Goal: Information Seeking & Learning: Learn about a topic

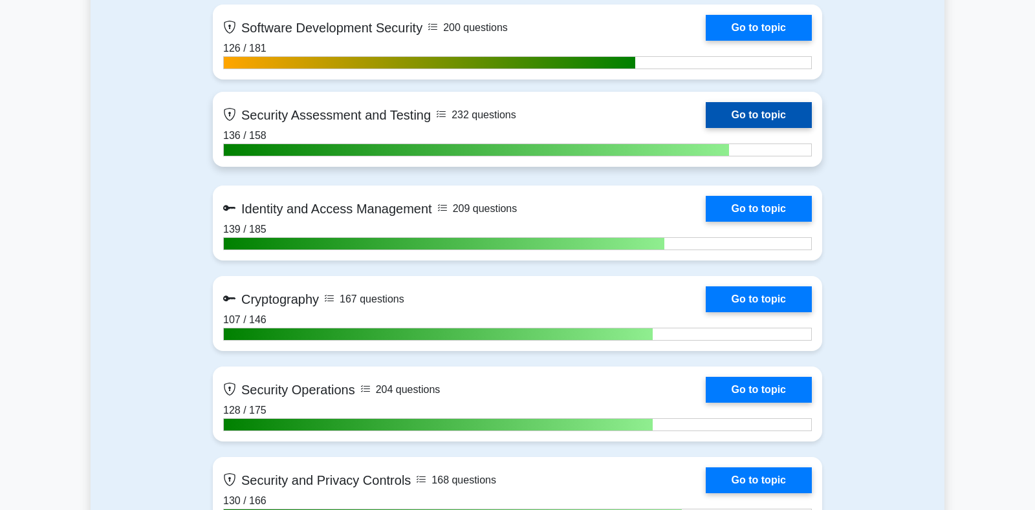
scroll to position [1364, 0]
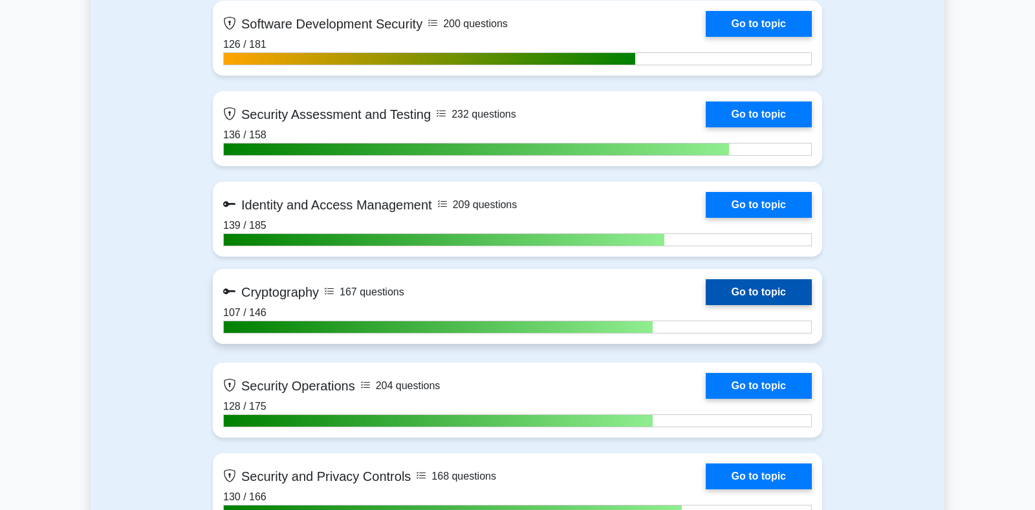
click at [732, 292] on link "Go to topic" at bounding box center [758, 292] width 106 height 26
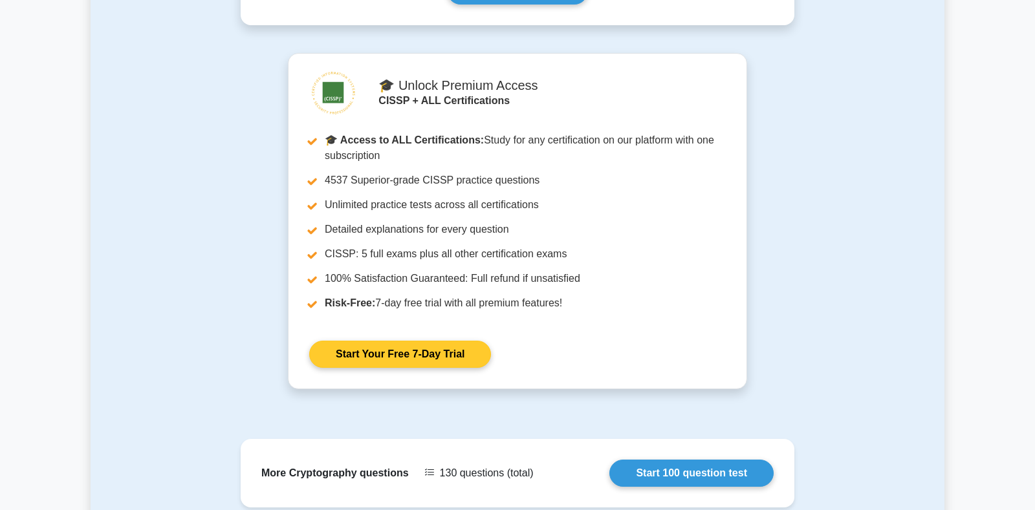
scroll to position [543, 0]
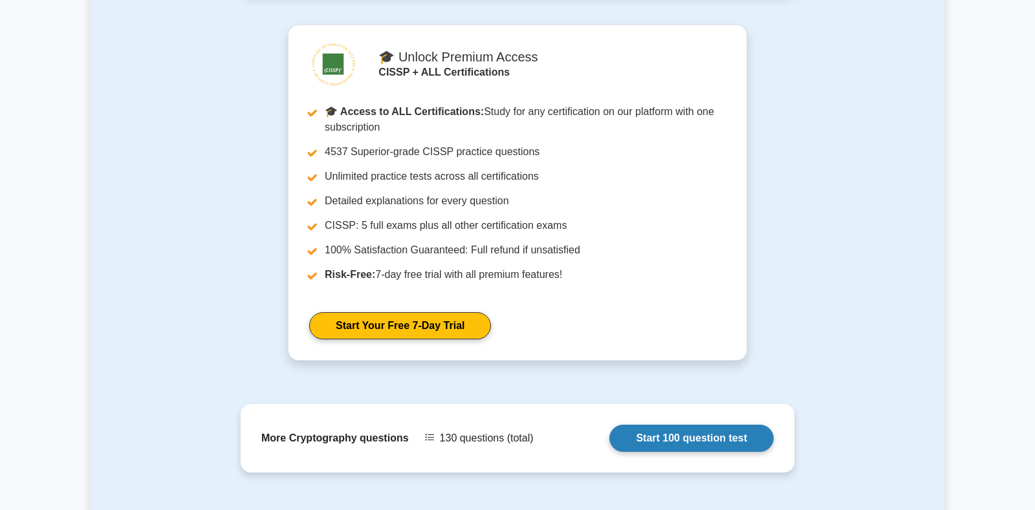
click at [668, 425] on link "Start 100 question test" at bounding box center [691, 438] width 164 height 27
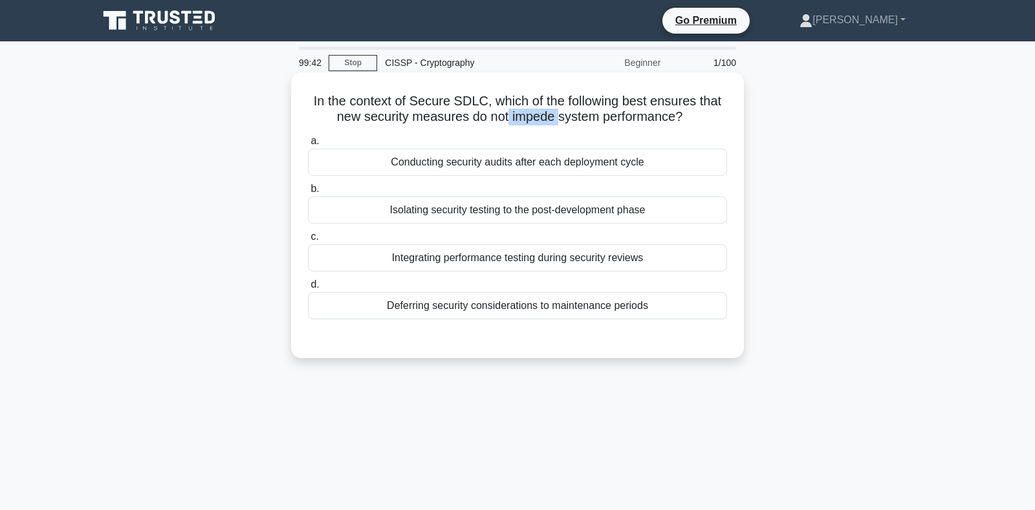
drag, startPoint x: 557, startPoint y: 115, endPoint x: 505, endPoint y: 120, distance: 52.6
click at [505, 120] on h5 "In the context of Secure SDLC, which of the following best ensures that new sec…" at bounding box center [517, 109] width 422 height 32
copy h5 "impede"
click at [447, 162] on div "Conducting security audits after each deployment cycle" at bounding box center [517, 162] width 419 height 27
click at [308, 145] on input "a. Conducting security audits after each deployment cycle" at bounding box center [308, 141] width 0 height 8
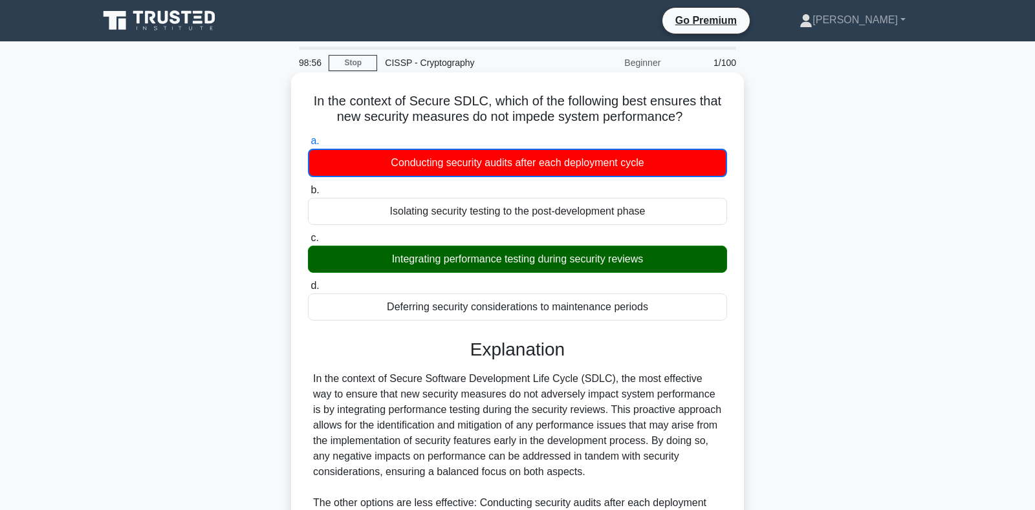
drag, startPoint x: 317, startPoint y: 103, endPoint x: 651, endPoint y: 299, distance: 387.2
click at [651, 299] on div "In the context of Secure SDLC, which of the following best ensures that new sec…" at bounding box center [517, 392] width 442 height 629
copy div "a. Conducting security audits after each deployment cycle b. Isolating security…"
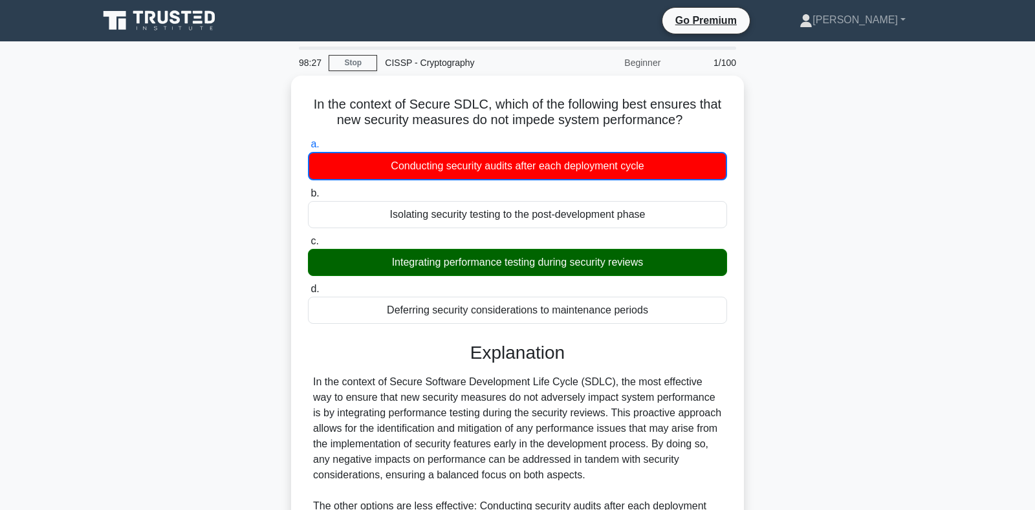
click at [81, 160] on main "98:27 Stop CISSP - Cryptography Beginner 1/100 In the context of Secure SDLC, w…" at bounding box center [517, 388] width 1035 height 694
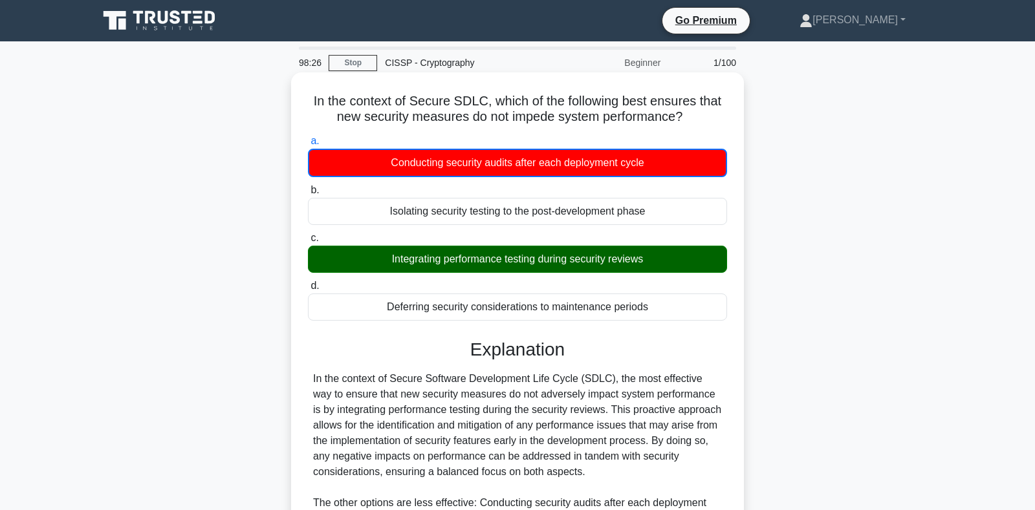
scroll to position [204, 0]
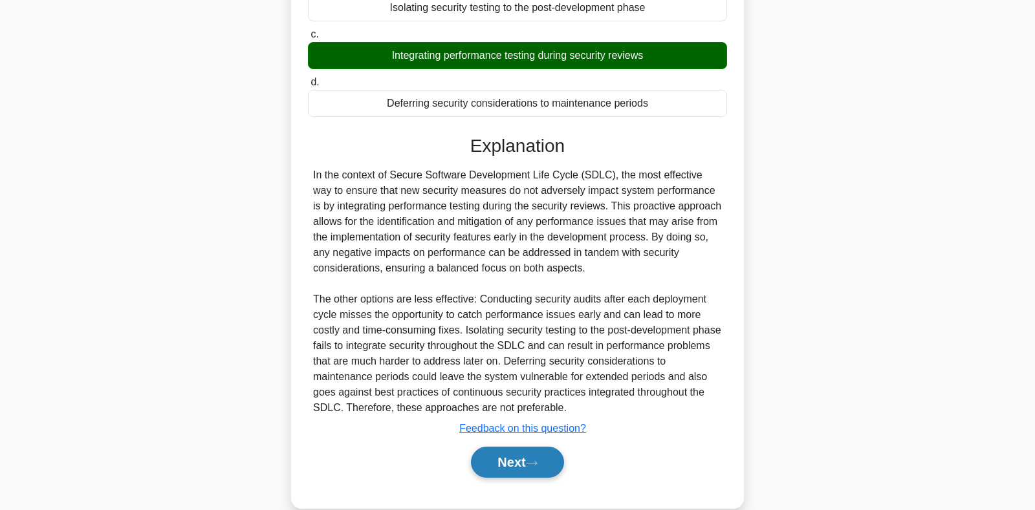
click at [508, 459] on button "Next" at bounding box center [517, 462] width 92 height 31
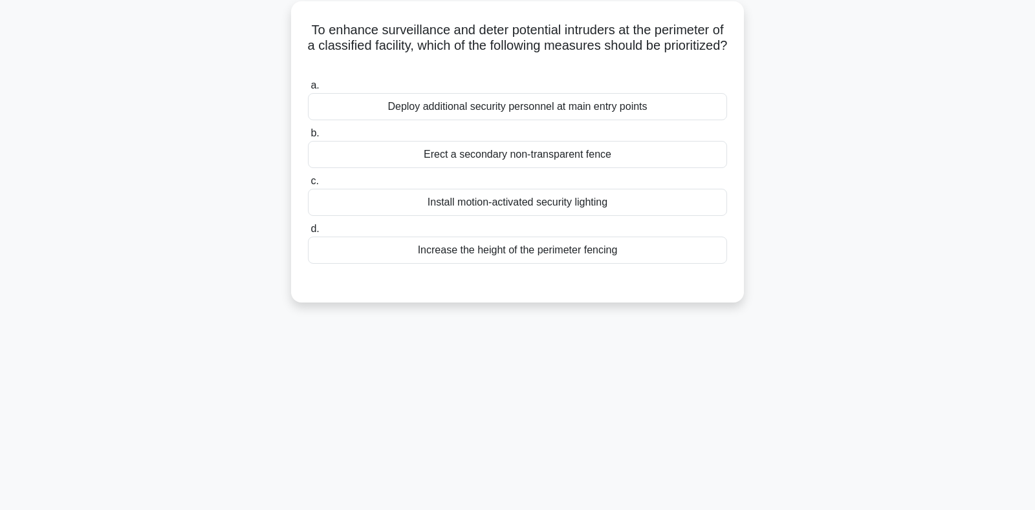
scroll to position [52, 0]
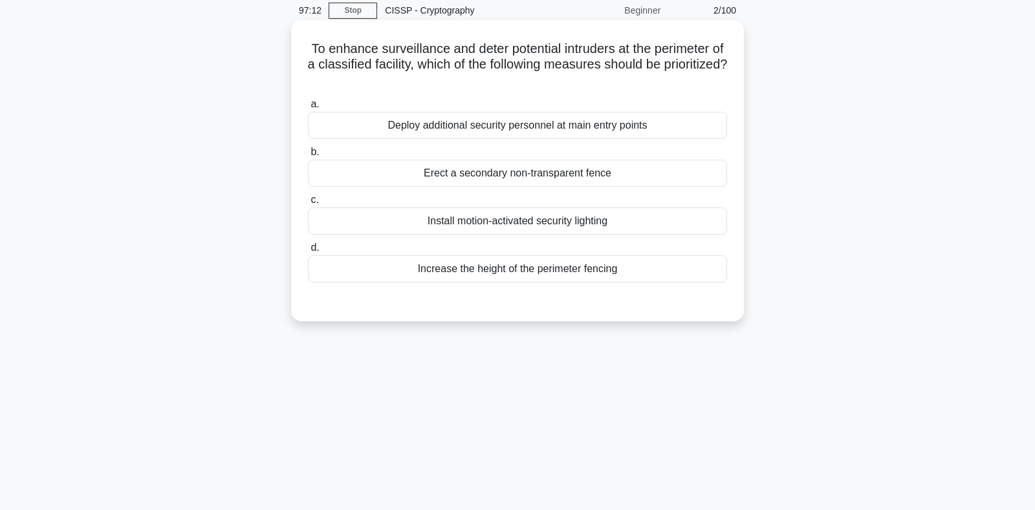
click at [505, 271] on div "Increase the height of the perimeter fencing" at bounding box center [517, 268] width 419 height 27
click at [308, 252] on input "d. Increase the height of the perimeter fencing" at bounding box center [308, 248] width 0 height 8
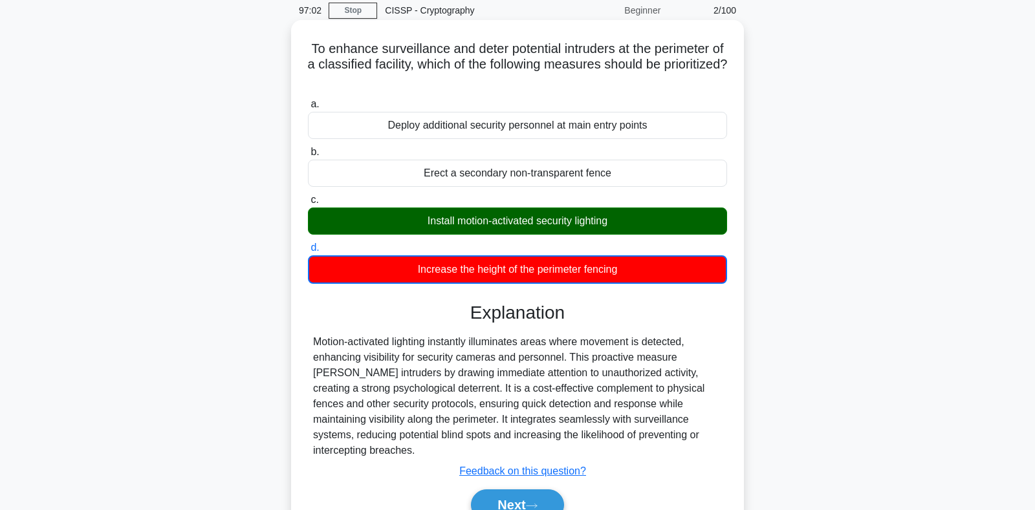
drag, startPoint x: 312, startPoint y: 49, endPoint x: 632, endPoint y: 275, distance: 391.1
click at [632, 275] on div "To enhance surveillance and deter potential intruders at the perimeter of a cla…" at bounding box center [517, 285] width 442 height 520
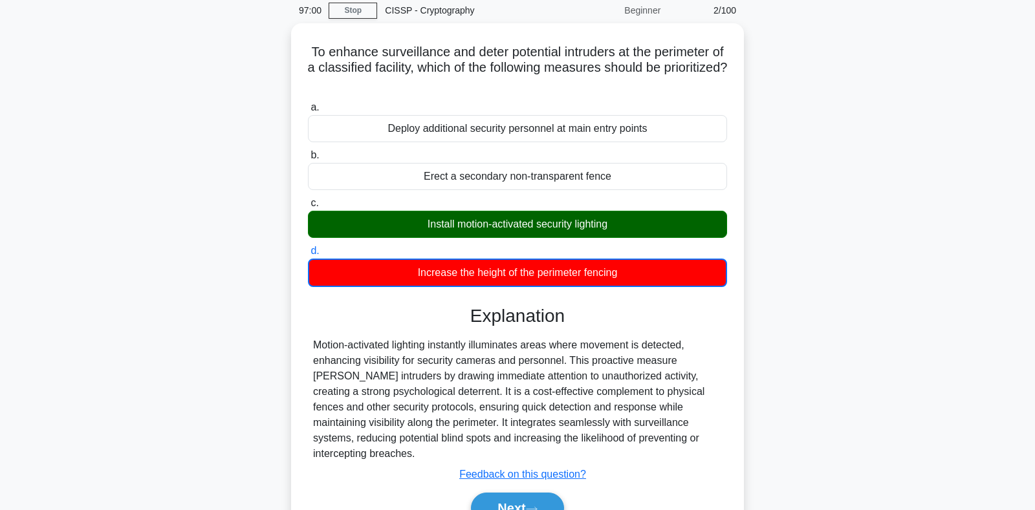
copy div "a. Deploy additional security personnel at main entry points b. Erect a seconda…"
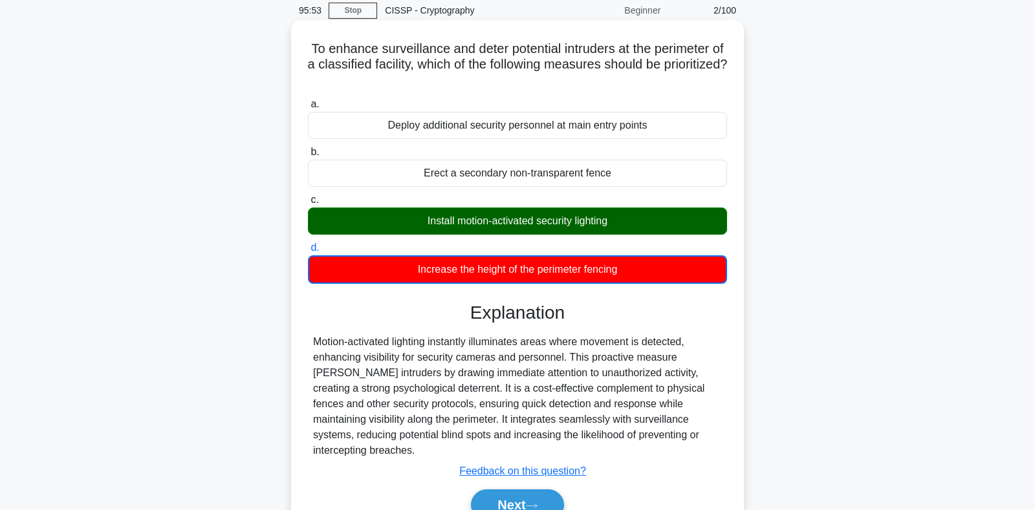
click at [371, 49] on h5 "To enhance surveillance and deter potential intruders at the perimeter of a cla…" at bounding box center [517, 65] width 422 height 48
drag, startPoint x: 338, startPoint y: 47, endPoint x: 524, endPoint y: 49, distance: 186.2
click at [524, 49] on h5 "To enhance surveillance and deter potential intruders at the perimeter of a cla…" at bounding box center [517, 65] width 422 height 48
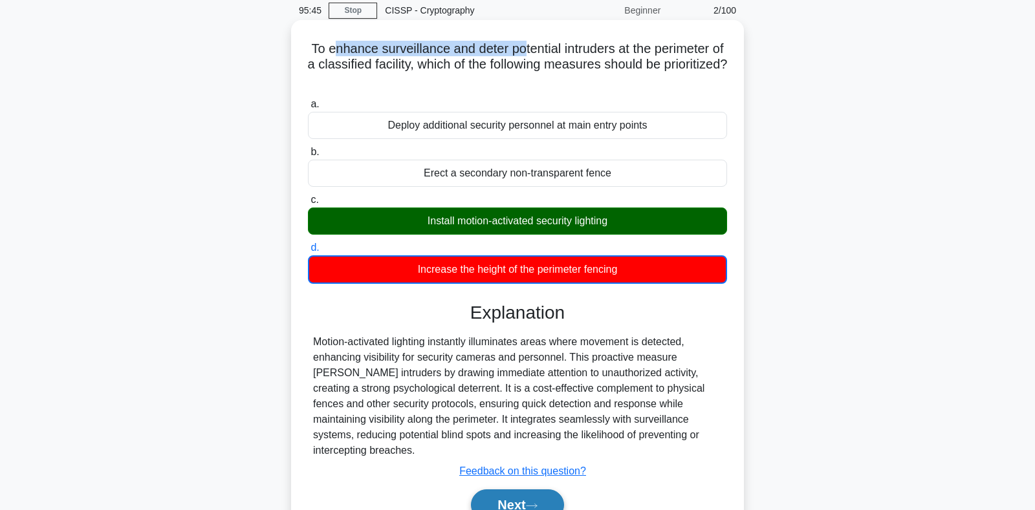
click at [500, 489] on button "Next" at bounding box center [517, 504] width 92 height 31
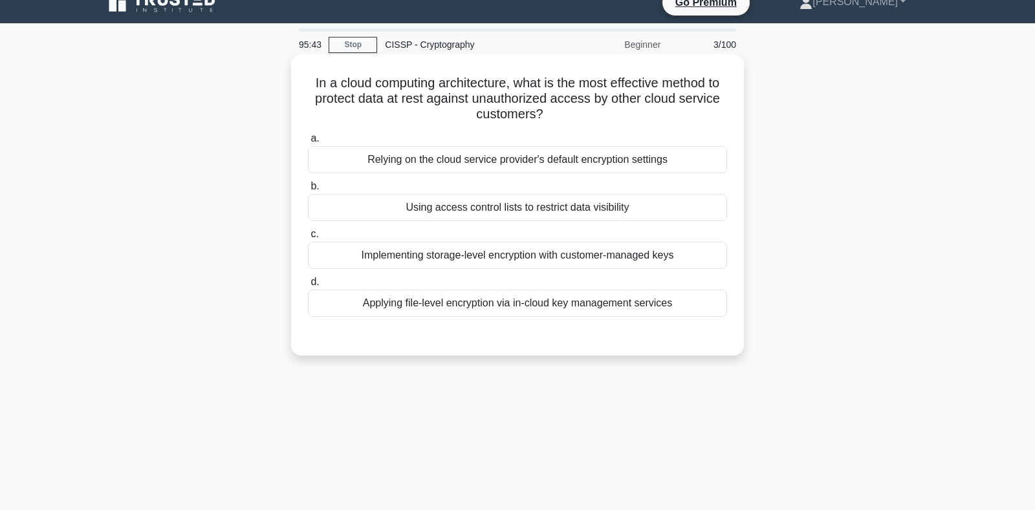
scroll to position [0, 0]
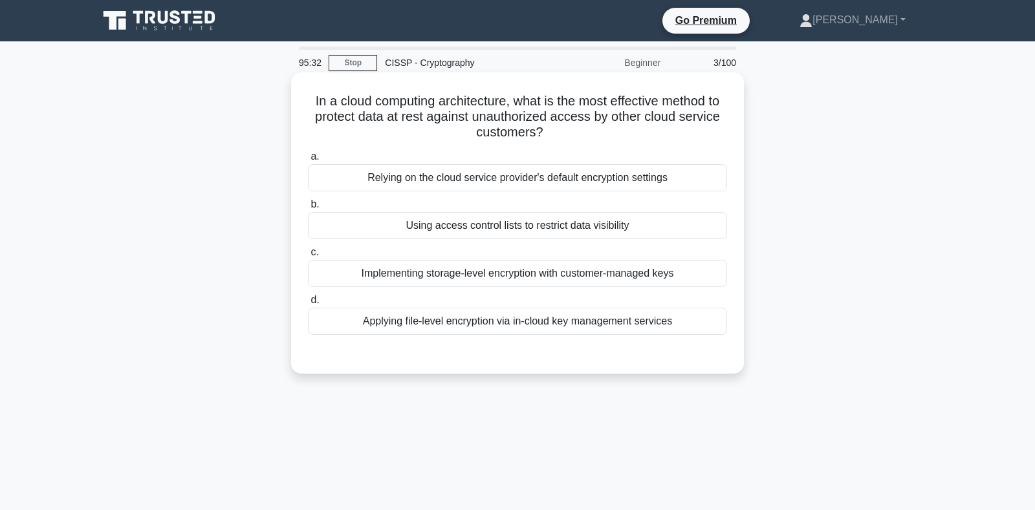
click at [438, 277] on div "Implementing storage-level encryption with customer-managed keys" at bounding box center [517, 273] width 419 height 27
click at [308, 257] on input "c. Implementing storage-level encryption with customer-managed keys" at bounding box center [308, 252] width 0 height 8
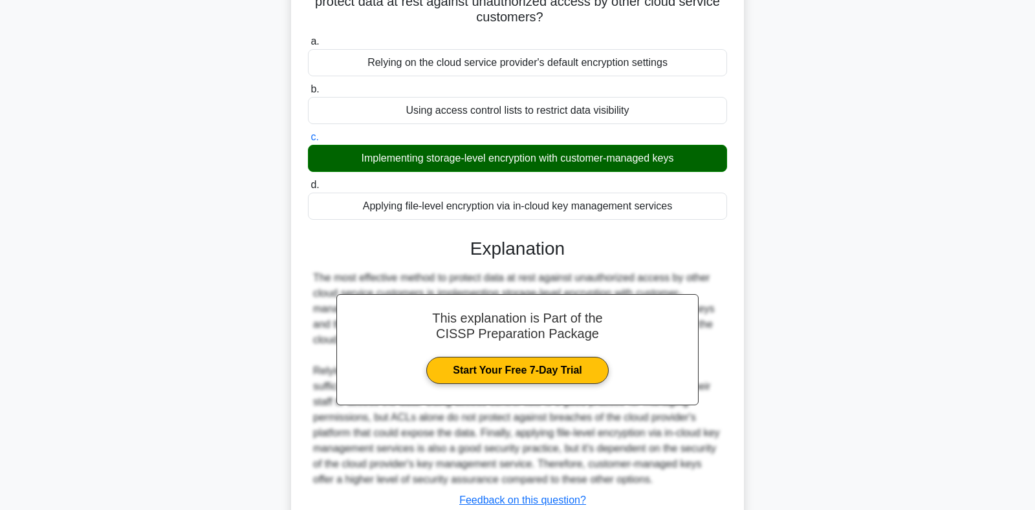
scroll to position [204, 0]
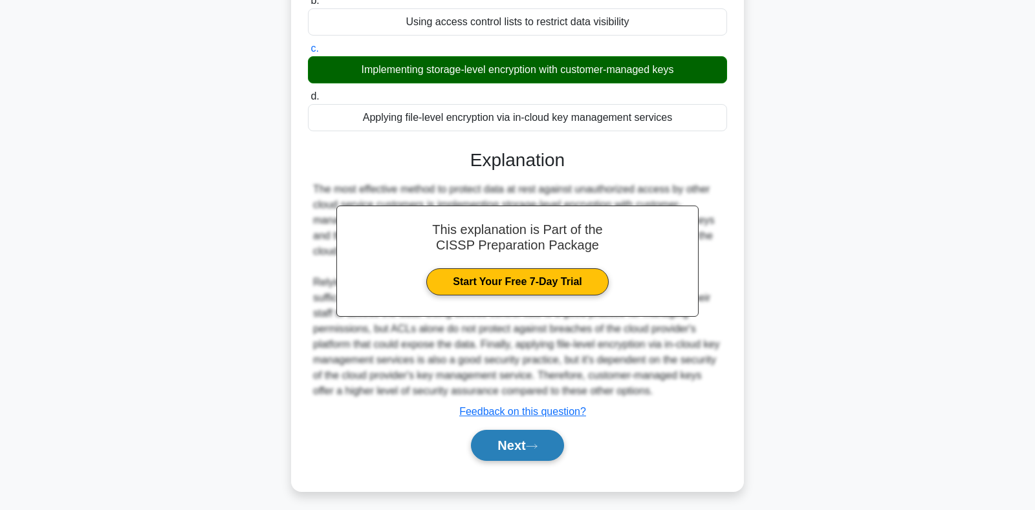
click at [513, 438] on button "Next" at bounding box center [517, 445] width 92 height 31
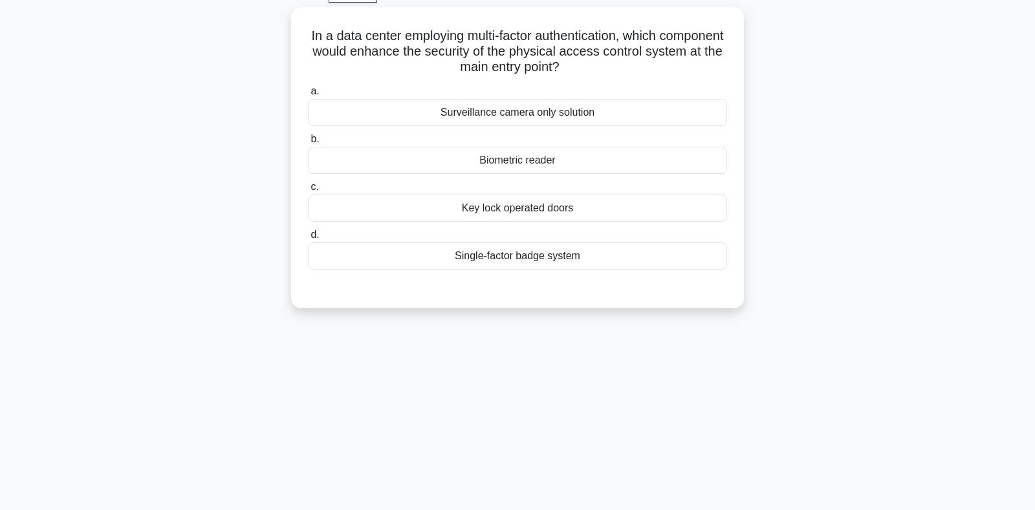
scroll to position [52, 0]
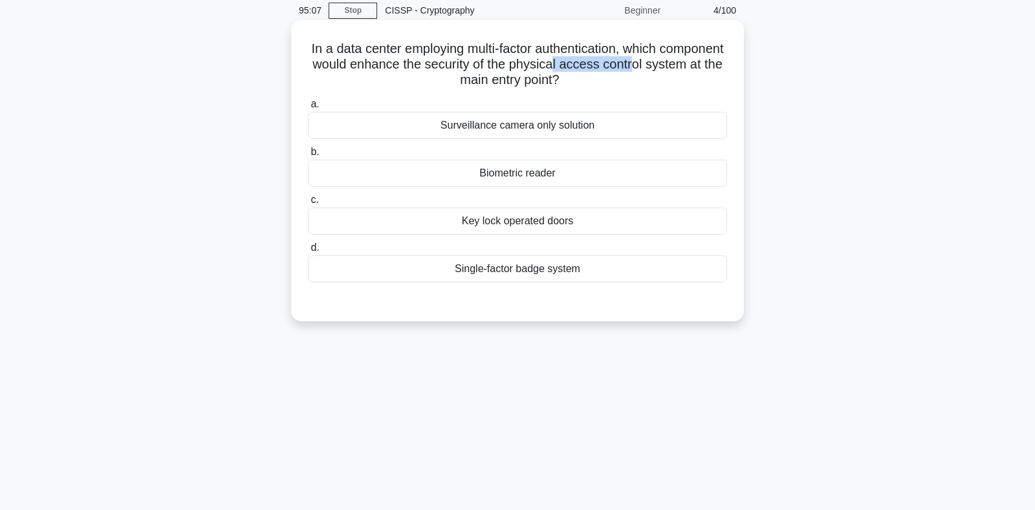
drag, startPoint x: 552, startPoint y: 69, endPoint x: 630, endPoint y: 72, distance: 78.3
click at [630, 72] on h5 "In a data center employing multi-factor authentication, which component would e…" at bounding box center [517, 65] width 422 height 48
click at [509, 167] on div "Biometric reader" at bounding box center [517, 173] width 419 height 27
click at [308, 156] on input "b. Biometric reader" at bounding box center [308, 152] width 0 height 8
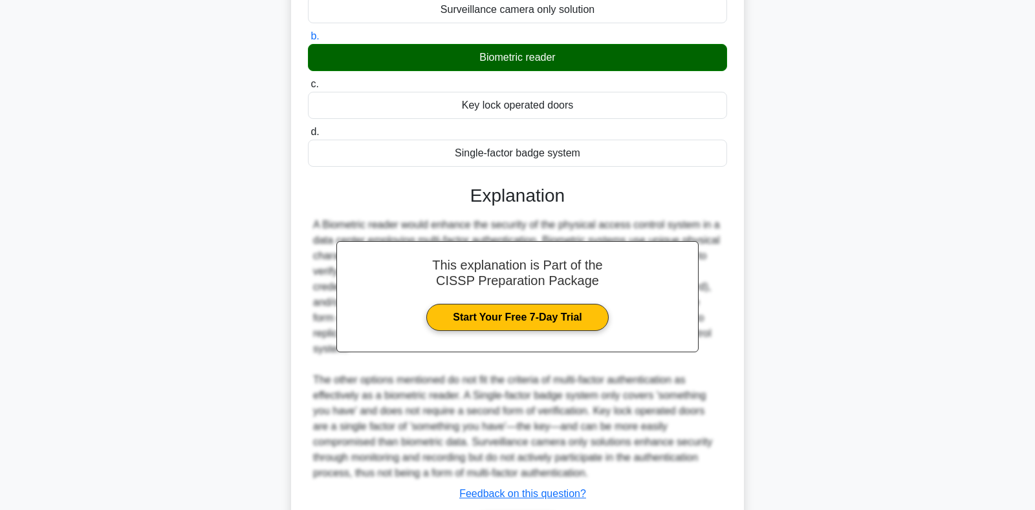
scroll to position [255, 0]
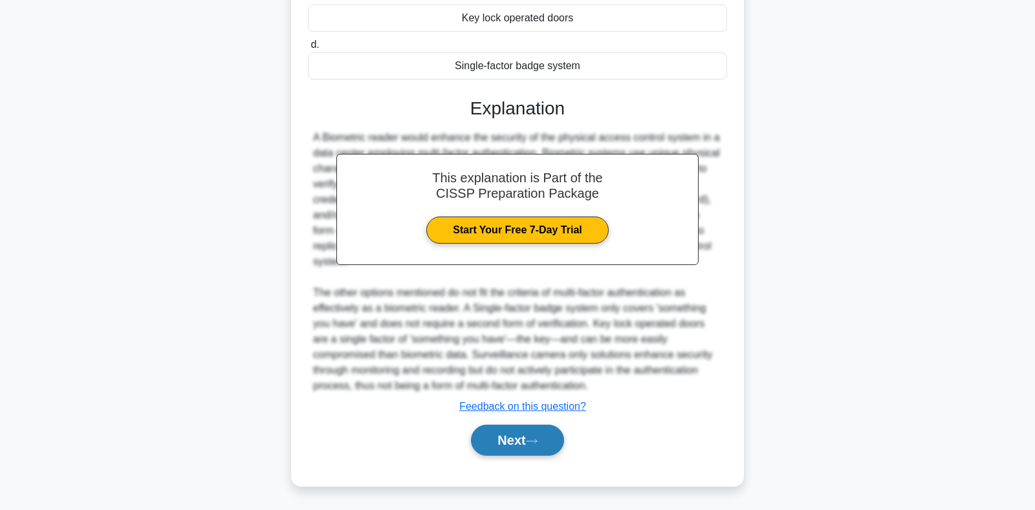
click at [511, 431] on button "Next" at bounding box center [517, 440] width 92 height 31
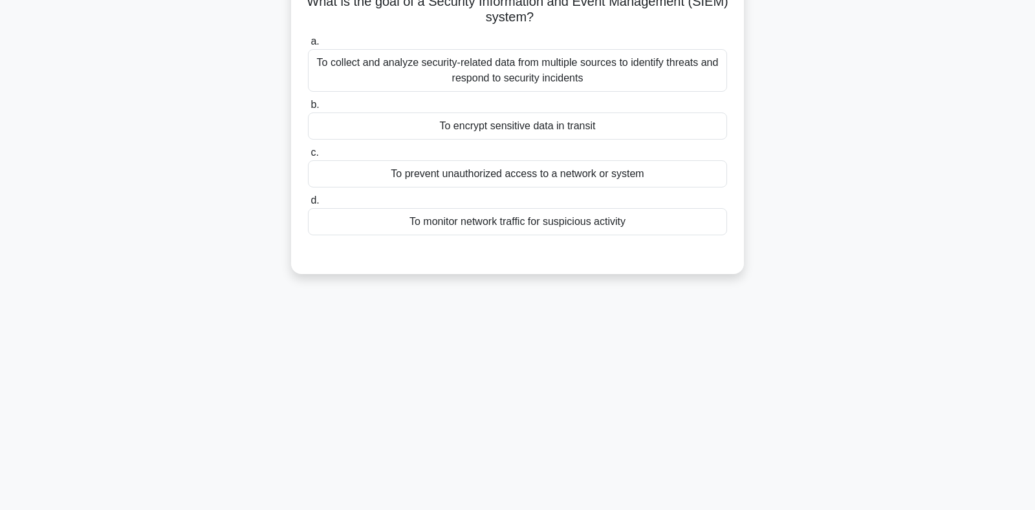
scroll to position [52, 0]
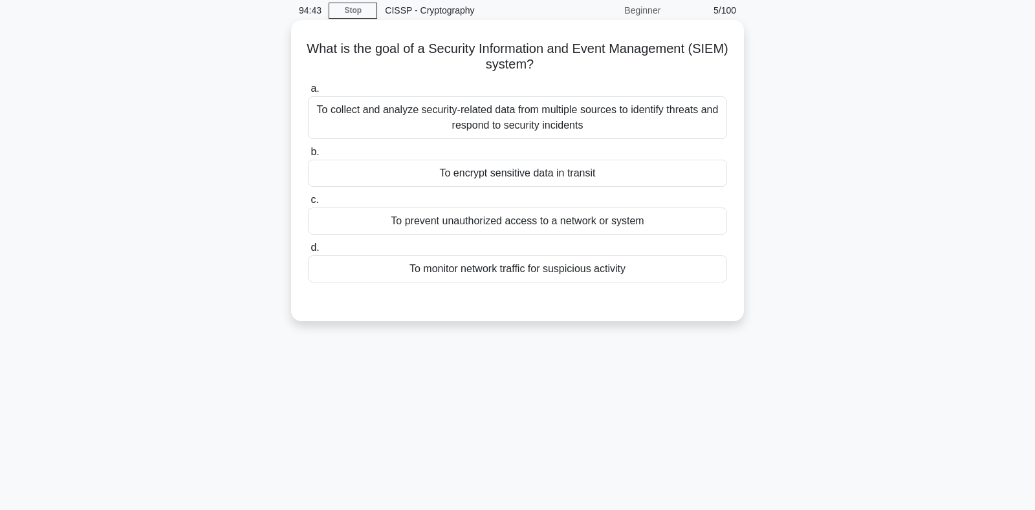
click at [492, 128] on div "To collect and analyze security-related data from multiple sources to identify …" at bounding box center [517, 117] width 419 height 43
click at [308, 93] on input "a. To collect and analyze security-related data from multiple sources to identi…" at bounding box center [308, 89] width 0 height 8
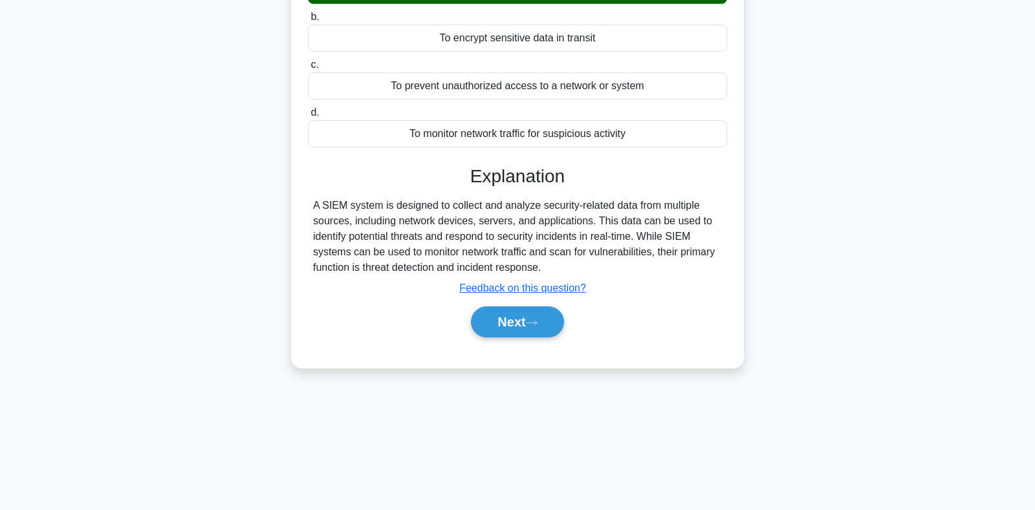
scroll to position [188, 0]
click at [523, 325] on button "Next" at bounding box center [517, 321] width 92 height 31
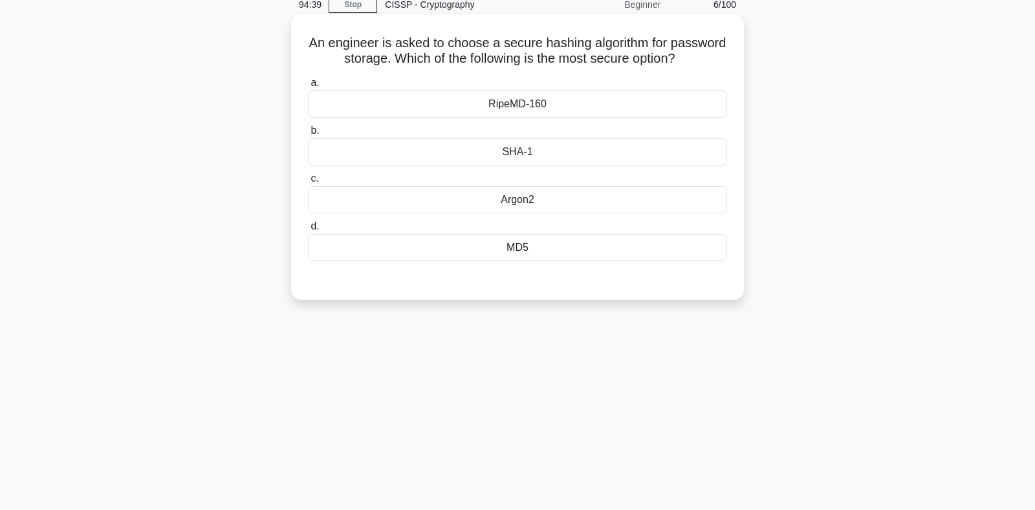
scroll to position [52, 0]
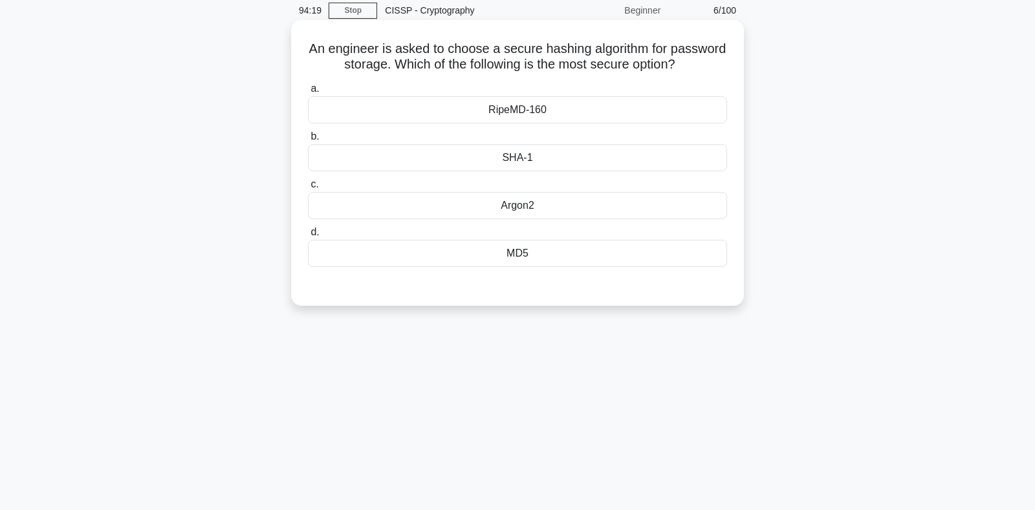
click at [493, 251] on div "MD5" at bounding box center [517, 253] width 419 height 27
click at [308, 237] on input "d. MD5" at bounding box center [308, 232] width 0 height 8
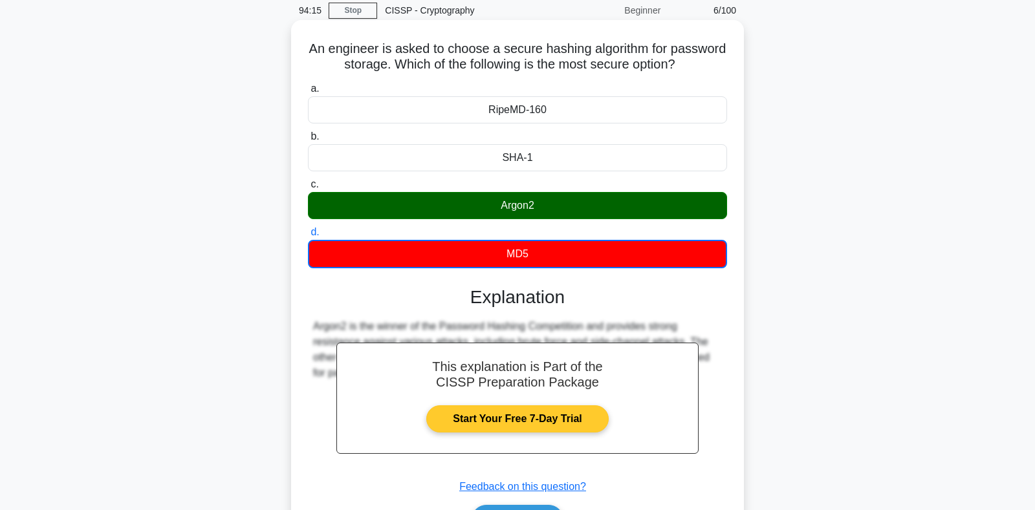
scroll to position [0, 0]
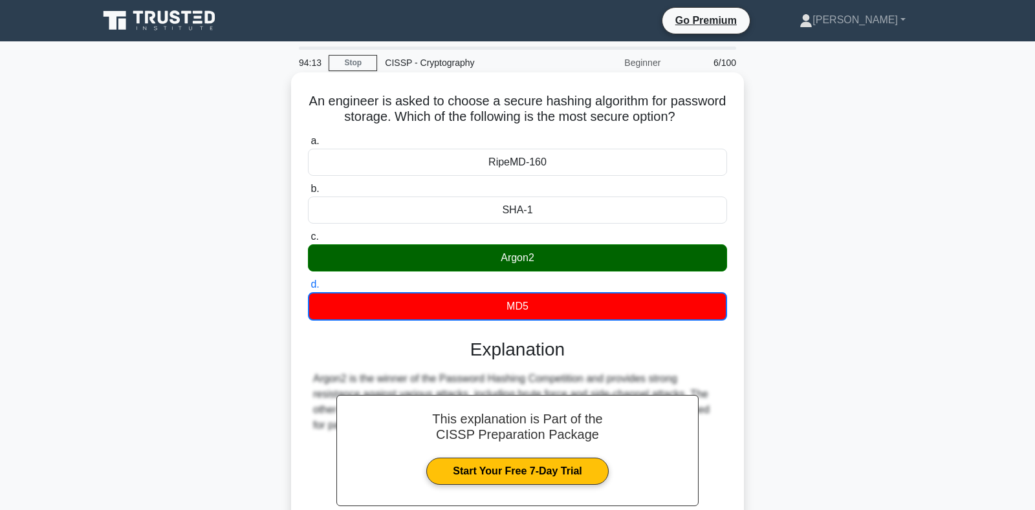
drag, startPoint x: 312, startPoint y: 102, endPoint x: 575, endPoint y: 322, distance: 342.4
click at [575, 322] on div "An engineer is asked to choose a secure hashing algorithm for password storage.…" at bounding box center [517, 346] width 442 height 536
copy div "a. RipeMD-160 b. SHA-1 c. Argon2 d. MD5"
click at [432, 211] on div "SHA-1" at bounding box center [517, 210] width 419 height 27
click at [308, 193] on input "b. SHA-1" at bounding box center [308, 189] width 0 height 8
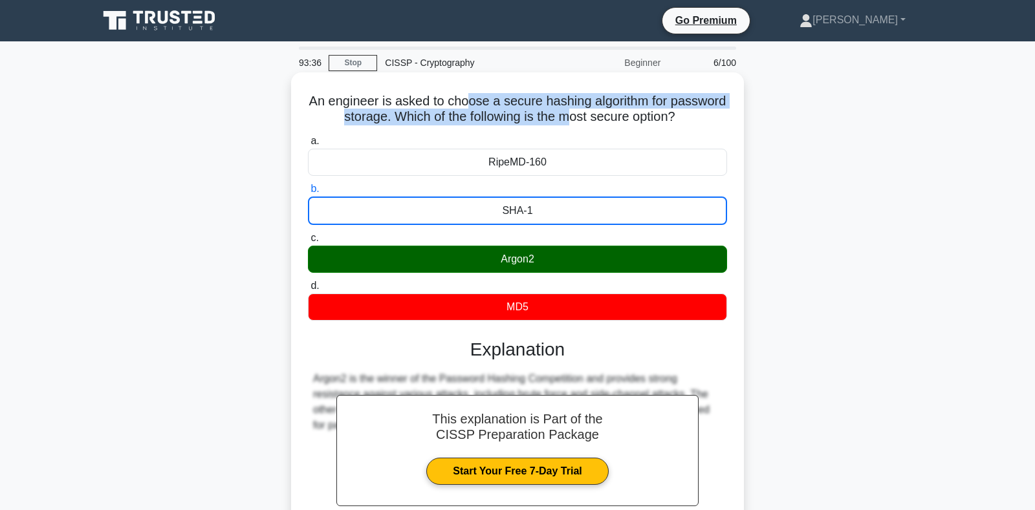
drag, startPoint x: 477, startPoint y: 105, endPoint x: 570, endPoint y: 117, distance: 93.9
click at [570, 117] on h5 "An engineer is asked to choose a secure hashing algorithm for password storage.…" at bounding box center [517, 109] width 422 height 32
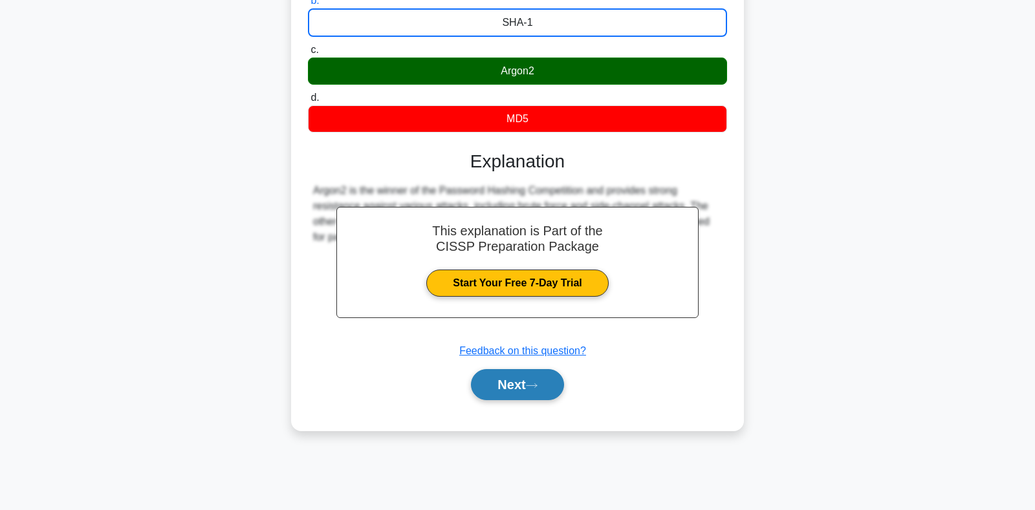
click at [529, 387] on button "Next" at bounding box center [517, 384] width 92 height 31
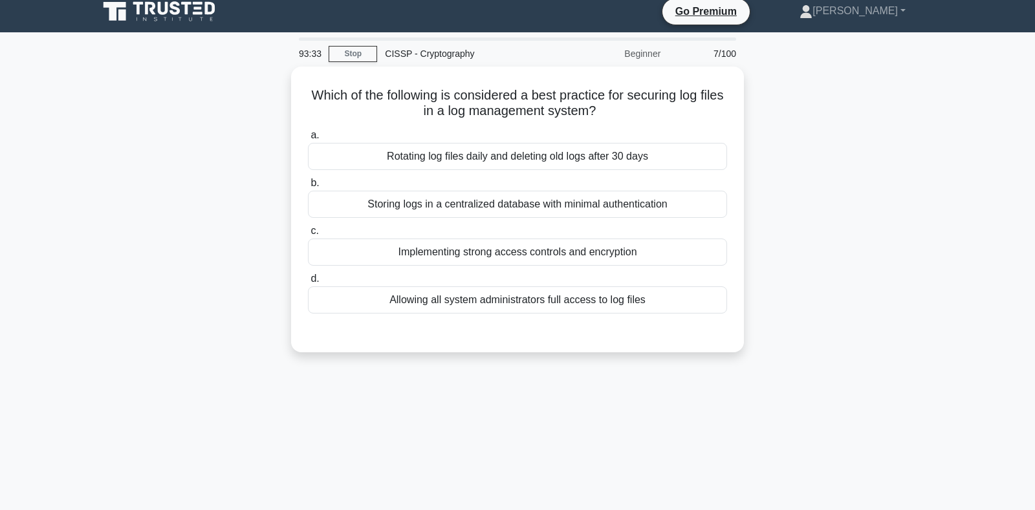
scroll to position [0, 0]
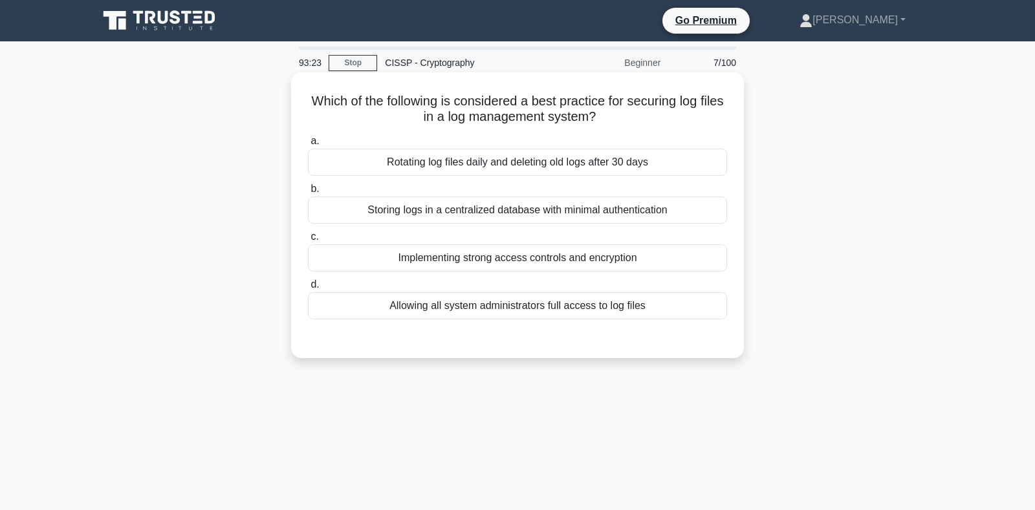
click at [447, 266] on div "Implementing strong access controls and encryption" at bounding box center [517, 257] width 419 height 27
click at [308, 241] on input "c. Implementing strong access controls and encryption" at bounding box center [308, 237] width 0 height 8
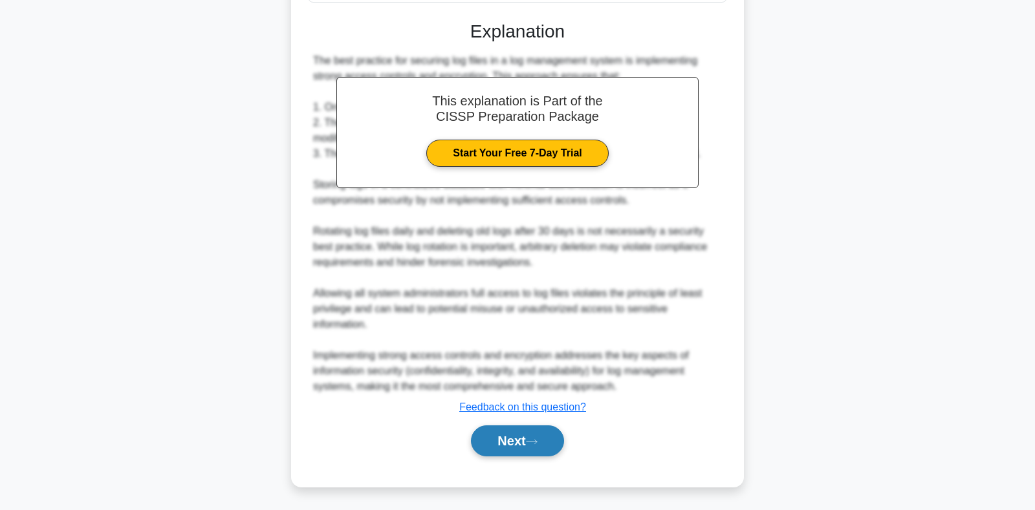
scroll to position [317, 0]
click at [509, 434] on button "Next" at bounding box center [517, 440] width 92 height 31
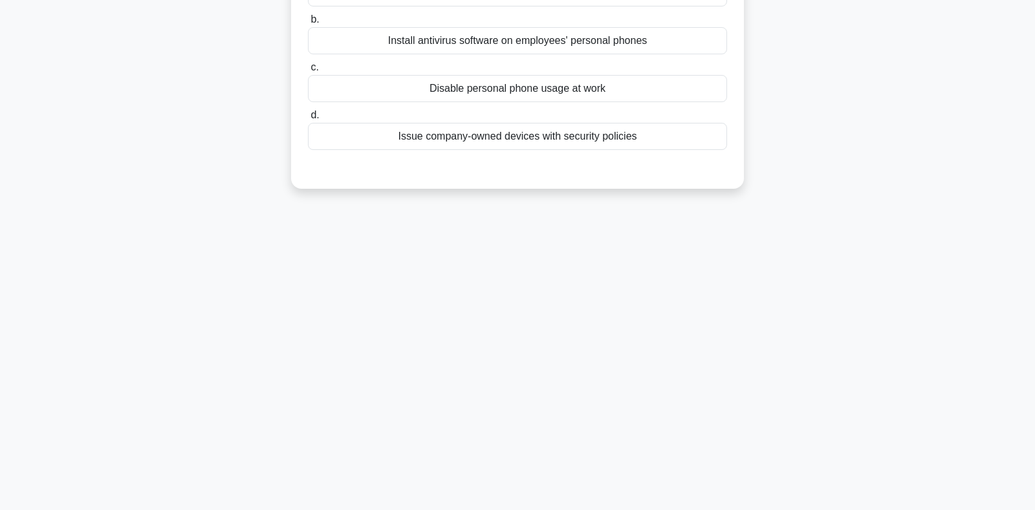
scroll to position [52, 0]
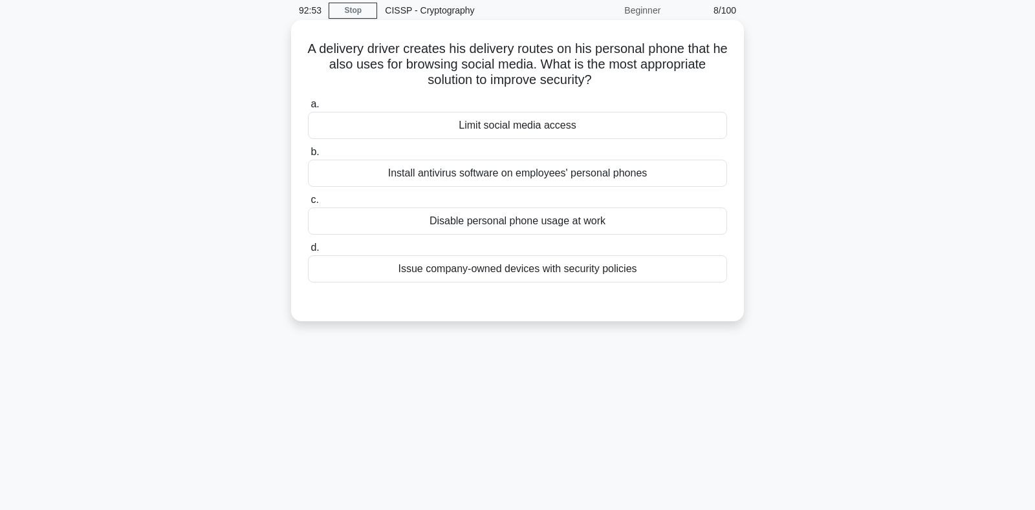
click at [429, 270] on div "Issue company-owned devices with security policies" at bounding box center [517, 268] width 419 height 27
click at [308, 252] on input "d. Issue company-owned devices with security policies" at bounding box center [308, 248] width 0 height 8
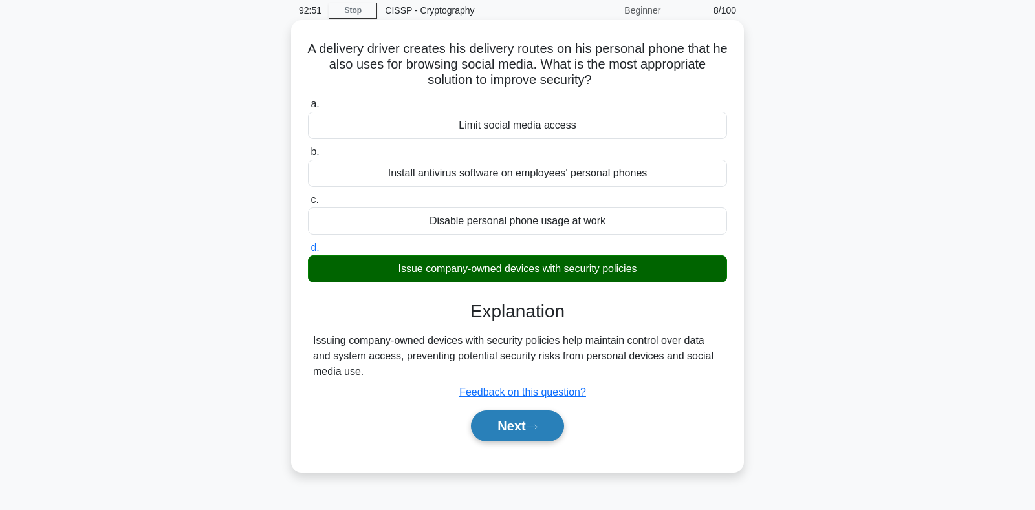
click at [487, 423] on button "Next" at bounding box center [517, 426] width 92 height 31
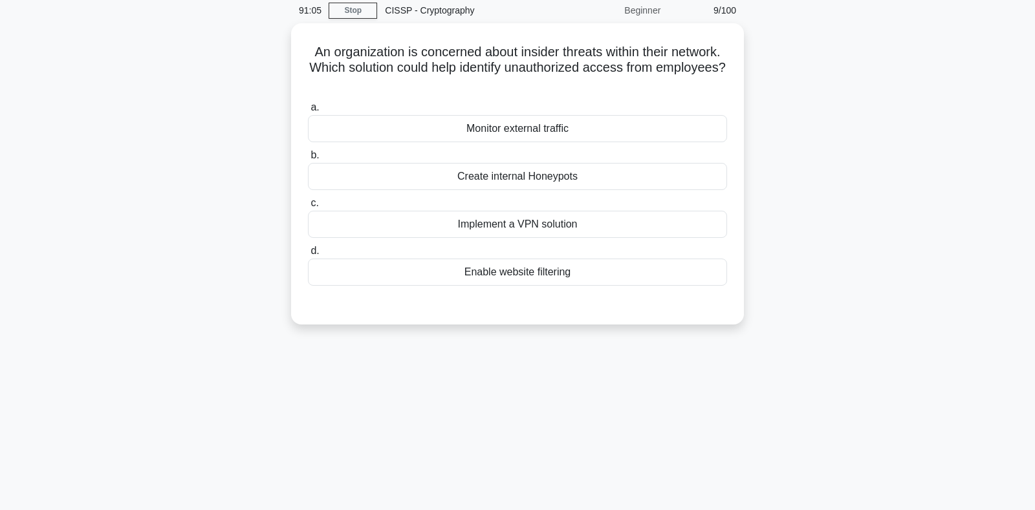
drag, startPoint x: 407, startPoint y: 52, endPoint x: 755, endPoint y: 85, distance: 350.0
click at [755, 85] on div "An organization is concerned about insider threats within their network. Which …" at bounding box center [517, 181] width 853 height 317
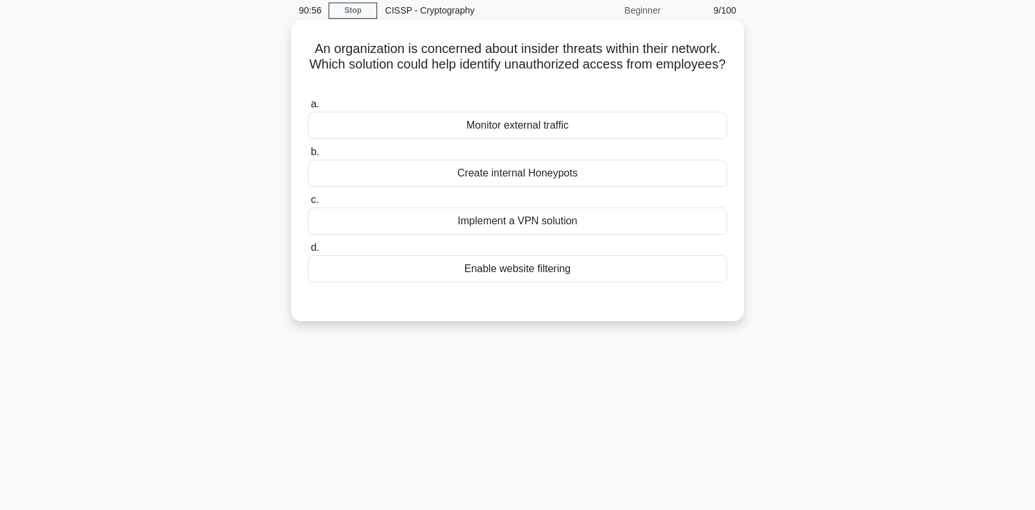
click at [584, 65] on h5 "An organization is concerned about insider threats within their network. Which …" at bounding box center [517, 65] width 422 height 48
drag, startPoint x: 456, startPoint y: 66, endPoint x: 664, endPoint y: 85, distance: 209.0
click at [664, 85] on h5 "An organization is concerned about insider threats within their network. Which …" at bounding box center [517, 65] width 422 height 48
click at [494, 180] on div "Create internal Honeypots" at bounding box center [517, 173] width 419 height 27
click at [308, 156] on input "b. Create internal Honeypots" at bounding box center [308, 152] width 0 height 8
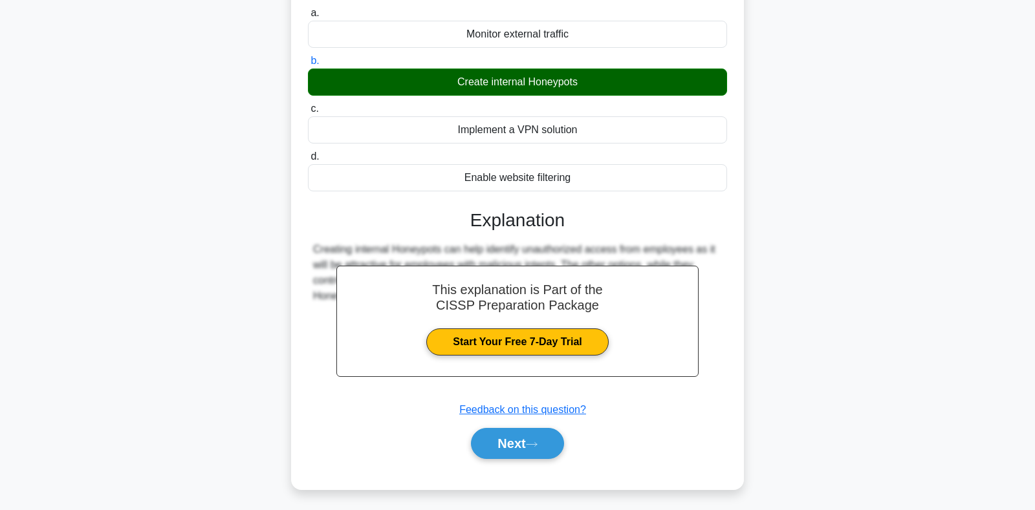
scroll to position [188, 0]
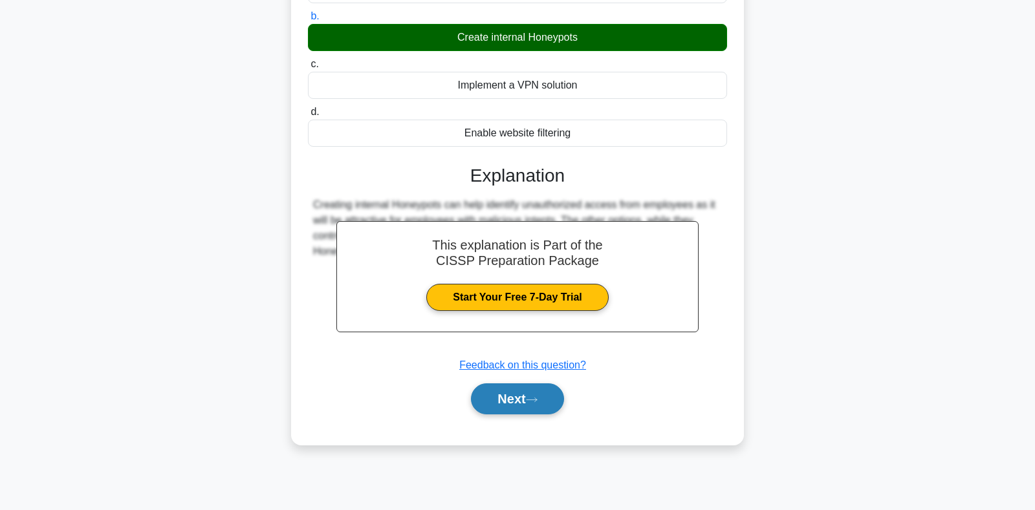
click at [491, 394] on button "Next" at bounding box center [517, 398] width 92 height 31
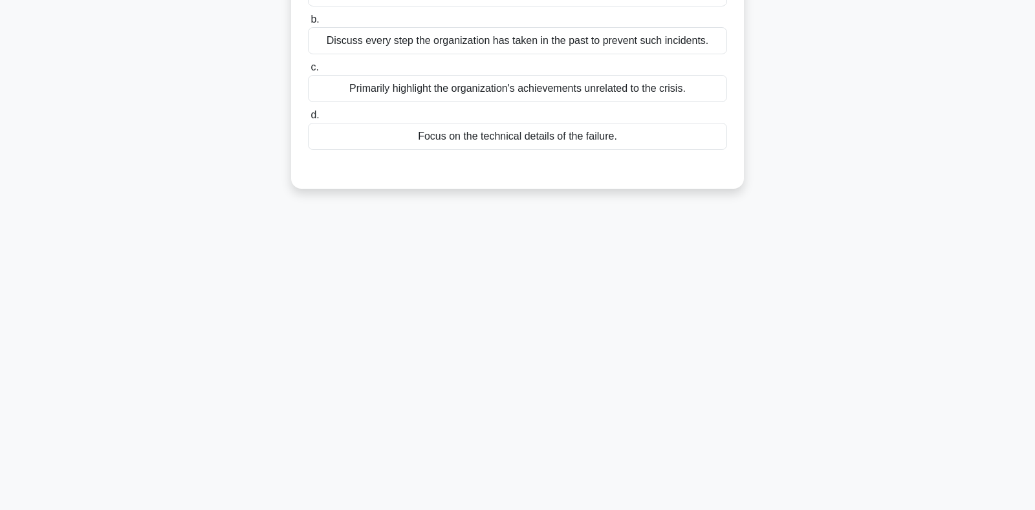
scroll to position [52, 0]
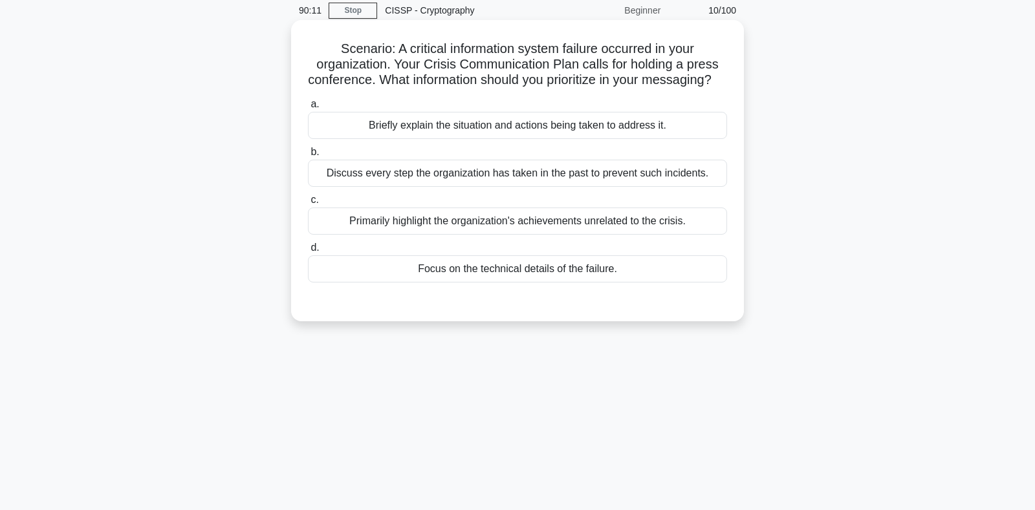
click at [467, 139] on div "Briefly explain the situation and actions being taken to address it." at bounding box center [517, 125] width 419 height 27
click at [308, 109] on input "a. Briefly explain the situation and actions being taken to address it." at bounding box center [308, 104] width 0 height 8
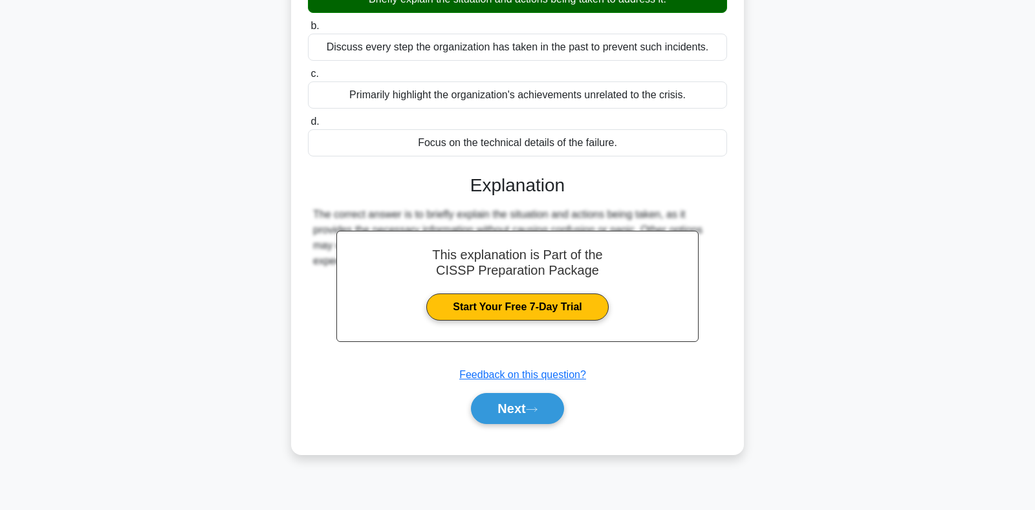
scroll to position [188, 0]
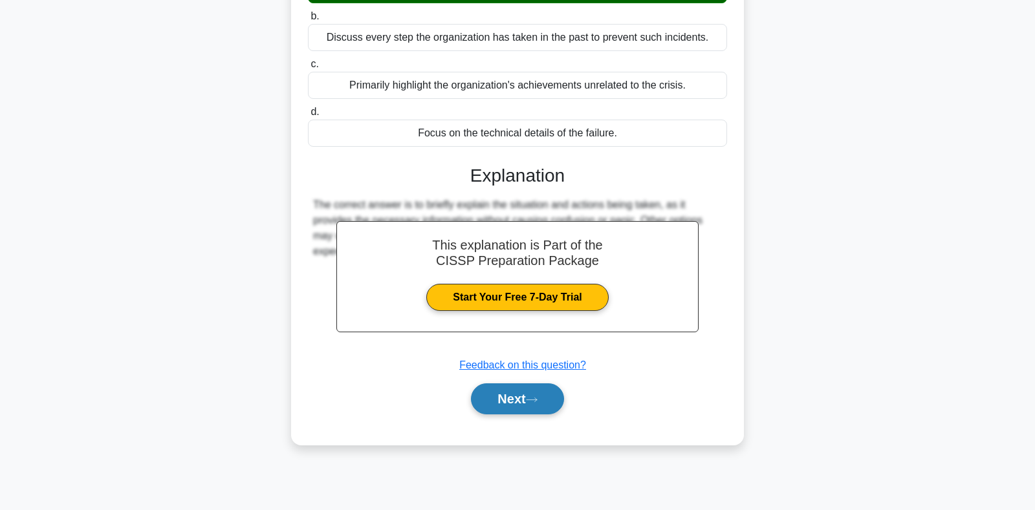
click at [528, 414] on button "Next" at bounding box center [517, 398] width 92 height 31
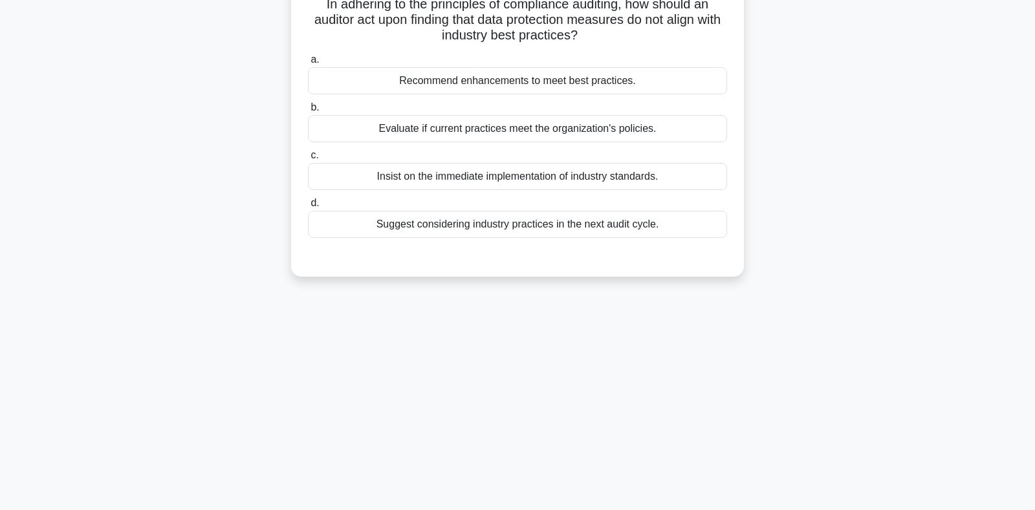
scroll to position [52, 0]
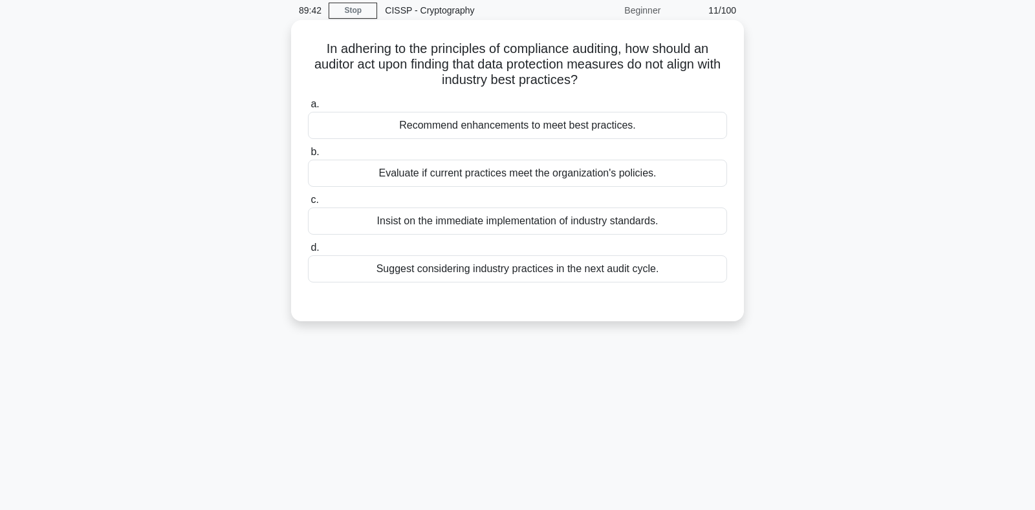
click at [426, 177] on div "Evaluate if current practices meet the organization's policies." at bounding box center [517, 173] width 419 height 27
click at [308, 156] on input "b. Evaluate if current practices meet the organization's policies." at bounding box center [308, 152] width 0 height 8
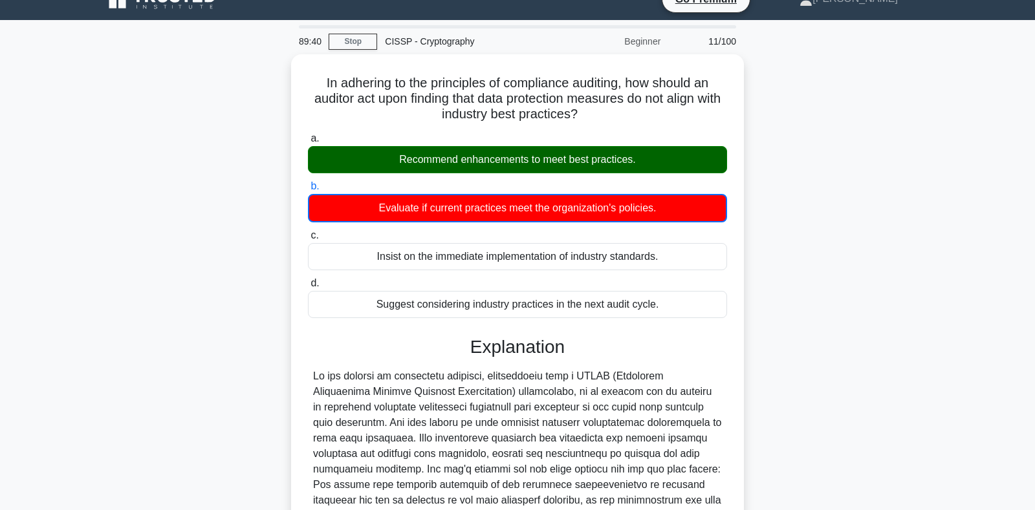
scroll to position [0, 0]
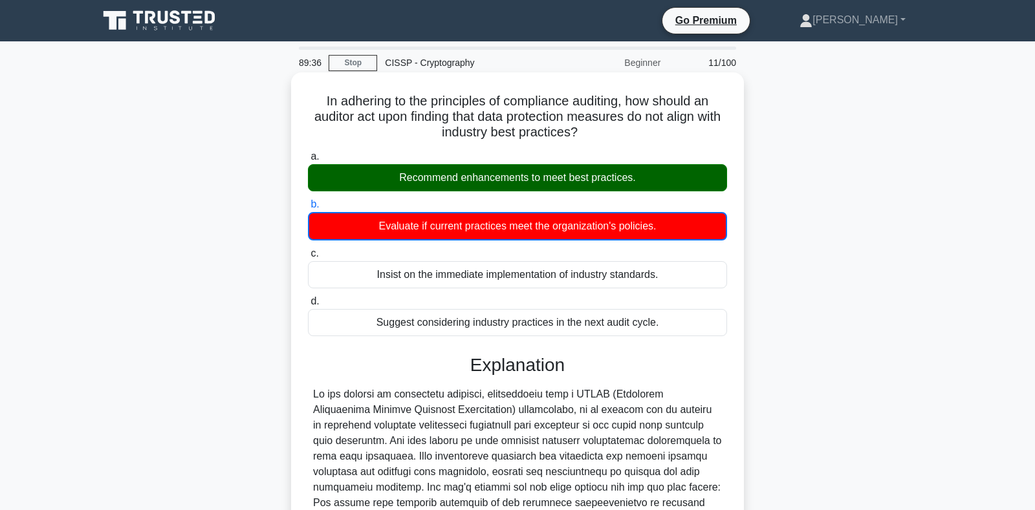
drag, startPoint x: 323, startPoint y: 100, endPoint x: 655, endPoint y: 323, distance: 400.1
click at [655, 323] on div "In adhering to the principles of compliance auditing, how should an auditor act…" at bounding box center [517, 416] width 442 height 676
copy div "a. Recommend enhancements to meet best practices. b. Evaluate if current practi…"
click at [593, 189] on div "Recommend enhancements to meet best practices." at bounding box center [517, 177] width 419 height 27
click at [308, 161] on input "a. Recommend enhancements to meet best practices." at bounding box center [308, 157] width 0 height 8
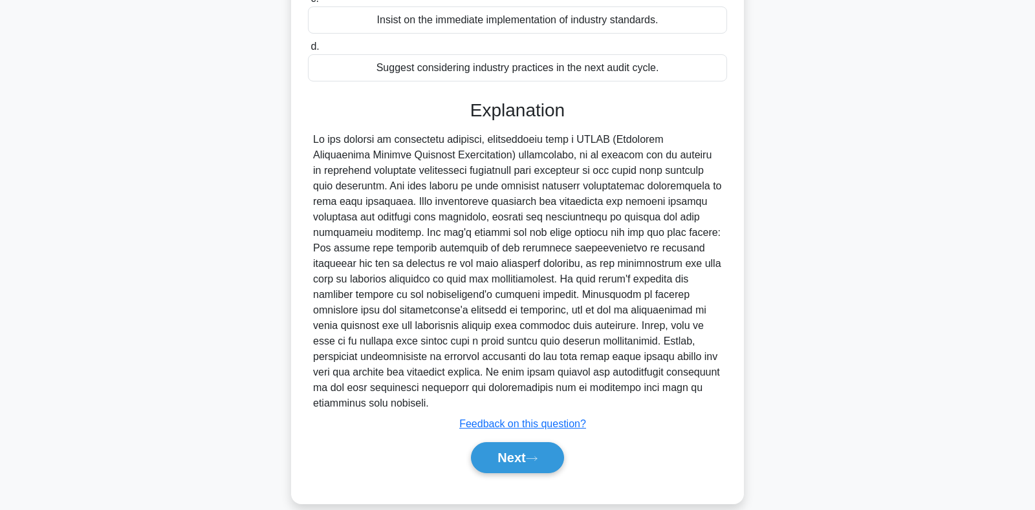
scroll to position [255, 0]
click at [505, 440] on button "Next" at bounding box center [517, 455] width 92 height 31
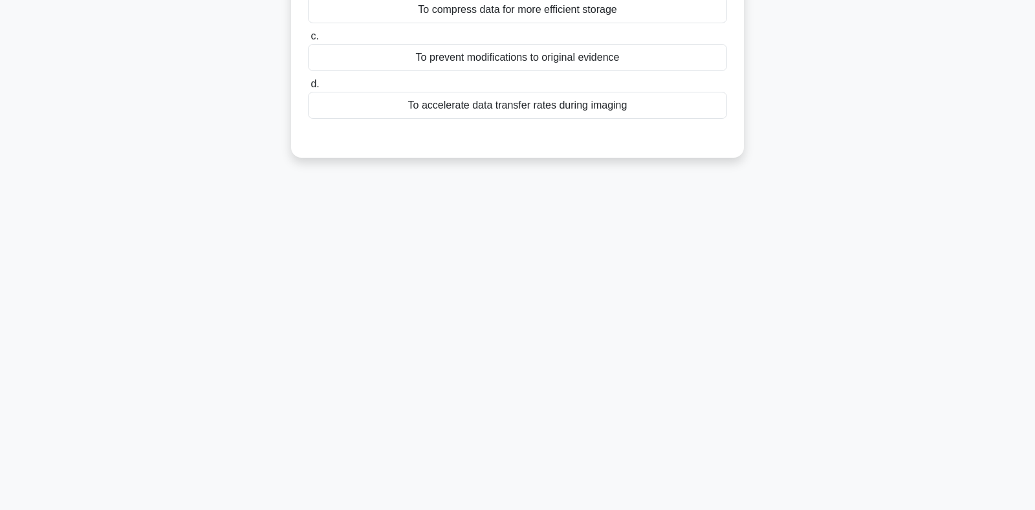
scroll to position [52, 0]
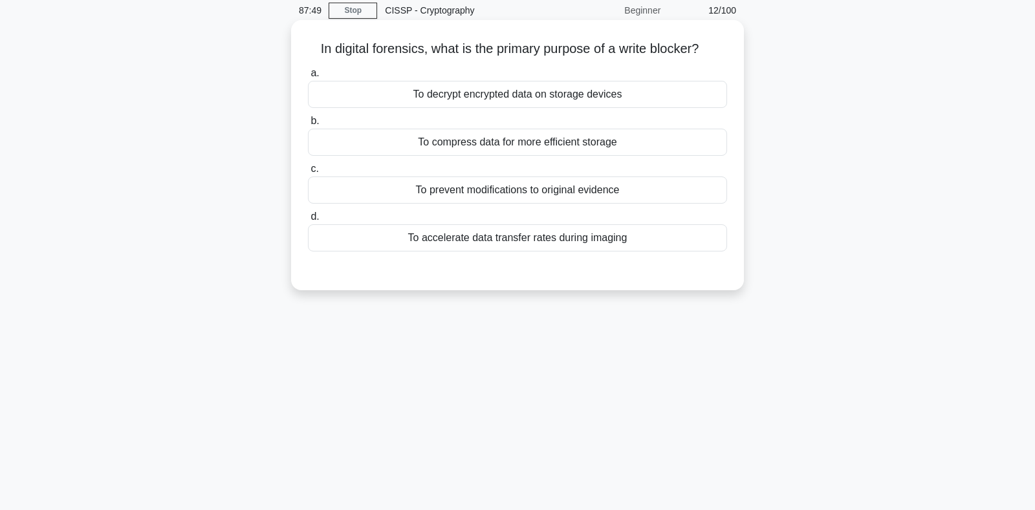
click at [439, 194] on div "To prevent modifications to original evidence" at bounding box center [517, 190] width 419 height 27
click at [308, 173] on input "c. To prevent modifications to original evidence" at bounding box center [308, 169] width 0 height 8
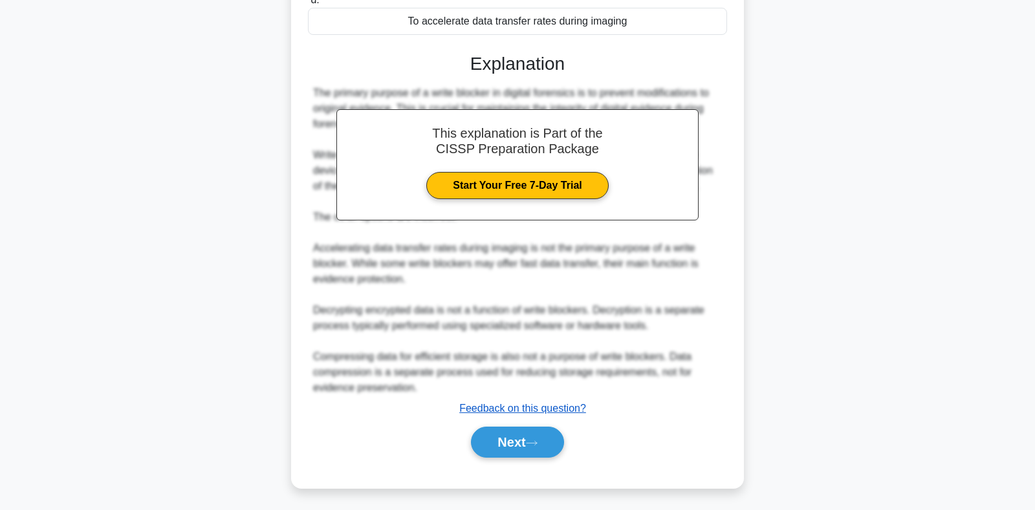
scroll to position [271, 0]
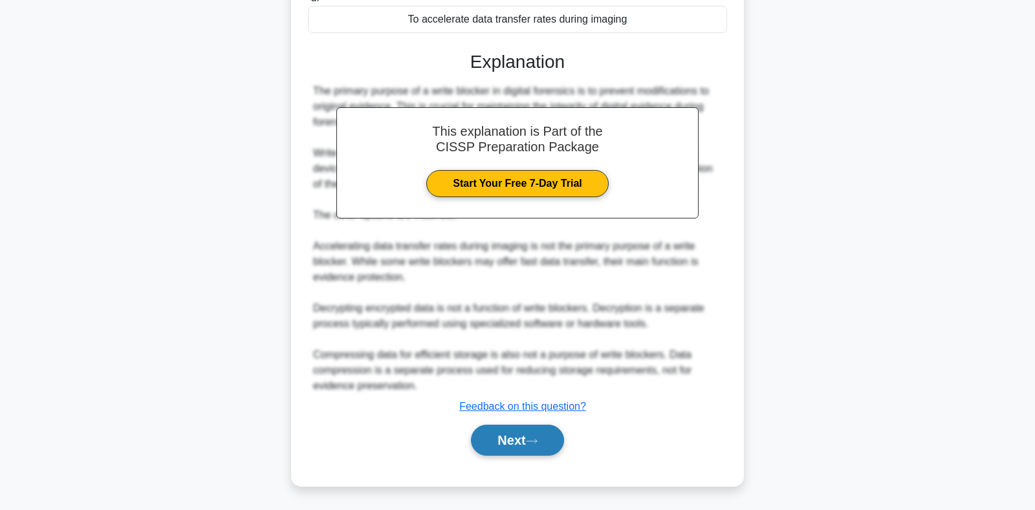
click at [503, 437] on button "Next" at bounding box center [517, 440] width 92 height 31
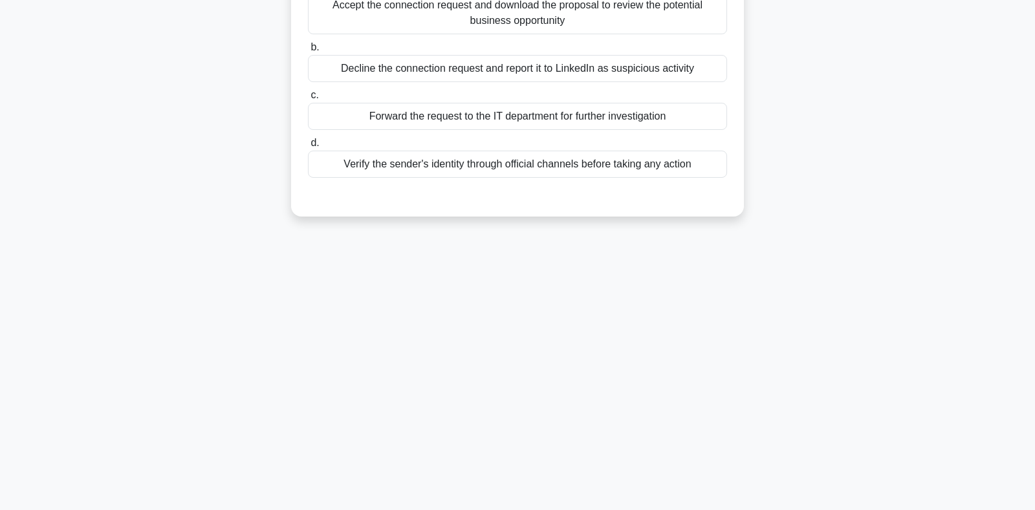
scroll to position [52, 0]
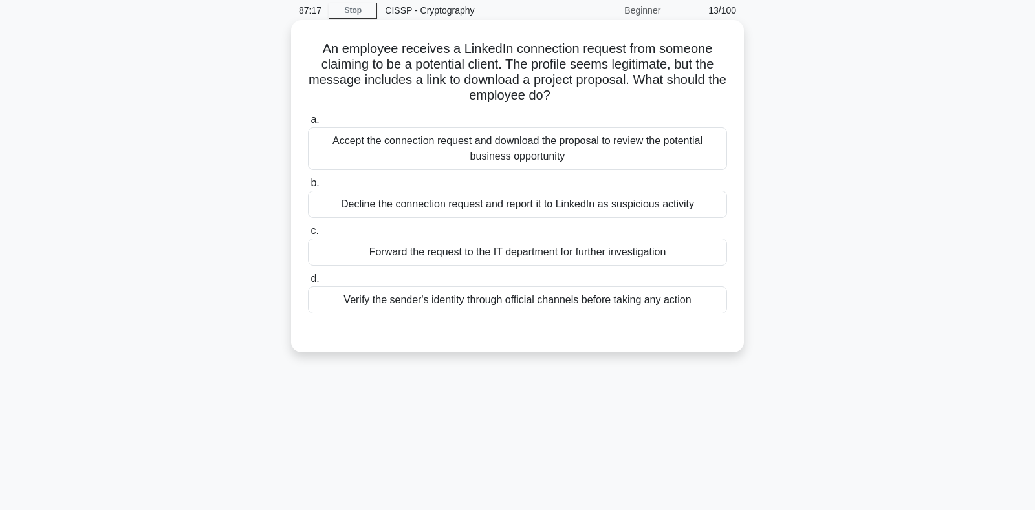
click at [430, 250] on div "Forward the request to the IT department for further investigation" at bounding box center [517, 252] width 419 height 27
click at [308, 235] on input "c. Forward the request to the IT department for further investigation" at bounding box center [308, 231] width 0 height 8
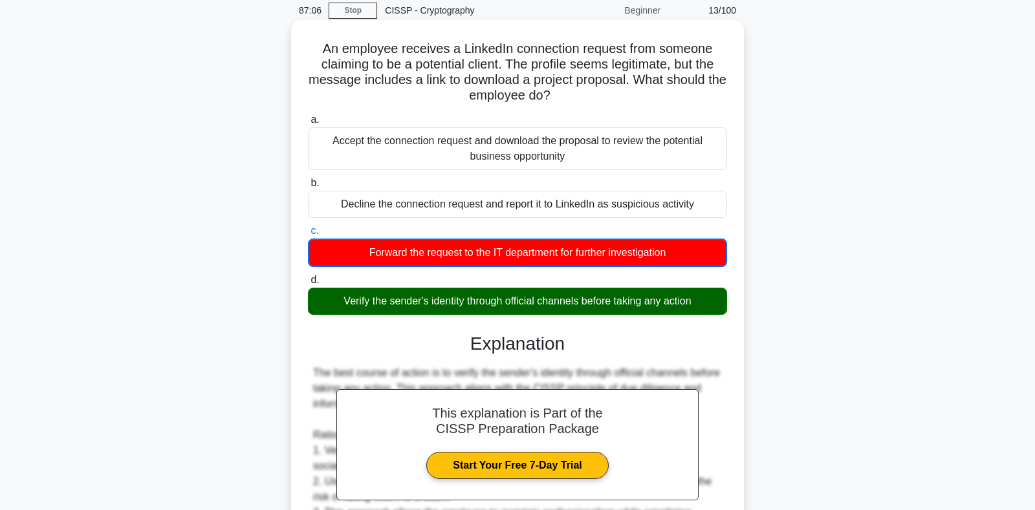
drag, startPoint x: 327, startPoint y: 47, endPoint x: 700, endPoint y: 302, distance: 452.6
click at [700, 302] on div "An employee receives a LinkedIn connection request from someone claiming to be …" at bounding box center [517, 409] width 442 height 769
copy div "a. Accept the connection request and download the proposal to review the potent…"
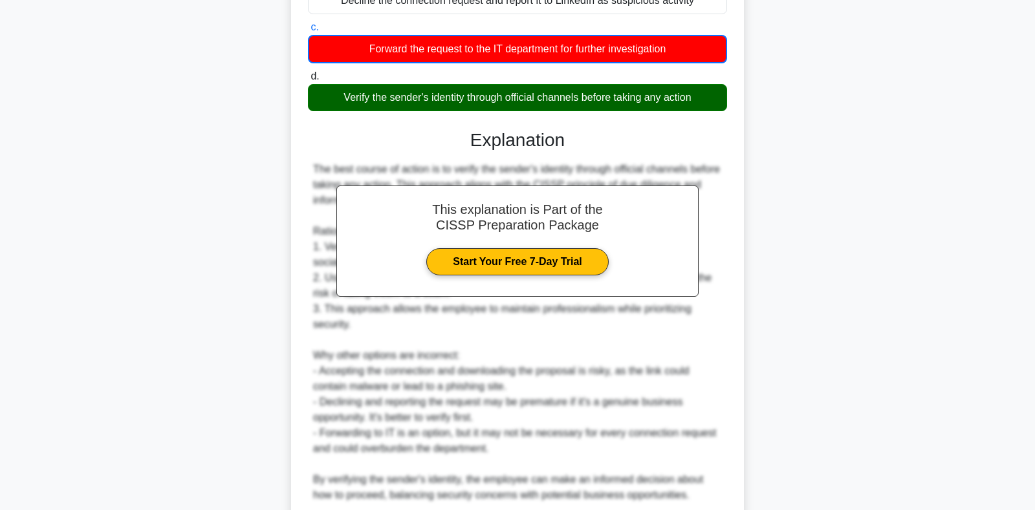
scroll to position [365, 0]
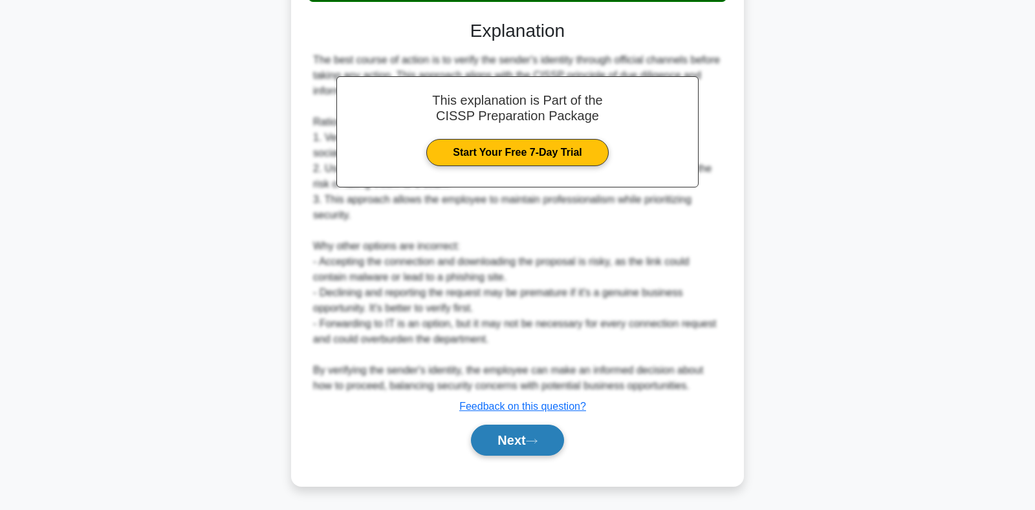
click at [506, 433] on button "Next" at bounding box center [517, 440] width 92 height 31
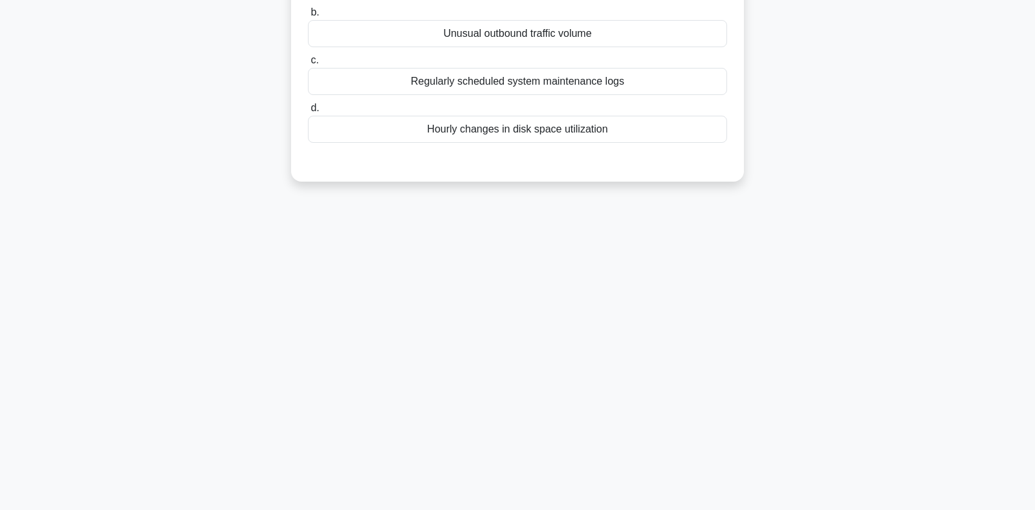
scroll to position [0, 0]
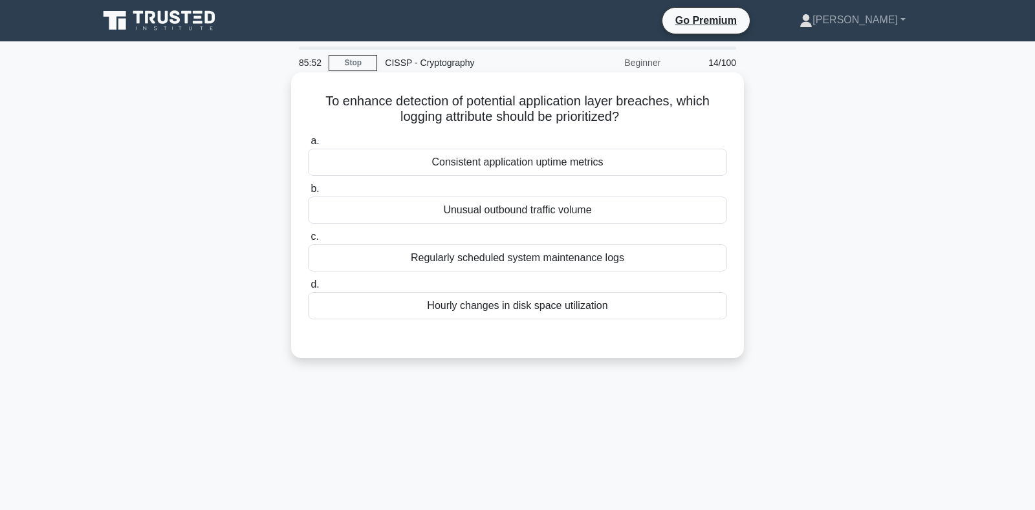
click at [519, 220] on div "Unusual outbound traffic volume" at bounding box center [517, 210] width 419 height 27
click at [308, 193] on input "b. Unusual outbound traffic volume" at bounding box center [308, 189] width 0 height 8
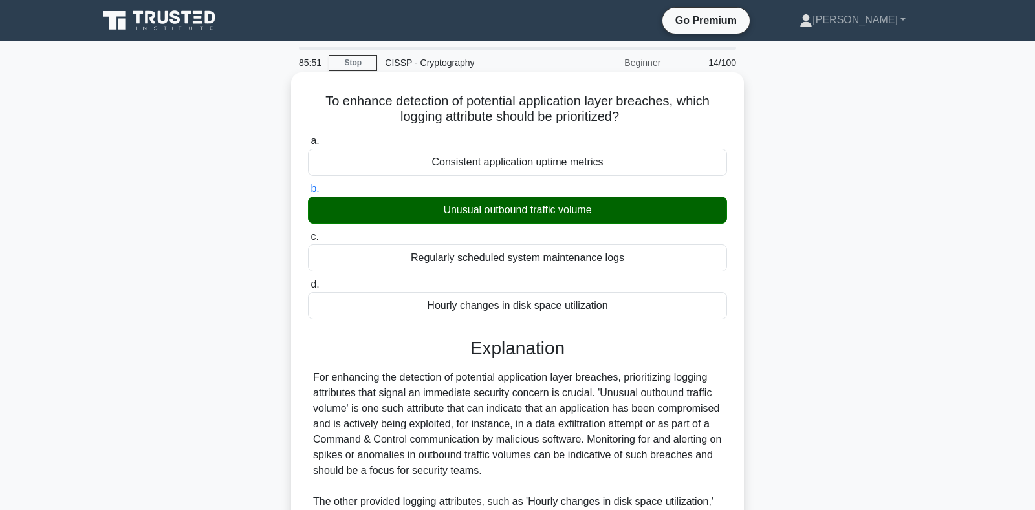
scroll to position [240, 0]
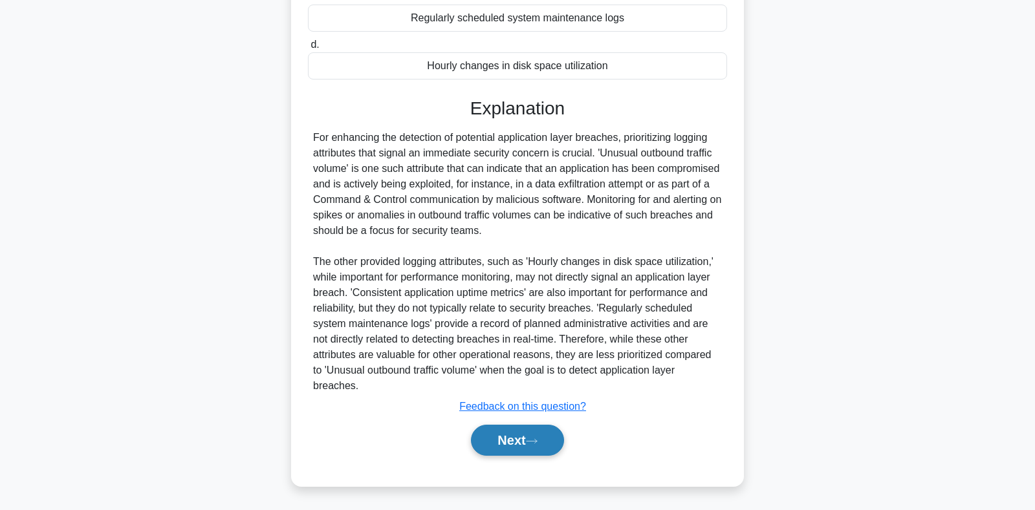
click at [513, 434] on button "Next" at bounding box center [517, 440] width 92 height 31
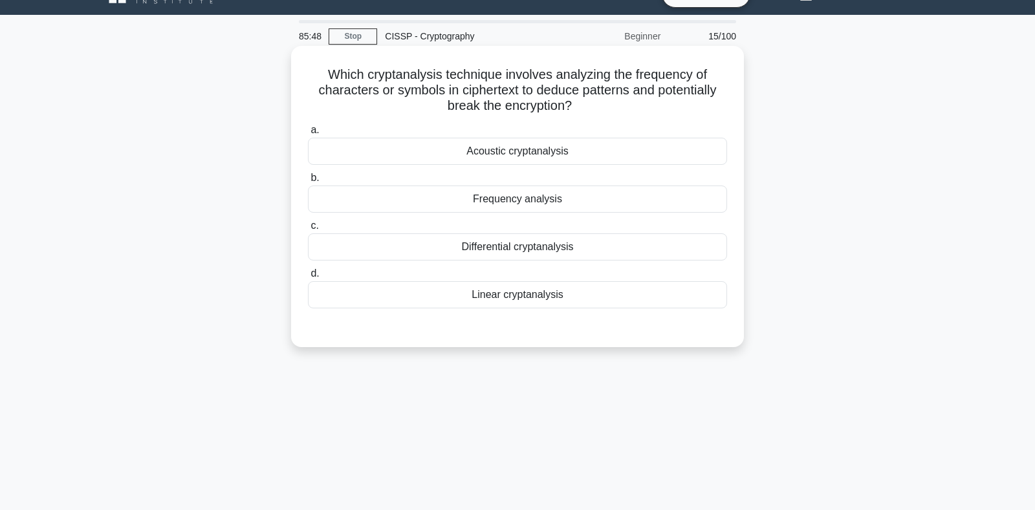
scroll to position [0, 0]
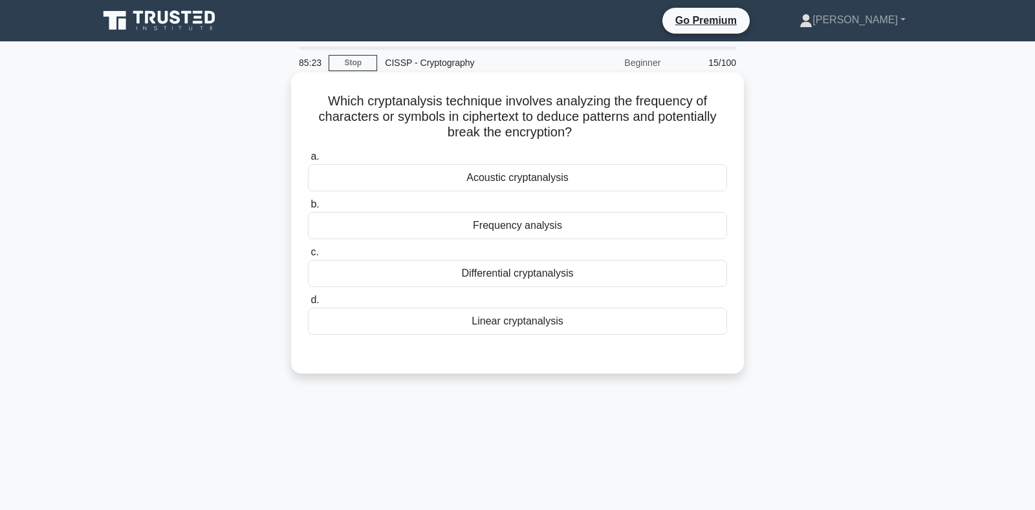
click at [522, 225] on div "Frequency analysis" at bounding box center [517, 225] width 419 height 27
click at [308, 209] on input "b. Frequency analysis" at bounding box center [308, 204] width 0 height 8
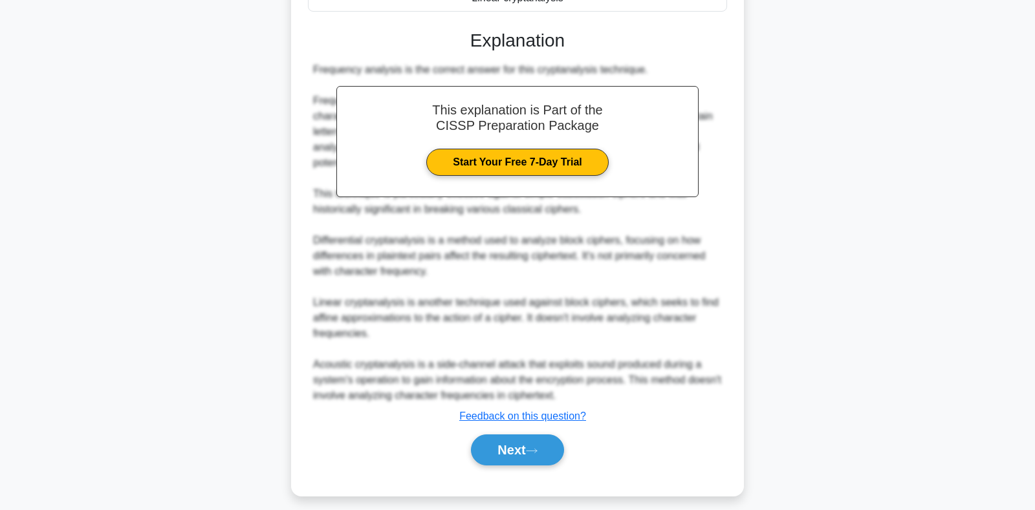
scroll to position [333, 0]
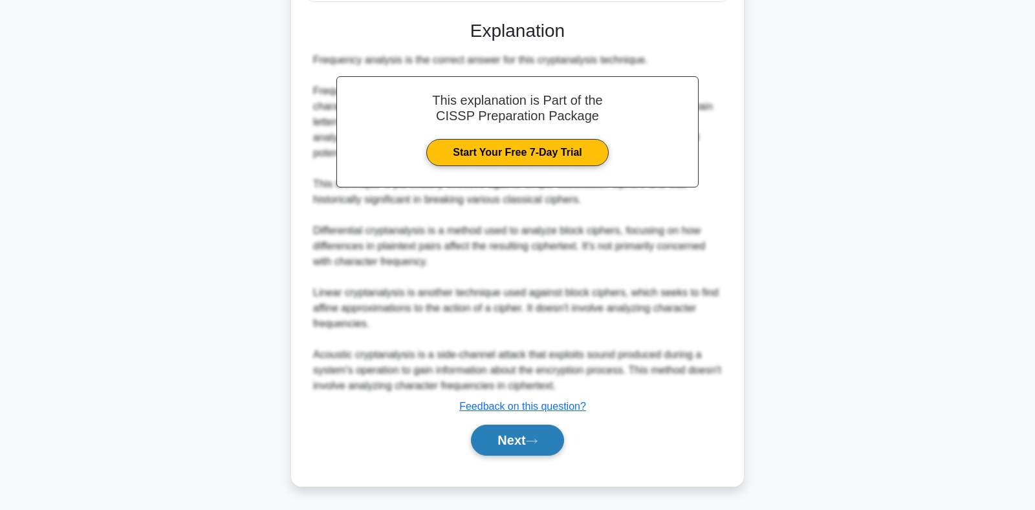
click at [526, 440] on button "Next" at bounding box center [517, 440] width 92 height 31
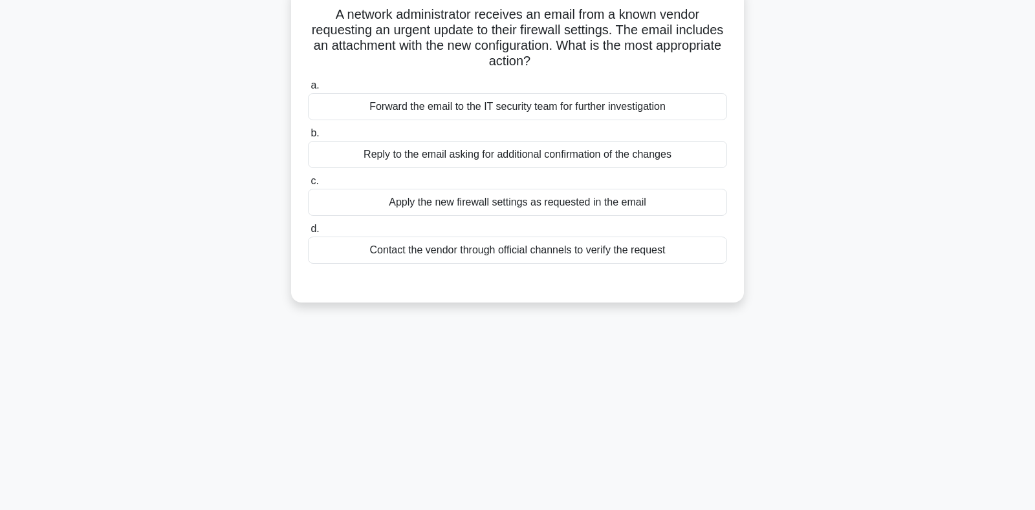
scroll to position [0, 0]
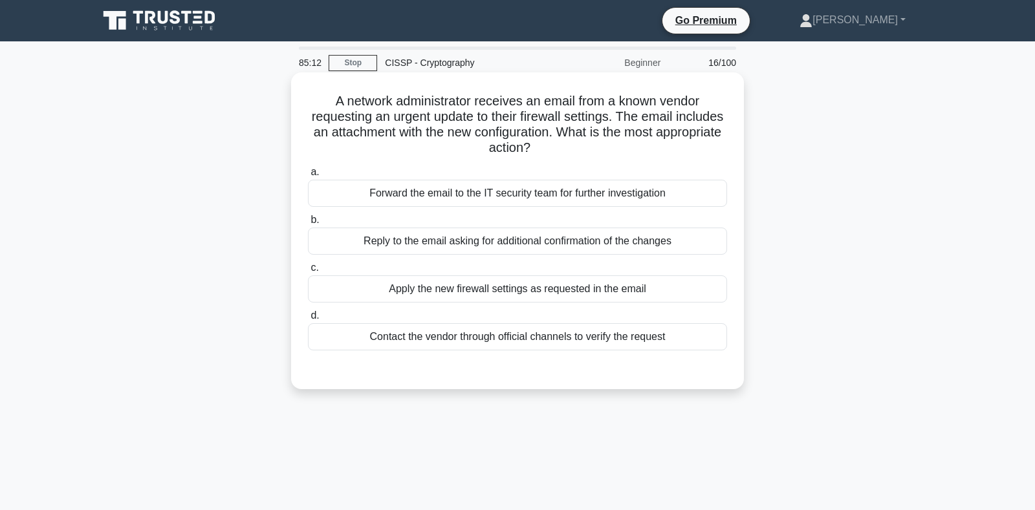
drag, startPoint x: 464, startPoint y: 105, endPoint x: 662, endPoint y: 142, distance: 201.9
click at [662, 142] on h5 "A network administrator receives an email from a known vendor requesting an urg…" at bounding box center [517, 124] width 422 height 63
click at [422, 332] on div "Contact the vendor through official channels to verify the request" at bounding box center [517, 336] width 419 height 27
click at [308, 320] on input "d. Contact the vendor through official channels to verify the request" at bounding box center [308, 316] width 0 height 8
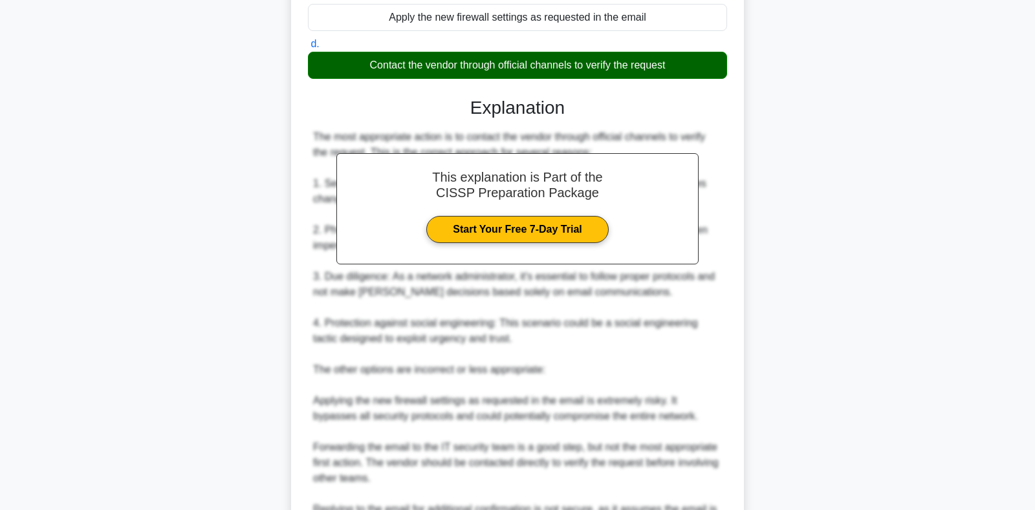
scroll to position [457, 0]
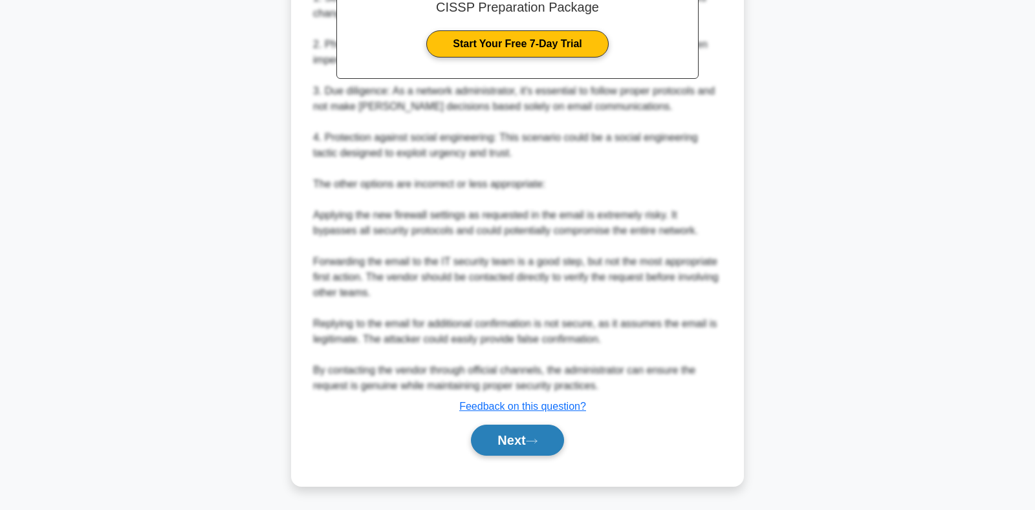
click at [521, 436] on button "Next" at bounding box center [517, 440] width 92 height 31
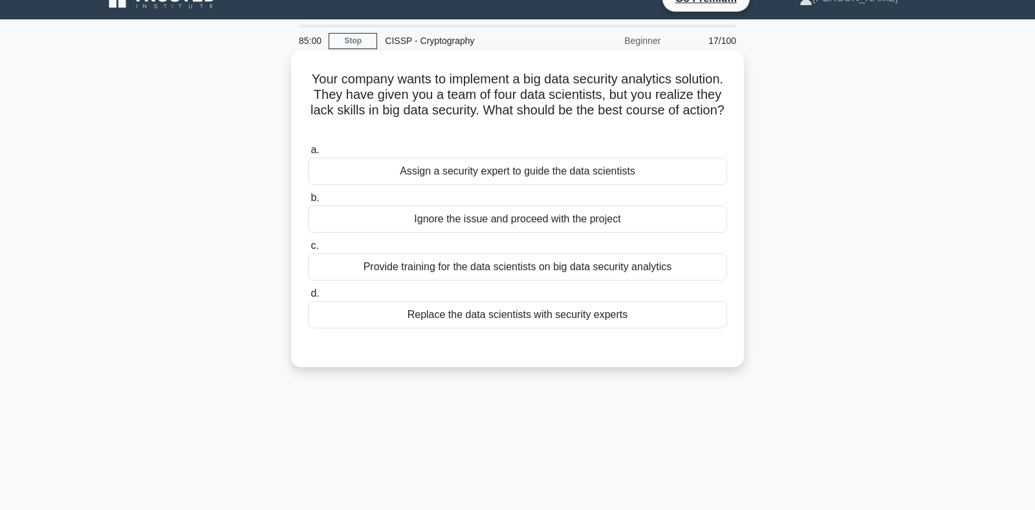
scroll to position [0, 0]
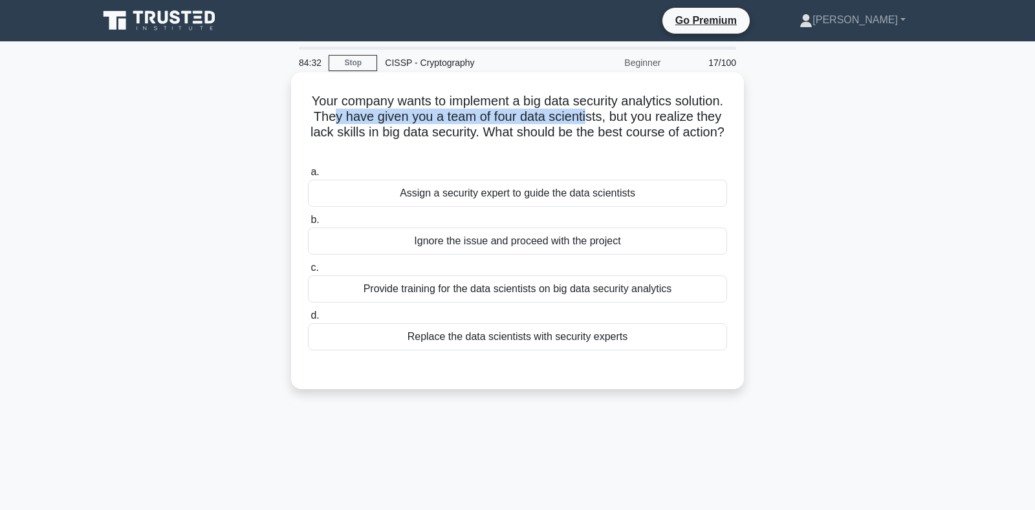
drag, startPoint x: 338, startPoint y: 116, endPoint x: 584, endPoint y: 123, distance: 247.1
click at [584, 123] on h5 "Your company wants to implement a big data security analytics solution. They ha…" at bounding box center [517, 124] width 422 height 63
click at [577, 117] on h5 "Your company wants to implement a big data security analytics solution. They ha…" at bounding box center [517, 124] width 422 height 63
click at [439, 295] on div "Provide training for the data scientists on big data security analytics" at bounding box center [517, 288] width 419 height 27
click at [308, 272] on input "c. Provide training for the data scientists on big data security analytics" at bounding box center [308, 268] width 0 height 8
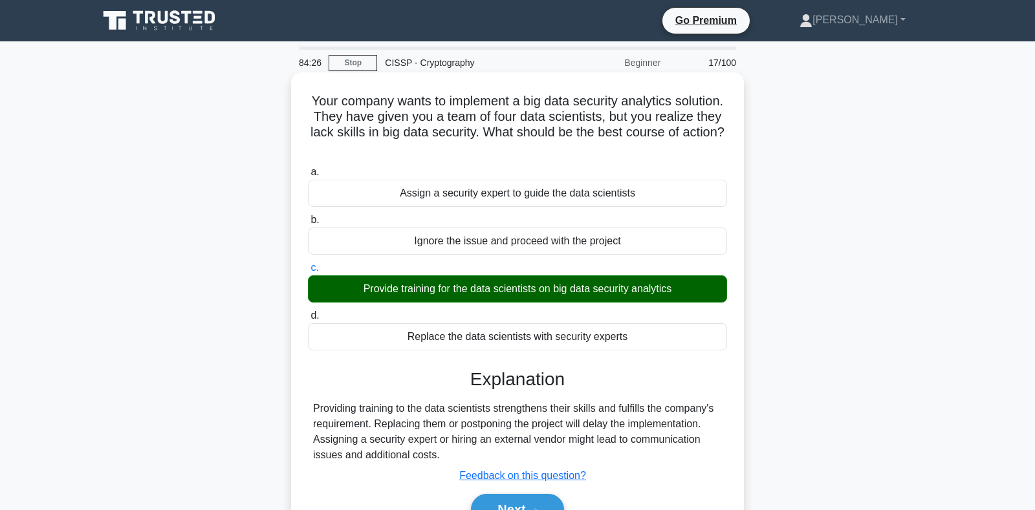
scroll to position [188, 0]
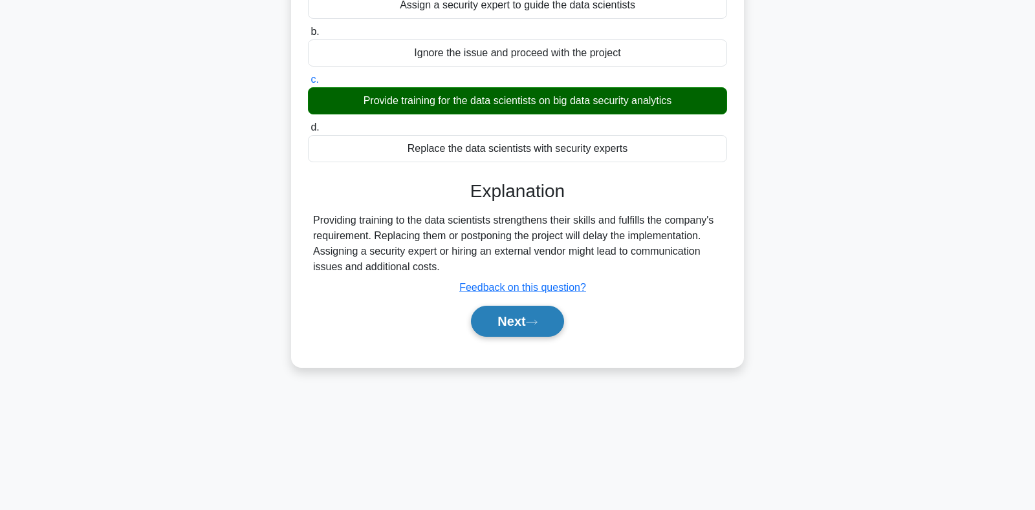
click at [492, 314] on button "Next" at bounding box center [517, 321] width 92 height 31
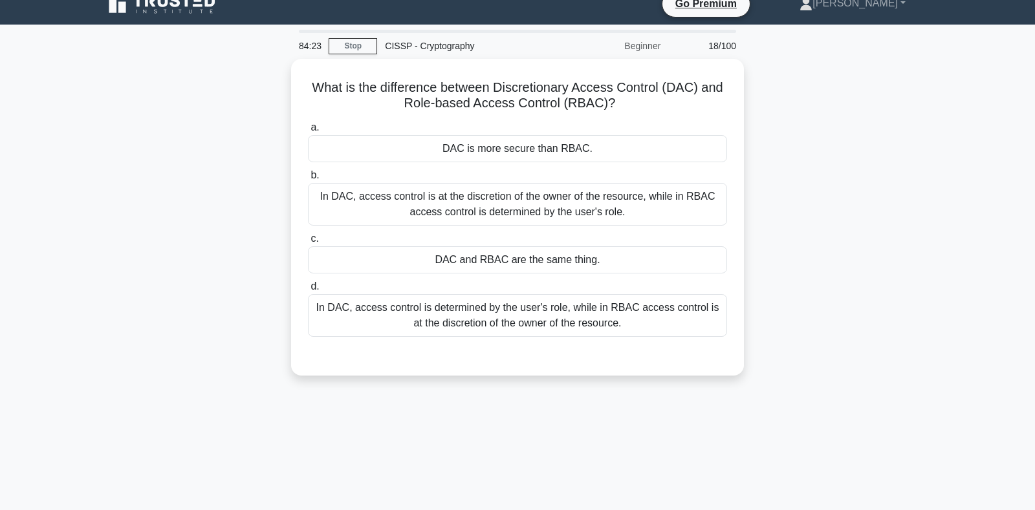
scroll to position [0, 0]
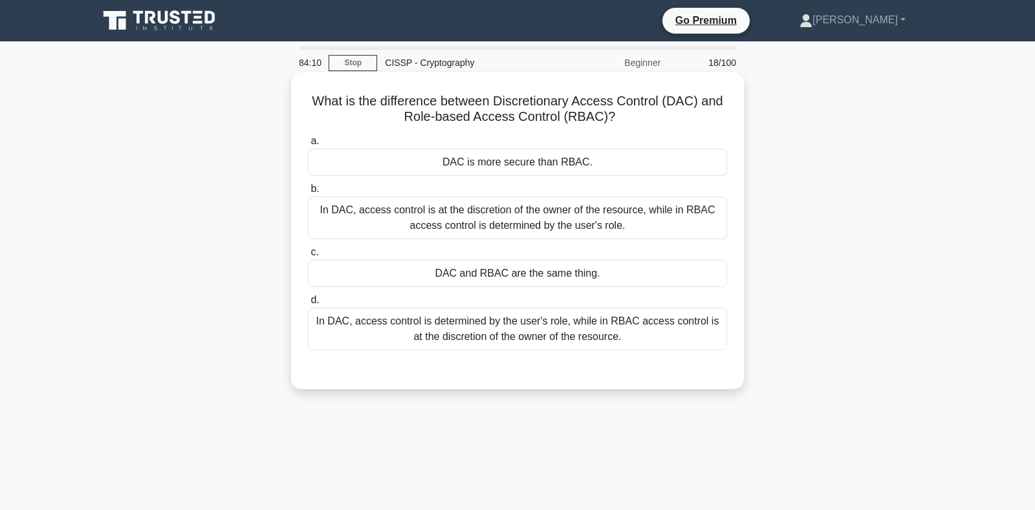
click at [456, 218] on div "In DAC, access control is at the discretion of the owner of the resource, while…" at bounding box center [517, 218] width 419 height 43
click at [308, 193] on input "b. In DAC, access control is at the discretion of the owner of the resource, wh…" at bounding box center [308, 189] width 0 height 8
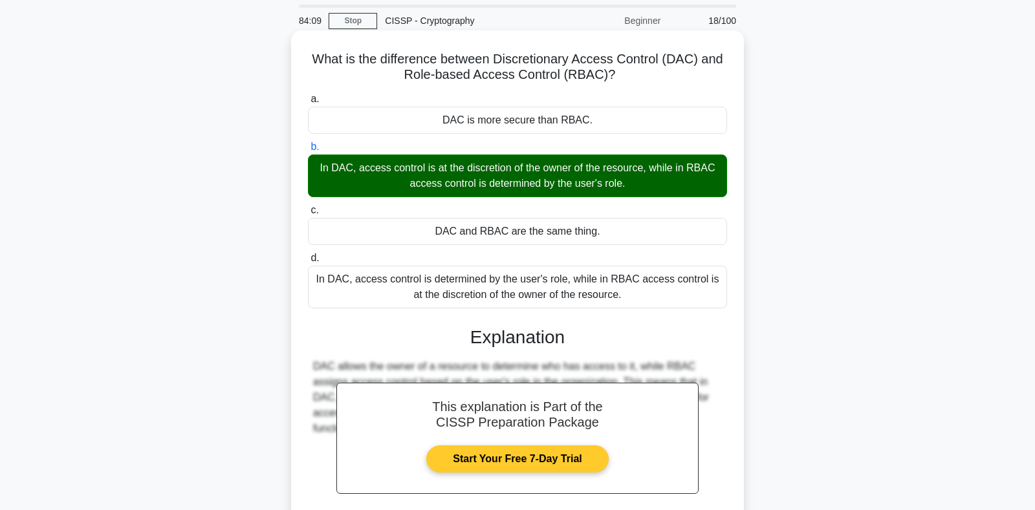
scroll to position [188, 0]
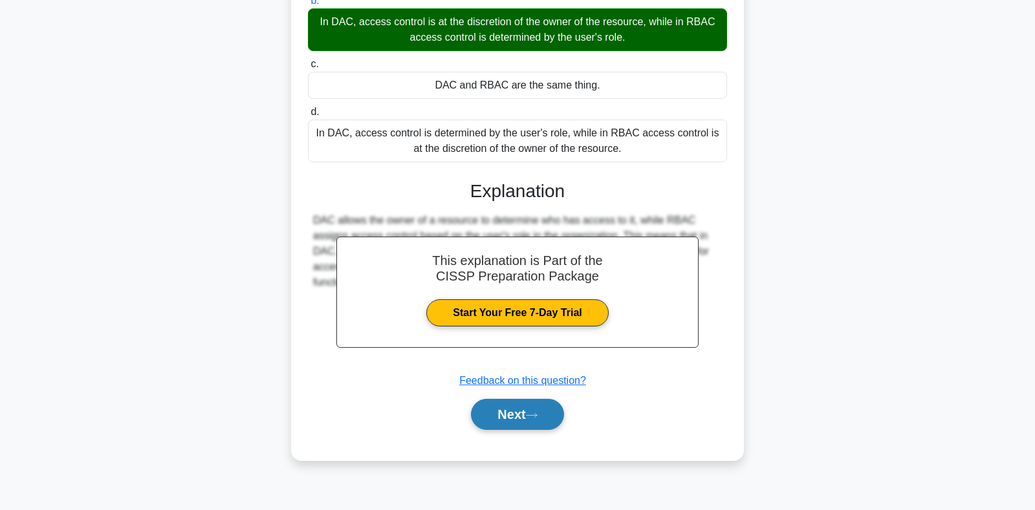
click at [509, 410] on button "Next" at bounding box center [517, 414] width 92 height 31
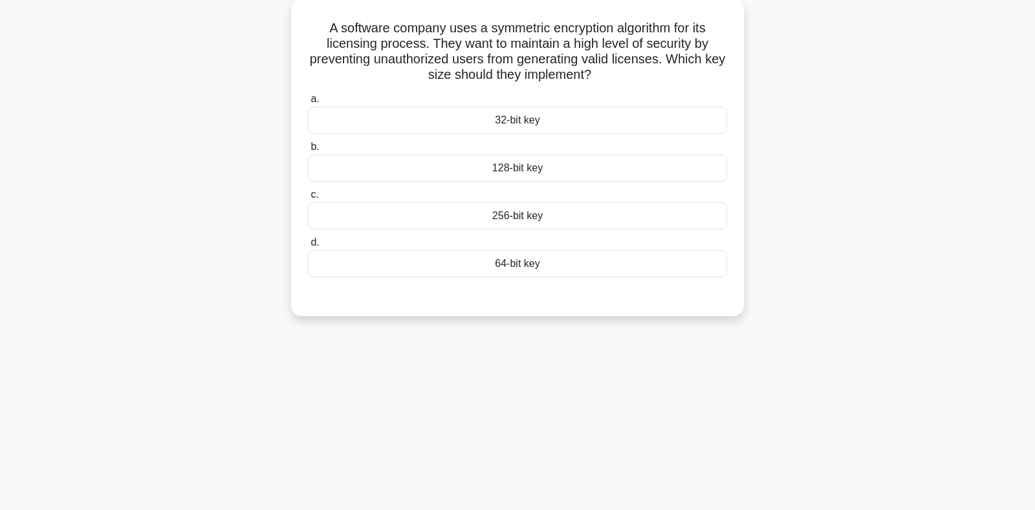
scroll to position [0, 0]
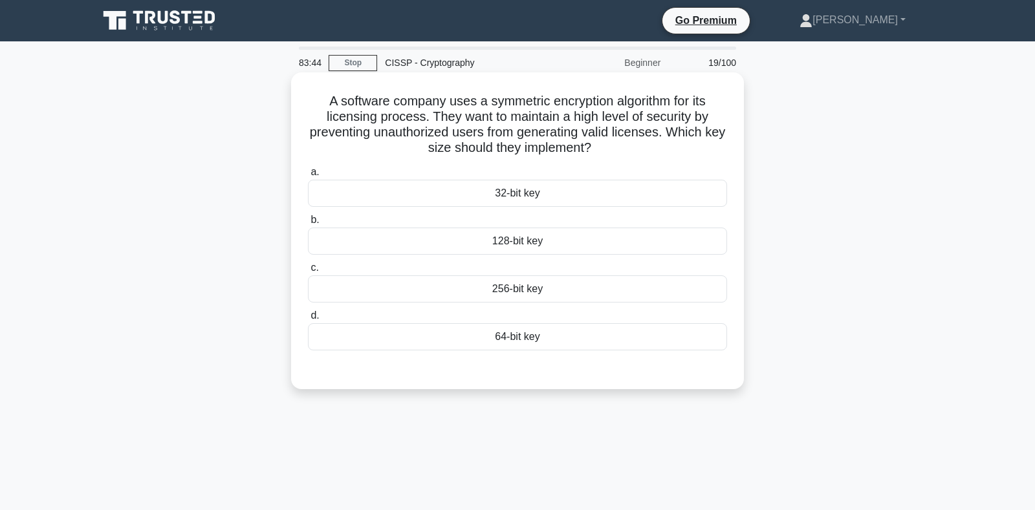
drag, startPoint x: 405, startPoint y: 108, endPoint x: 613, endPoint y: 156, distance: 213.0
click at [613, 156] on h5 "A software company uses a symmetric encryption algorithm for its licensing proc…" at bounding box center [517, 124] width 422 height 63
click at [502, 248] on div "128-bit key" at bounding box center [517, 241] width 419 height 27
click at [308, 224] on input "b. 128-bit key" at bounding box center [308, 220] width 0 height 8
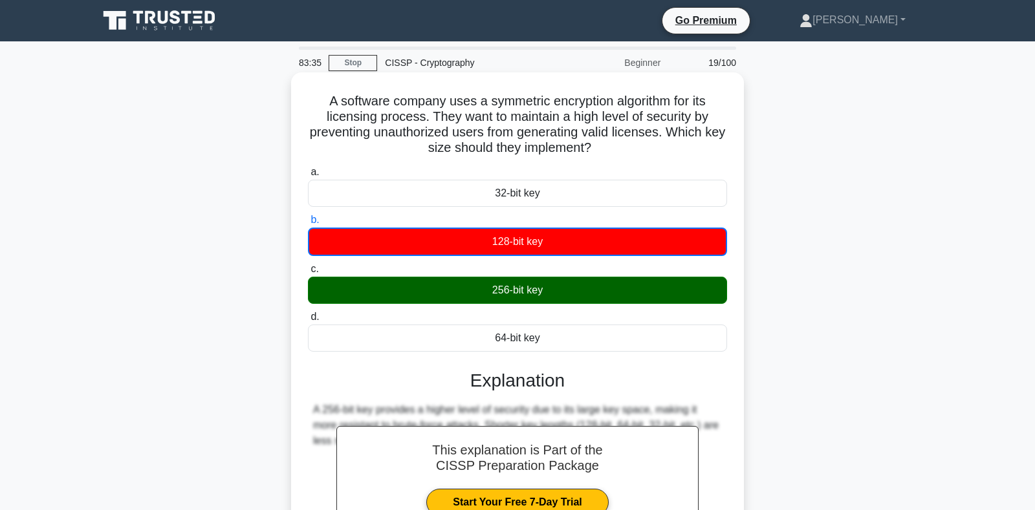
drag, startPoint x: 332, startPoint y: 102, endPoint x: 558, endPoint y: 333, distance: 323.2
click at [558, 333] on div "A software company uses a symmetric encryption algorithm for its licensing proc…" at bounding box center [517, 361] width 442 height 567
copy div "a. 32-bit key b. 128-bit key c. 256-bit key d. 64-bit key"
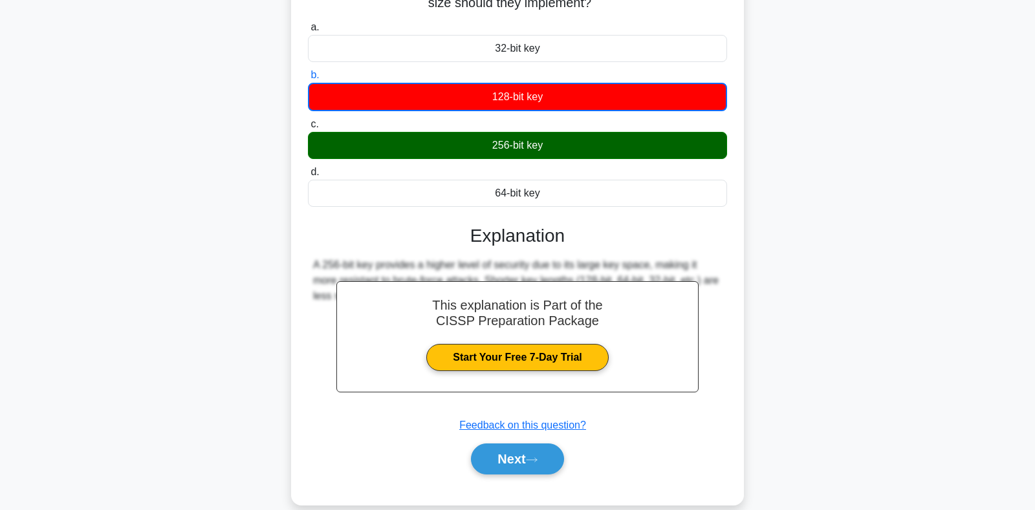
scroll to position [188, 0]
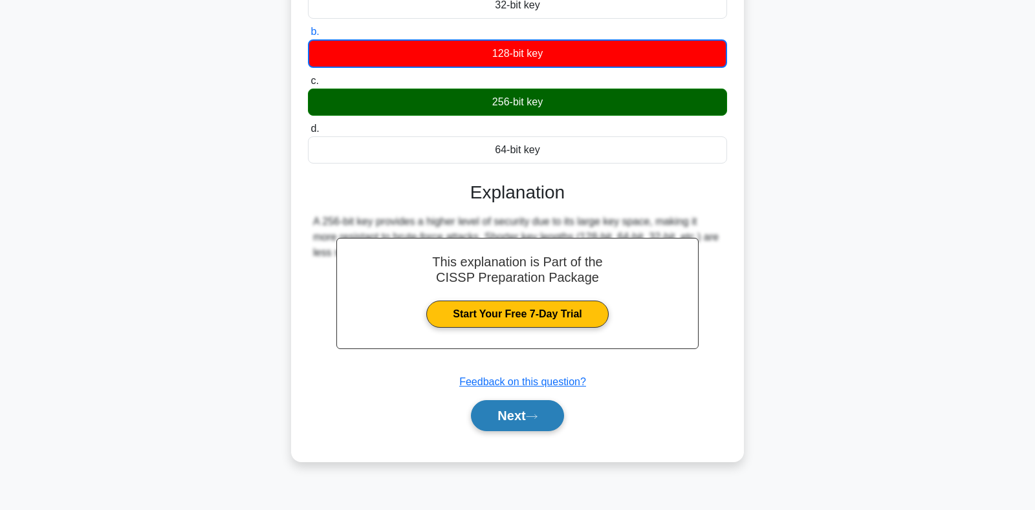
click at [537, 410] on button "Next" at bounding box center [517, 415] width 92 height 31
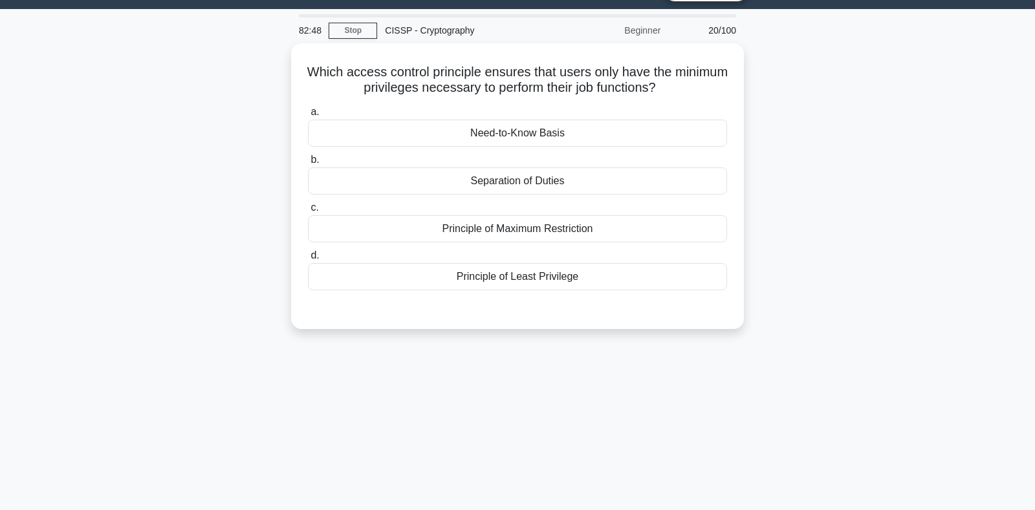
scroll to position [0, 0]
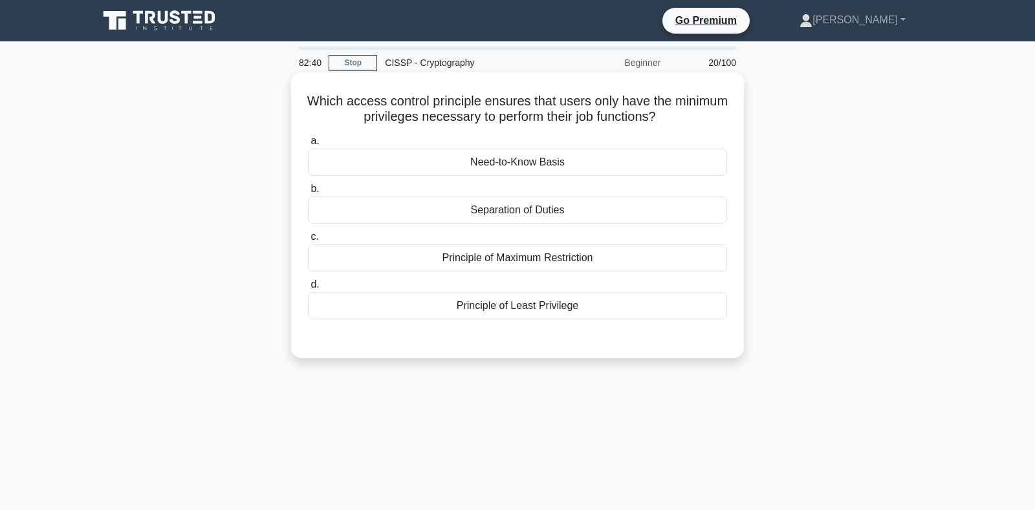
click at [475, 301] on div "Principle of Least Privilege" at bounding box center [517, 305] width 419 height 27
click at [308, 289] on input "d. Principle of Least Privilege" at bounding box center [308, 285] width 0 height 8
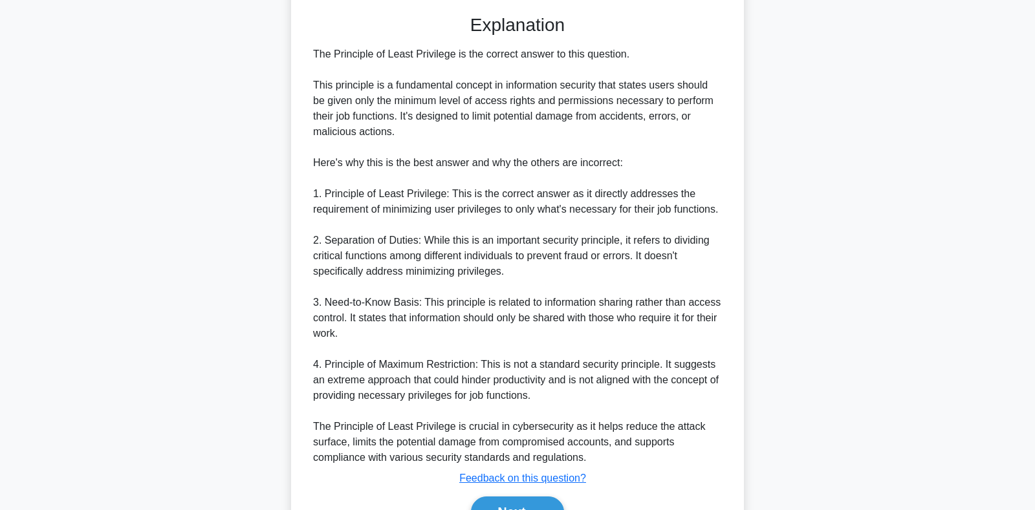
scroll to position [339, 0]
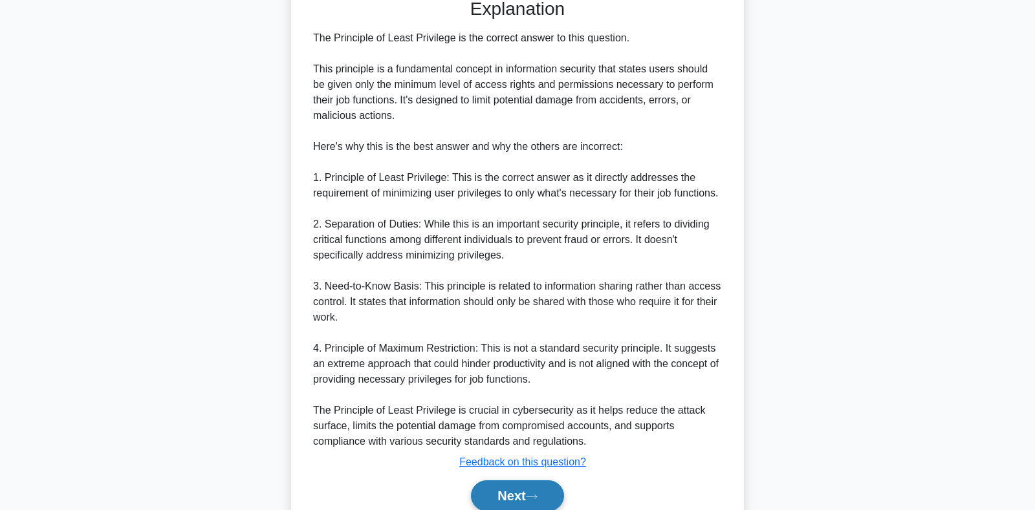
click at [526, 493] on button "Next" at bounding box center [517, 495] width 92 height 31
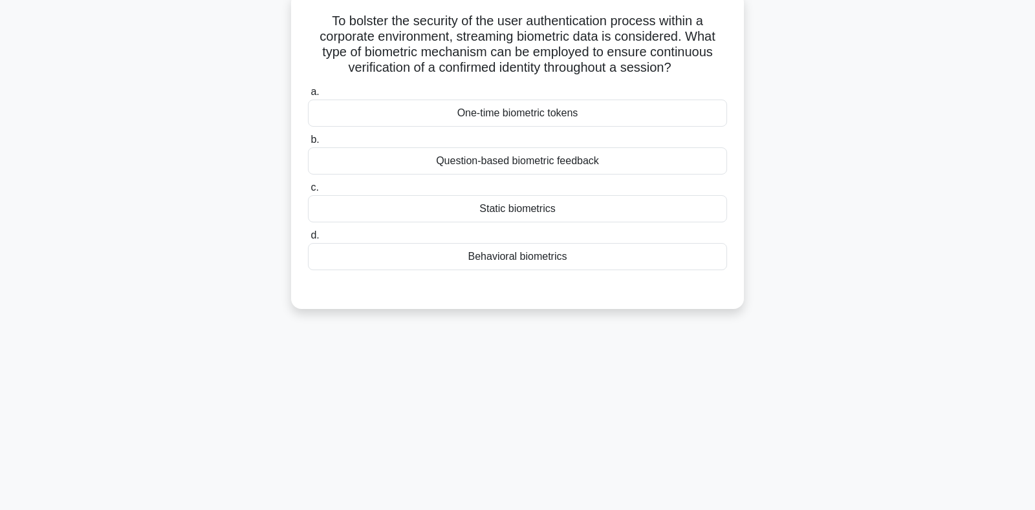
scroll to position [0, 0]
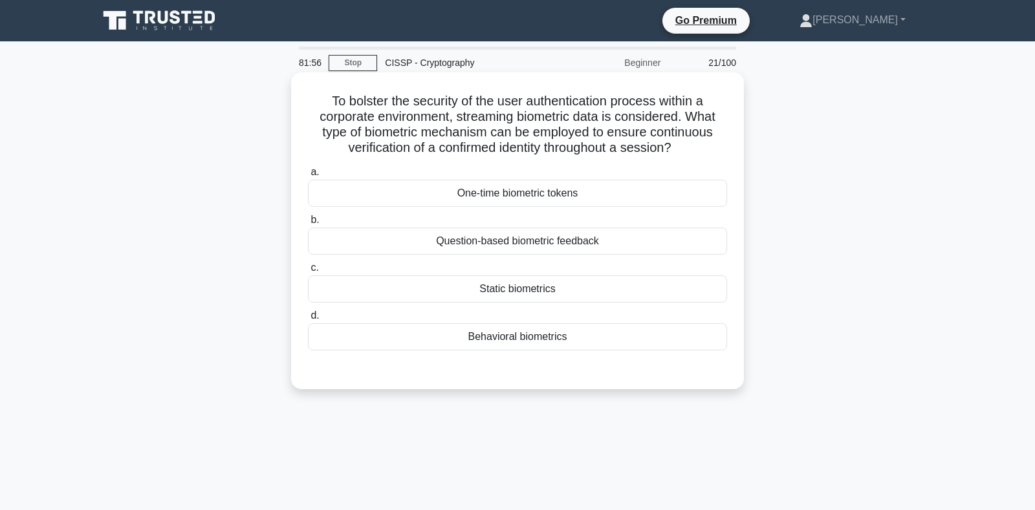
drag, startPoint x: 690, startPoint y: 122, endPoint x: 710, endPoint y: 155, distance: 39.1
click at [710, 155] on h5 "To bolster the security of the user authentication process within a corporate e…" at bounding box center [517, 124] width 422 height 63
click at [570, 124] on h5 "To bolster the security of the user authentication process within a corporate e…" at bounding box center [517, 124] width 422 height 63
drag, startPoint x: 454, startPoint y: 117, endPoint x: 671, endPoint y: 122, distance: 217.3
click at [671, 122] on h5 "To bolster the security of the user authentication process within a corporate e…" at bounding box center [517, 124] width 422 height 63
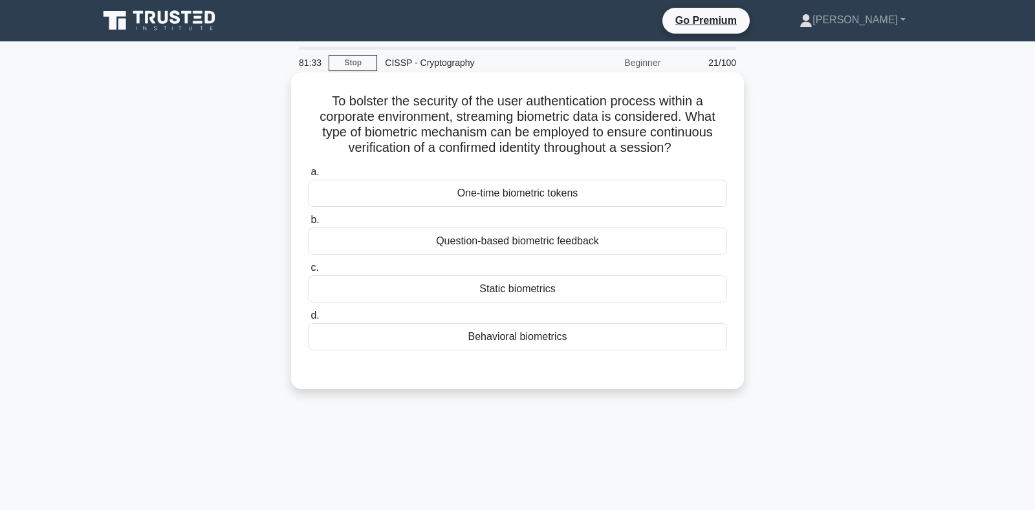
click at [490, 343] on div "Behavioral biometrics" at bounding box center [517, 336] width 419 height 27
click at [308, 320] on input "d. Behavioral biometrics" at bounding box center [308, 316] width 0 height 8
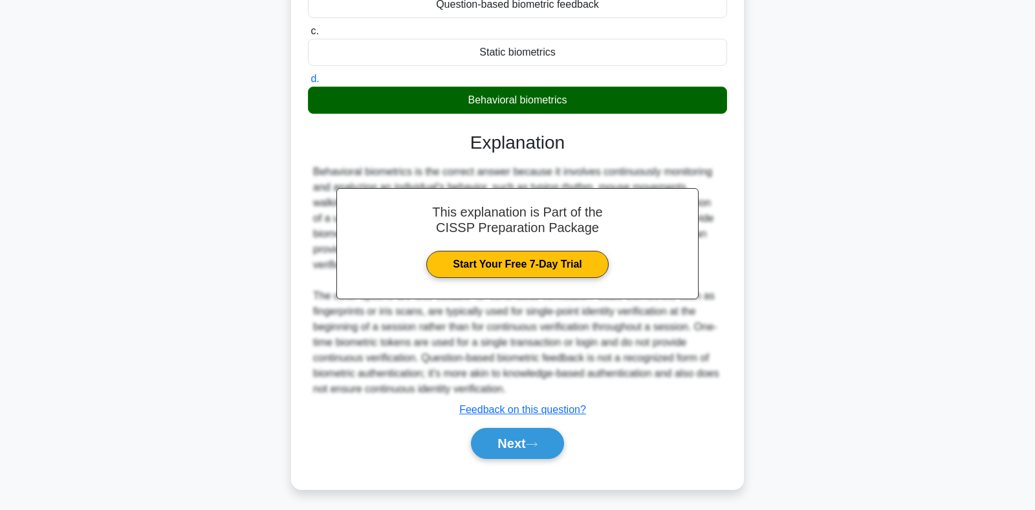
scroll to position [240, 0]
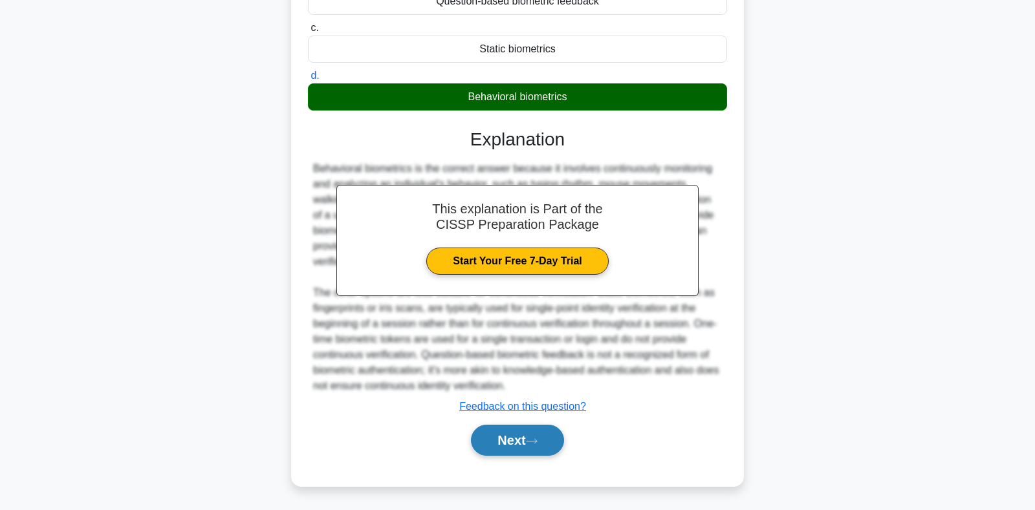
click at [511, 445] on button "Next" at bounding box center [517, 440] width 92 height 31
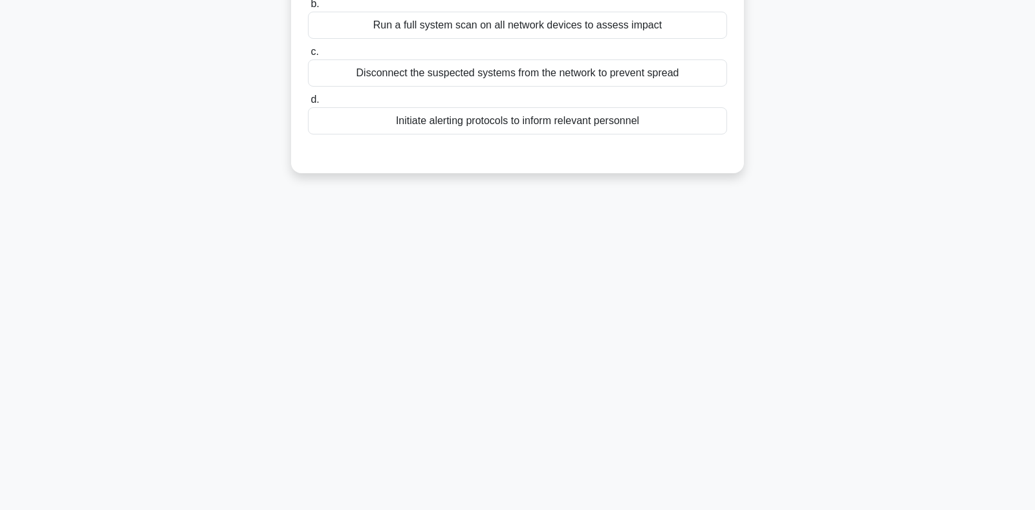
scroll to position [0, 0]
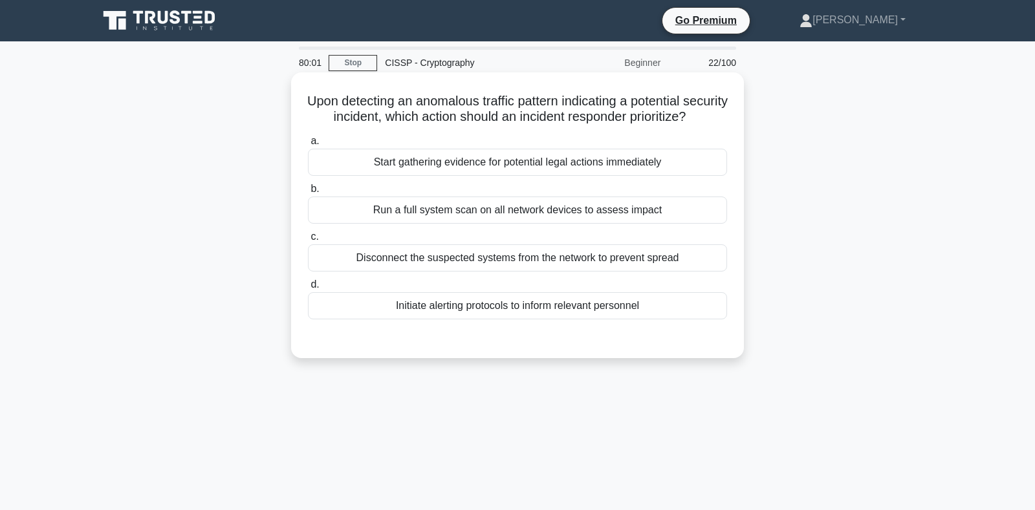
drag, startPoint x: 584, startPoint y: 309, endPoint x: 553, endPoint y: 319, distance: 32.1
click at [584, 309] on div "Initiate alerting protocols to inform relevant personnel" at bounding box center [517, 305] width 419 height 27
click at [308, 289] on input "d. Initiate alerting protocols to inform relevant personnel" at bounding box center [308, 285] width 0 height 8
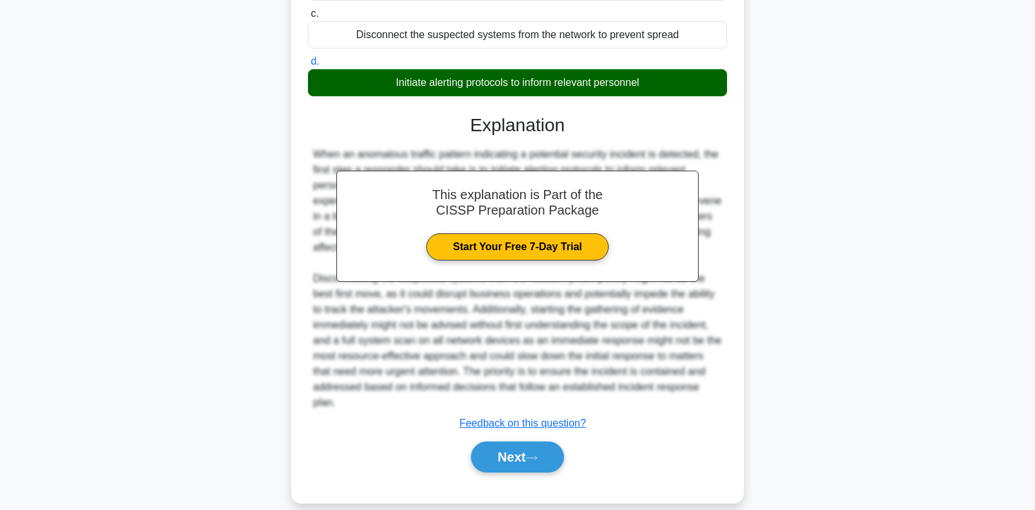
scroll to position [240, 0]
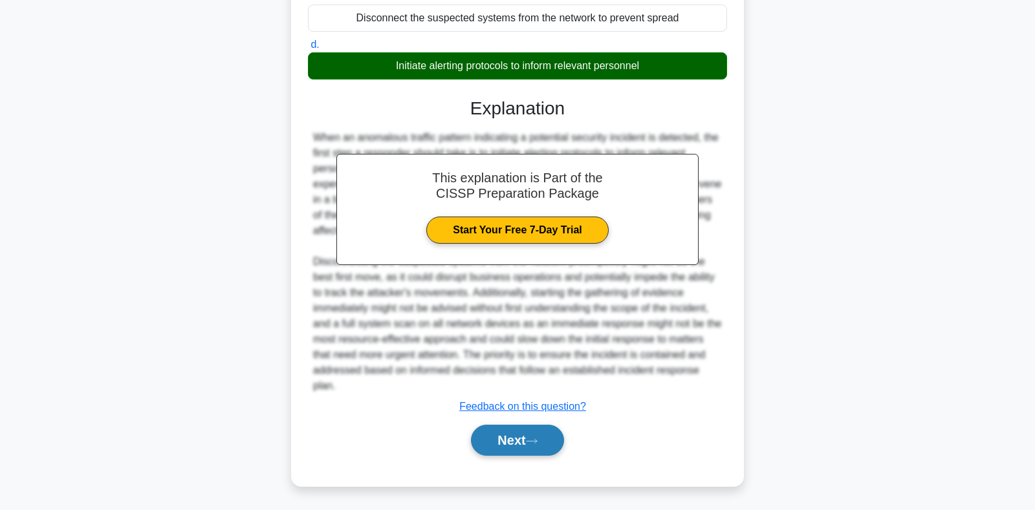
click at [487, 435] on button "Next" at bounding box center [517, 440] width 92 height 31
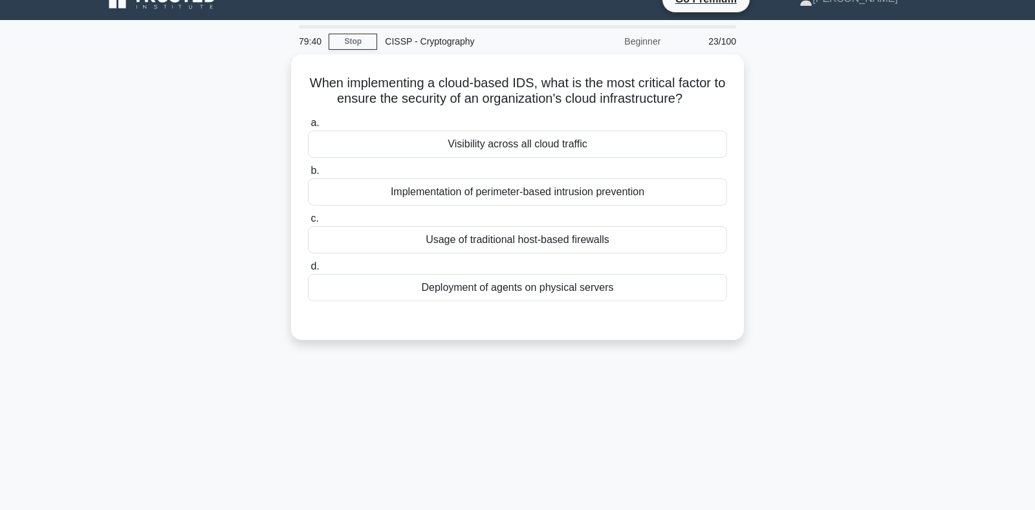
scroll to position [0, 0]
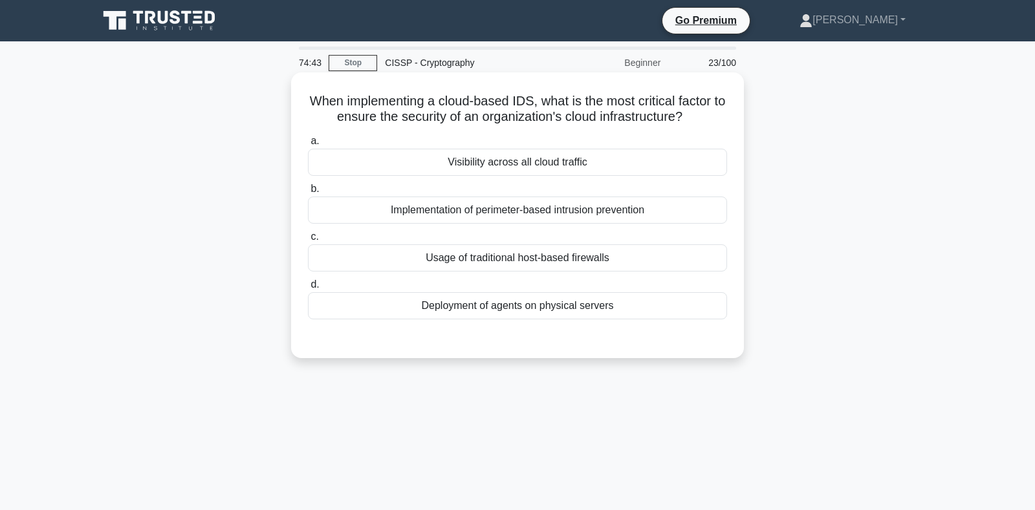
click at [484, 156] on div "Visibility across all cloud traffic" at bounding box center [517, 162] width 419 height 27
click at [308, 145] on input "a. Visibility across all cloud traffic" at bounding box center [308, 141] width 0 height 8
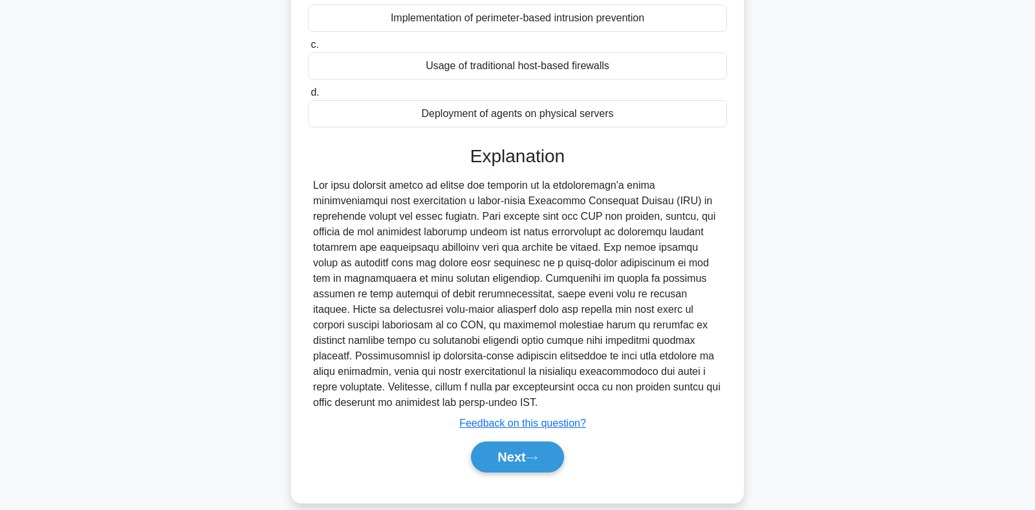
scroll to position [193, 0]
click at [530, 444] on button "Next" at bounding box center [517, 455] width 92 height 31
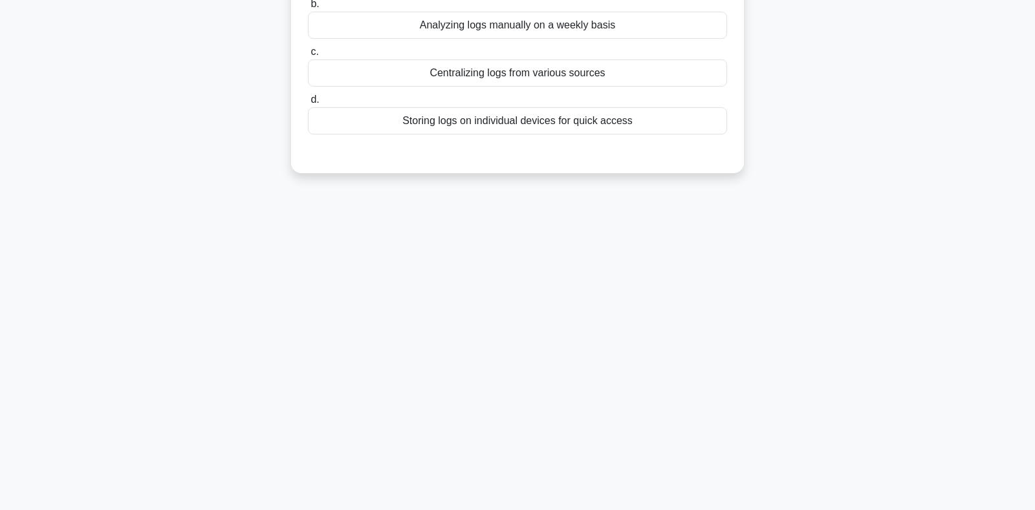
scroll to position [0, 0]
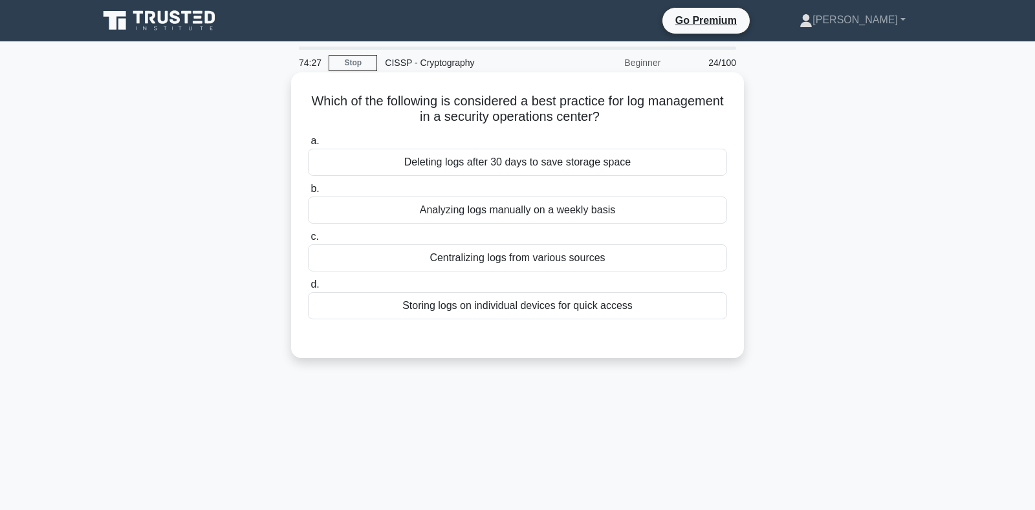
drag, startPoint x: 419, startPoint y: 118, endPoint x: 612, endPoint y: 116, distance: 193.3
click at [612, 116] on h5 "Which of the following is considered a best practice for log management in a se…" at bounding box center [517, 109] width 422 height 32
click at [469, 265] on div "Centralizing logs from various sources" at bounding box center [517, 257] width 419 height 27
click at [308, 241] on input "c. Centralizing logs from various sources" at bounding box center [308, 237] width 0 height 8
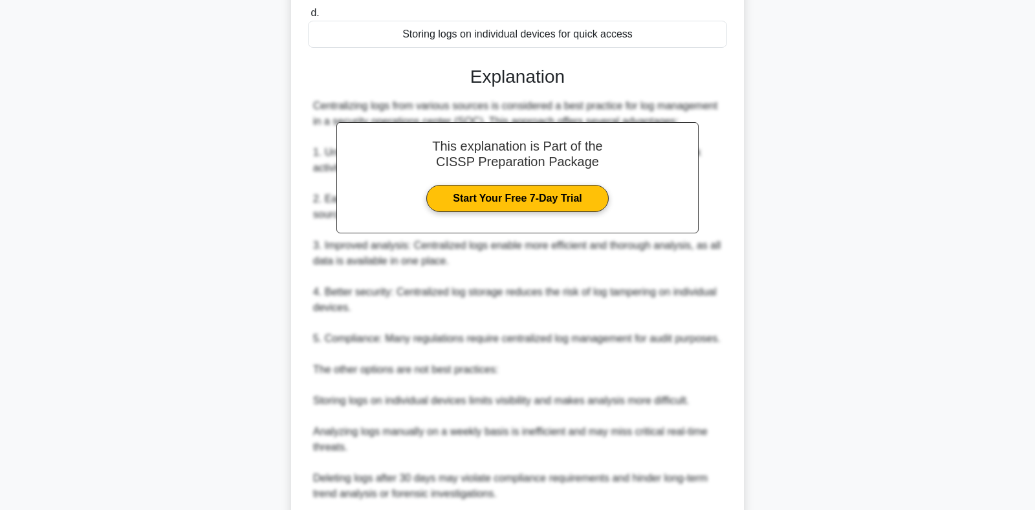
scroll to position [380, 0]
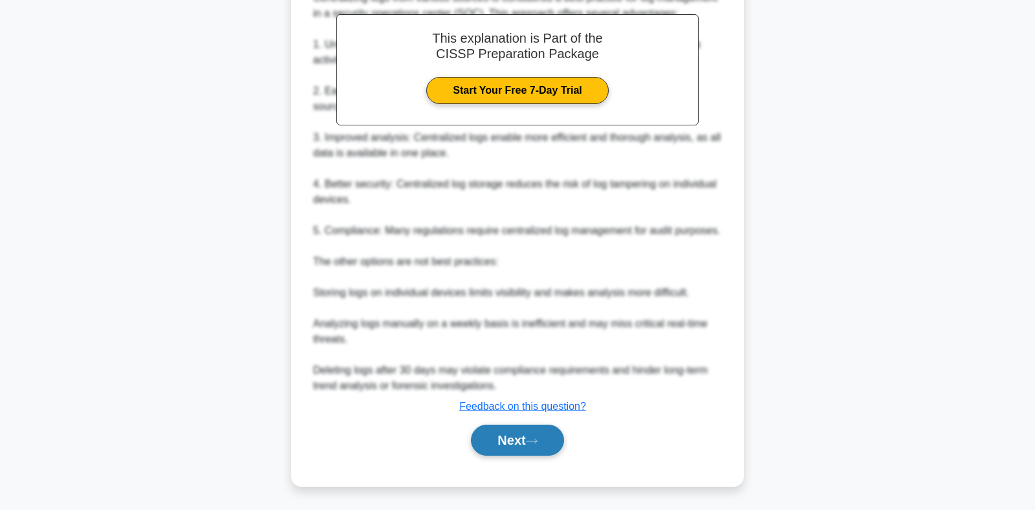
click at [522, 442] on button "Next" at bounding box center [517, 440] width 92 height 31
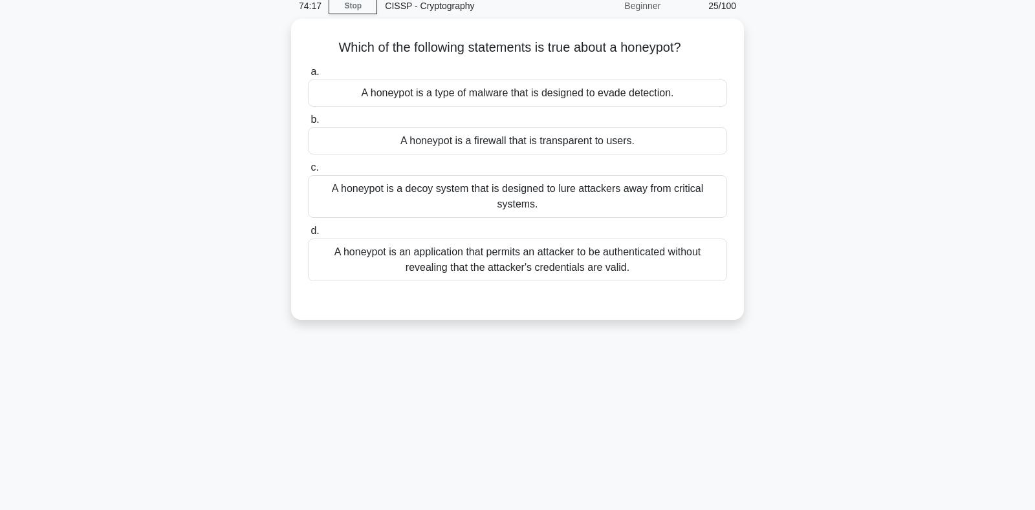
scroll to position [0, 0]
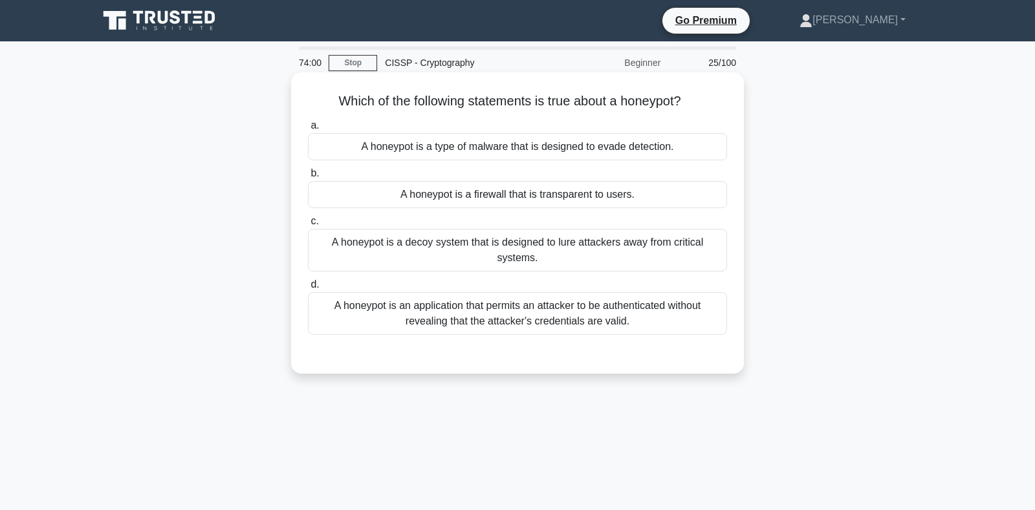
click at [453, 328] on div "A honeypot is an application that permits an attacker to be authenticated witho…" at bounding box center [517, 313] width 419 height 43
click at [308, 289] on input "d. A honeypot is an application that permits an attacker to be authenticated wi…" at bounding box center [308, 285] width 0 height 8
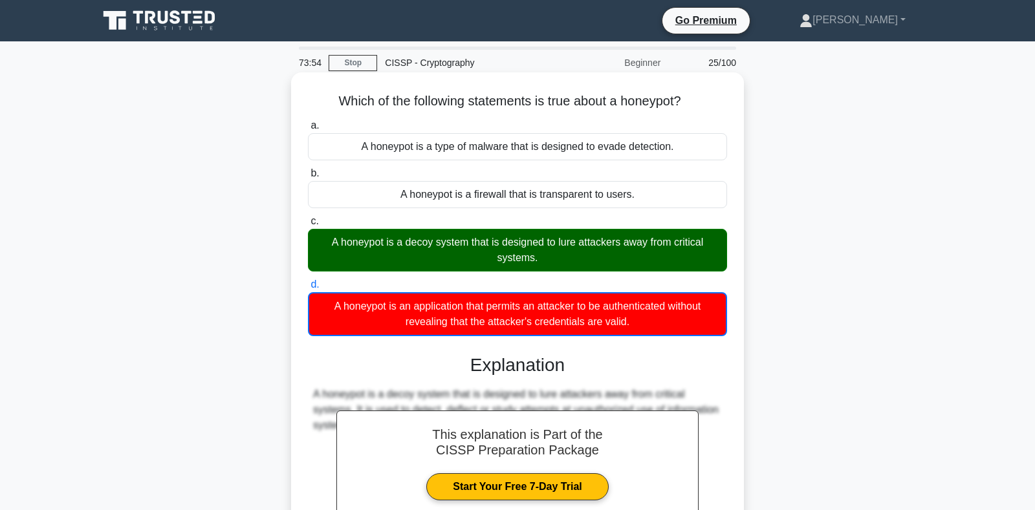
click at [431, 250] on div "A honeypot is a decoy system that is designed to lure attackers away from criti…" at bounding box center [517, 250] width 419 height 43
click at [308, 226] on input "c. A honeypot is a decoy system that is designed to lure attackers away from cr…" at bounding box center [308, 221] width 0 height 8
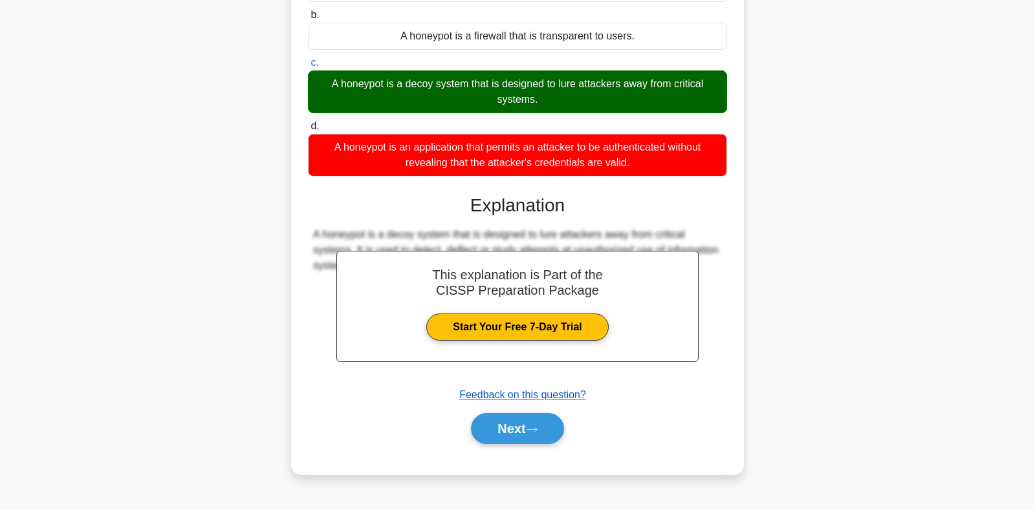
scroll to position [188, 0]
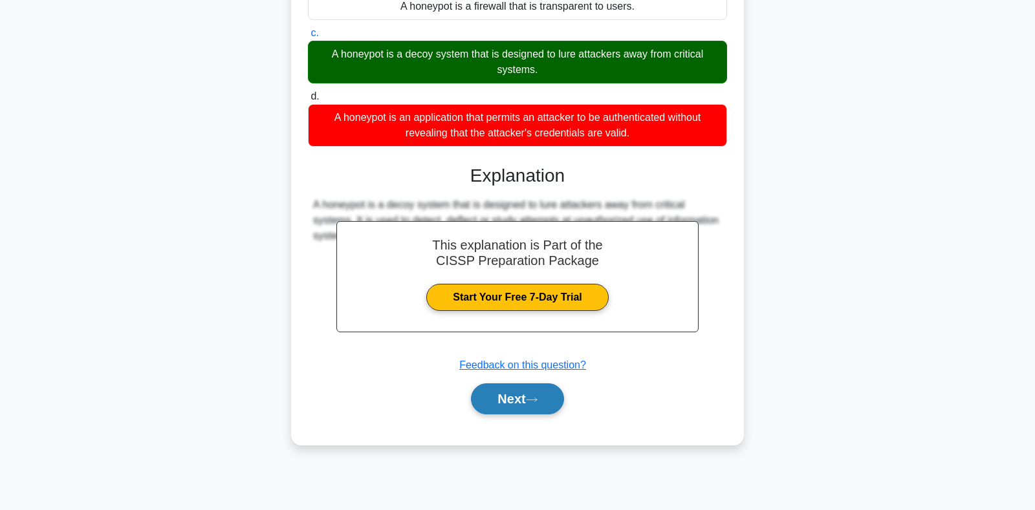
click at [489, 401] on button "Next" at bounding box center [517, 398] width 92 height 31
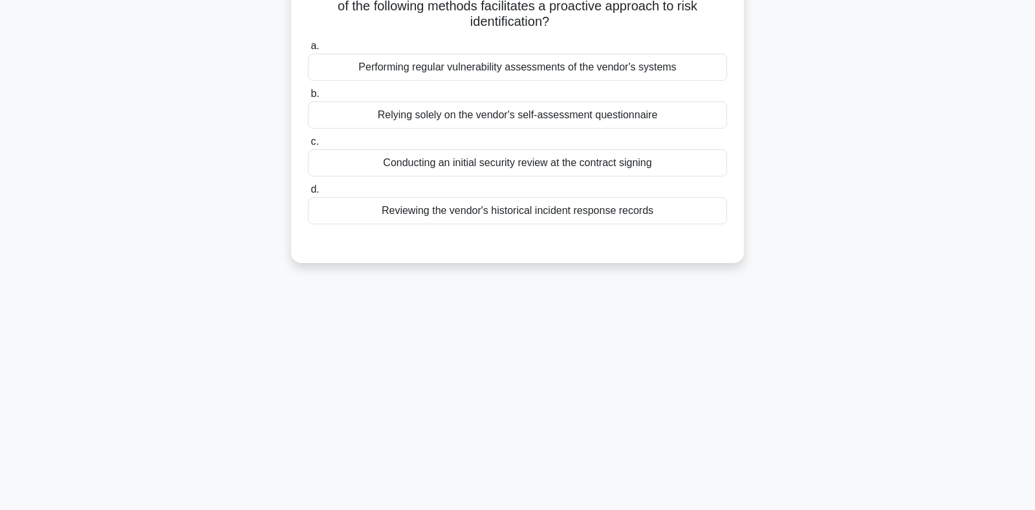
scroll to position [0, 0]
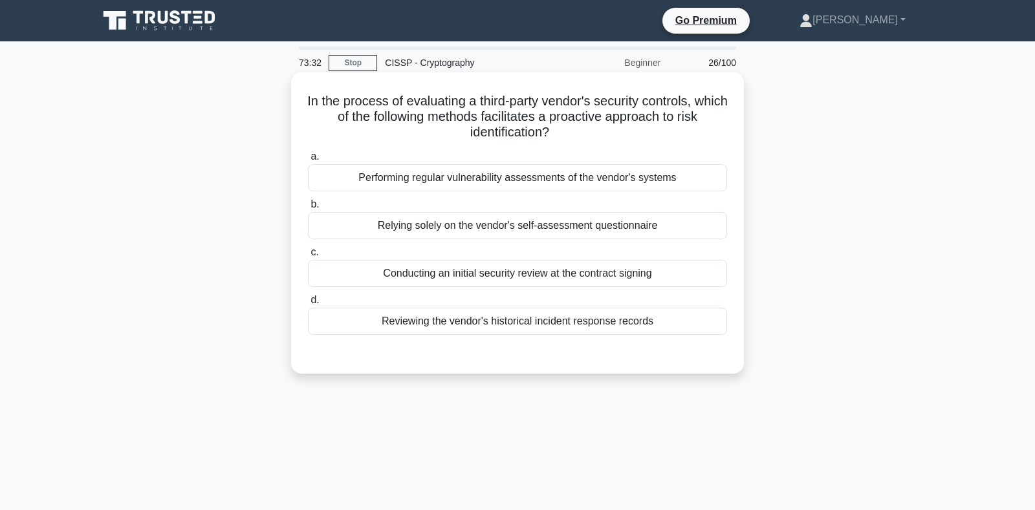
drag, startPoint x: 661, startPoint y: 117, endPoint x: 672, endPoint y: 142, distance: 27.3
click at [672, 142] on div "In the process of evaluating a third-party vendor's security controls, which of…" at bounding box center [517, 223] width 442 height 291
drag, startPoint x: 416, startPoint y: 171, endPoint x: 406, endPoint y: 173, distance: 10.0
click at [415, 171] on div "Performing regular vulnerability assessments of the vendor's systems" at bounding box center [517, 177] width 419 height 27
click at [308, 161] on input "a. Performing regular vulnerability assessments of the vendor's systems" at bounding box center [308, 157] width 0 height 8
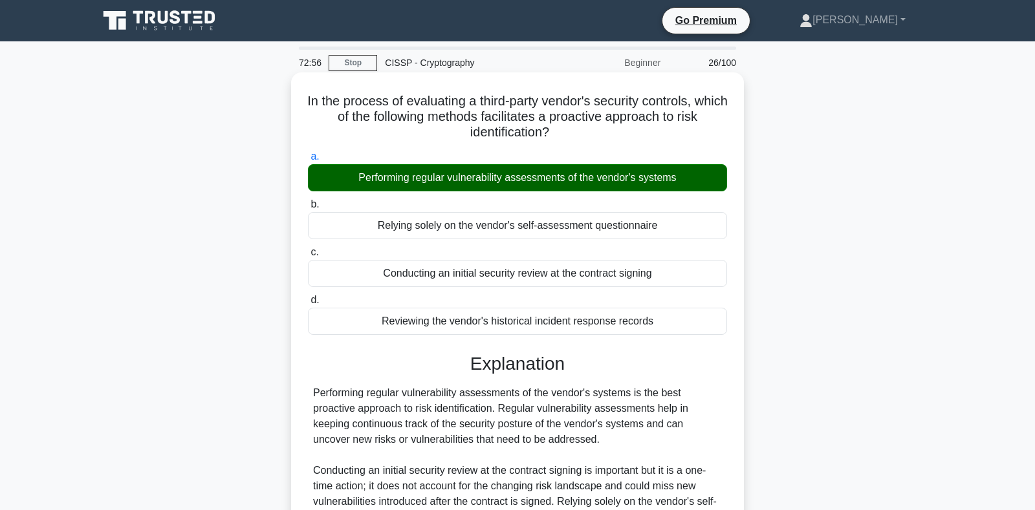
scroll to position [224, 0]
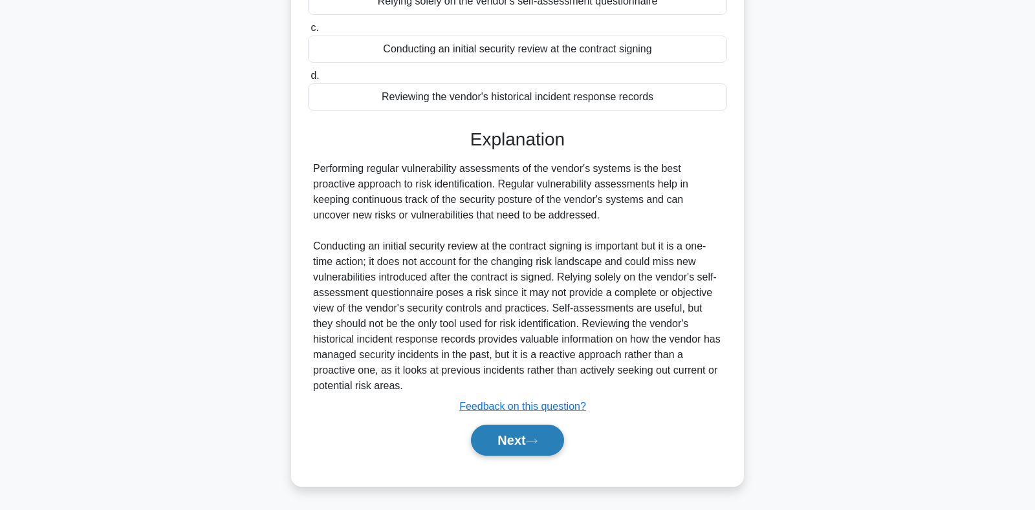
click at [493, 434] on button "Next" at bounding box center [517, 440] width 92 height 31
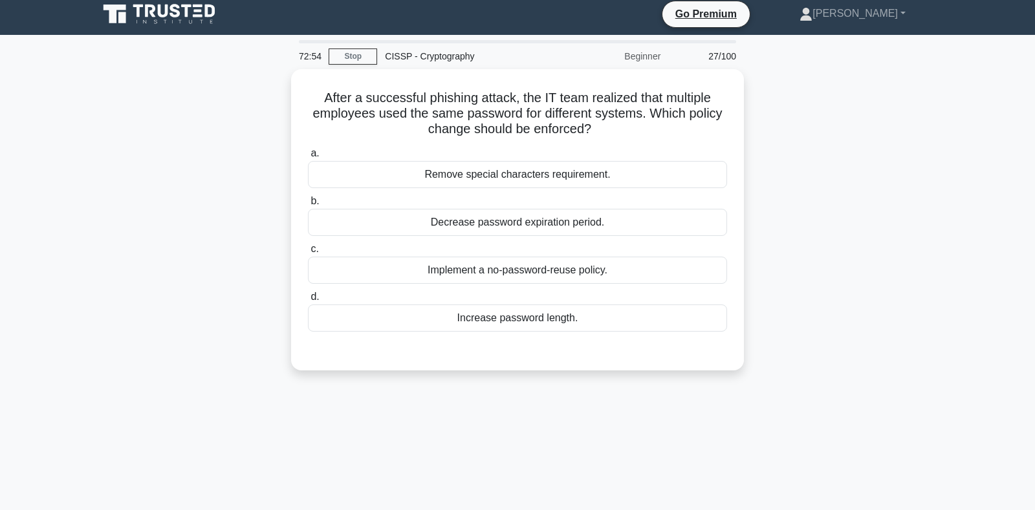
scroll to position [0, 0]
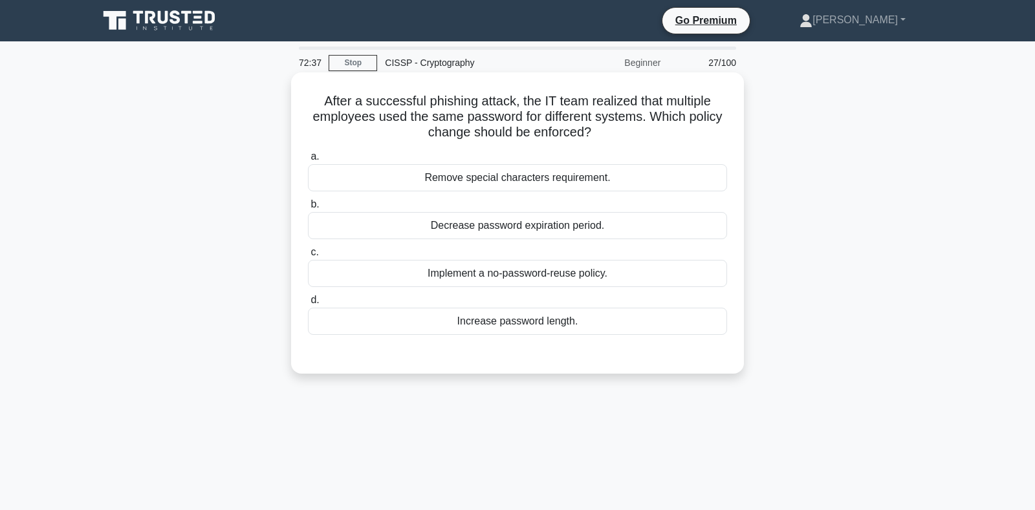
drag, startPoint x: 445, startPoint y: 270, endPoint x: 398, endPoint y: 274, distance: 46.7
click at [444, 270] on div "Implement a no-password-reuse policy." at bounding box center [517, 273] width 419 height 27
click at [456, 277] on div "Implement a no-password-reuse policy." at bounding box center [517, 273] width 419 height 27
click at [308, 257] on input "c. Implement a no-password-reuse policy." at bounding box center [308, 252] width 0 height 8
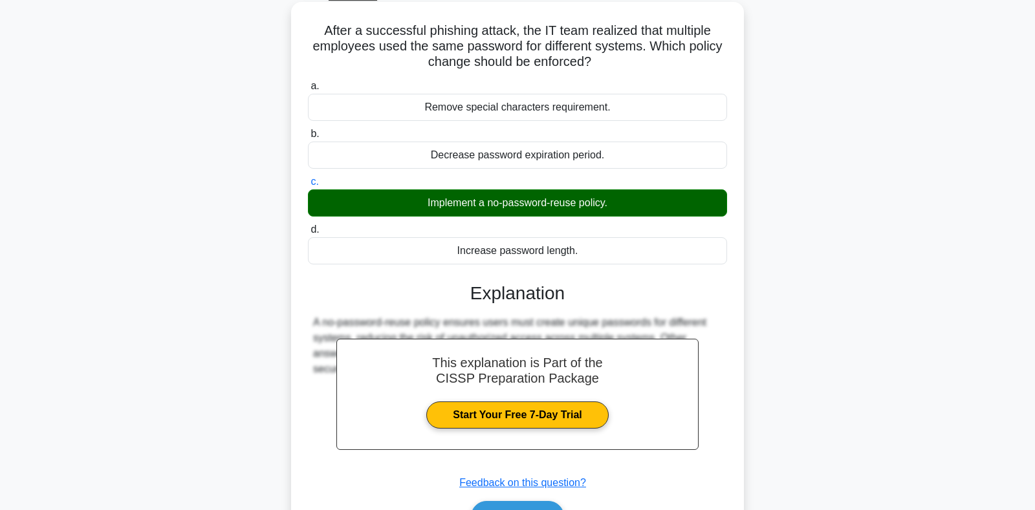
scroll to position [188, 0]
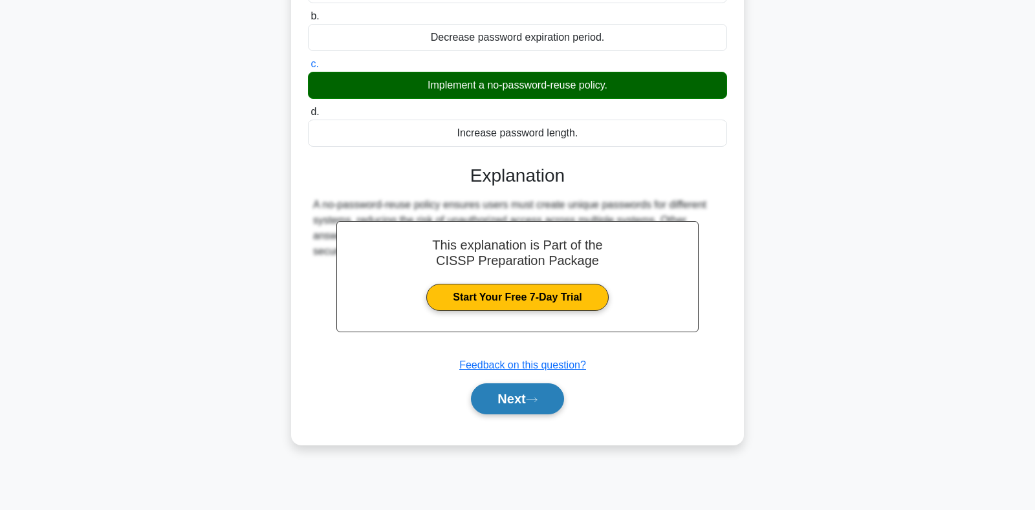
click at [506, 398] on button "Next" at bounding box center [517, 398] width 92 height 31
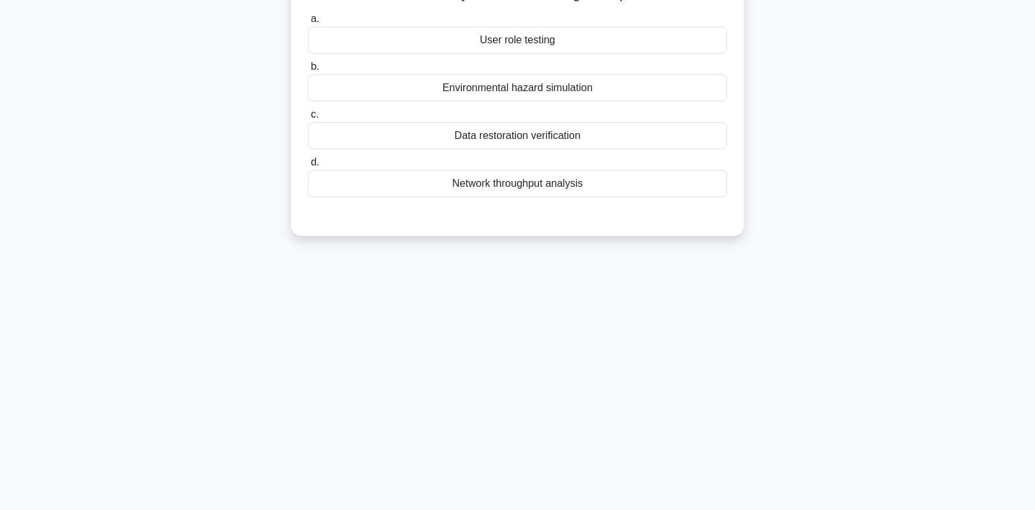
scroll to position [0, 0]
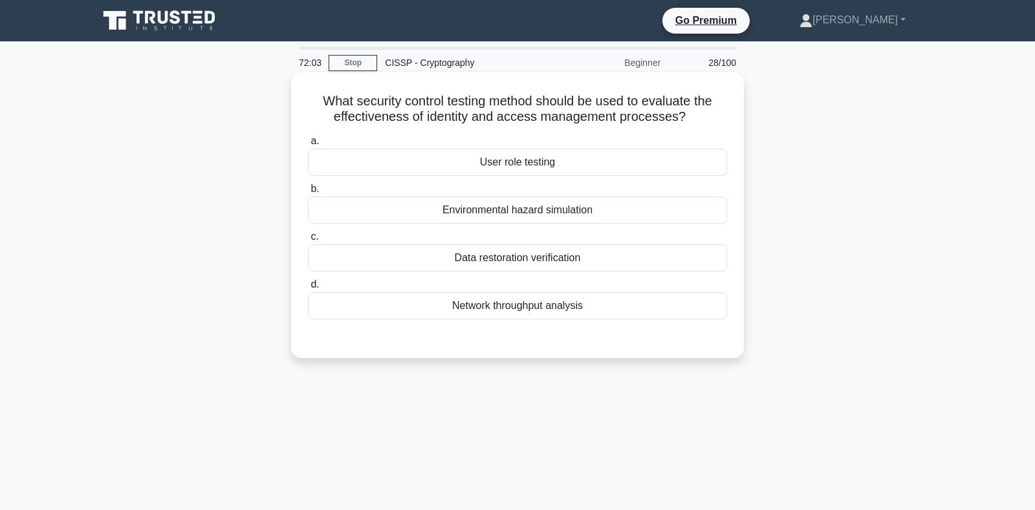
click at [506, 170] on div "User role testing" at bounding box center [517, 162] width 419 height 27
click at [308, 145] on input "a. User role testing" at bounding box center [308, 141] width 0 height 8
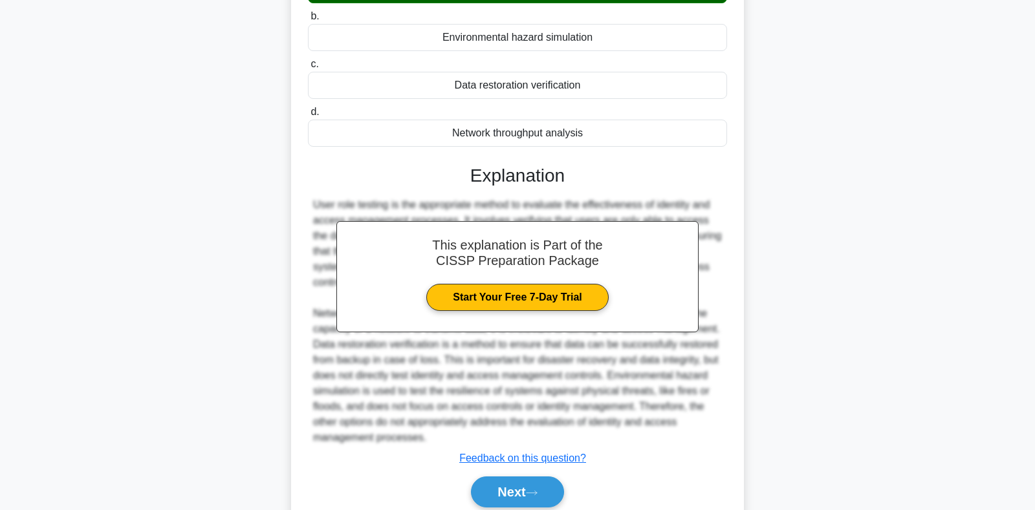
scroll to position [204, 0]
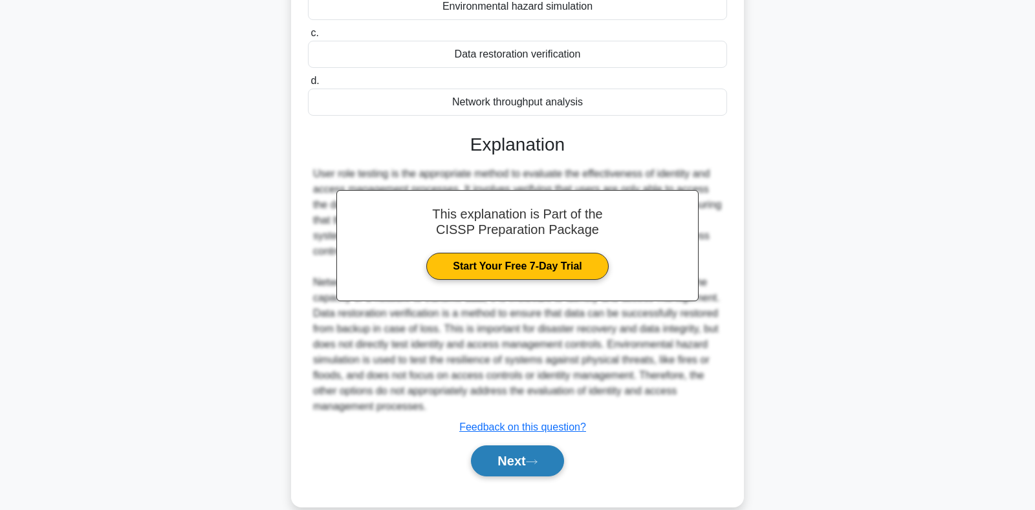
click at [522, 456] on button "Next" at bounding box center [517, 460] width 92 height 31
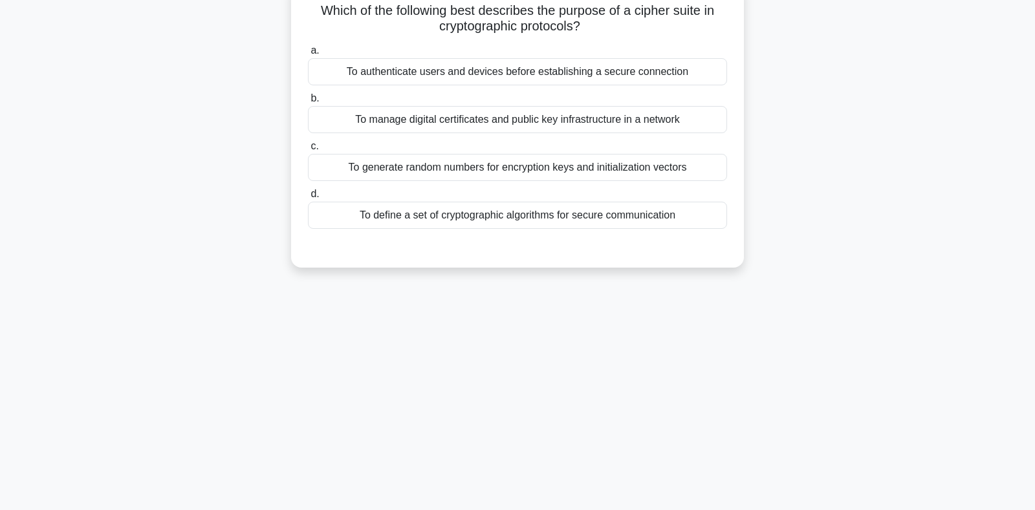
scroll to position [0, 0]
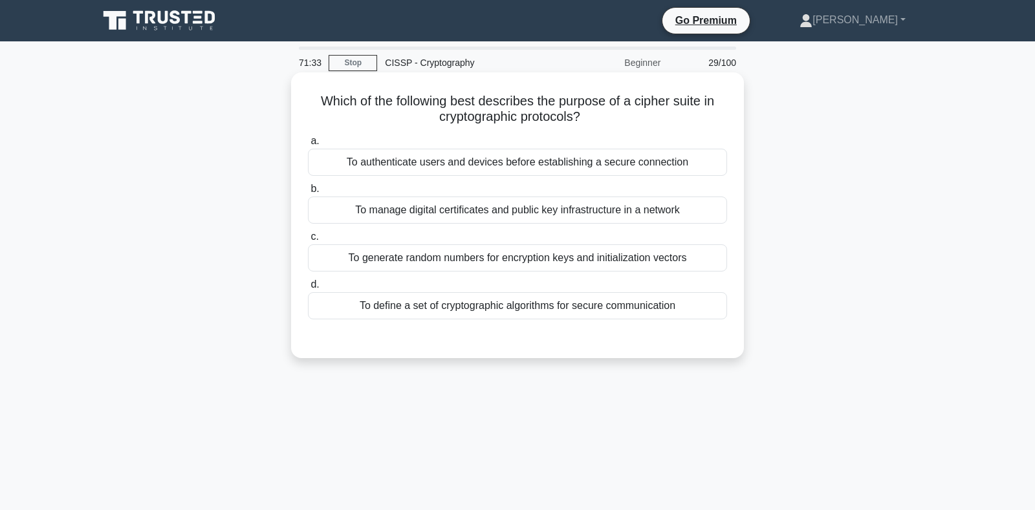
click at [376, 309] on div "To define a set of cryptographic algorithms for secure communication" at bounding box center [517, 305] width 419 height 27
click at [308, 289] on input "d. To define a set of cryptographic algorithms for secure communication" at bounding box center [308, 285] width 0 height 8
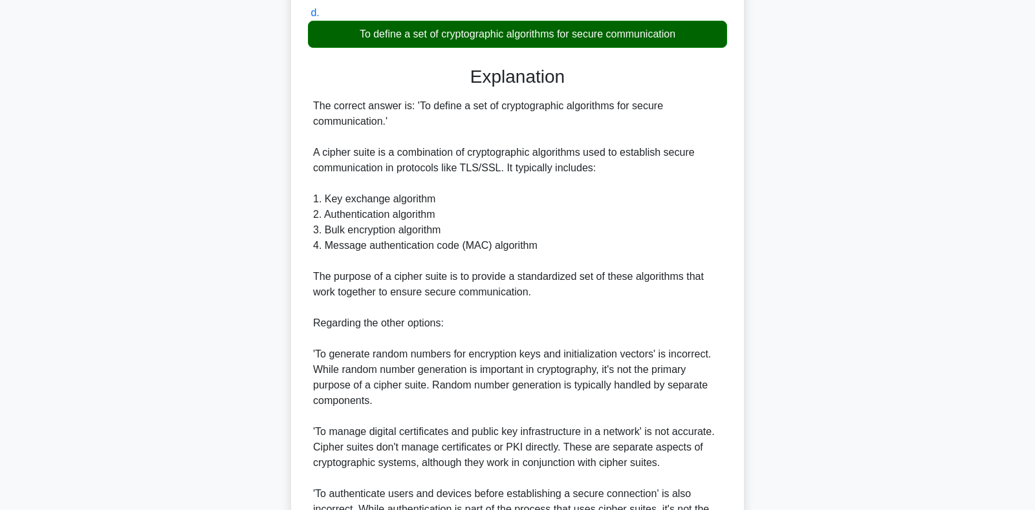
scroll to position [407, 0]
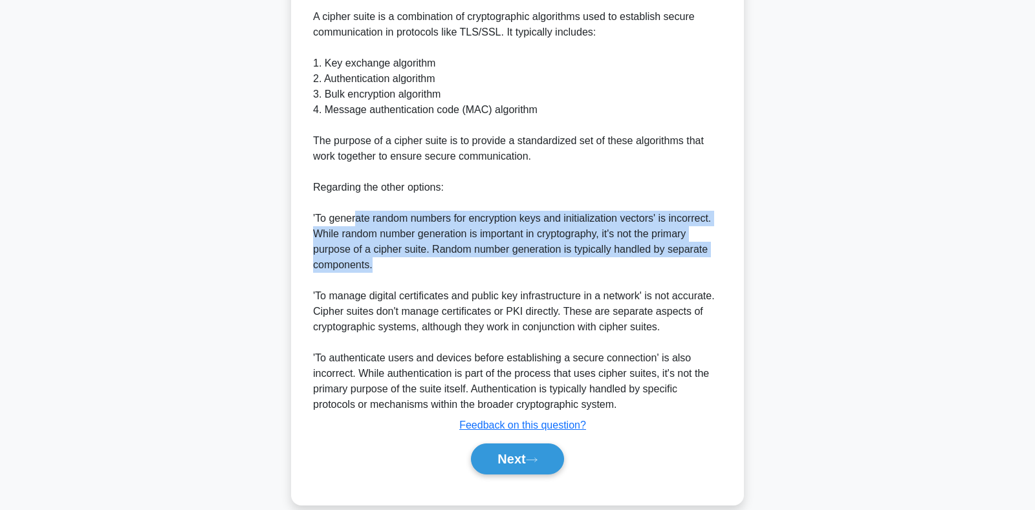
drag, startPoint x: 354, startPoint y: 225, endPoint x: 383, endPoint y: 266, distance: 51.0
click at [383, 266] on div "The correct answer is: 'To define a set of cryptographic algorithms for secure …" at bounding box center [517, 187] width 409 height 450
click at [493, 453] on button "Next" at bounding box center [517, 459] width 92 height 31
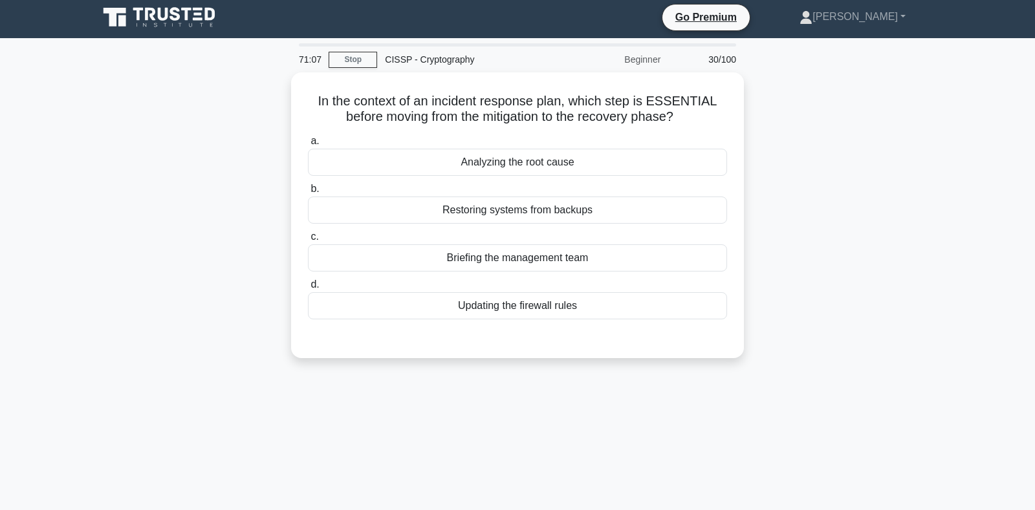
scroll to position [0, 0]
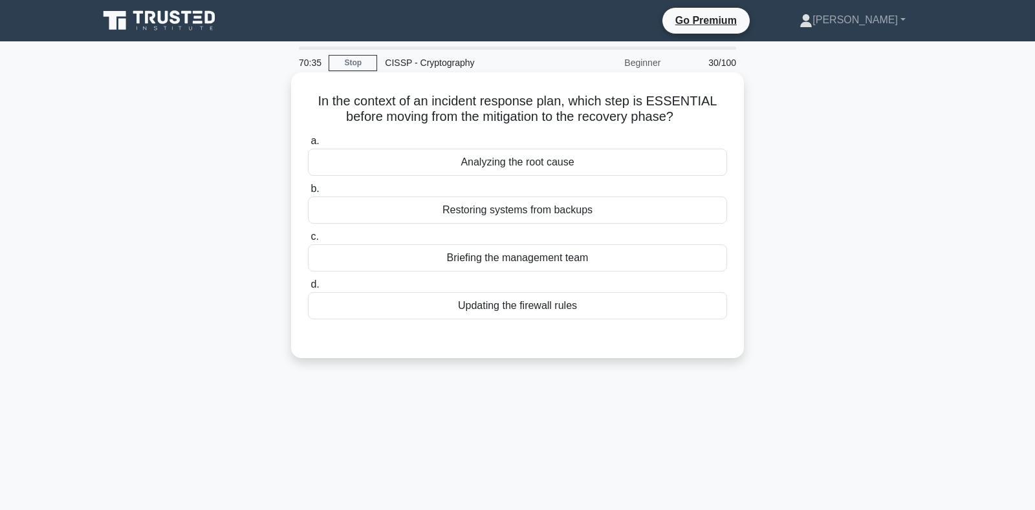
drag, startPoint x: 324, startPoint y: 100, endPoint x: 590, endPoint y: 305, distance: 336.5
click at [590, 305] on div "In the context of an incident response plan, which step is ESSENTIAL before mov…" at bounding box center [517, 215] width 442 height 275
copy div "a. Analyzing the root cause b. Restoring systems from backups c. Briefing the m…"
click at [519, 169] on div "Analyzing the root cause" at bounding box center [517, 162] width 419 height 27
click at [308, 145] on input "a. Analyzing the root cause" at bounding box center [308, 141] width 0 height 8
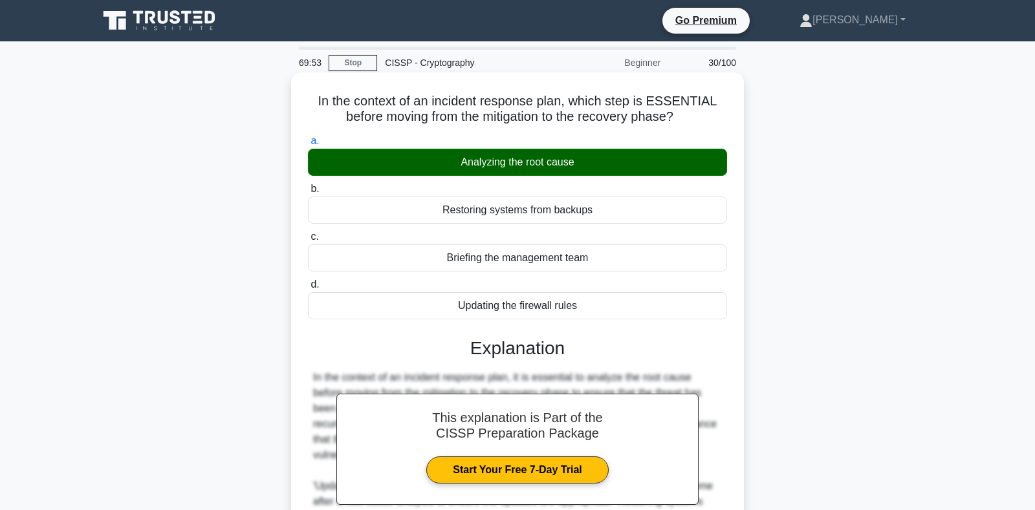
scroll to position [193, 0]
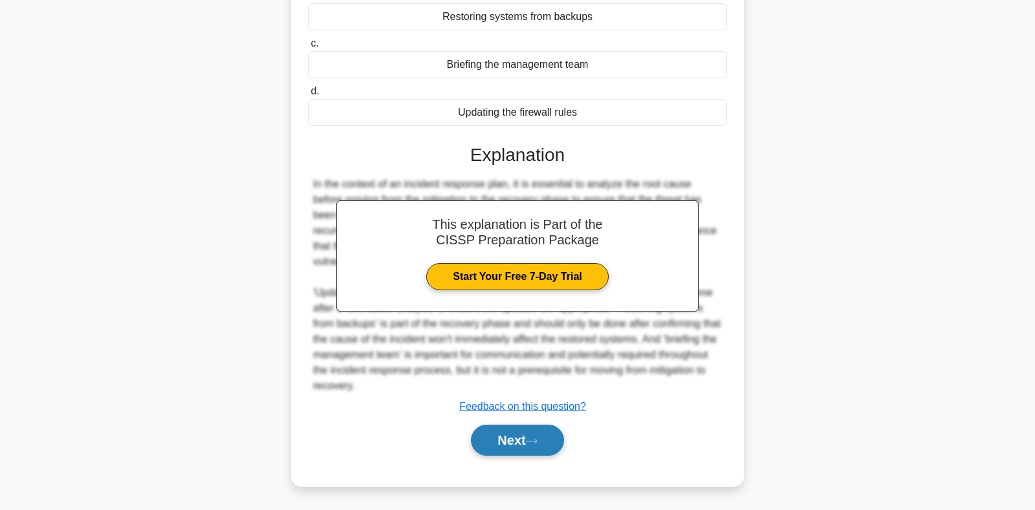
click at [530, 436] on button "Next" at bounding box center [517, 440] width 92 height 31
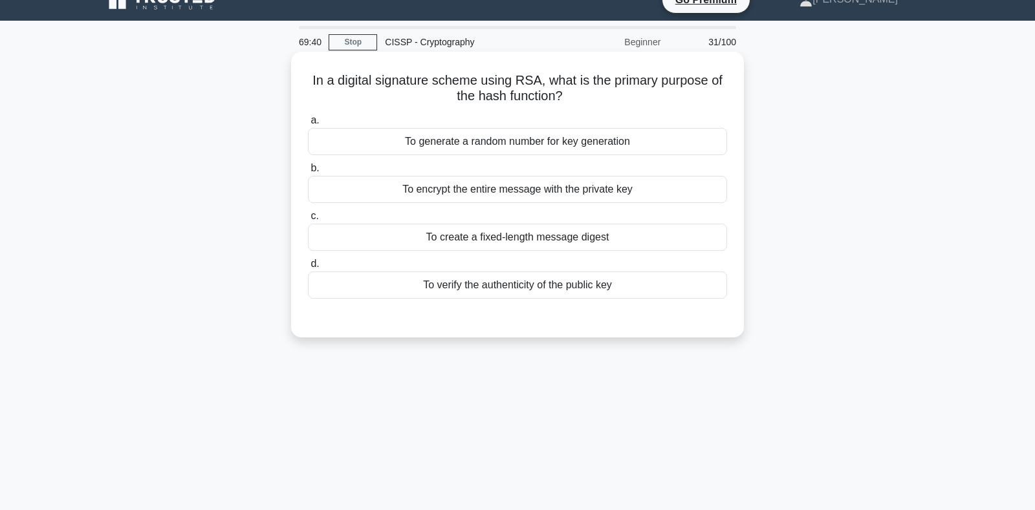
scroll to position [0, 0]
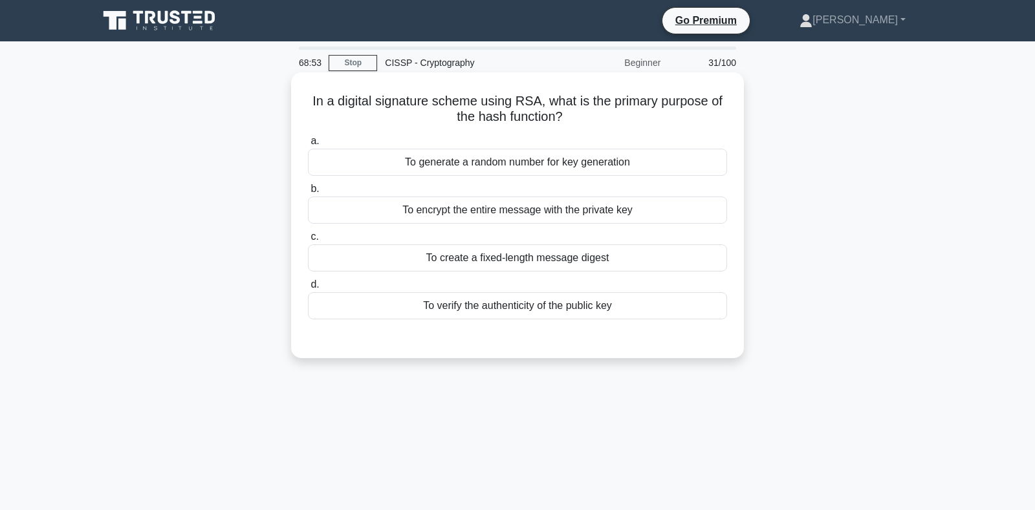
click at [473, 270] on div "To create a fixed-length message digest" at bounding box center [517, 257] width 419 height 27
click at [308, 241] on input "c. To create a fixed-length message digest" at bounding box center [308, 237] width 0 height 8
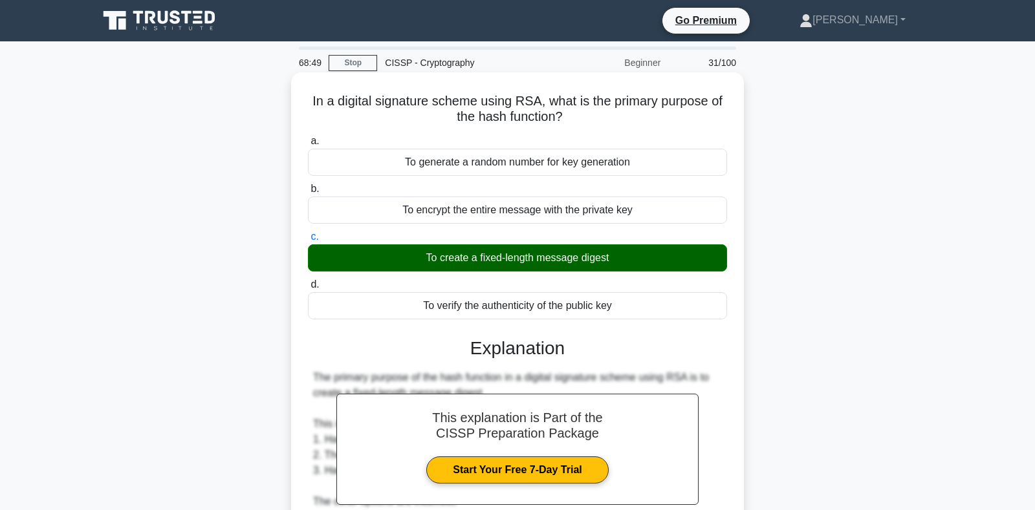
drag, startPoint x: 315, startPoint y: 101, endPoint x: 621, endPoint y: 306, distance: 368.7
click at [621, 306] on div "In a digital signature scheme using RSA, what is the primary purpose of the has…" at bounding box center [517, 423] width 442 height 690
copy div "a. To generate a random number for key generation b. To encrypt the entire mess…"
click at [564, 241] on label "c. To create a fixed-length message digest" at bounding box center [517, 250] width 419 height 43
click at [308, 241] on input "c. To create a fixed-length message digest" at bounding box center [308, 237] width 0 height 8
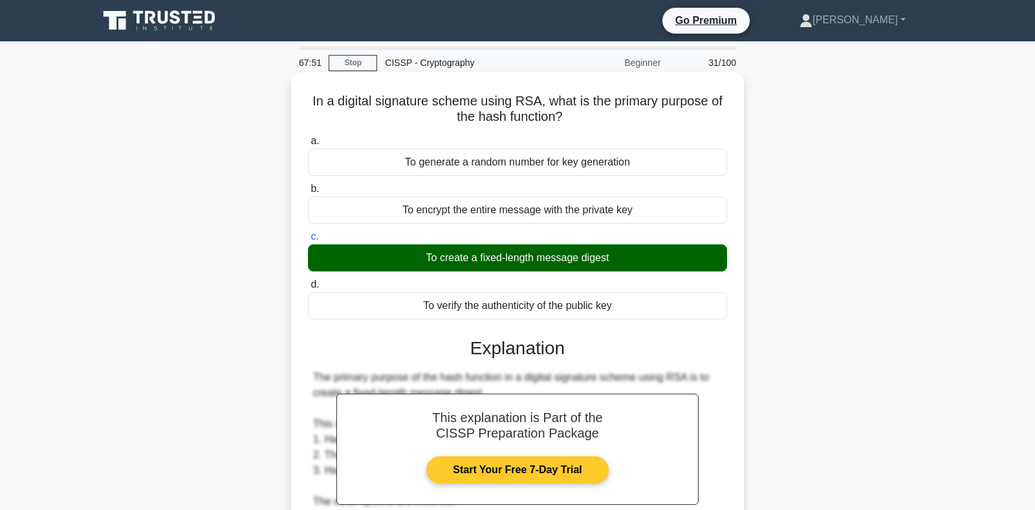
scroll to position [272, 0]
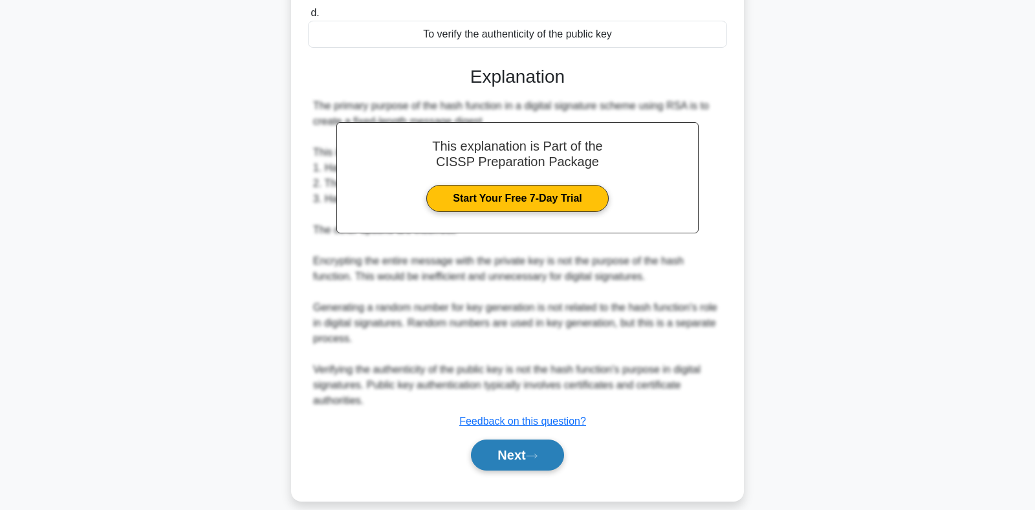
click at [544, 449] on button "Next" at bounding box center [517, 455] width 92 height 31
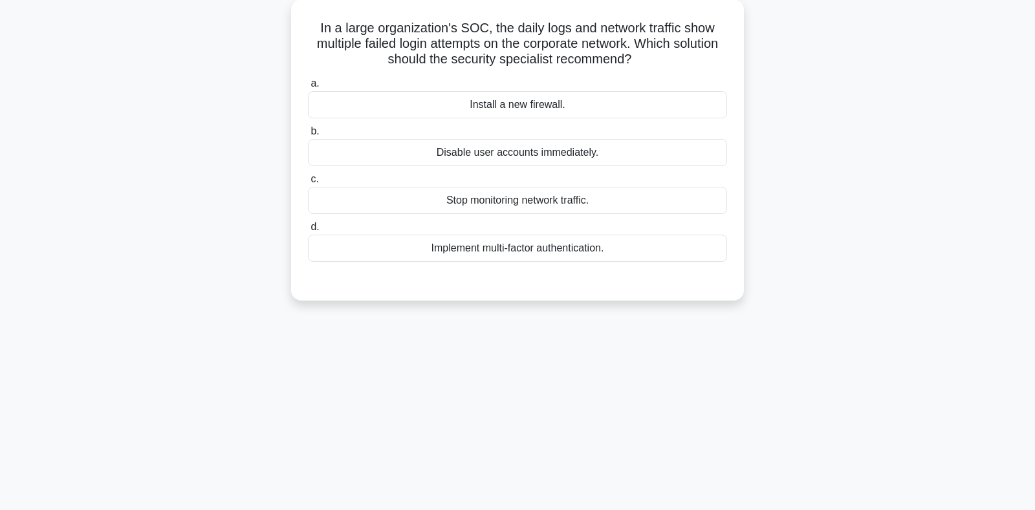
scroll to position [52, 0]
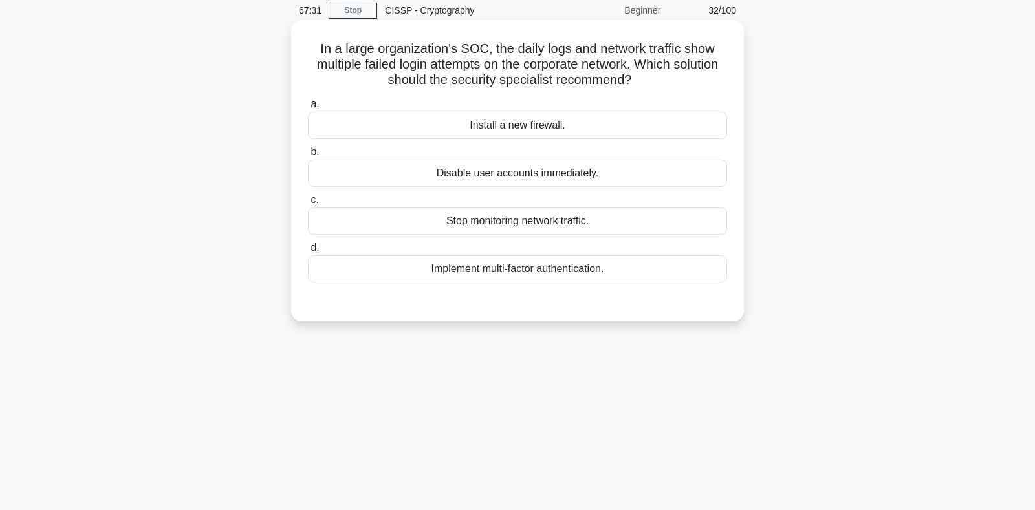
click at [453, 266] on div "Implement multi-factor authentication." at bounding box center [517, 268] width 419 height 27
click at [308, 252] on input "d. Implement multi-factor authentication." at bounding box center [308, 248] width 0 height 8
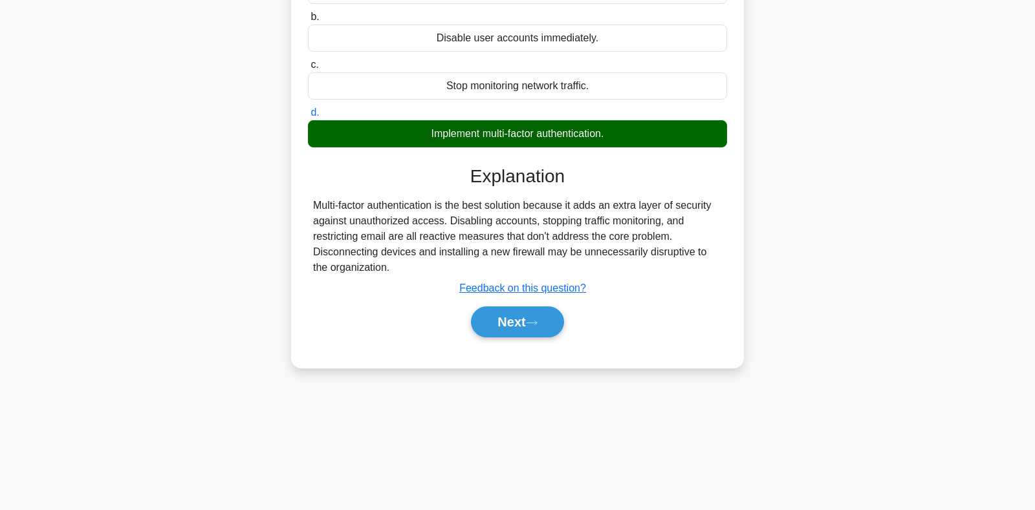
scroll to position [188, 0]
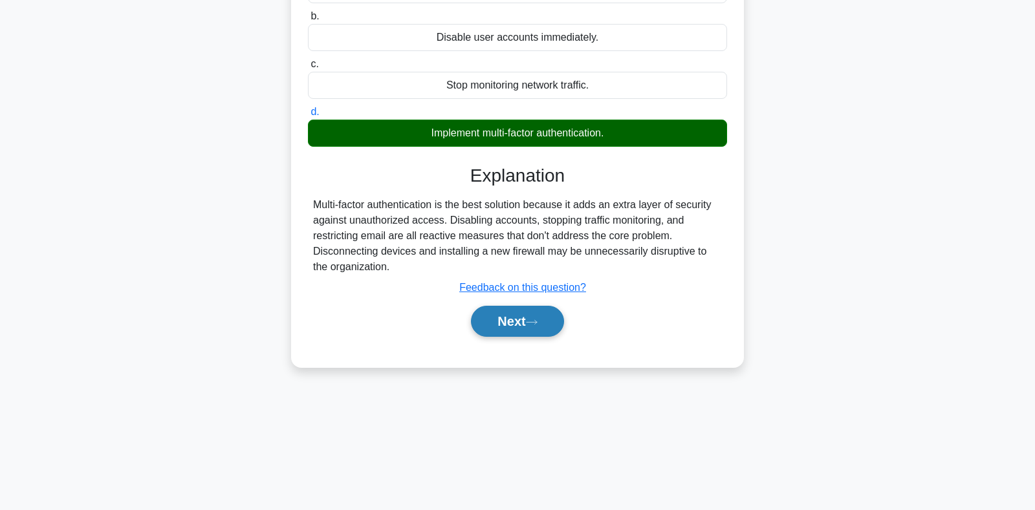
click at [523, 316] on button "Next" at bounding box center [517, 321] width 92 height 31
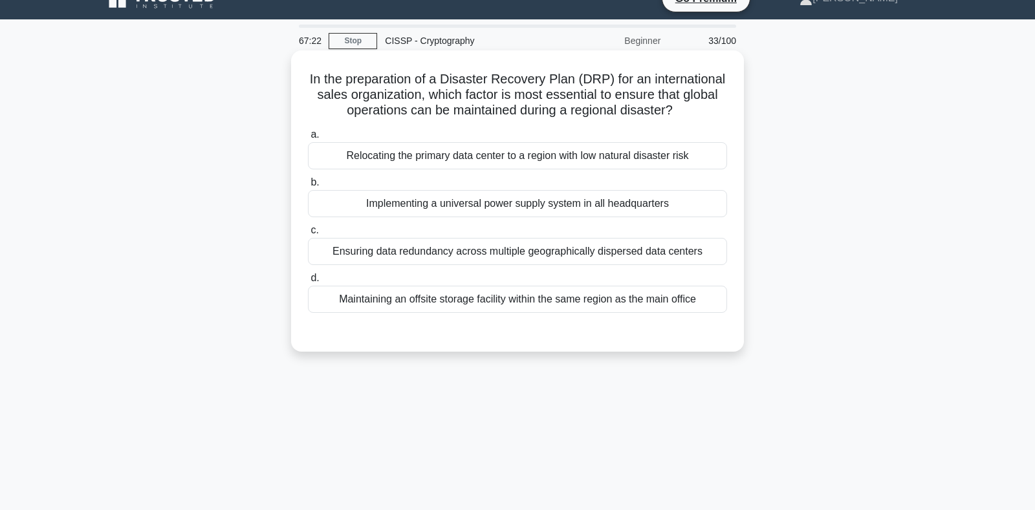
scroll to position [0, 0]
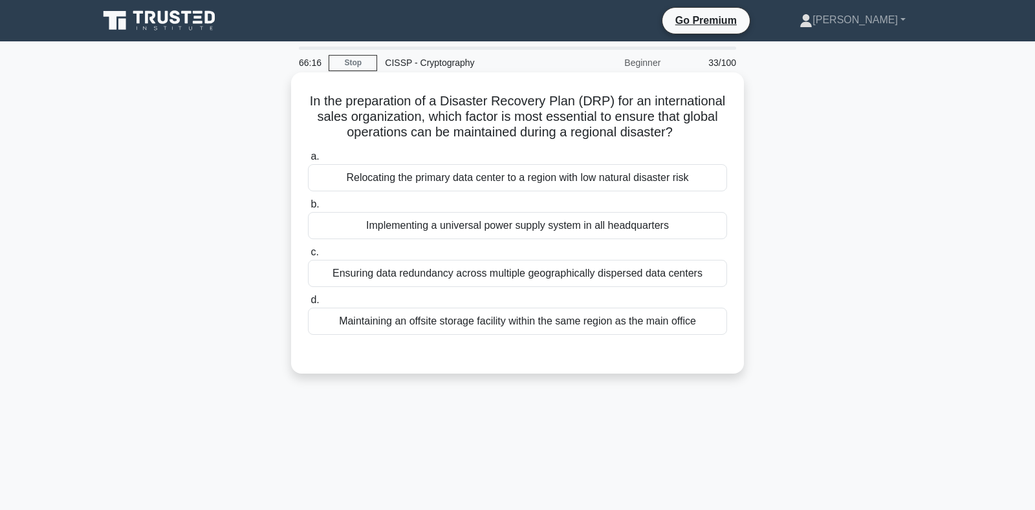
click at [401, 180] on div "Relocating the primary data center to a region with low natural disaster risk" at bounding box center [517, 177] width 419 height 27
click at [308, 161] on input "a. Relocating the primary data center to a region with low natural disaster risk" at bounding box center [308, 157] width 0 height 8
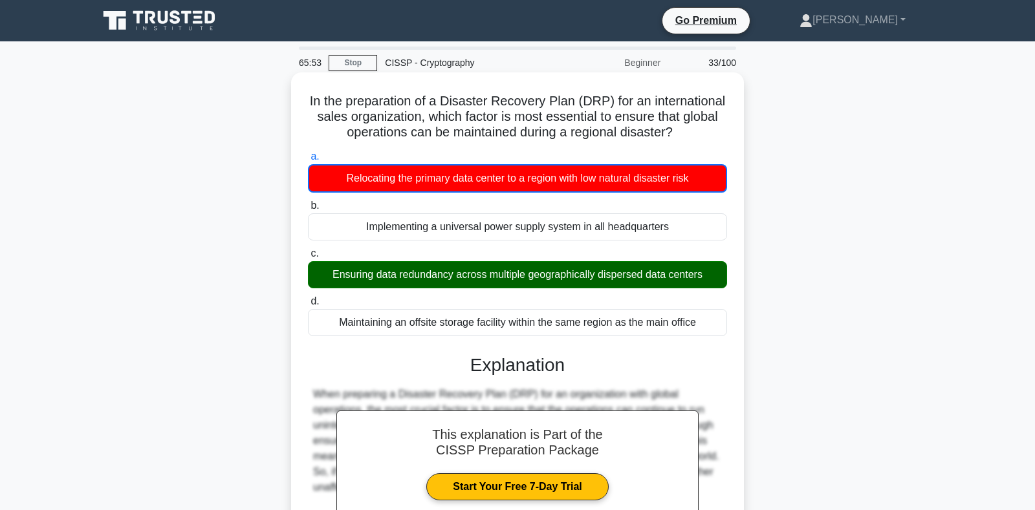
drag, startPoint x: 316, startPoint y: 103, endPoint x: 706, endPoint y: 315, distance: 444.1
click at [706, 315] on div "In the preparation of a Disaster Recovery Plan (DRP) for an international sales…" at bounding box center [517, 400] width 442 height 645
copy div "a. Relocating the primary data center to a region with low natural disaster ris…"
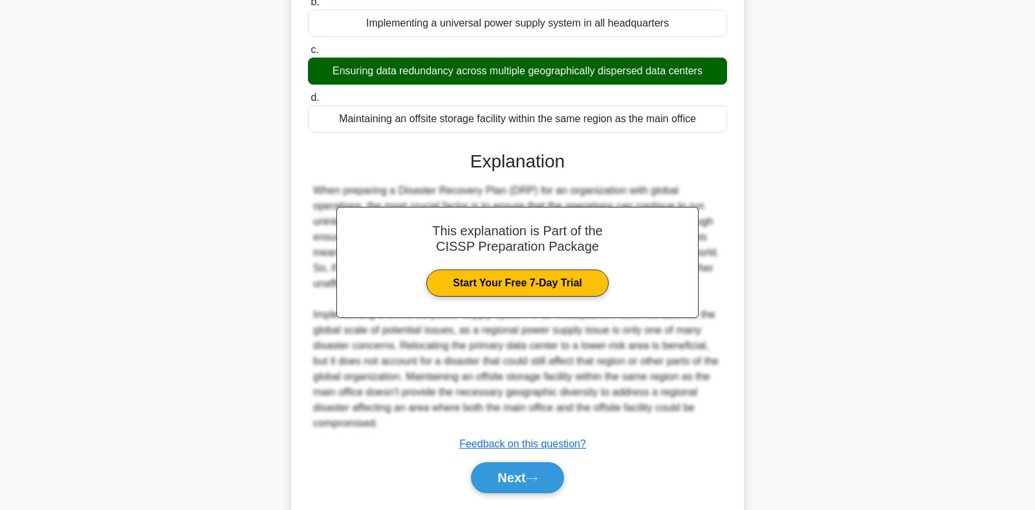
click at [622, 109] on div "Maintaining an offsite storage facility within the same region as the main offi…" at bounding box center [517, 118] width 419 height 27
click at [308, 102] on input "d. Maintaining an offsite storage facility within the same region as the main o…" at bounding box center [308, 98] width 0 height 8
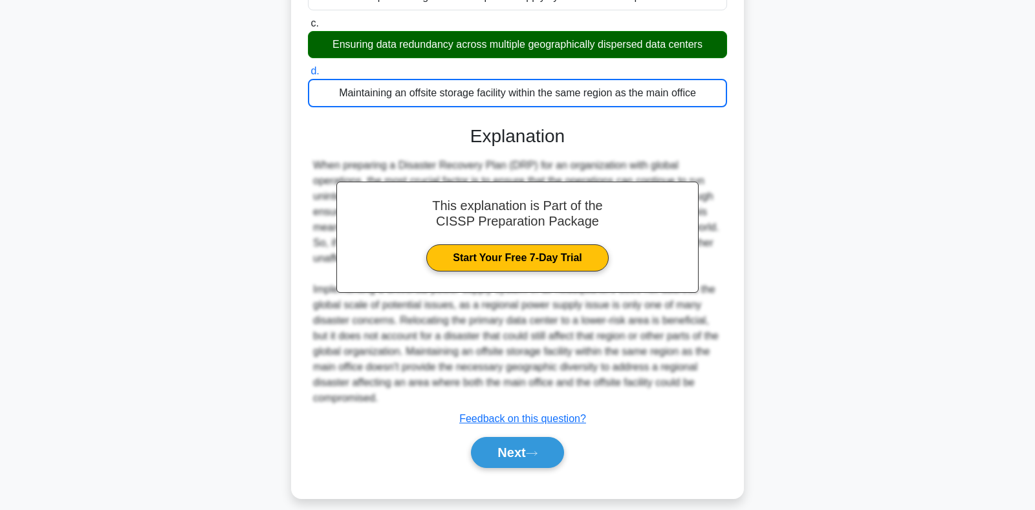
scroll to position [241, 0]
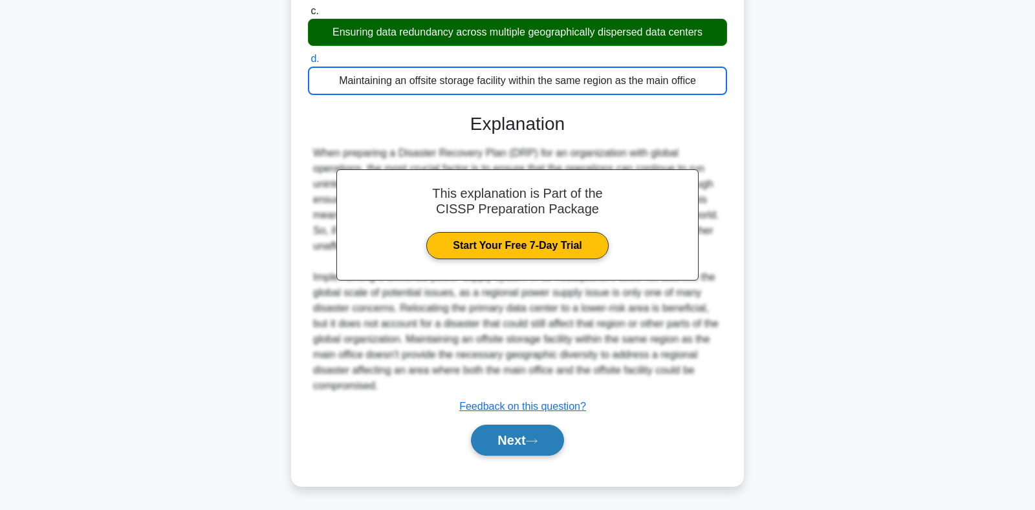
click at [508, 436] on button "Next" at bounding box center [517, 440] width 92 height 31
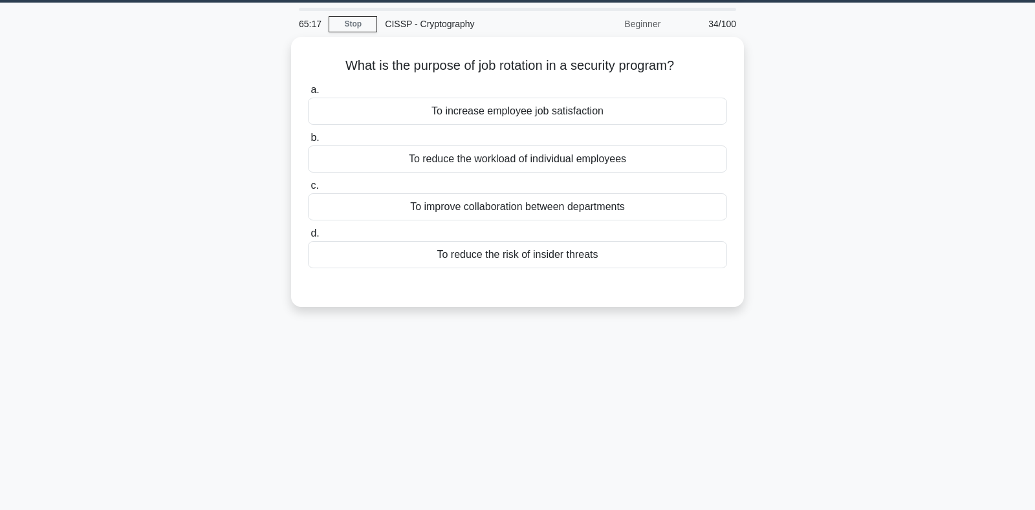
scroll to position [0, 0]
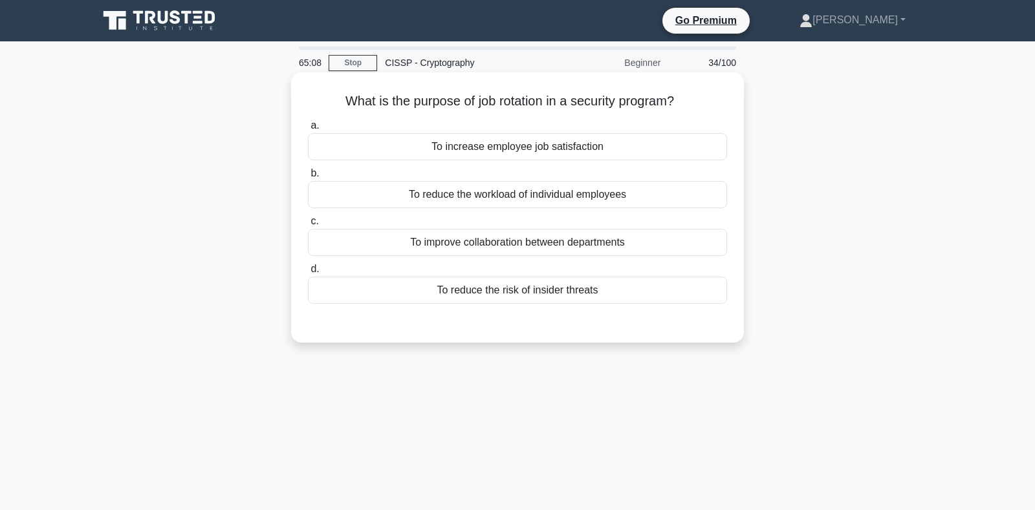
click at [448, 293] on div "To reduce the risk of insider threats" at bounding box center [517, 290] width 419 height 27
click at [308, 273] on input "d. To reduce the risk of insider threats" at bounding box center [308, 269] width 0 height 8
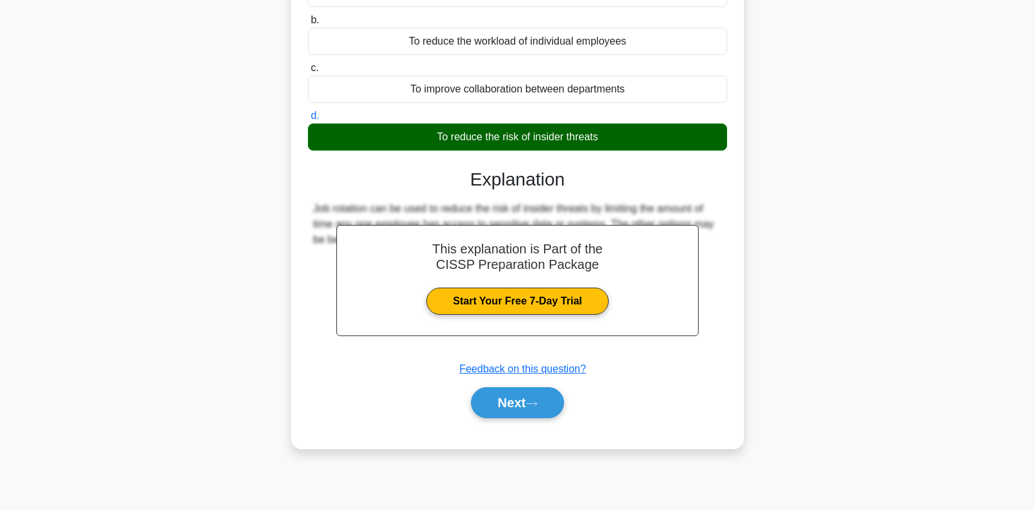
scroll to position [188, 0]
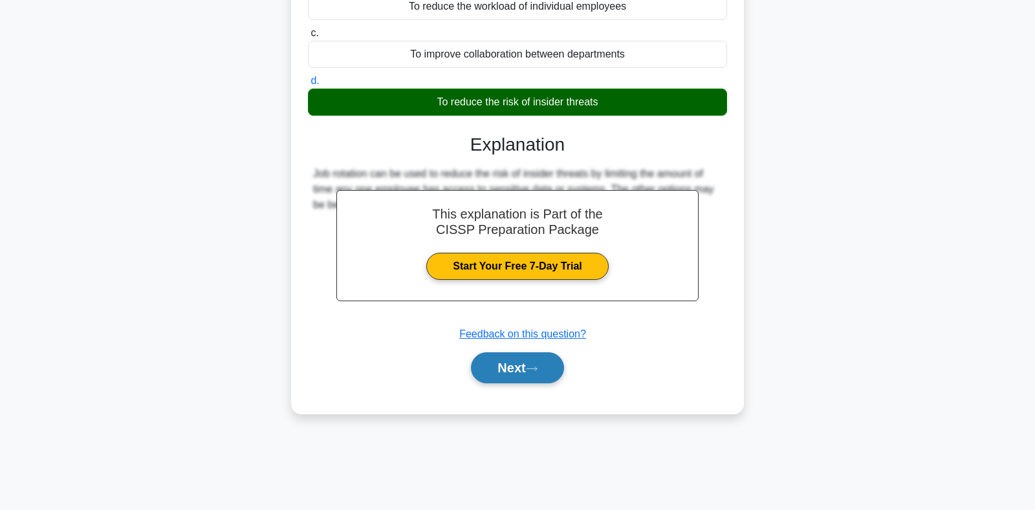
click at [537, 370] on icon at bounding box center [531, 369] width 10 height 4
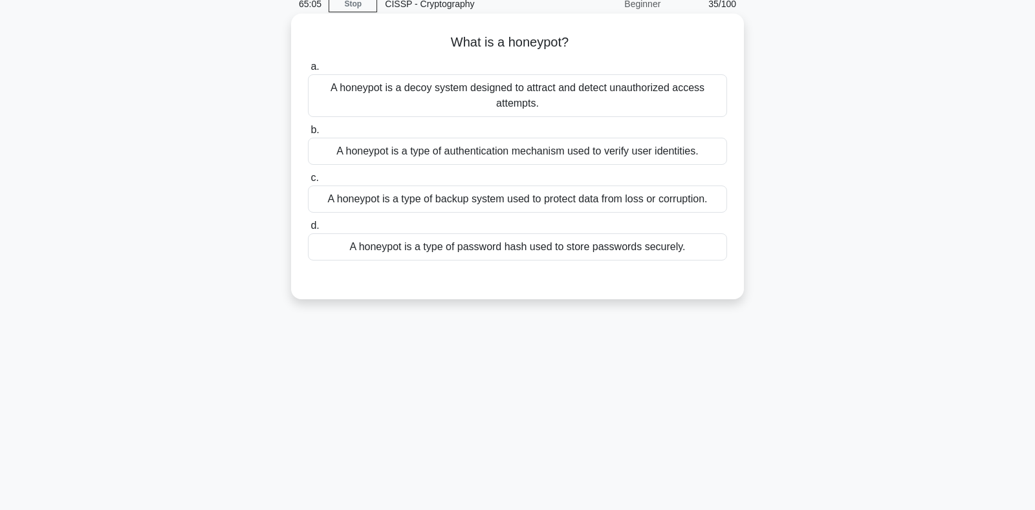
scroll to position [0, 0]
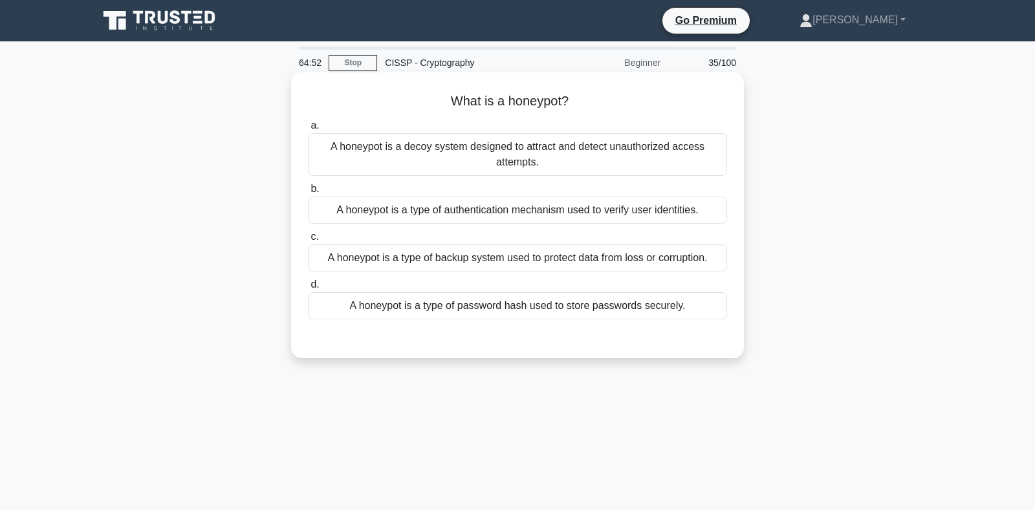
click at [489, 152] on div "A honeypot is a decoy system designed to attract and detect unauthorized access…" at bounding box center [517, 154] width 419 height 43
click at [308, 130] on input "a. A honeypot is a decoy system designed to attract and detect unauthorized acc…" at bounding box center [308, 126] width 0 height 8
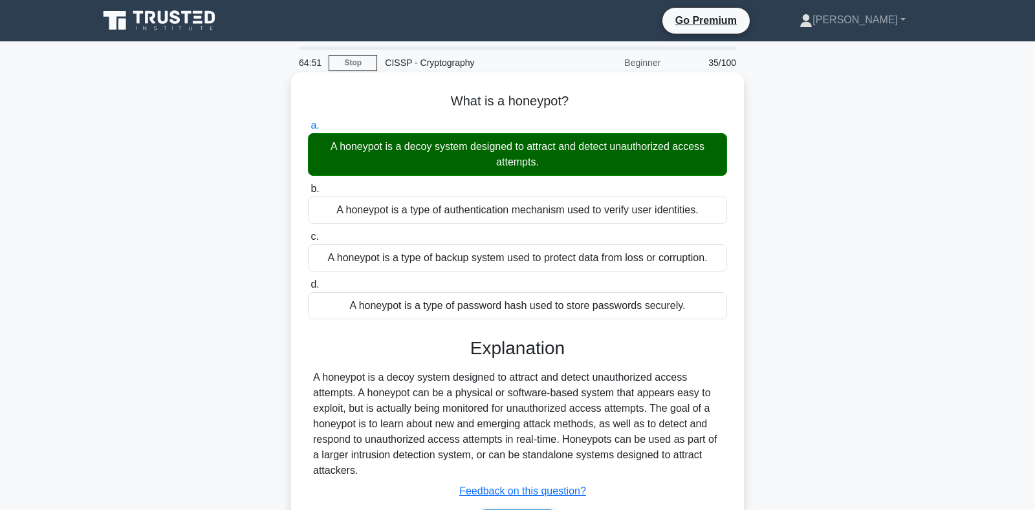
scroll to position [188, 0]
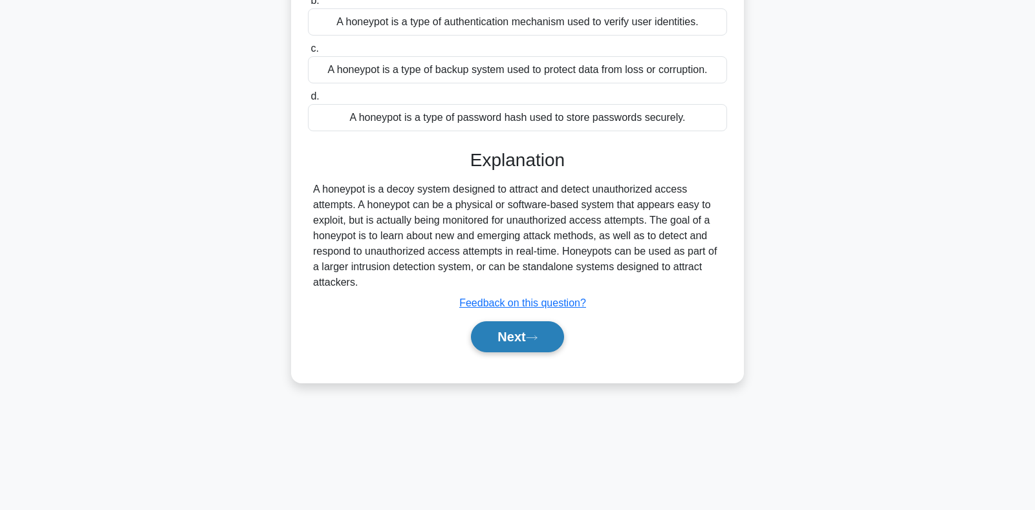
click at [504, 340] on button "Next" at bounding box center [517, 336] width 92 height 31
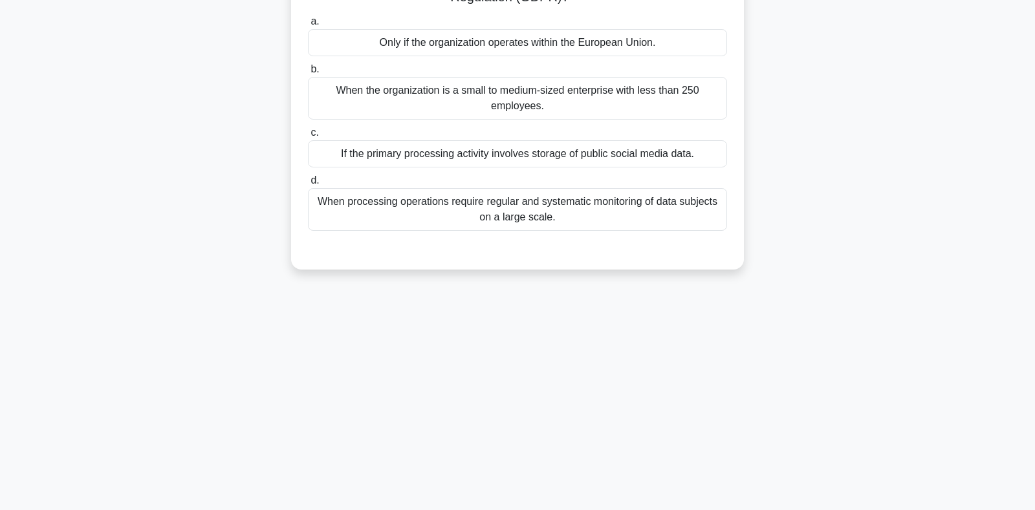
scroll to position [52, 0]
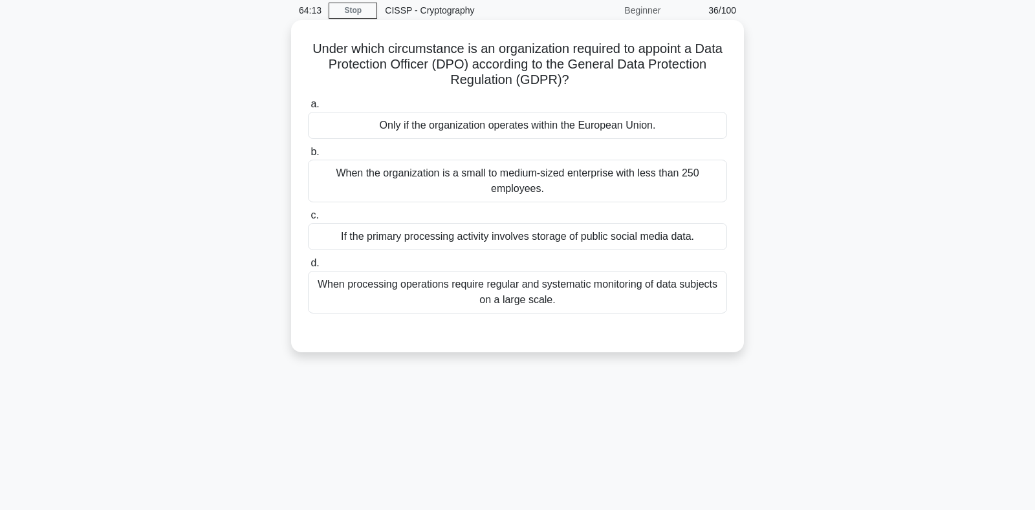
drag, startPoint x: 316, startPoint y: 48, endPoint x: 567, endPoint y: 296, distance: 353.4
click at [567, 296] on div "Under which circumstance is an organization required to appoint a Data Protecti…" at bounding box center [517, 186] width 442 height 322
click at [382, 295] on div "When processing operations require regular and systematic monitoring of data su…" at bounding box center [517, 292] width 419 height 43
click at [308, 268] on input "d. When processing operations require regular and systematic monitoring of data…" at bounding box center [308, 263] width 0 height 8
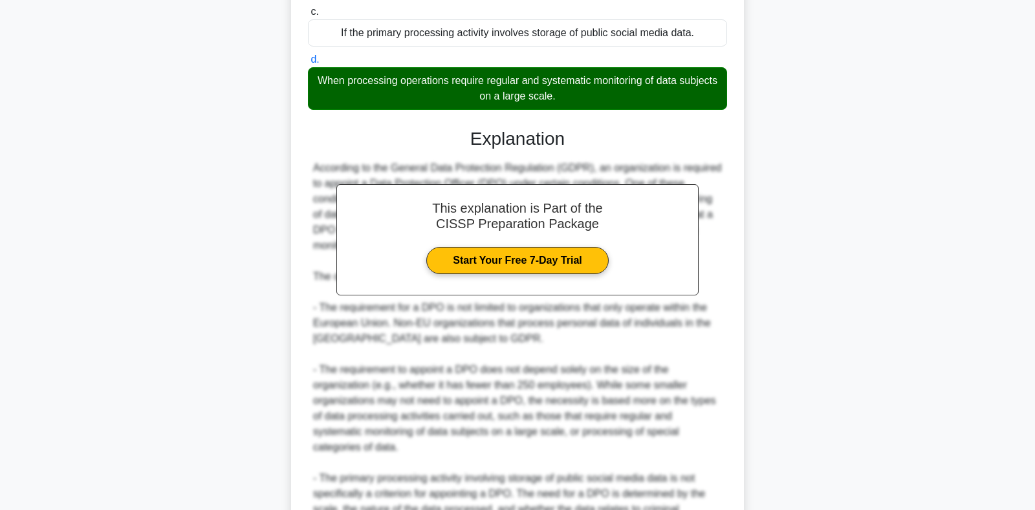
scroll to position [426, 0]
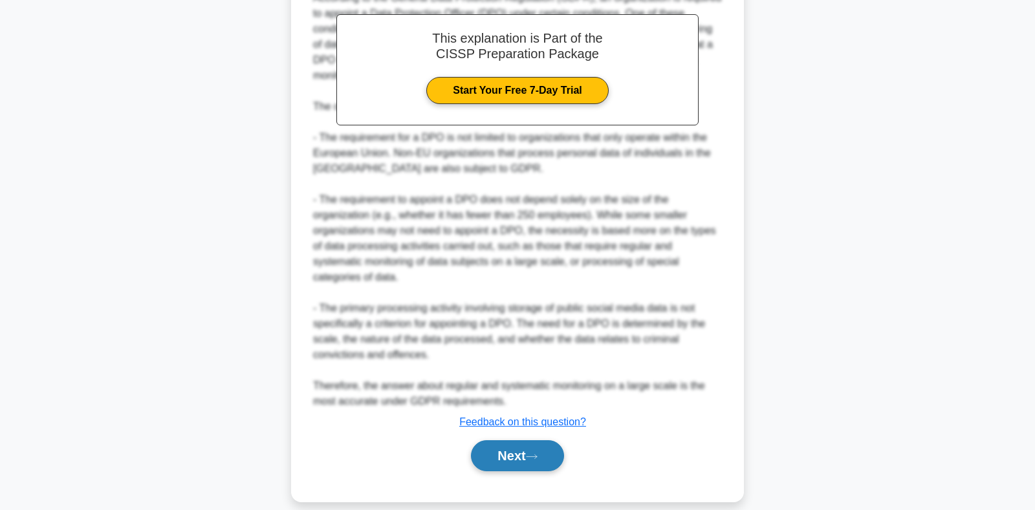
click at [506, 440] on button "Next" at bounding box center [517, 455] width 92 height 31
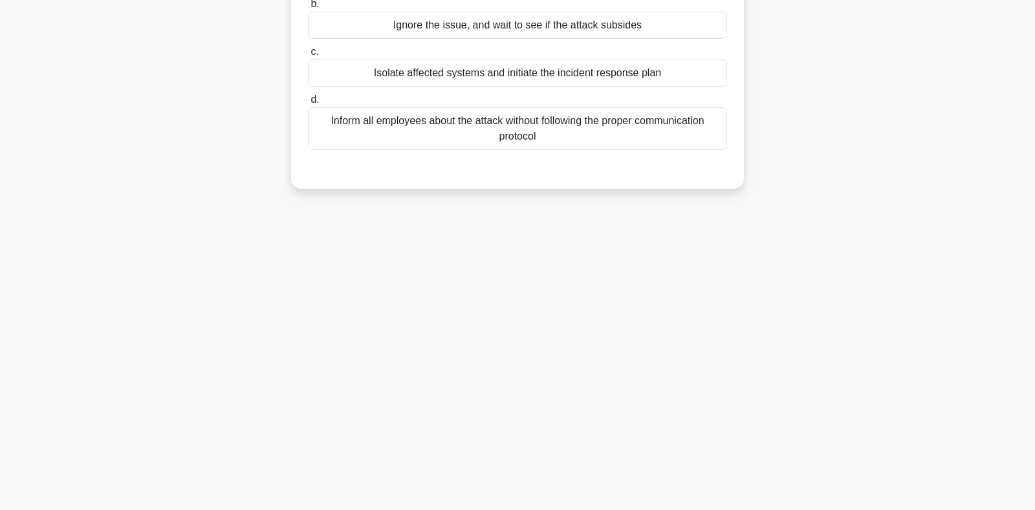
scroll to position [0, 0]
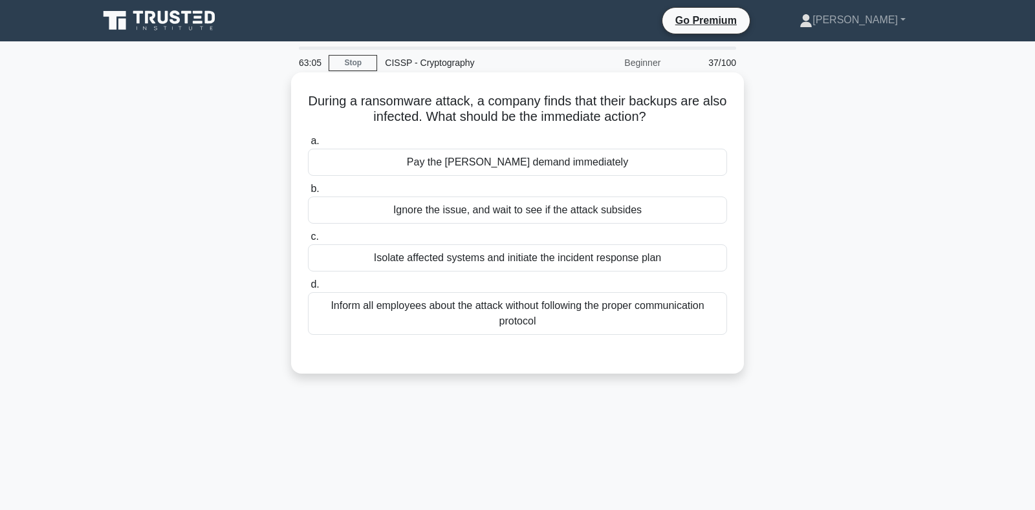
click at [429, 264] on div "Isolate affected systems and initiate the incident response plan" at bounding box center [517, 257] width 419 height 27
click at [308, 241] on input "c. Isolate affected systems and initiate the incident response plan" at bounding box center [308, 237] width 0 height 8
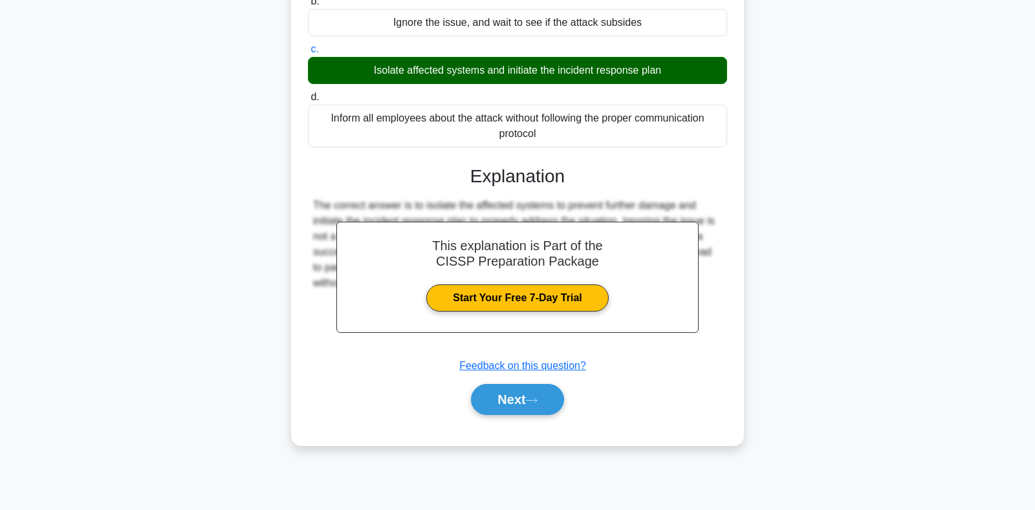
scroll to position [188, 0]
click at [513, 398] on button "Next" at bounding box center [517, 398] width 92 height 31
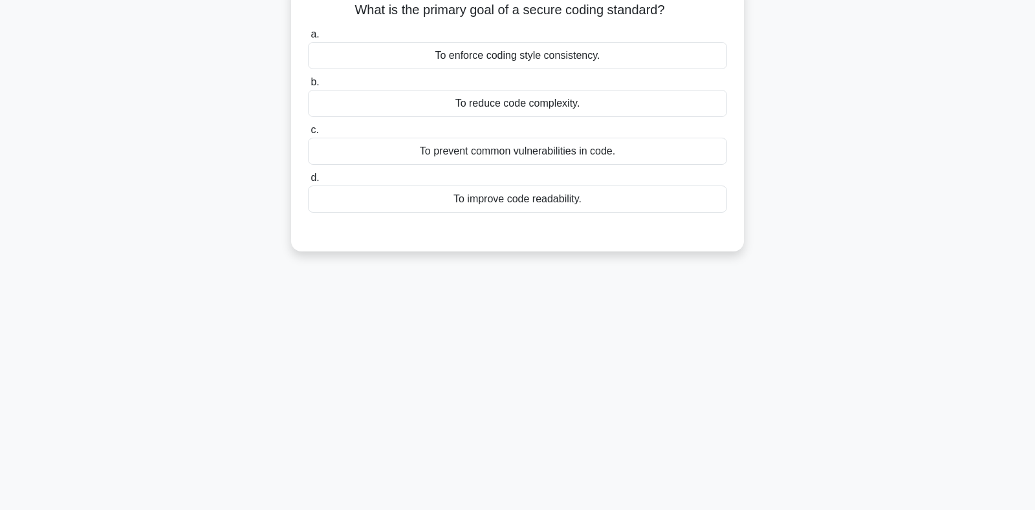
scroll to position [52, 0]
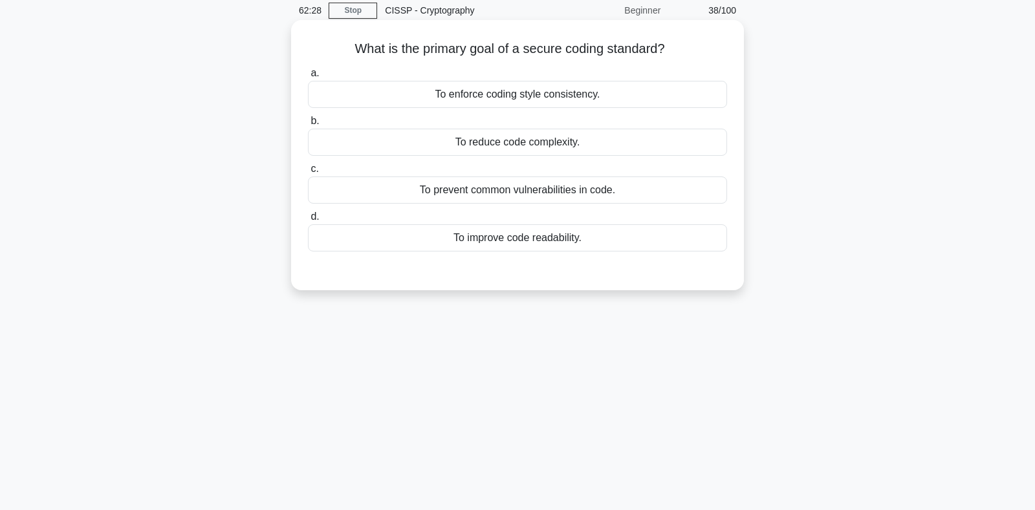
click at [480, 195] on div "To prevent common vulnerabilities in code." at bounding box center [517, 190] width 419 height 27
click at [308, 173] on input "c. To prevent common vulnerabilities in code." at bounding box center [308, 169] width 0 height 8
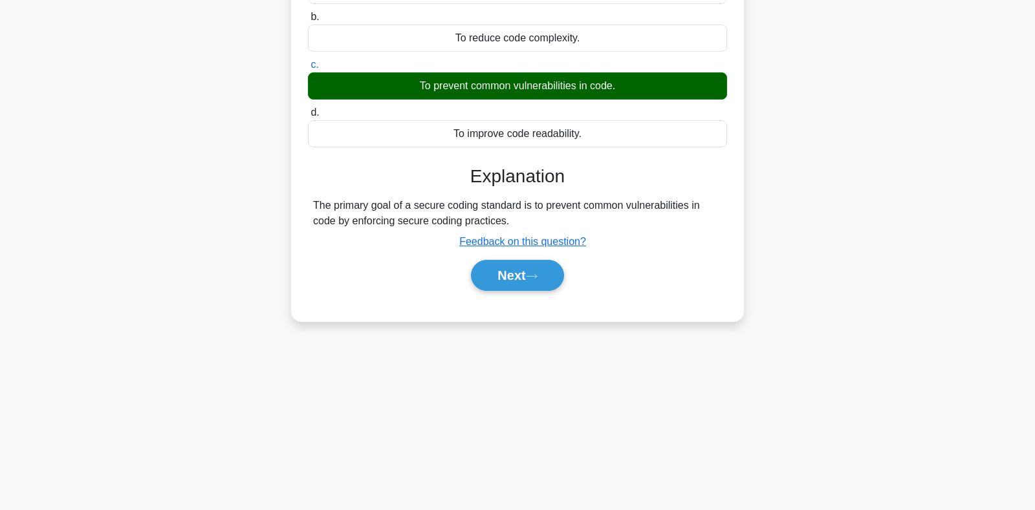
scroll to position [188, 0]
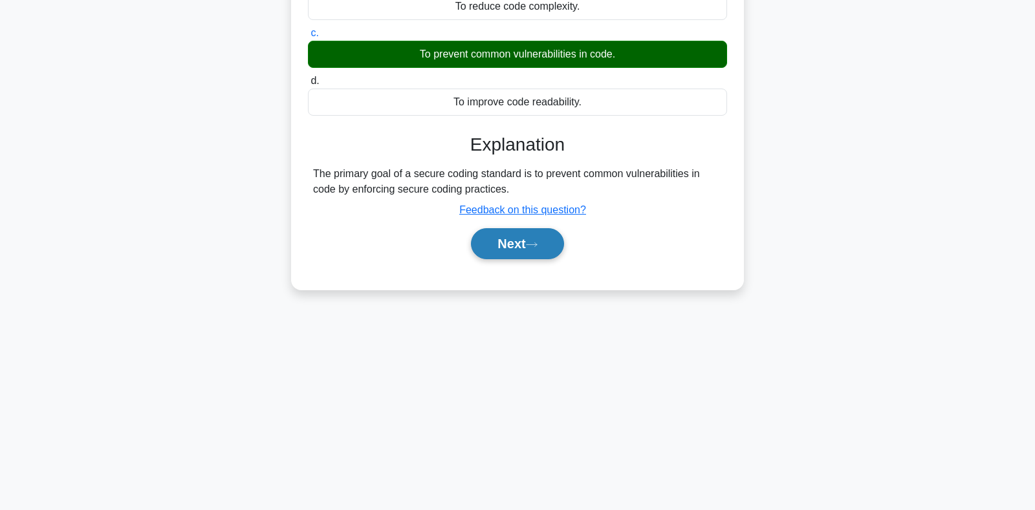
click at [505, 239] on button "Next" at bounding box center [517, 243] width 92 height 31
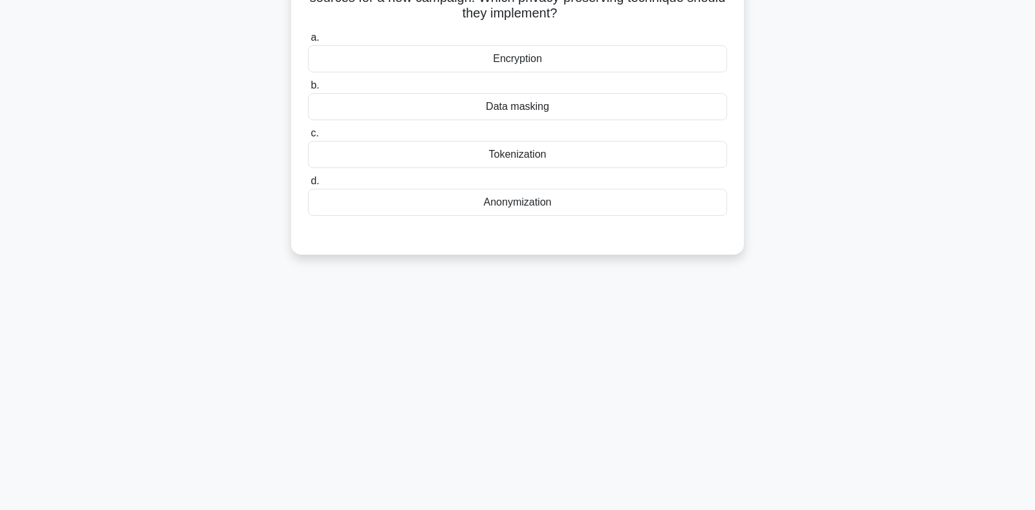
scroll to position [52, 0]
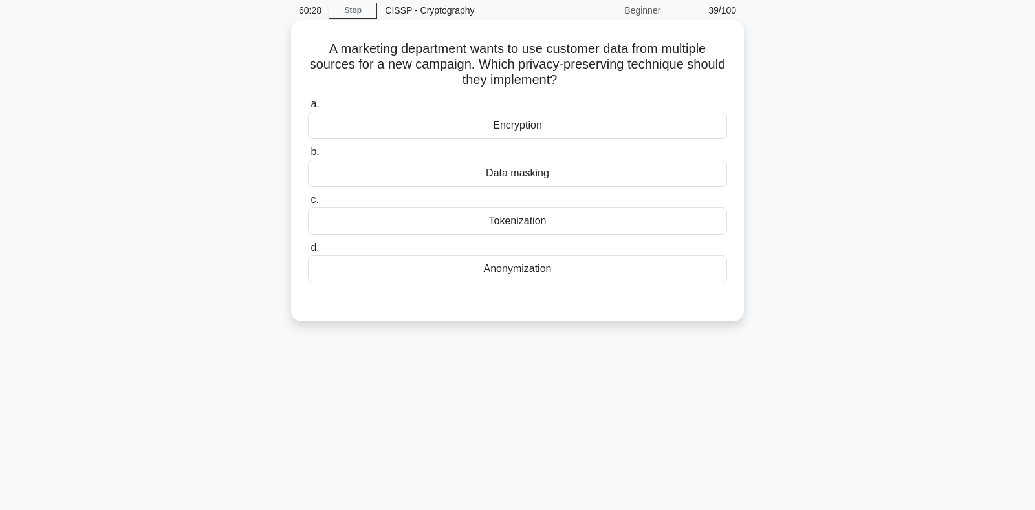
click at [532, 262] on div "Anonymization" at bounding box center [517, 268] width 419 height 27
click at [308, 252] on input "d. Anonymization" at bounding box center [308, 248] width 0 height 8
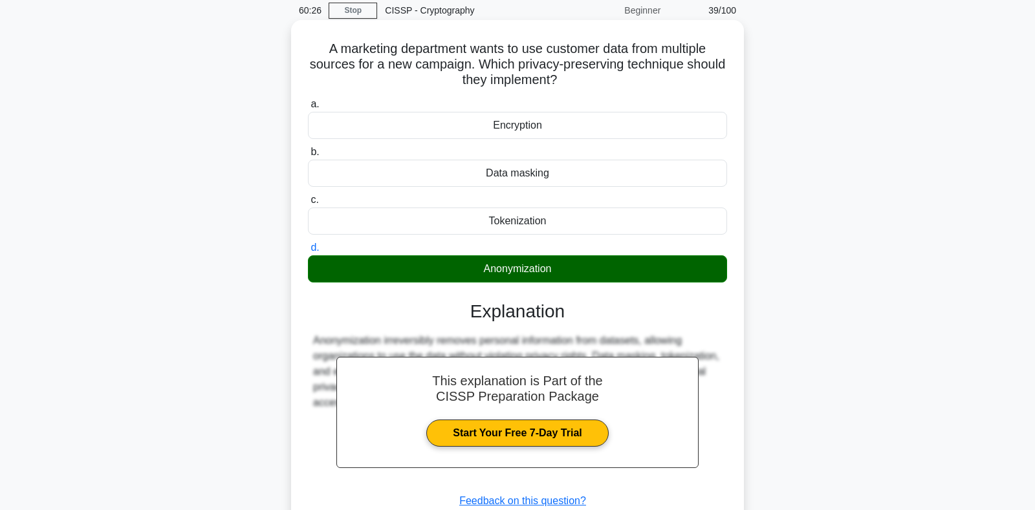
scroll to position [188, 0]
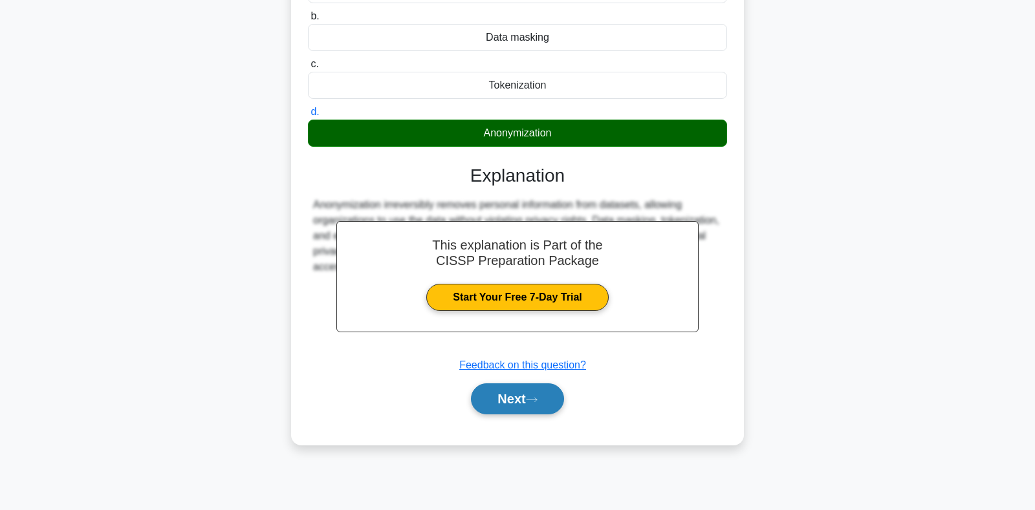
click at [509, 403] on button "Next" at bounding box center [517, 398] width 92 height 31
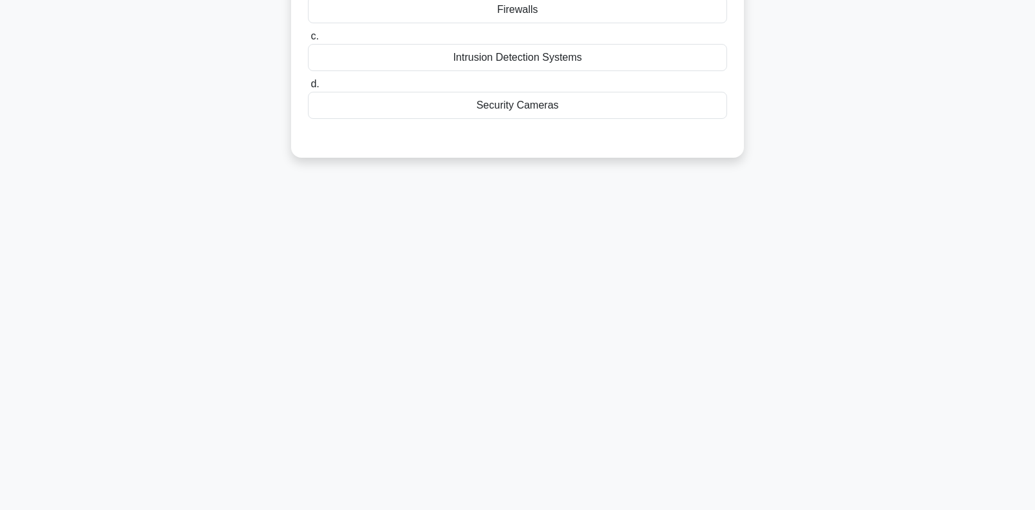
scroll to position [52, 0]
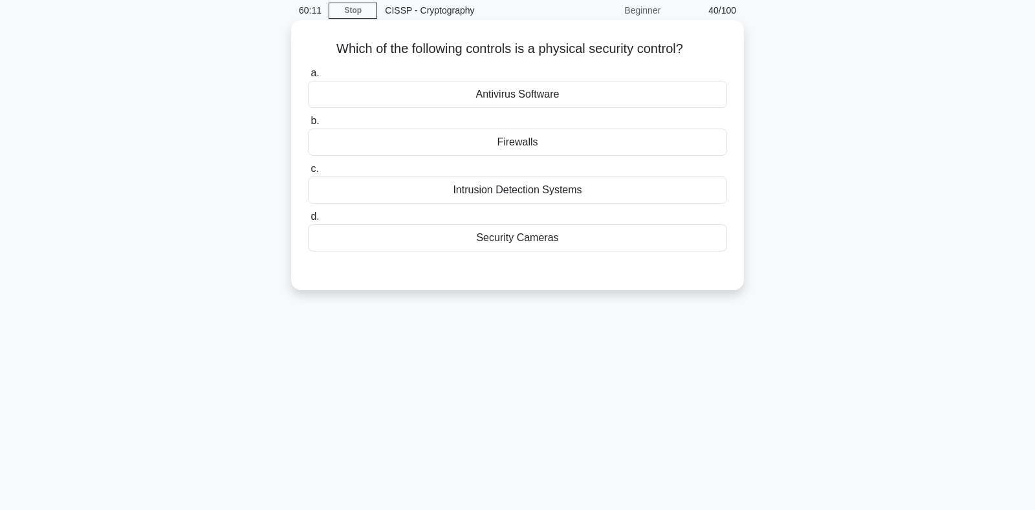
drag, startPoint x: 336, startPoint y: 50, endPoint x: 578, endPoint y: 235, distance: 304.5
click at [578, 235] on div "Which of the following controls is a physical security control? .spinner_0XTQ{t…" at bounding box center [517, 155] width 442 height 260
click at [502, 238] on div "Security Cameras" at bounding box center [517, 237] width 419 height 27
click at [308, 221] on input "d. Security Cameras" at bounding box center [308, 217] width 0 height 8
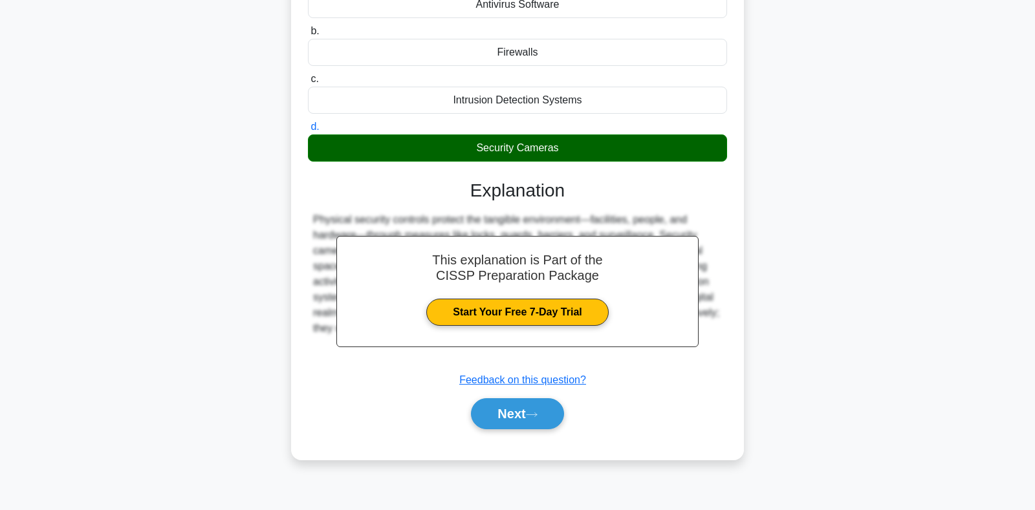
scroll to position [188, 0]
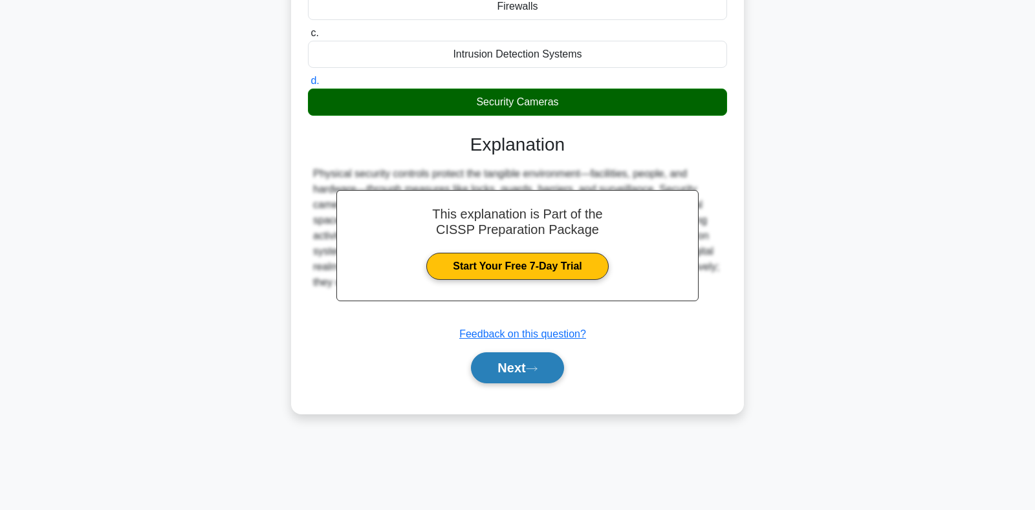
click at [516, 361] on button "Next" at bounding box center [517, 367] width 92 height 31
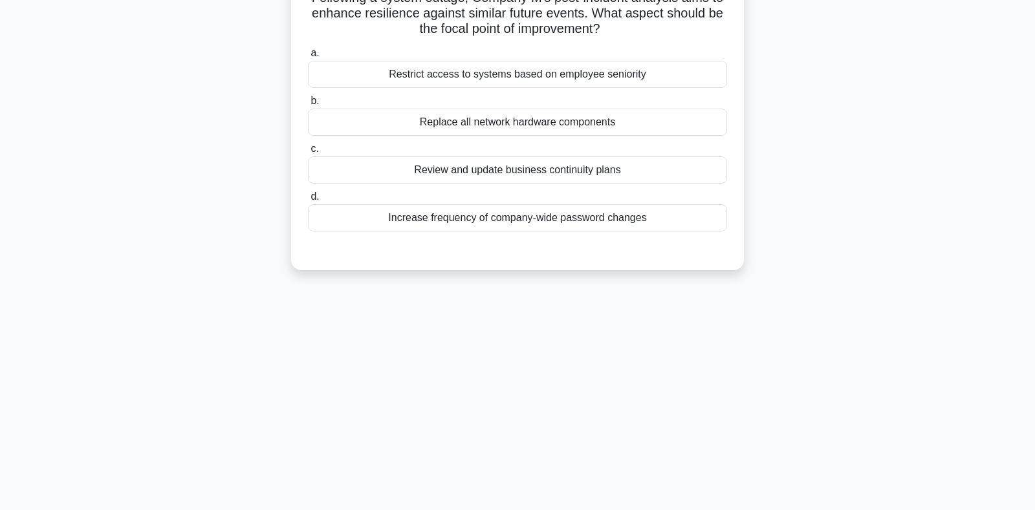
scroll to position [52, 0]
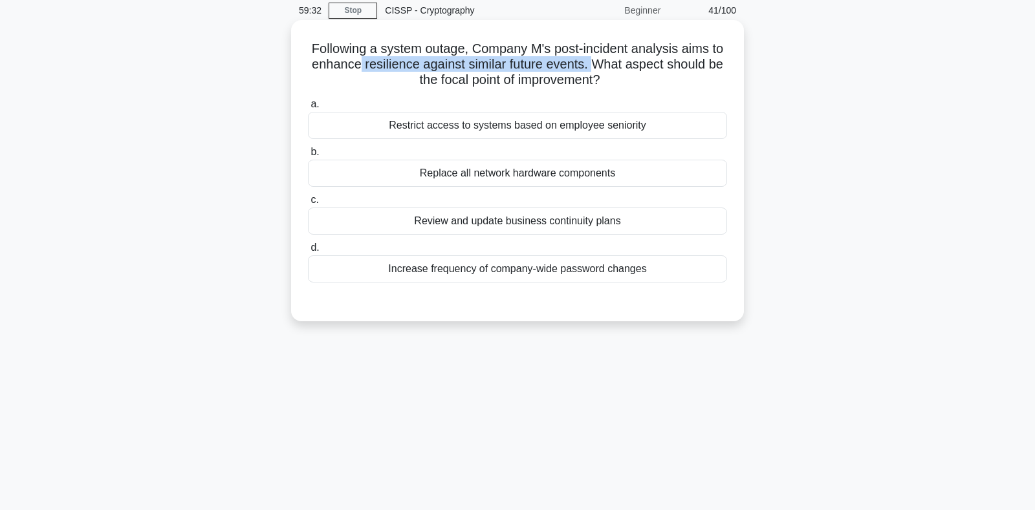
drag, startPoint x: 363, startPoint y: 66, endPoint x: 590, endPoint y: 66, distance: 226.9
click at [590, 66] on h5 "Following a system outage, Company M's post-incident analysis aims to enhance r…" at bounding box center [517, 65] width 422 height 48
drag, startPoint x: 342, startPoint y: 52, endPoint x: 618, endPoint y: 84, distance: 277.9
click at [618, 84] on h5 "Following a system outage, Company M's post-incident analysis aims to enhance r…" at bounding box center [517, 65] width 422 height 48
click at [493, 222] on div "Review and update business continuity plans" at bounding box center [517, 221] width 419 height 27
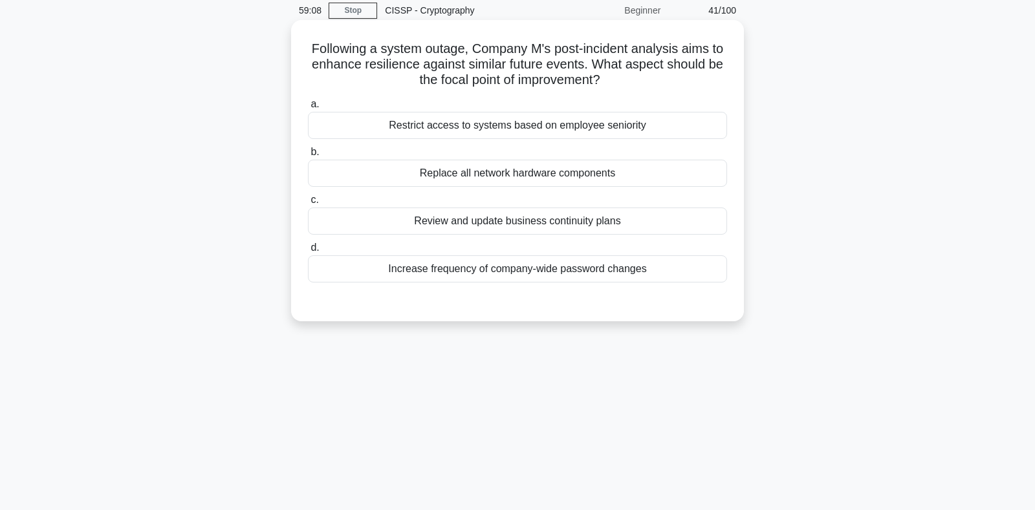
click at [308, 204] on input "c. Review and update business continuity plans" at bounding box center [308, 200] width 0 height 8
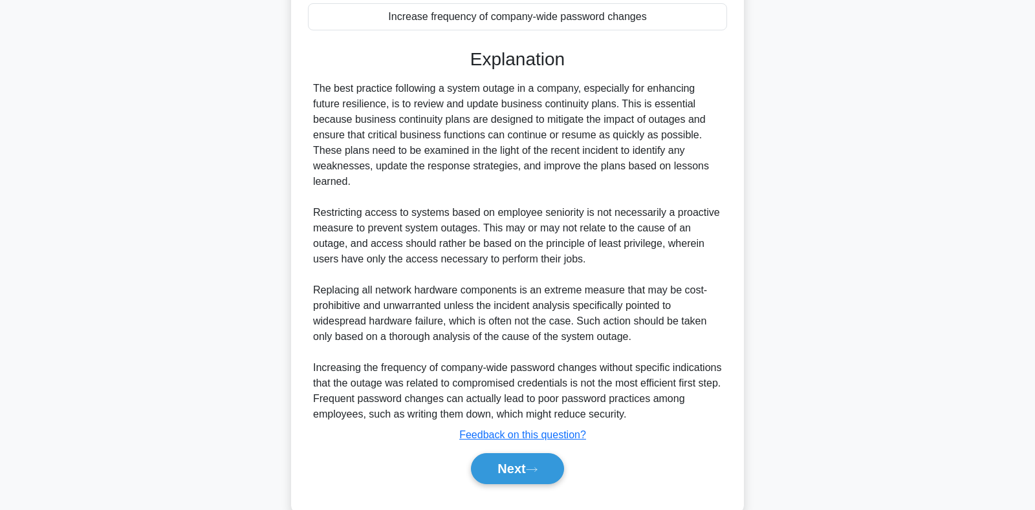
scroll to position [333, 0]
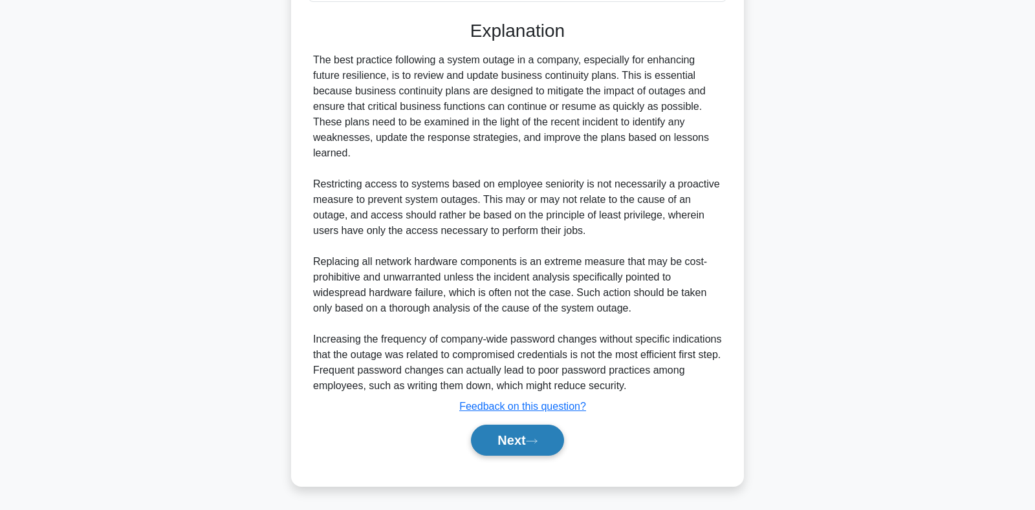
click at [509, 439] on button "Next" at bounding box center [517, 440] width 92 height 31
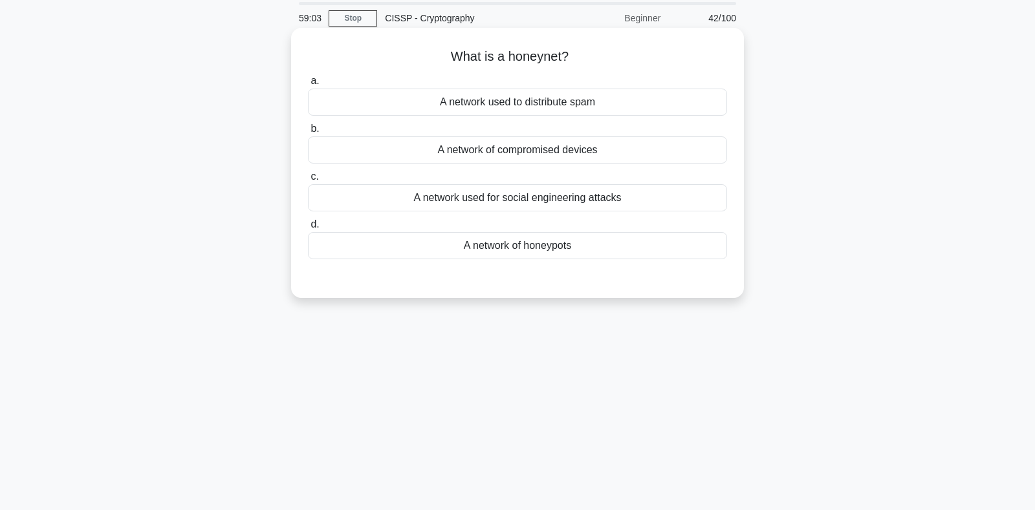
scroll to position [0, 0]
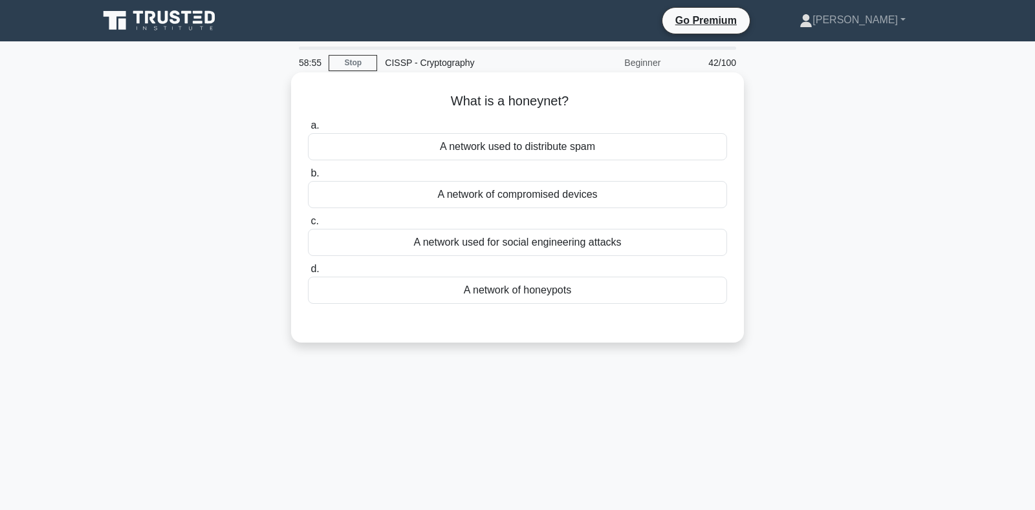
click at [499, 296] on div "A network of honeypots" at bounding box center [517, 290] width 419 height 27
click at [308, 273] on input "d. A network of honeypots" at bounding box center [308, 269] width 0 height 8
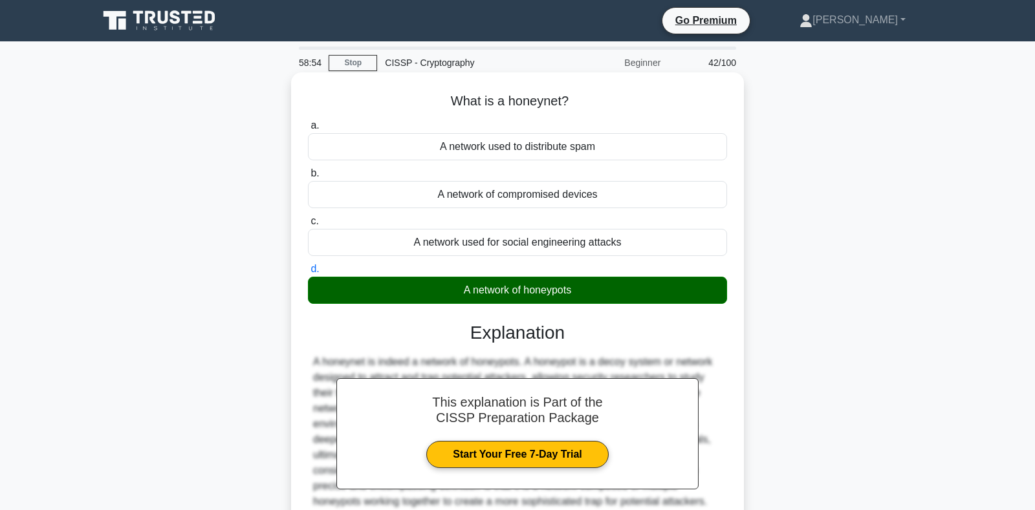
scroll to position [188, 0]
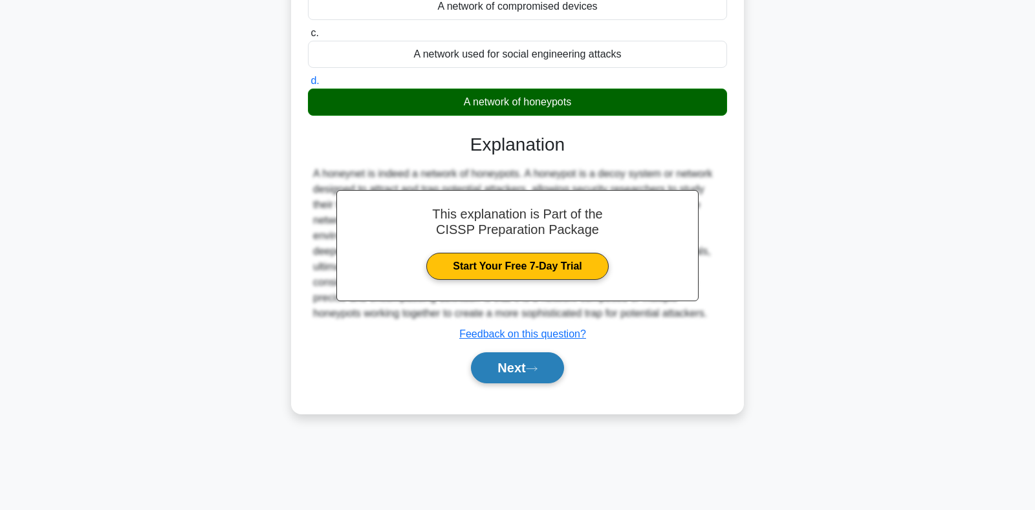
click at [515, 369] on button "Next" at bounding box center [517, 367] width 92 height 31
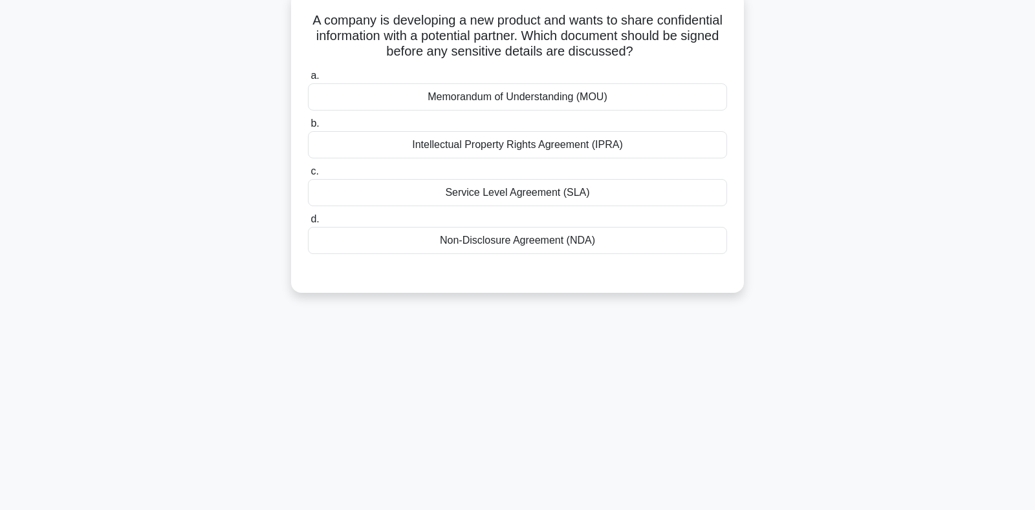
scroll to position [52, 0]
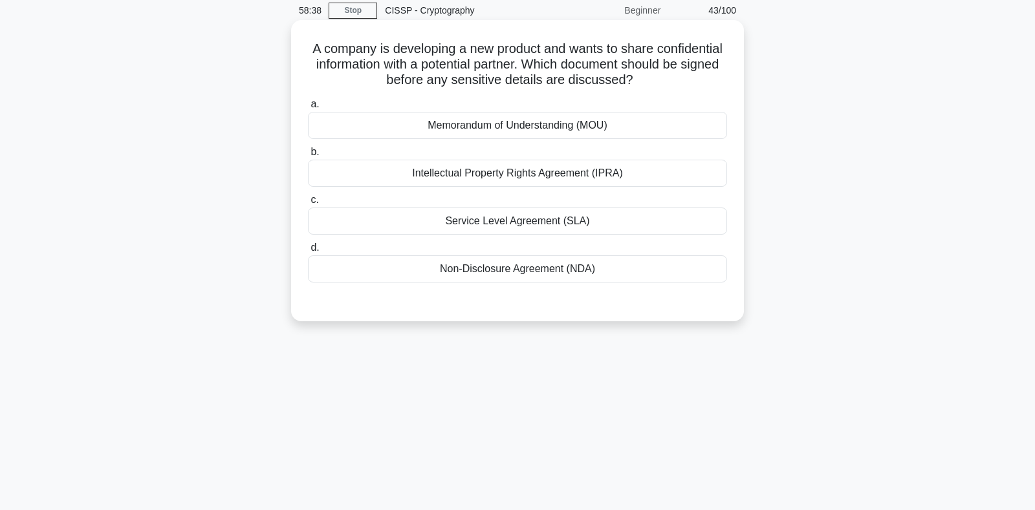
click at [480, 272] on div "Non-Disclosure Agreement (NDA)" at bounding box center [517, 268] width 419 height 27
click at [308, 252] on input "d. Non-Disclosure Agreement (NDA)" at bounding box center [308, 248] width 0 height 8
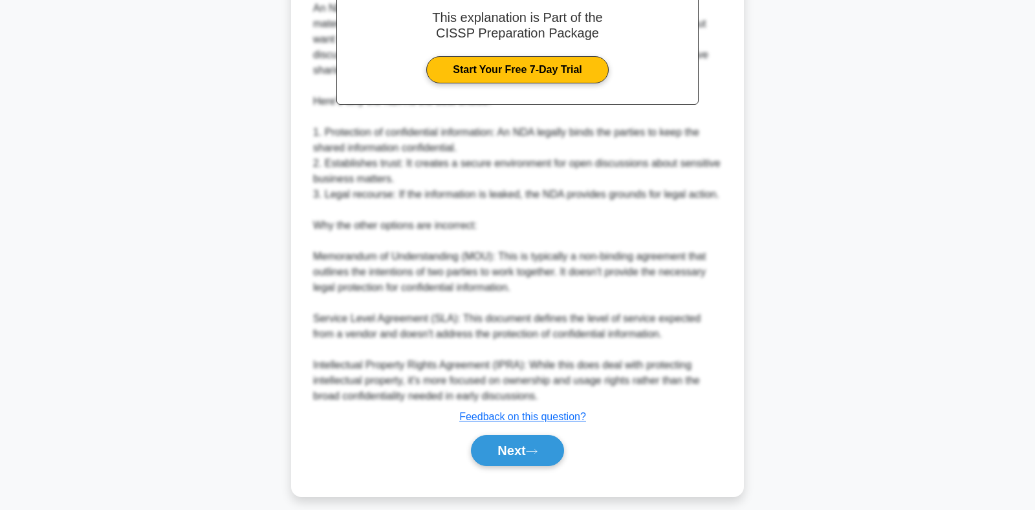
scroll to position [426, 0]
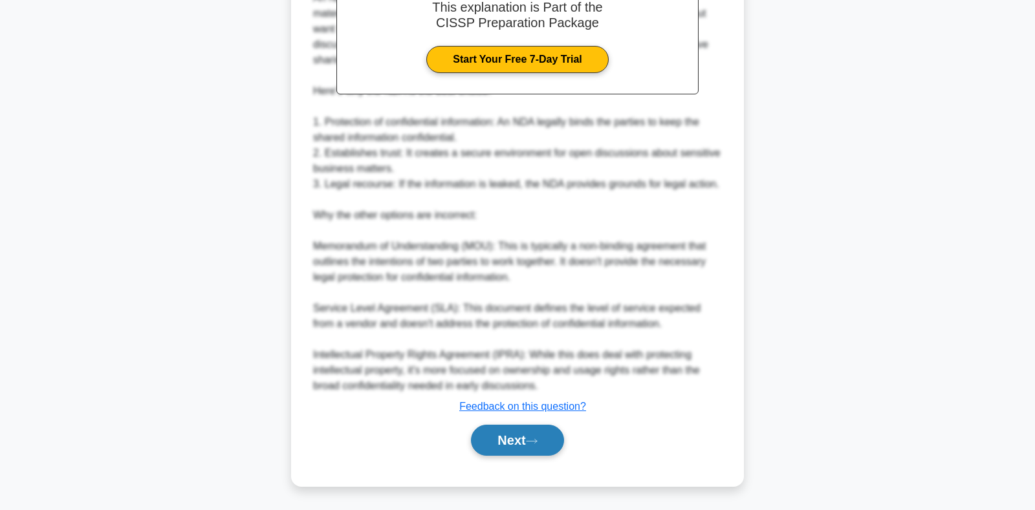
click at [500, 435] on button "Next" at bounding box center [517, 440] width 92 height 31
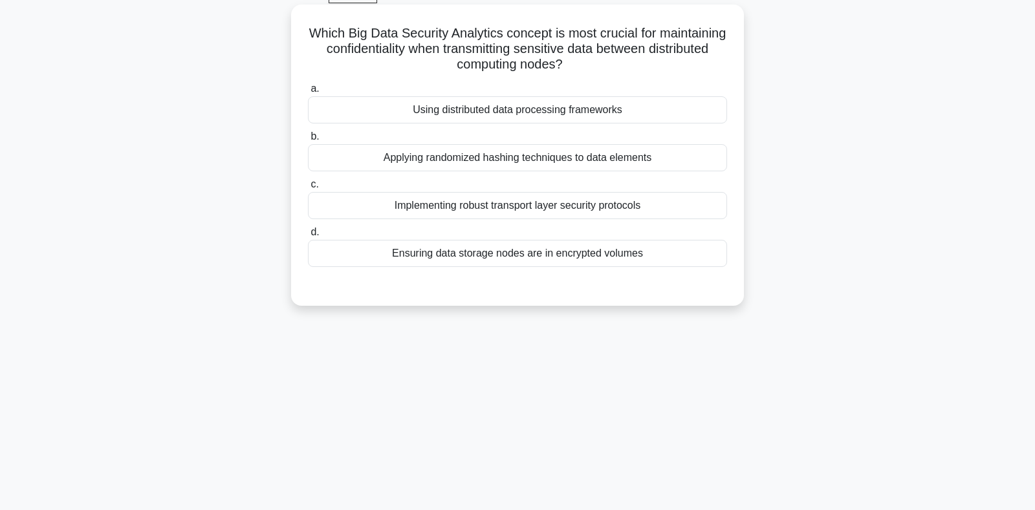
scroll to position [0, 0]
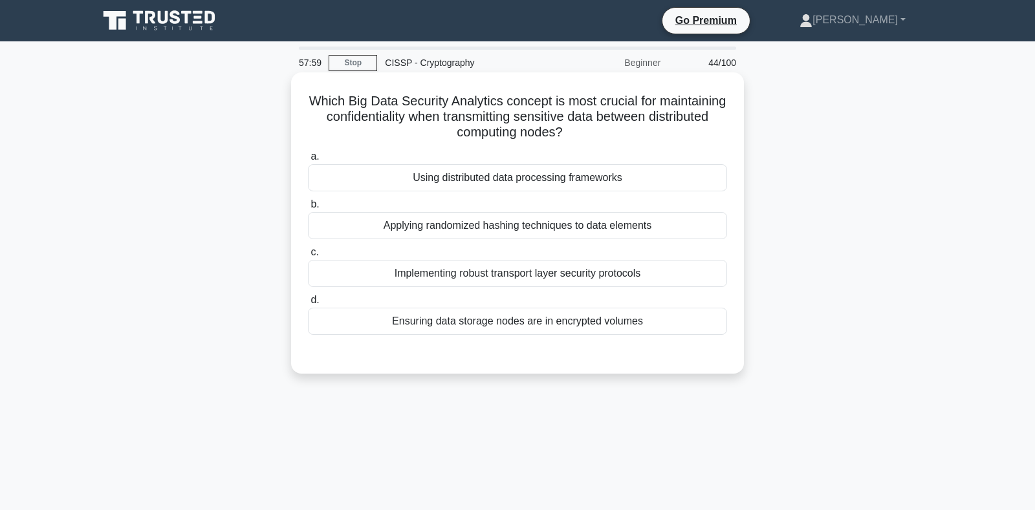
click at [407, 276] on div "Implementing robust transport layer security protocols" at bounding box center [517, 273] width 419 height 27
click at [308, 257] on input "c. Implementing robust transport layer security protocols" at bounding box center [308, 252] width 0 height 8
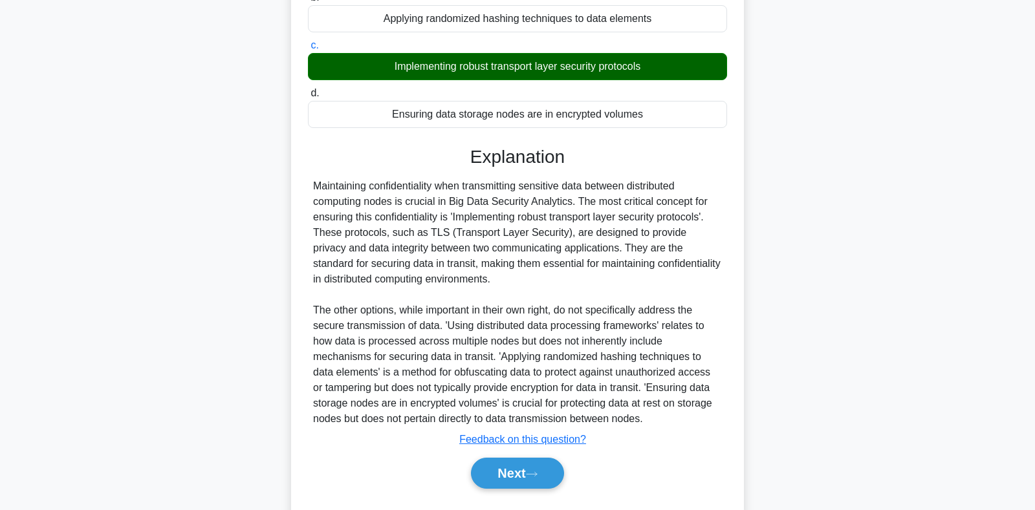
scroll to position [240, 0]
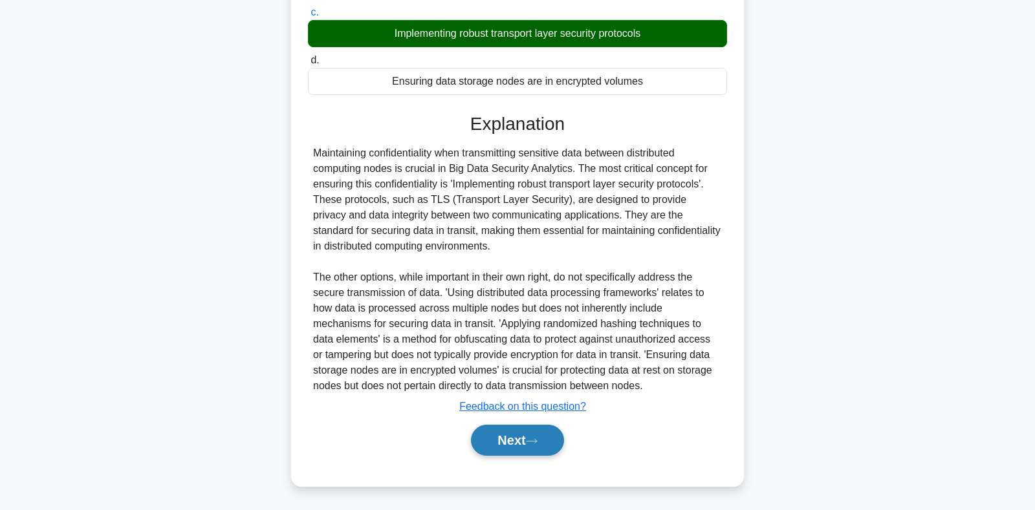
click at [488, 436] on button "Next" at bounding box center [517, 440] width 92 height 31
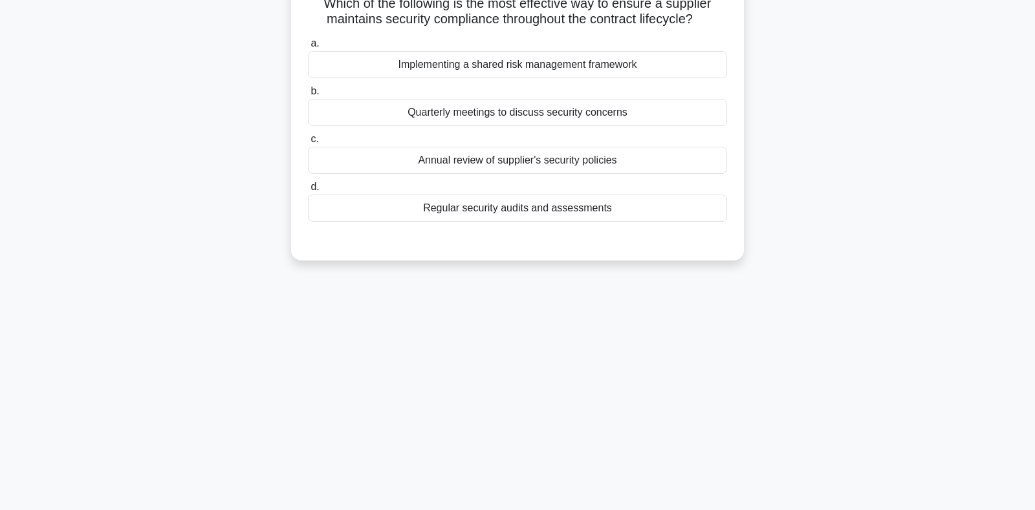
scroll to position [52, 0]
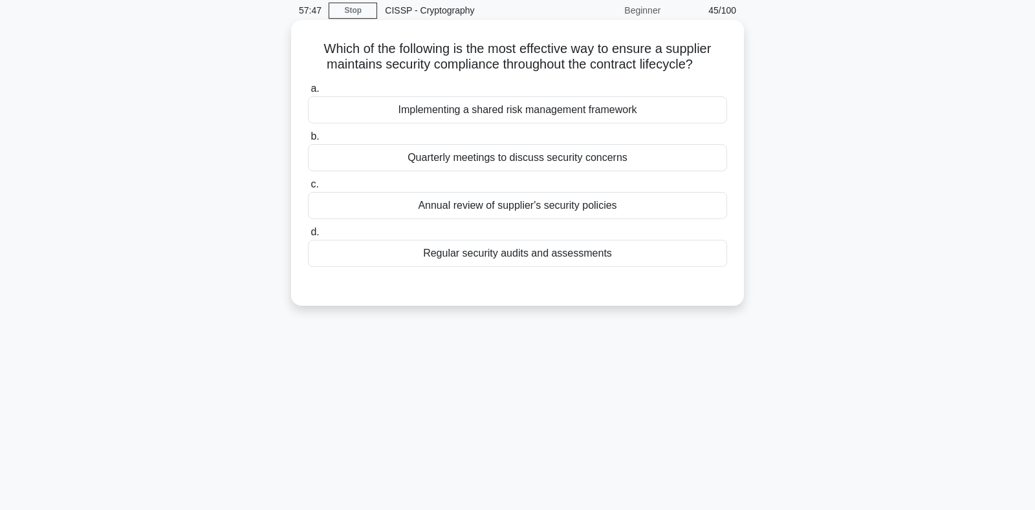
click at [470, 261] on div "Regular security audits and assessments" at bounding box center [517, 253] width 419 height 27
click at [308, 237] on input "d. Regular security audits and assessments" at bounding box center [308, 232] width 0 height 8
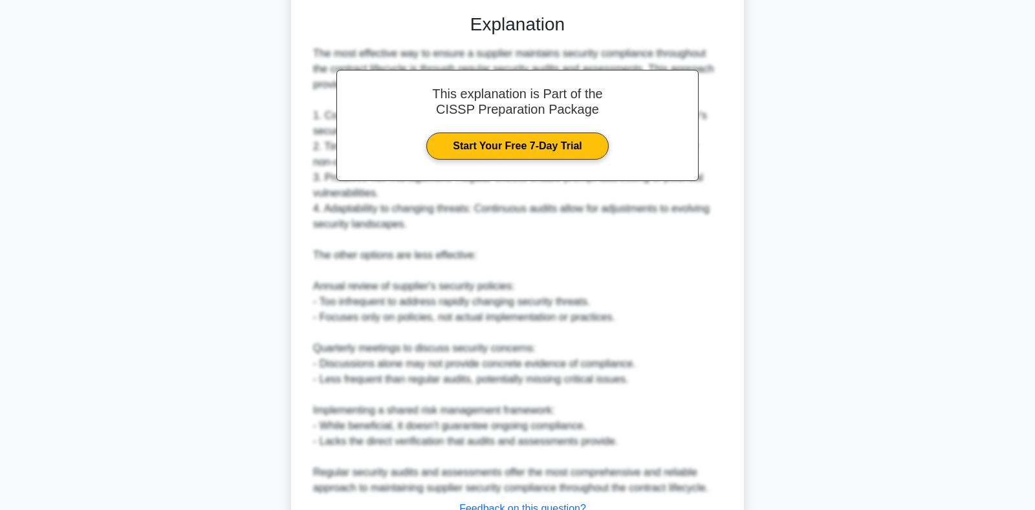
scroll to position [426, 0]
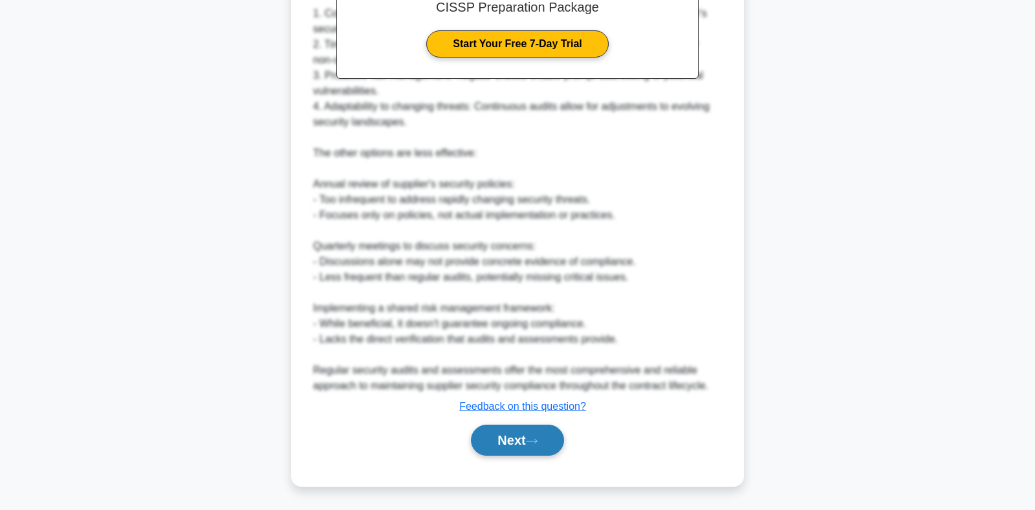
click at [555, 436] on button "Next" at bounding box center [517, 440] width 92 height 31
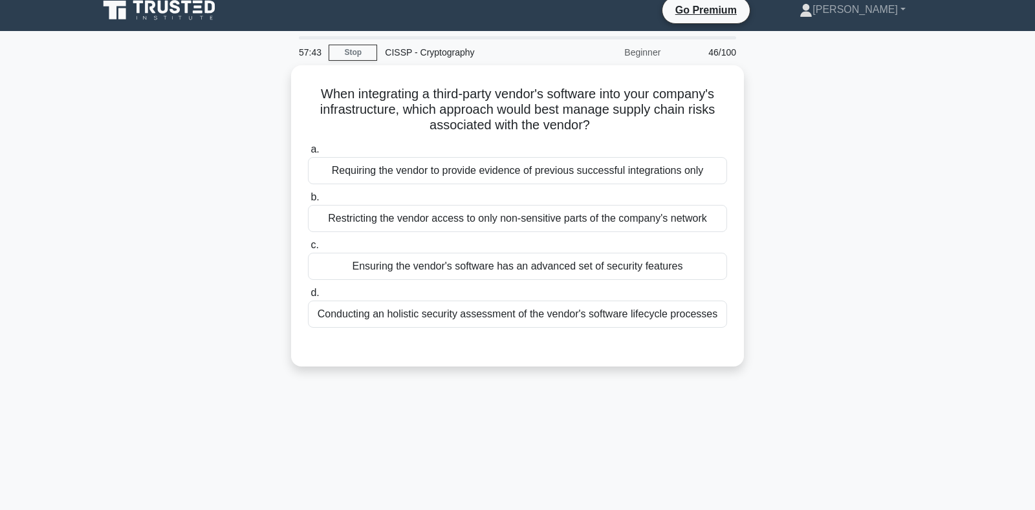
scroll to position [0, 0]
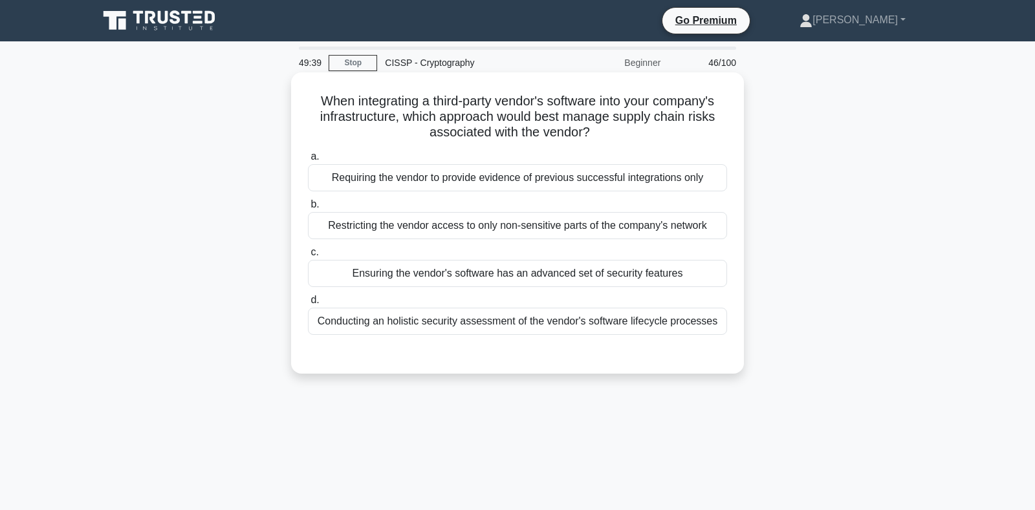
drag, startPoint x: 470, startPoint y: 125, endPoint x: 605, endPoint y: 142, distance: 136.2
click at [605, 142] on div "When integrating a third-party vendor's software into your company's infrastruc…" at bounding box center [517, 223] width 442 height 291
click at [455, 103] on h5 "When integrating a third-party vendor's software into your company's infrastruc…" at bounding box center [517, 117] width 422 height 48
drag, startPoint x: 367, startPoint y: 102, endPoint x: 635, endPoint y: 105, distance: 268.3
click at [635, 105] on h5 "When integrating a third-party vendor's software into your company's infrastruc…" at bounding box center [517, 117] width 422 height 48
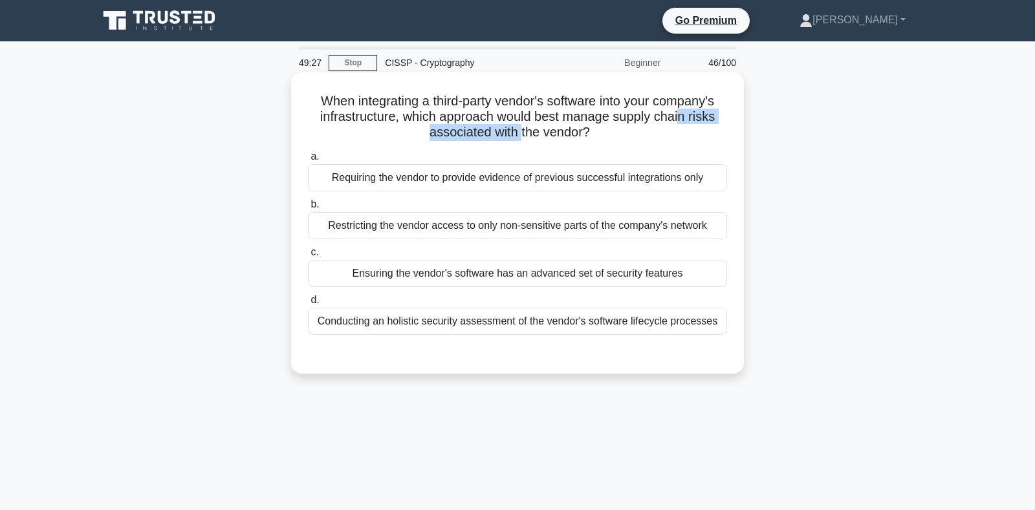
drag, startPoint x: 520, startPoint y: 125, endPoint x: 681, endPoint y: 125, distance: 161.0
click at [681, 125] on h5 "When integrating a third-party vendor's software into your company's infrastruc…" at bounding box center [517, 117] width 422 height 48
click at [353, 326] on div "Conducting an holistic security assessment of the vendor's software lifecycle p…" at bounding box center [517, 321] width 419 height 27
click at [308, 305] on input "d. Conducting an holistic security assessment of the vendor's software lifecycl…" at bounding box center [308, 300] width 0 height 8
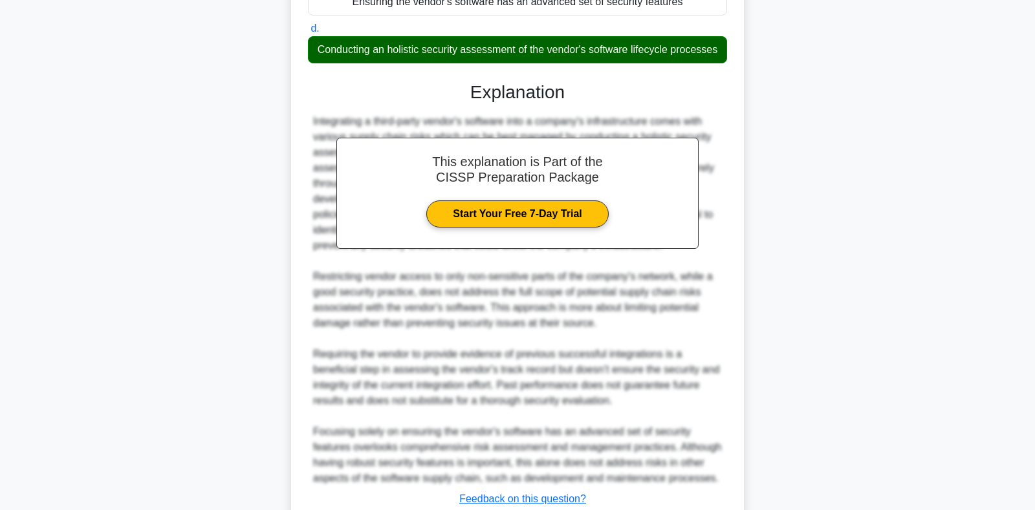
scroll to position [364, 0]
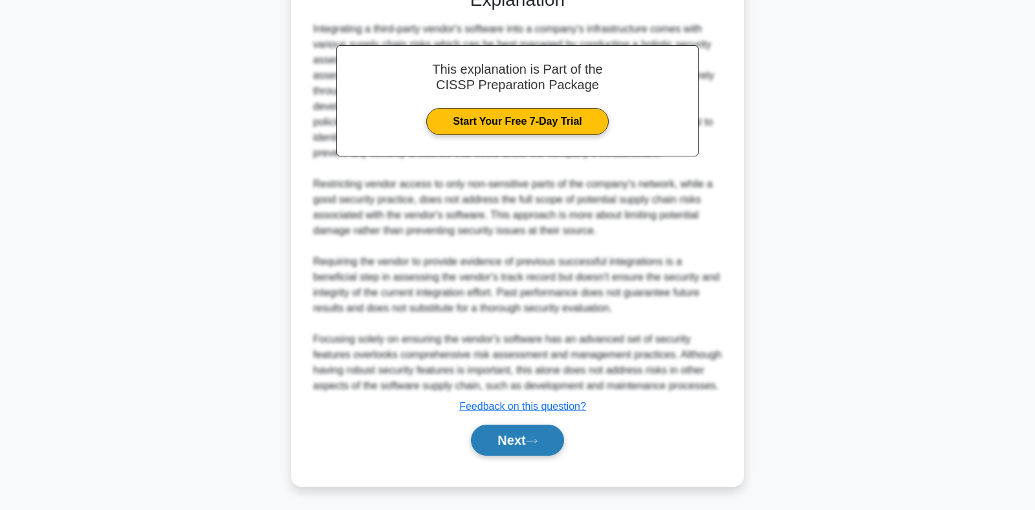
click at [509, 434] on button "Next" at bounding box center [517, 440] width 92 height 31
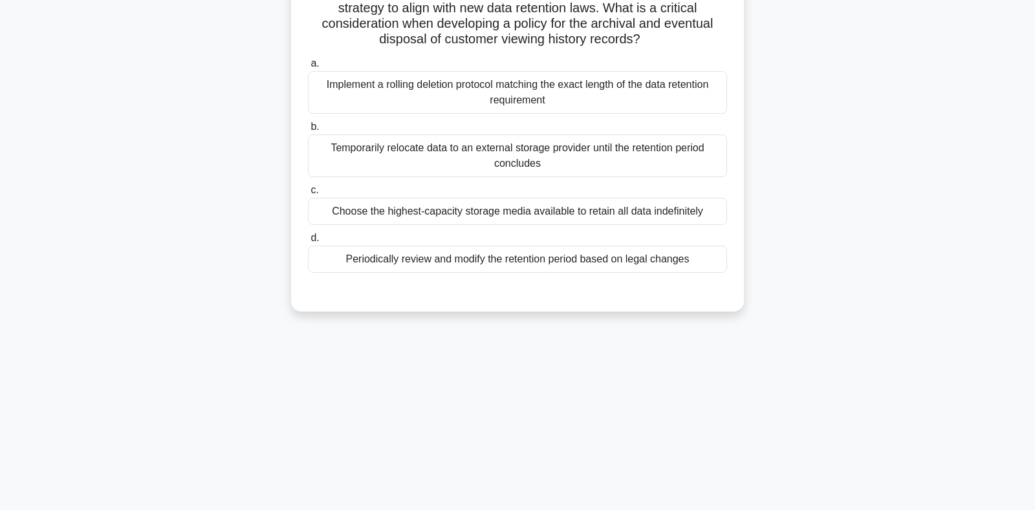
scroll to position [52, 0]
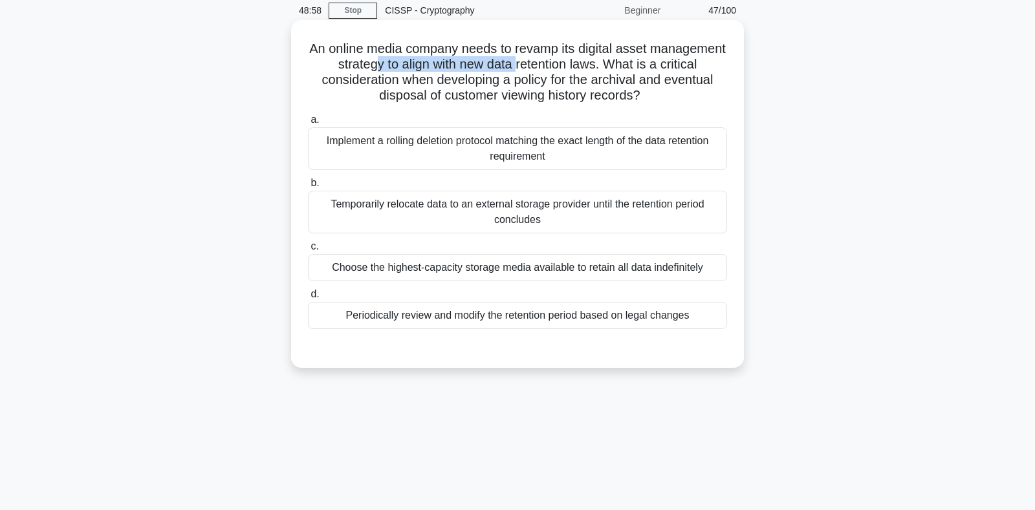
drag, startPoint x: 376, startPoint y: 59, endPoint x: 519, endPoint y: 63, distance: 142.9
click at [519, 63] on h5 "An online media company needs to revamp its digital asset management strategy t…" at bounding box center [517, 72] width 422 height 63
click at [378, 65] on h5 "An online media company needs to revamp its digital asset management strategy t…" at bounding box center [517, 72] width 422 height 63
drag, startPoint x: 467, startPoint y: 70, endPoint x: 558, endPoint y: 70, distance: 90.5
click at [558, 70] on h5 "An online media company needs to revamp its digital asset management strategy t…" at bounding box center [517, 72] width 422 height 63
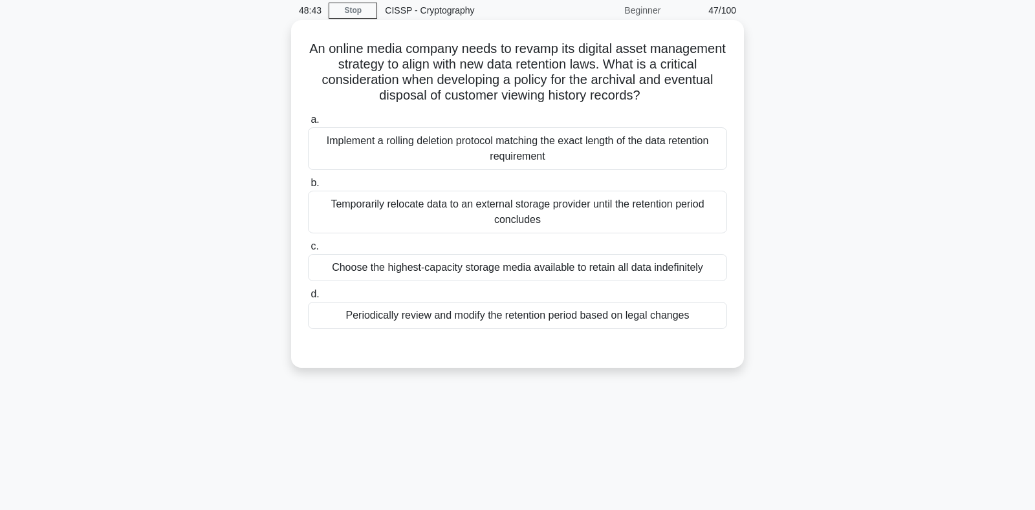
click at [622, 87] on h5 "An online media company needs to revamp its digital asset management strategy t…" at bounding box center [517, 72] width 422 height 63
click at [480, 148] on div "Implement a rolling deletion protocol matching the exact length of the data ret…" at bounding box center [517, 148] width 419 height 43
click at [308, 124] on input "a. Implement a rolling deletion protocol matching the exact length of the data …" at bounding box center [308, 120] width 0 height 8
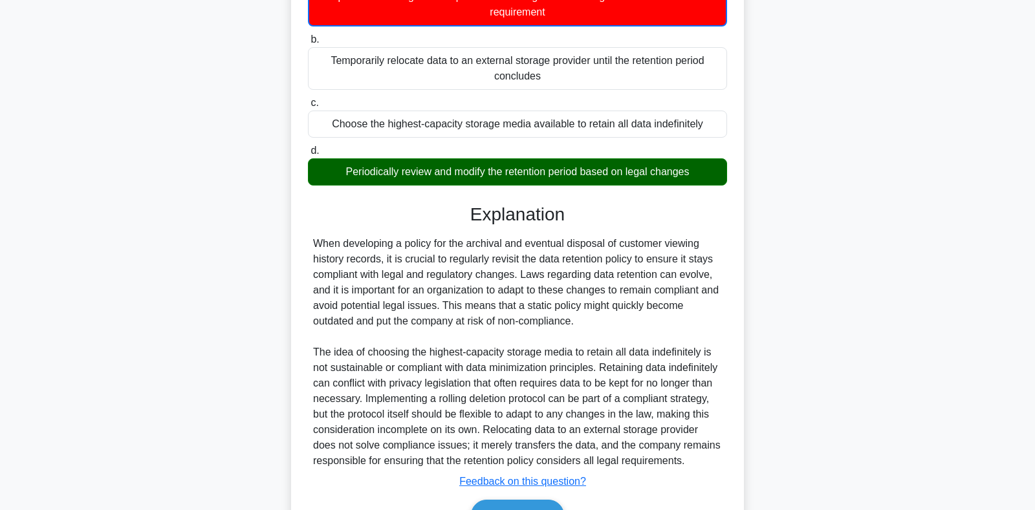
scroll to position [256, 0]
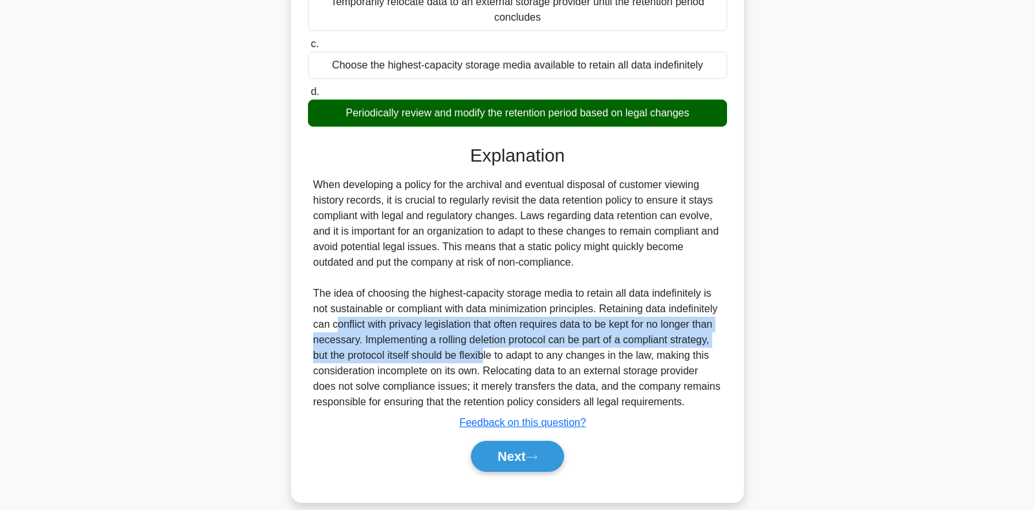
drag, startPoint x: 337, startPoint y: 323, endPoint x: 488, endPoint y: 349, distance: 152.9
click at [488, 349] on div "When developing a policy for the archival and eventual disposal of customer vie…" at bounding box center [517, 293] width 409 height 233
click at [529, 448] on button "Next" at bounding box center [517, 456] width 92 height 31
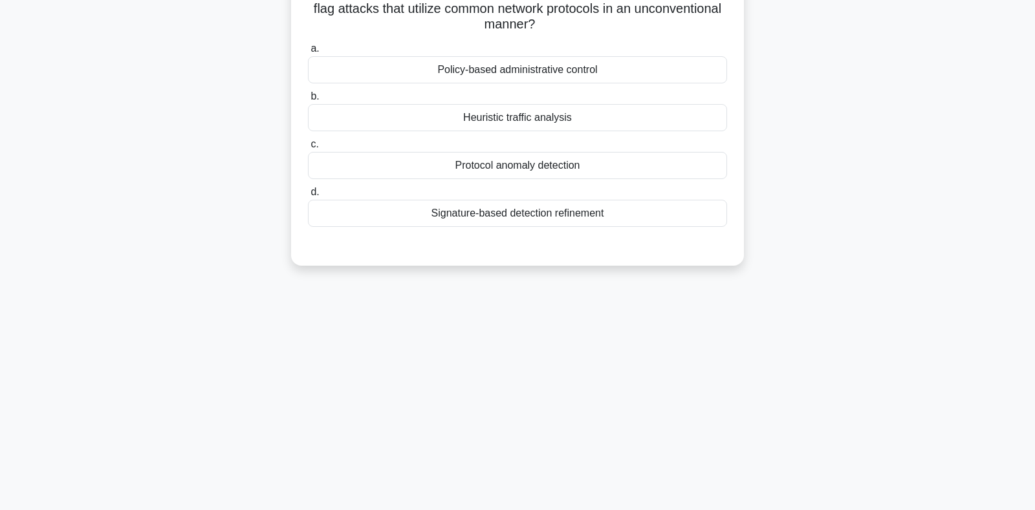
scroll to position [52, 0]
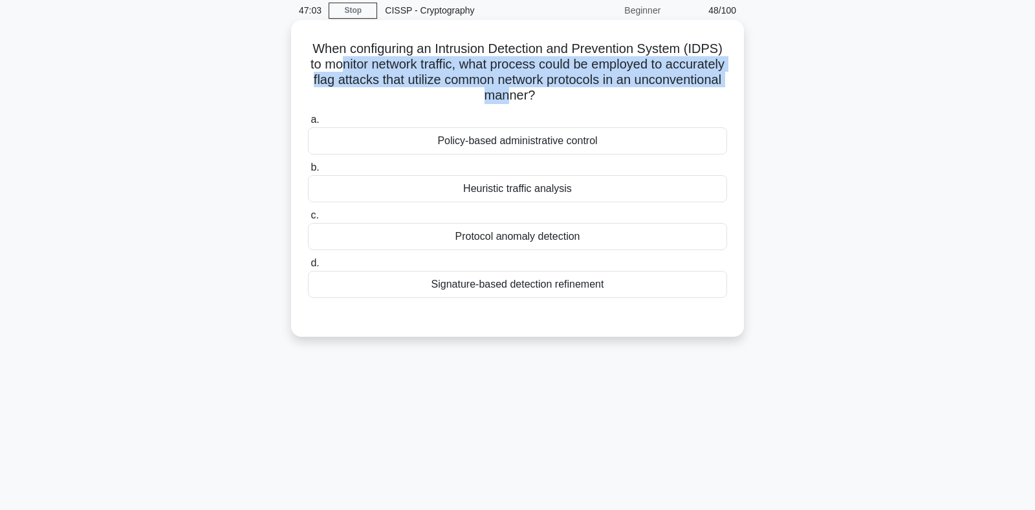
drag, startPoint x: 338, startPoint y: 66, endPoint x: 508, endPoint y: 94, distance: 173.0
click at [508, 94] on h5 "When configuring an Intrusion Detection and Prevention System (IDPS) to monitor…" at bounding box center [517, 72] width 422 height 63
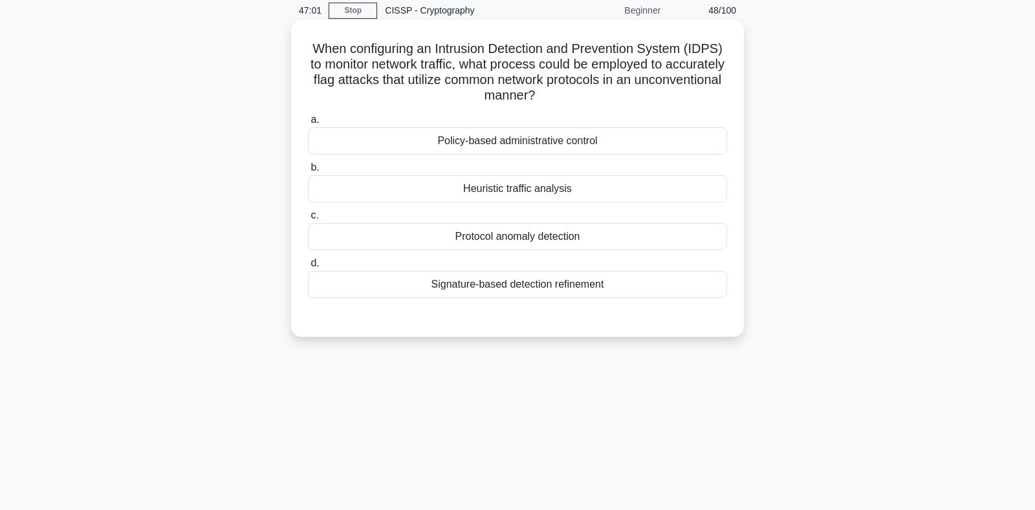
click at [491, 193] on div "Heuristic traffic analysis" at bounding box center [517, 188] width 419 height 27
click at [308, 172] on input "b. Heuristic traffic analysis" at bounding box center [308, 168] width 0 height 8
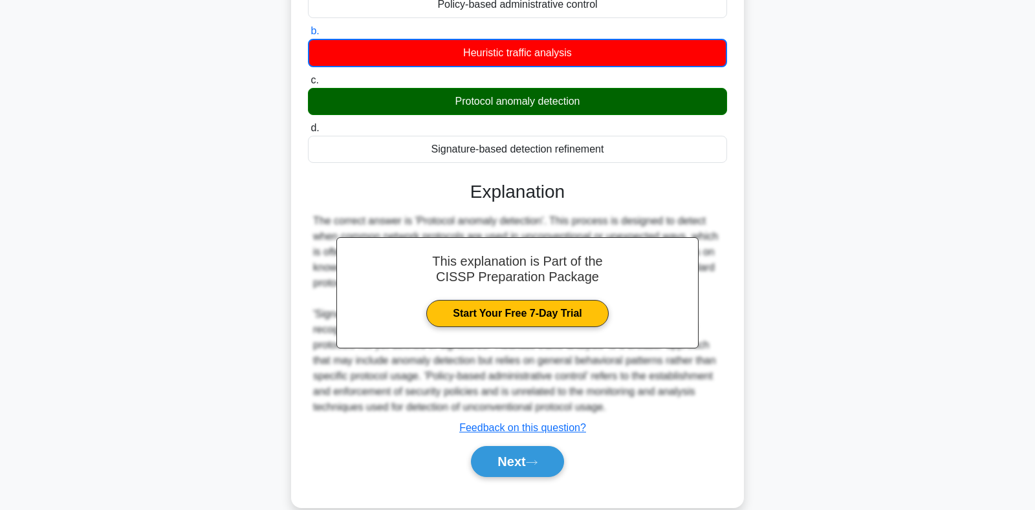
scroll to position [210, 0]
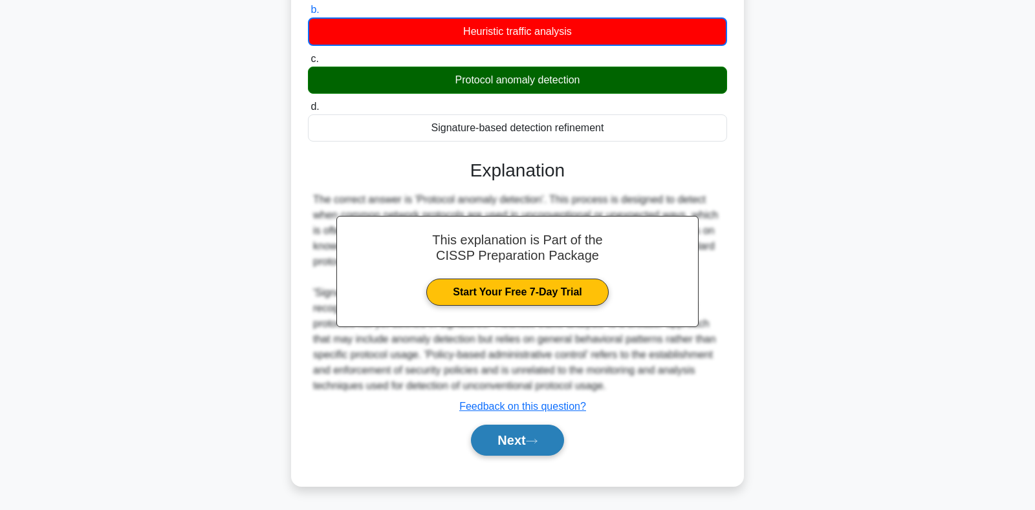
click at [527, 444] on button "Next" at bounding box center [517, 440] width 92 height 31
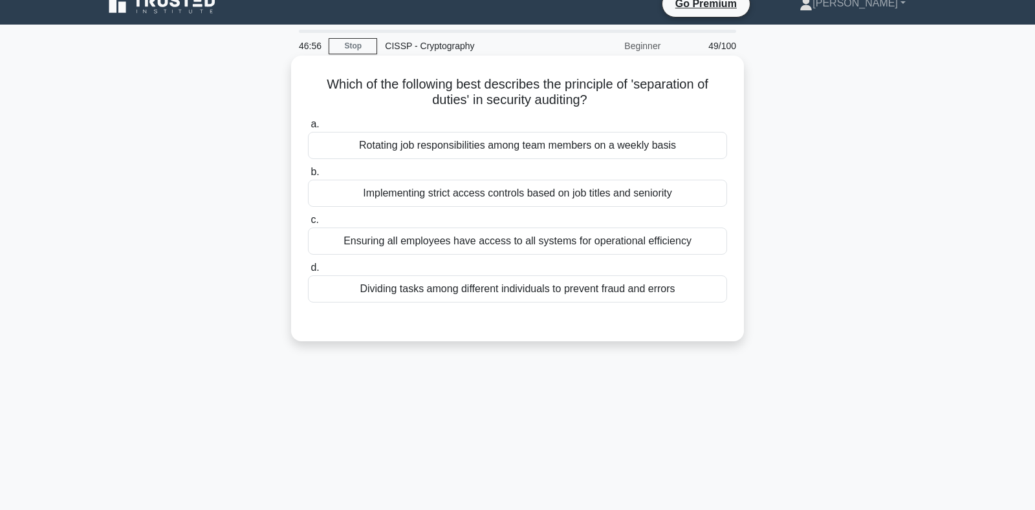
scroll to position [0, 0]
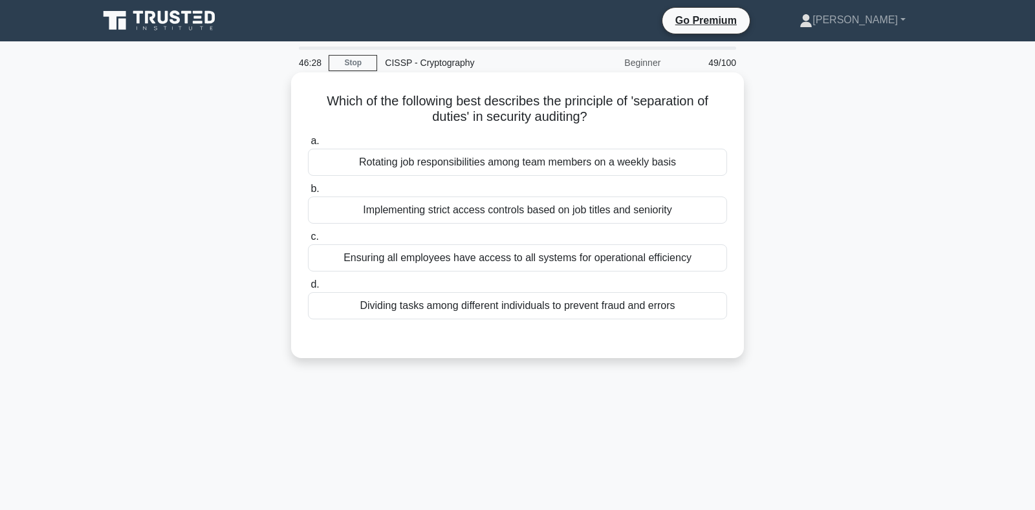
click at [477, 312] on div "Dividing tasks among different individuals to prevent fraud and errors" at bounding box center [517, 305] width 419 height 27
click at [308, 289] on input "d. Dividing tasks among different individuals to prevent fraud and errors" at bounding box center [308, 285] width 0 height 8
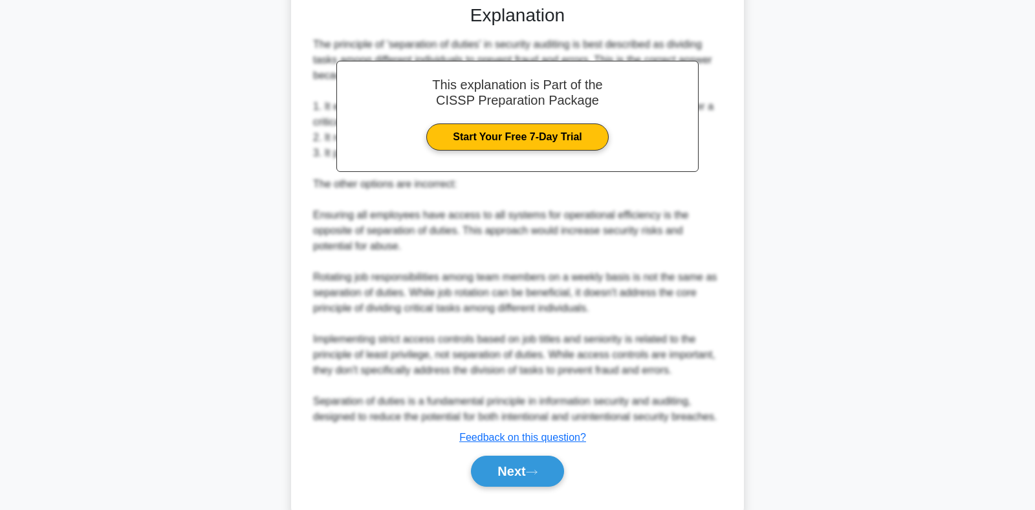
scroll to position [339, 0]
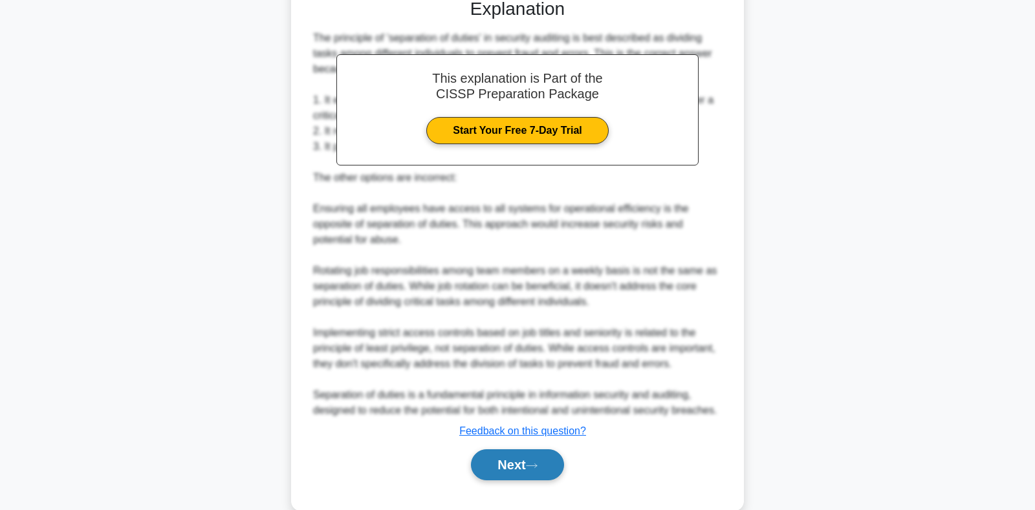
click at [515, 471] on button "Next" at bounding box center [517, 464] width 92 height 31
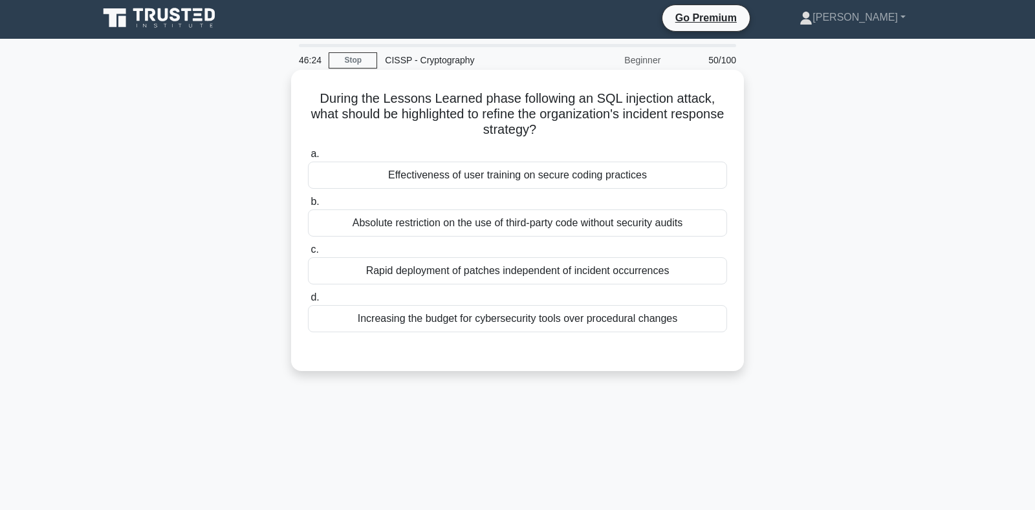
scroll to position [0, 0]
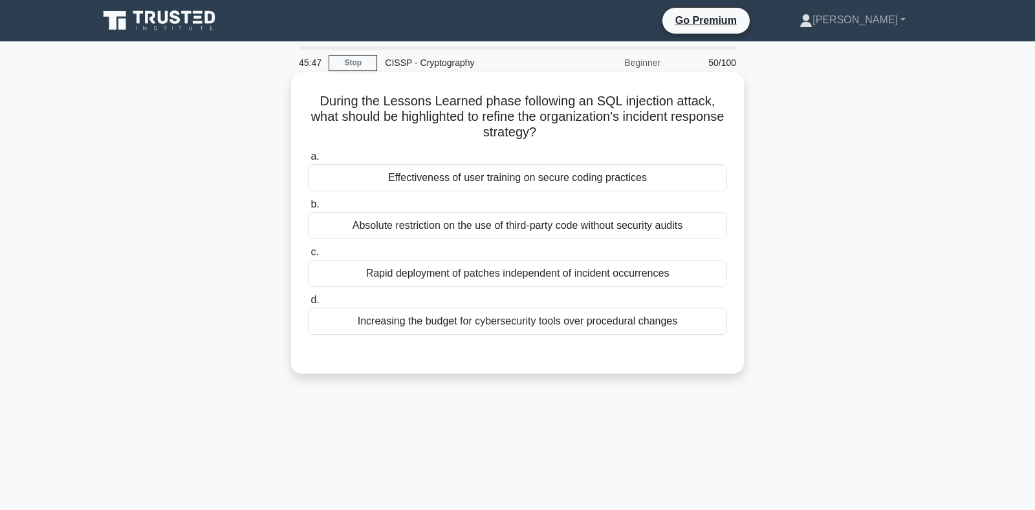
click at [427, 183] on div "Effectiveness of user training on secure coding practices" at bounding box center [517, 177] width 419 height 27
click at [308, 161] on input "a. Effectiveness of user training on secure coding practices" at bounding box center [308, 157] width 0 height 8
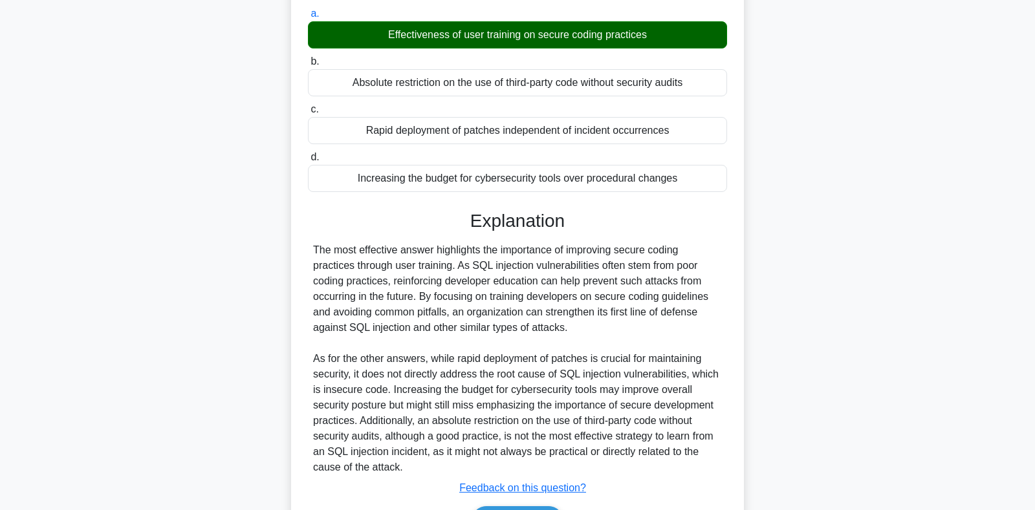
scroll to position [224, 0]
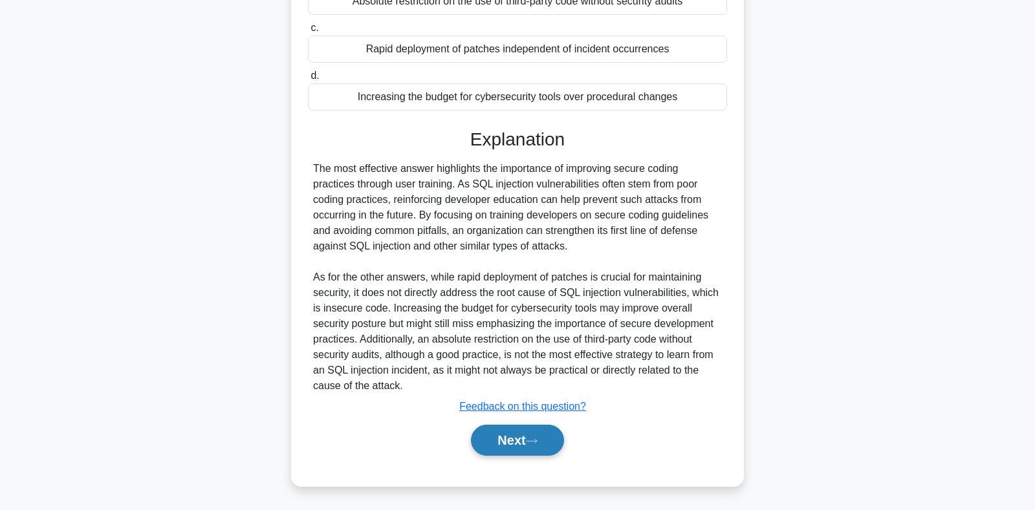
click at [509, 438] on button "Next" at bounding box center [517, 440] width 92 height 31
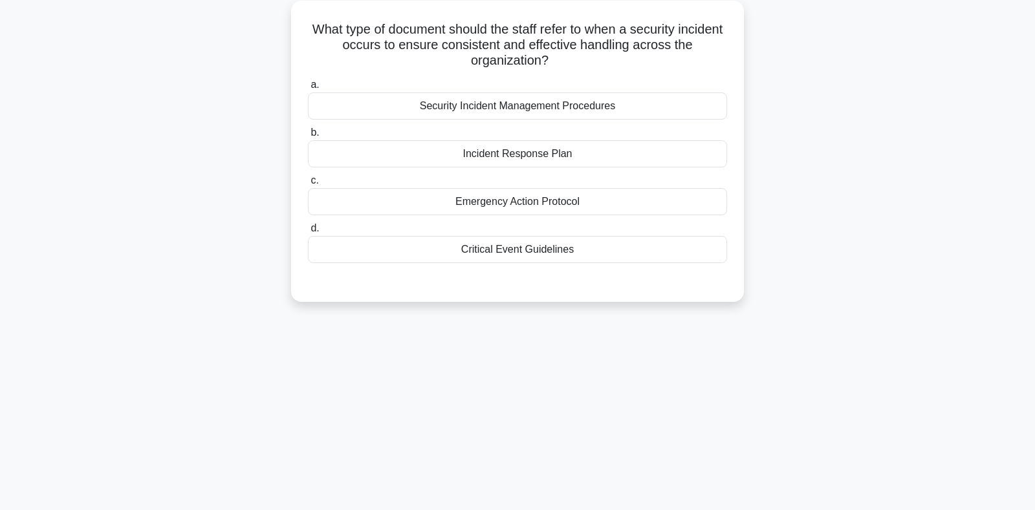
scroll to position [52, 0]
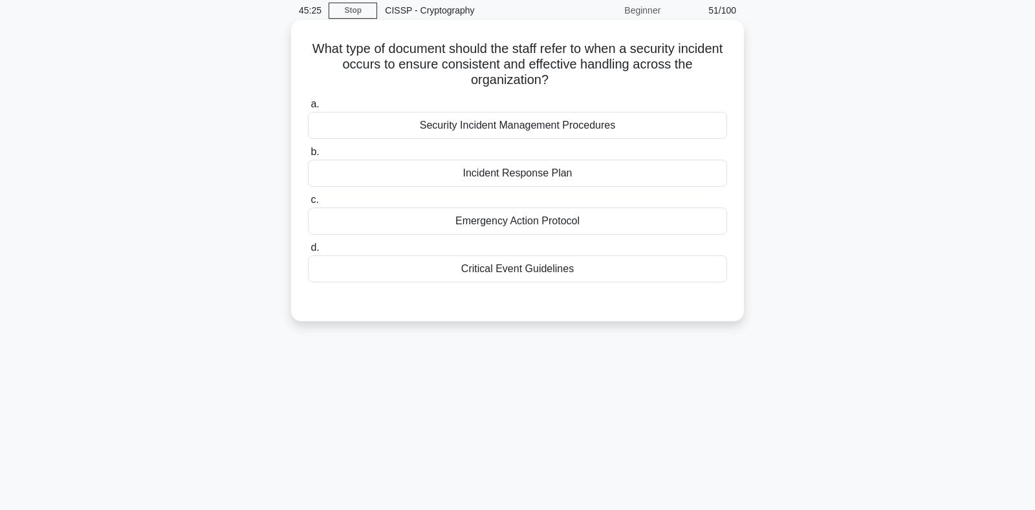
drag, startPoint x: 393, startPoint y: 67, endPoint x: 555, endPoint y: 83, distance: 162.4
click at [555, 83] on h5 "What type of document should the staff refer to when a security incident occurs…" at bounding box center [517, 65] width 422 height 48
click at [499, 174] on div "Incident Response Plan" at bounding box center [517, 173] width 419 height 27
click at [308, 156] on input "b. Incident Response Plan" at bounding box center [308, 152] width 0 height 8
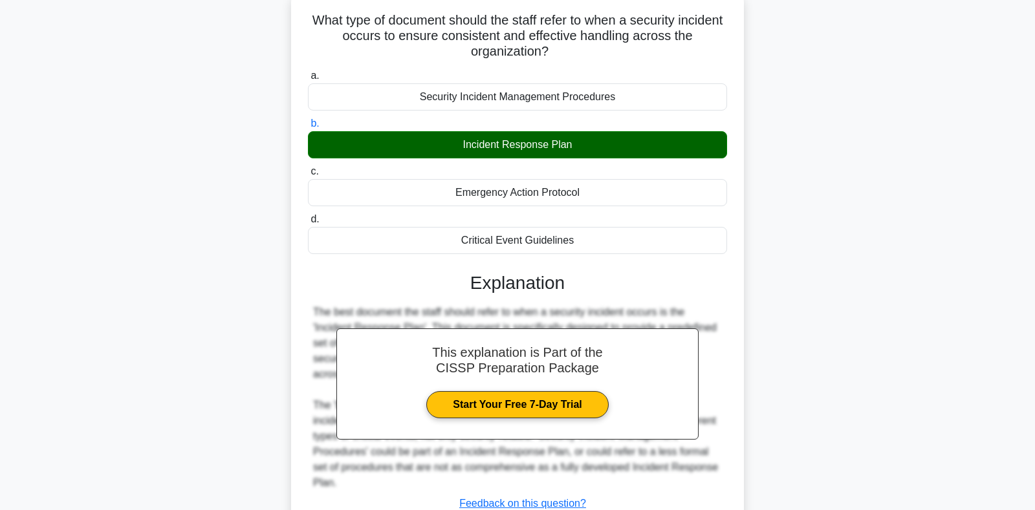
scroll to position [188, 0]
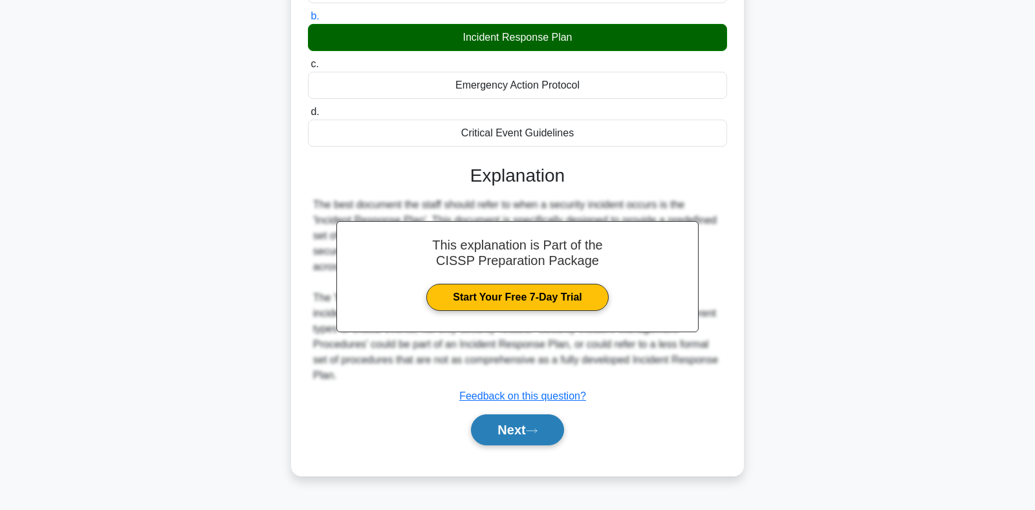
click at [522, 414] on button "Next" at bounding box center [517, 429] width 92 height 31
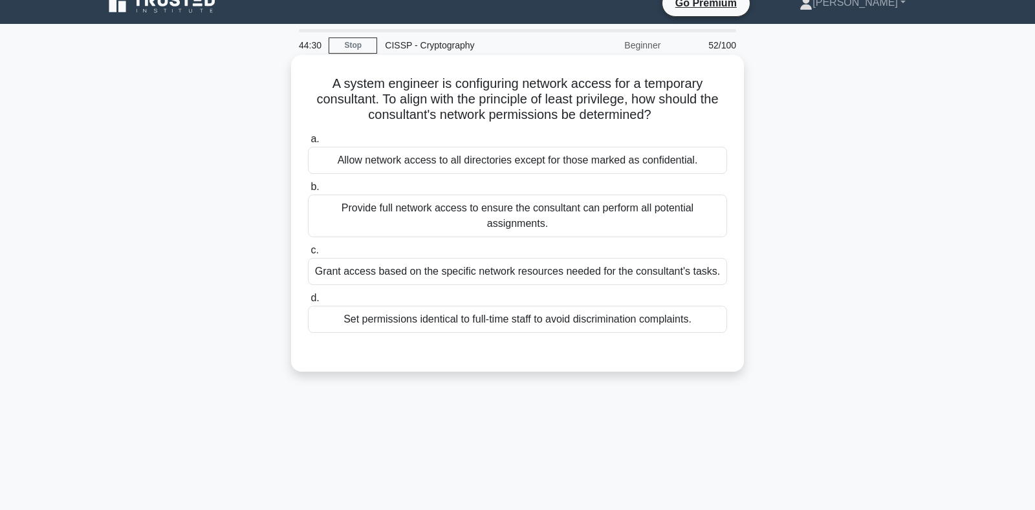
scroll to position [0, 0]
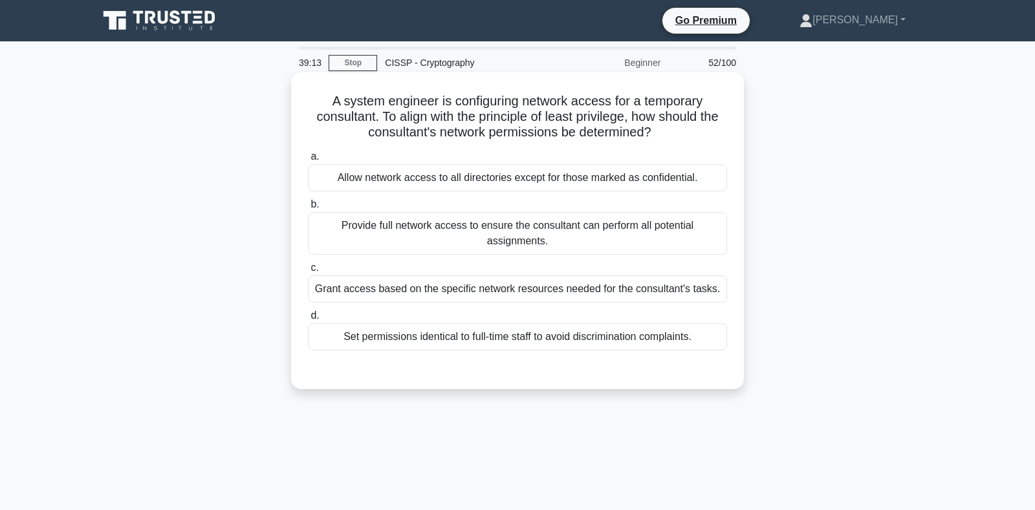
click at [345, 277] on div "Grant access based on the specific network resources needed for the consultant'…" at bounding box center [517, 288] width 419 height 27
click at [308, 272] on input "c. Grant access based on the specific network resources needed for the consulta…" at bounding box center [308, 268] width 0 height 8
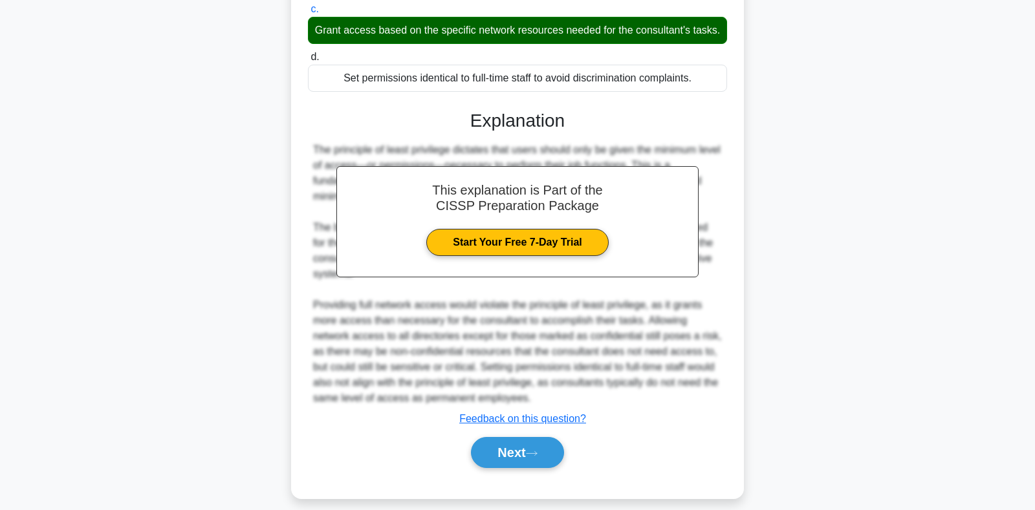
scroll to position [271, 0]
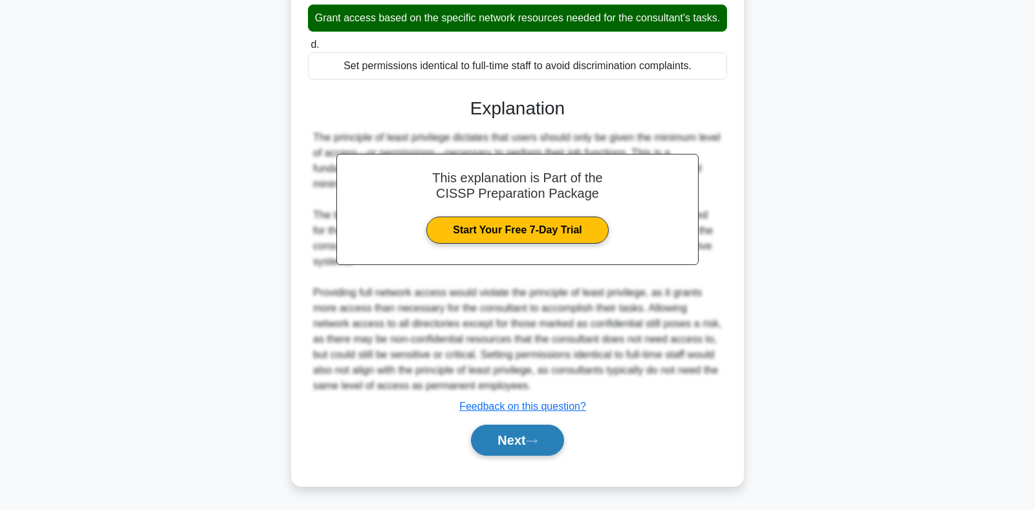
click at [497, 435] on button "Next" at bounding box center [517, 440] width 92 height 31
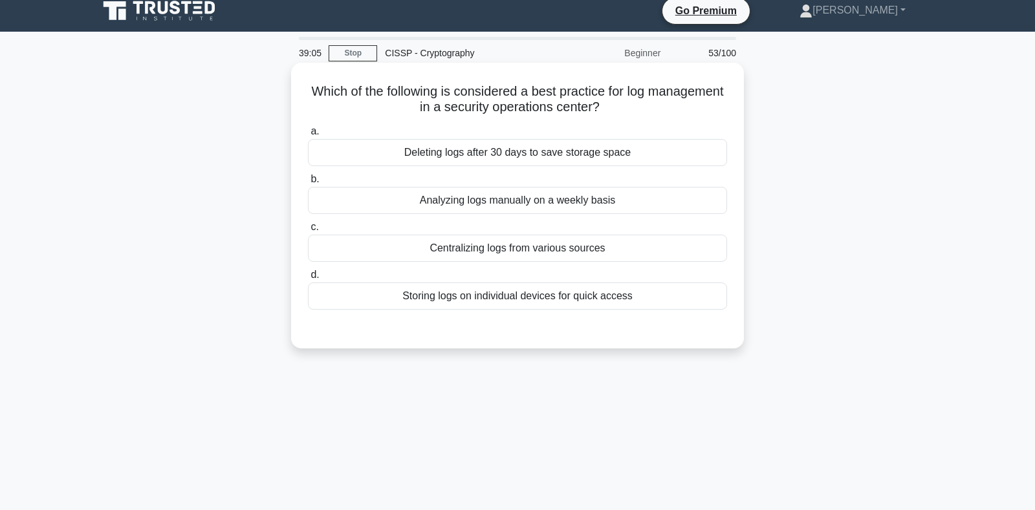
scroll to position [0, 0]
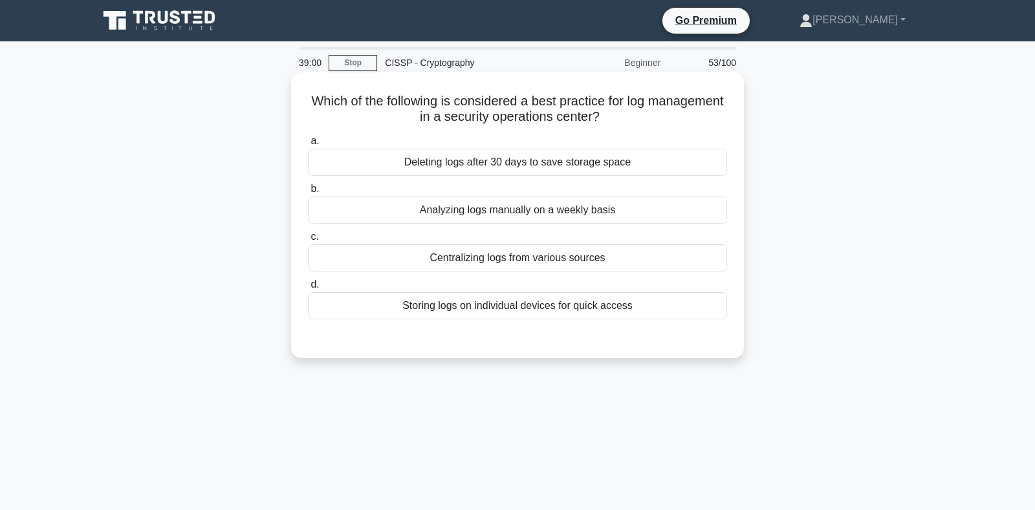
click at [458, 259] on div "Centralizing logs from various sources" at bounding box center [517, 257] width 419 height 27
click at [308, 241] on input "c. Centralizing logs from various sources" at bounding box center [308, 237] width 0 height 8
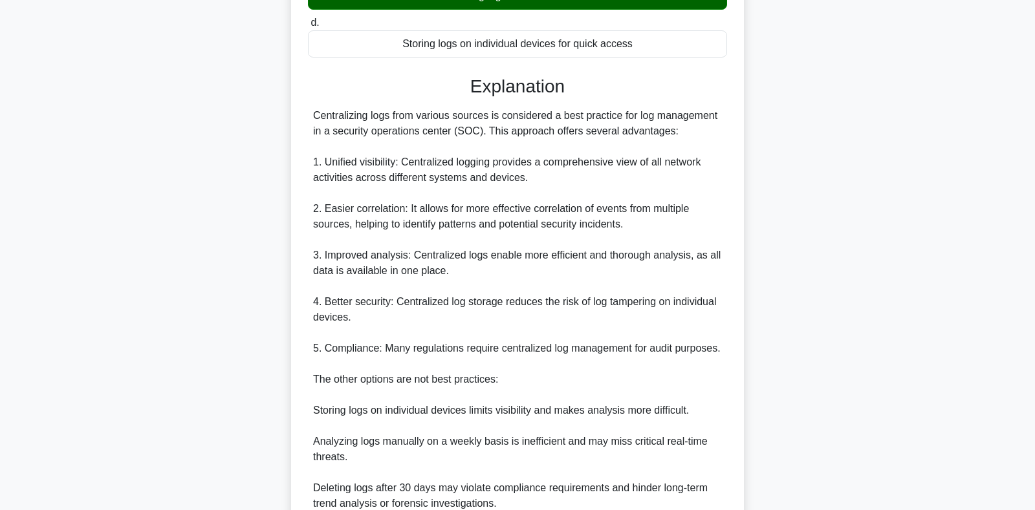
scroll to position [339, 0]
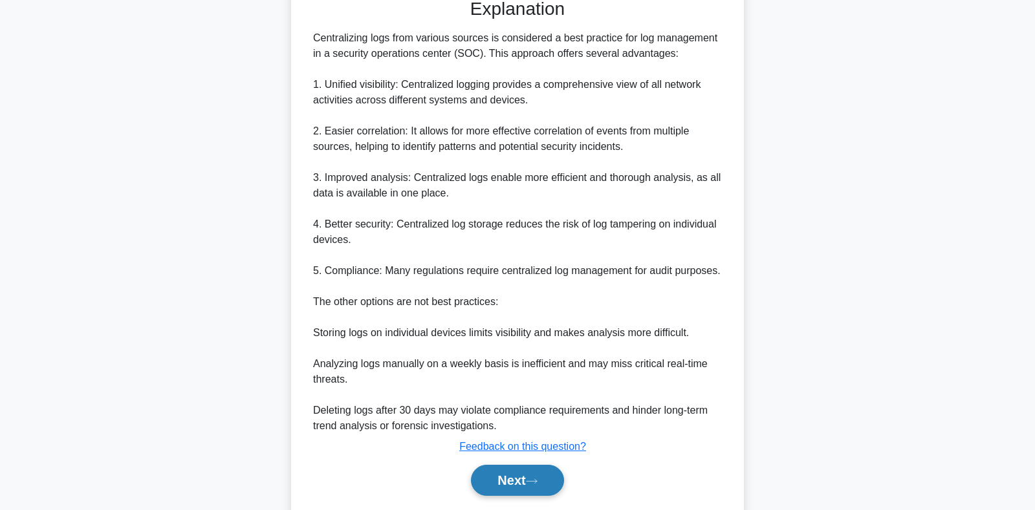
click at [511, 475] on button "Next" at bounding box center [517, 480] width 92 height 31
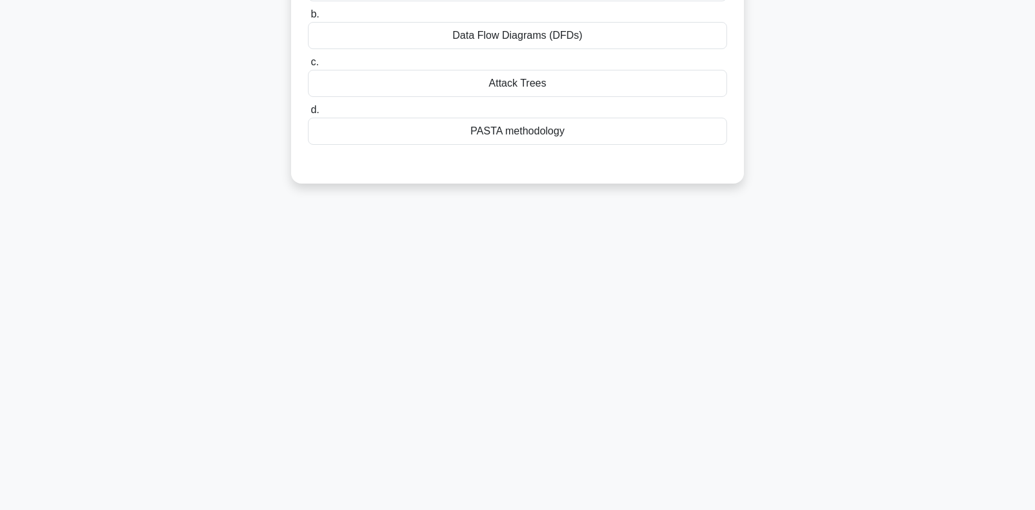
scroll to position [0, 0]
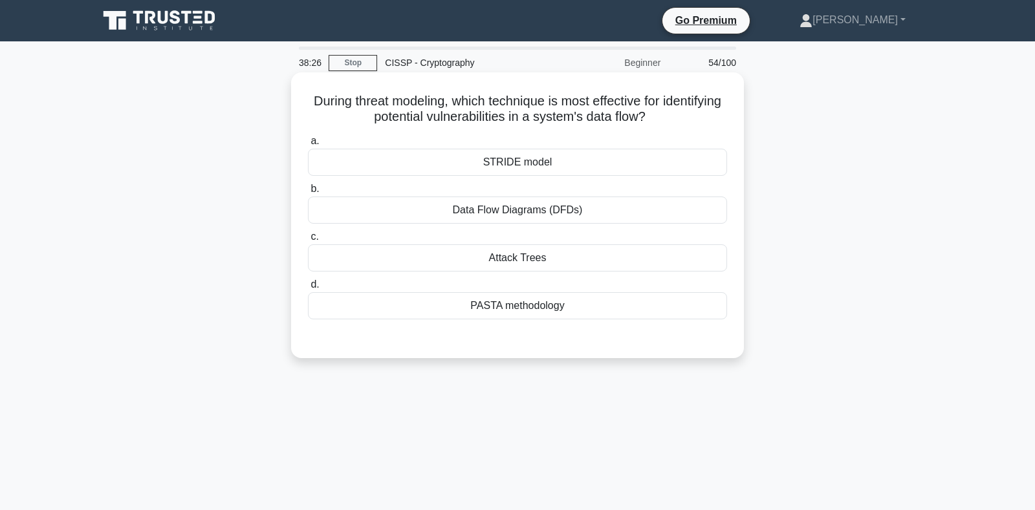
click at [490, 210] on div "Data Flow Diagrams (DFDs)" at bounding box center [517, 210] width 419 height 27
click at [308, 193] on input "b. Data Flow Diagrams (DFDs)" at bounding box center [308, 189] width 0 height 8
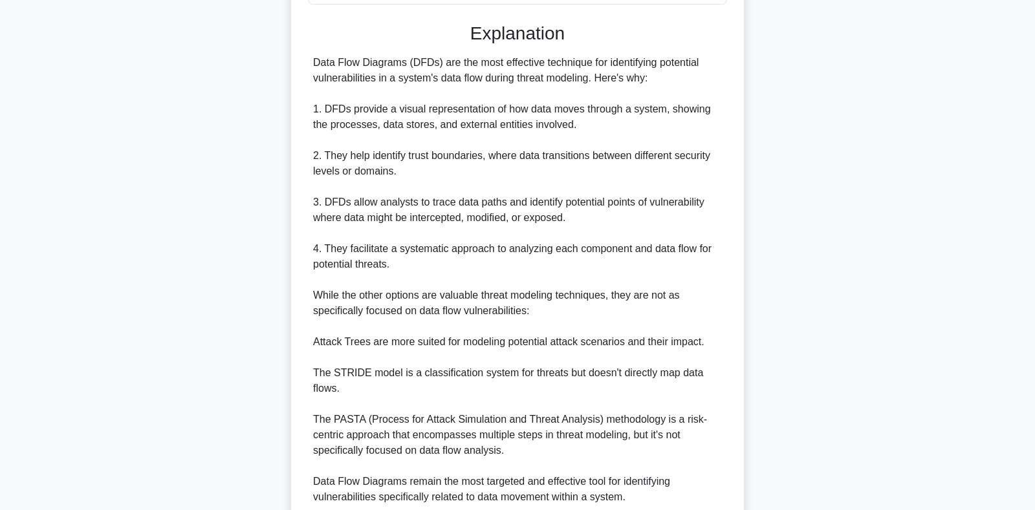
scroll to position [339, 0]
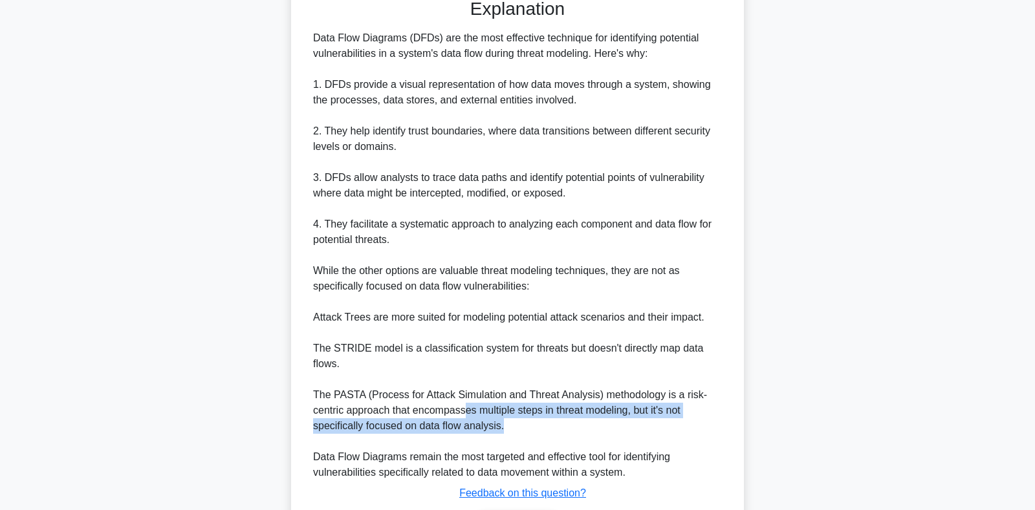
drag, startPoint x: 463, startPoint y: 409, endPoint x: 590, endPoint y: 423, distance: 128.1
click at [597, 426] on div "Data Flow Diagrams (DFDs) are the most effective technique for identifying pote…" at bounding box center [517, 255] width 409 height 450
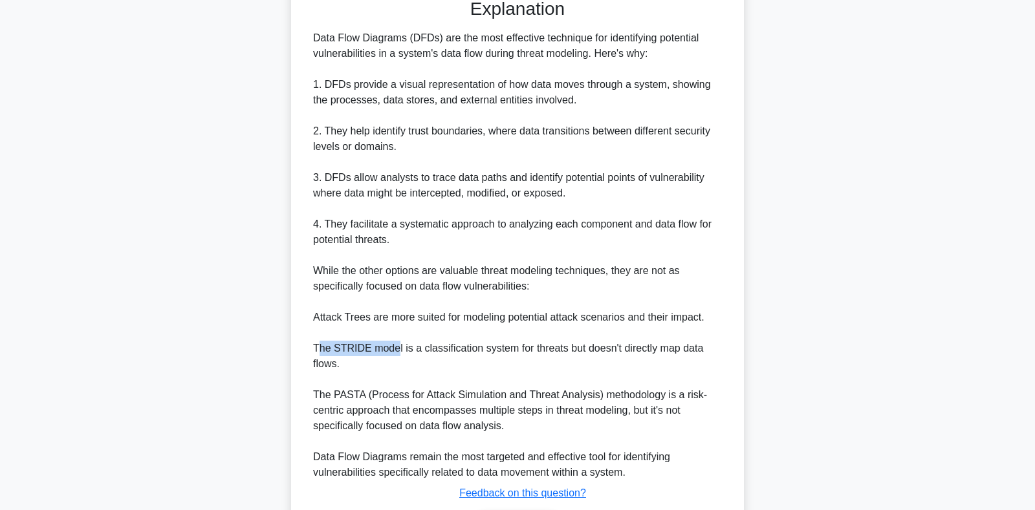
drag, startPoint x: 316, startPoint y: 350, endPoint x: 392, endPoint y: 345, distance: 76.5
click at [392, 345] on div "Data Flow Diagrams (DFDs) are the most effective technique for identifying pote…" at bounding box center [517, 255] width 409 height 450
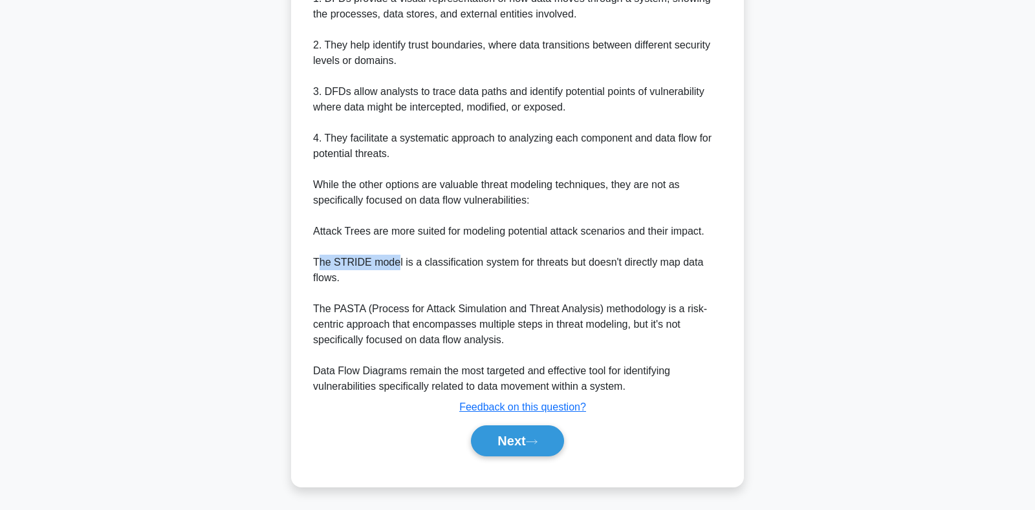
scroll to position [426, 0]
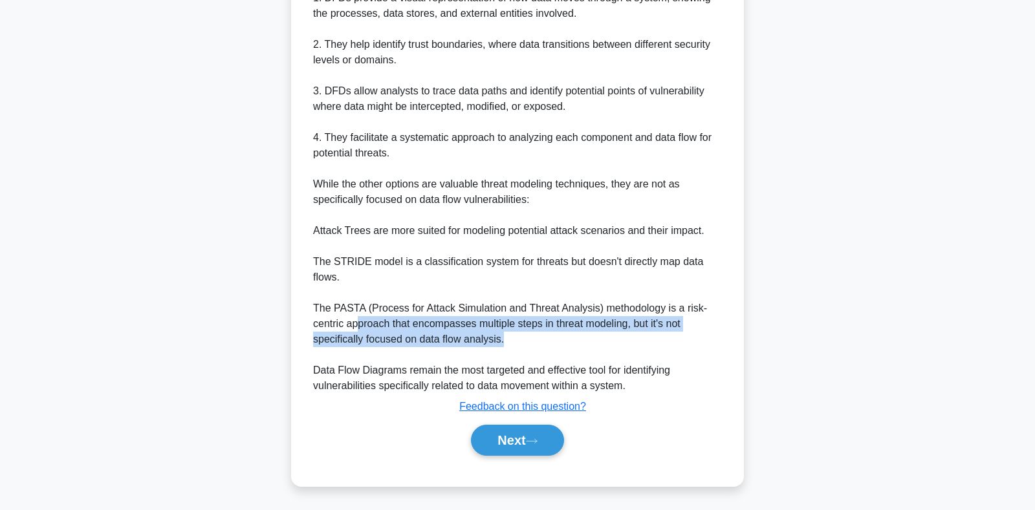
drag, startPoint x: 356, startPoint y: 325, endPoint x: 617, endPoint y: 332, distance: 261.3
click at [617, 332] on div "Data Flow Diagrams (DFDs) are the most effective technique for identifying pote…" at bounding box center [517, 169] width 409 height 450
click at [504, 435] on button "Next" at bounding box center [517, 440] width 92 height 31
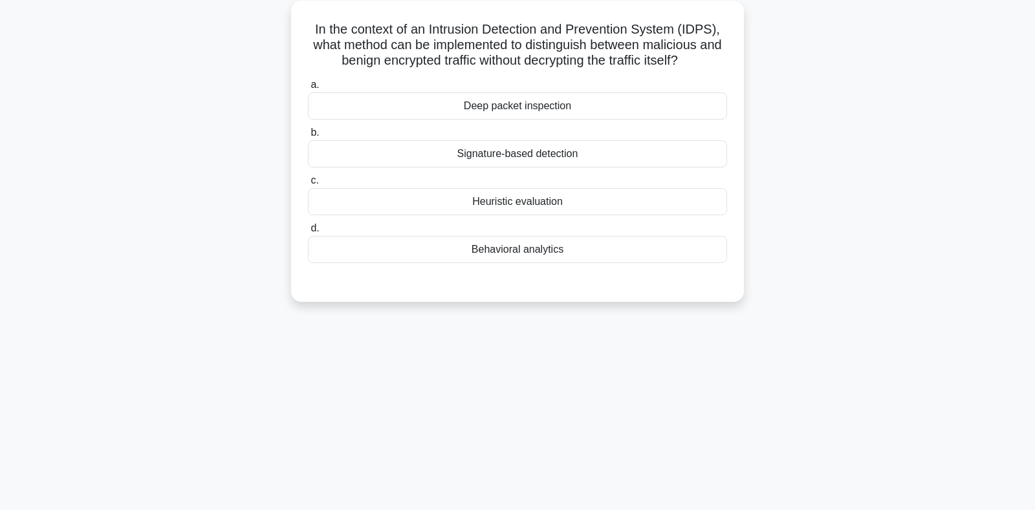
scroll to position [52, 0]
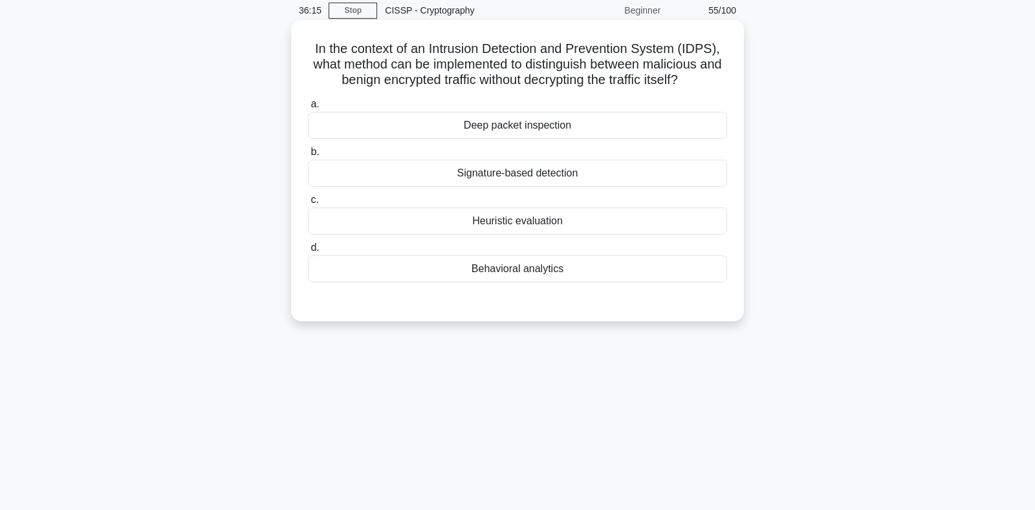
click at [516, 229] on div "Heuristic evaluation" at bounding box center [517, 221] width 419 height 27
click at [308, 204] on input "c. Heuristic evaluation" at bounding box center [308, 200] width 0 height 8
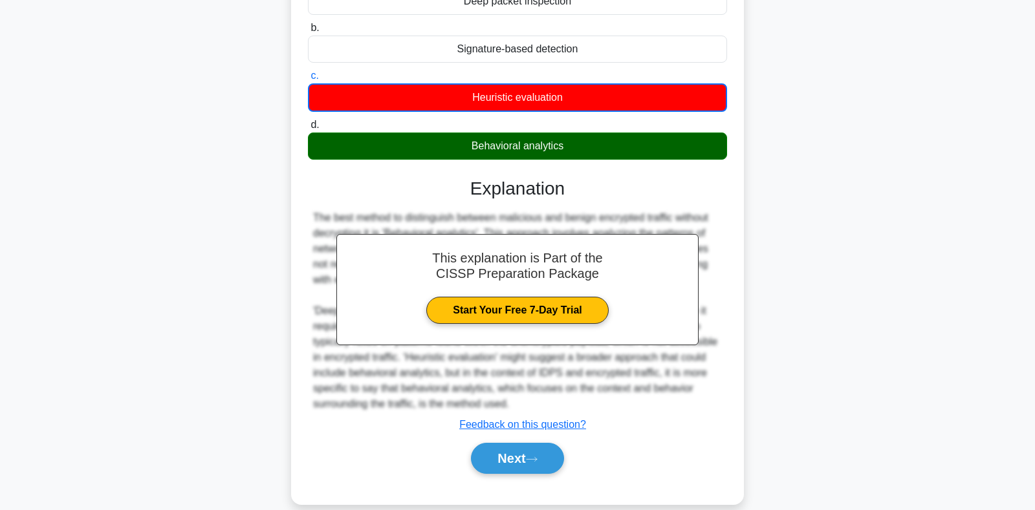
scroll to position [194, 0]
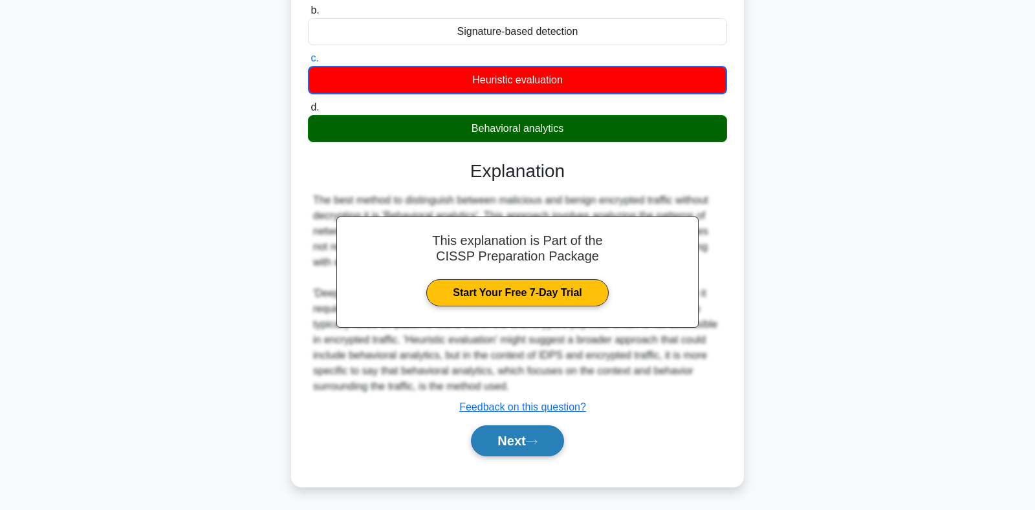
click at [508, 437] on button "Next" at bounding box center [517, 440] width 92 height 31
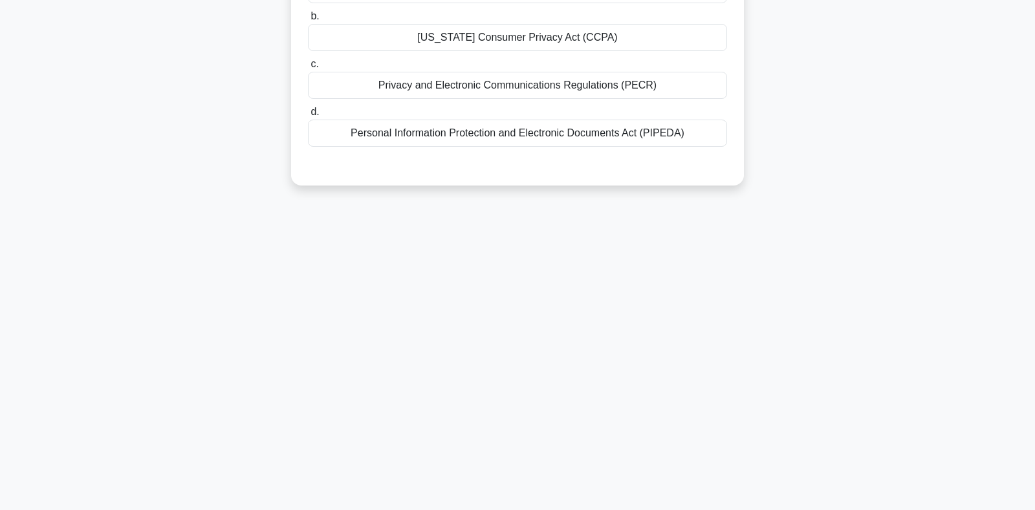
scroll to position [0, 0]
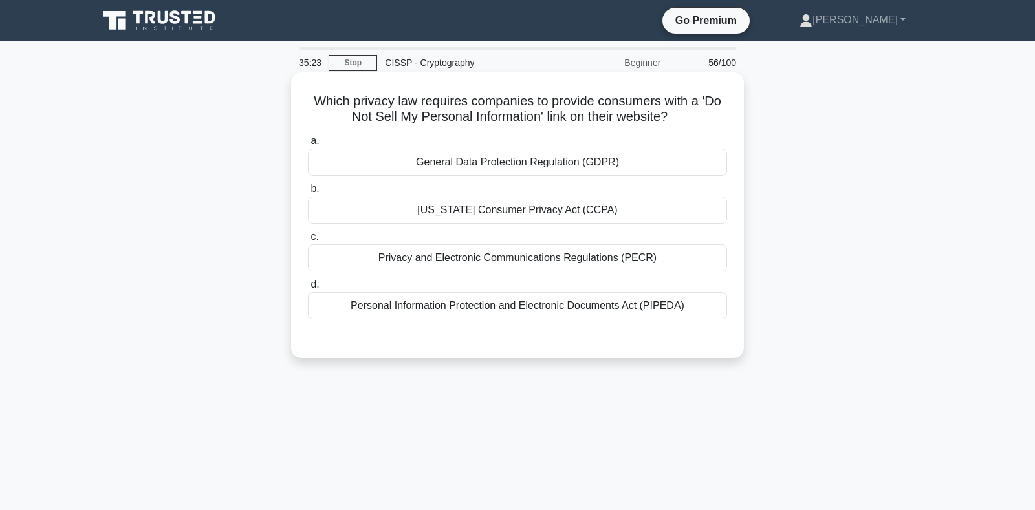
click at [398, 308] on div "Personal Information Protection and Electronic Documents Act (PIPEDA)" at bounding box center [517, 305] width 419 height 27
click at [308, 289] on input "d. Personal Information Protection and Electronic Documents Act (PIPEDA)" at bounding box center [308, 285] width 0 height 8
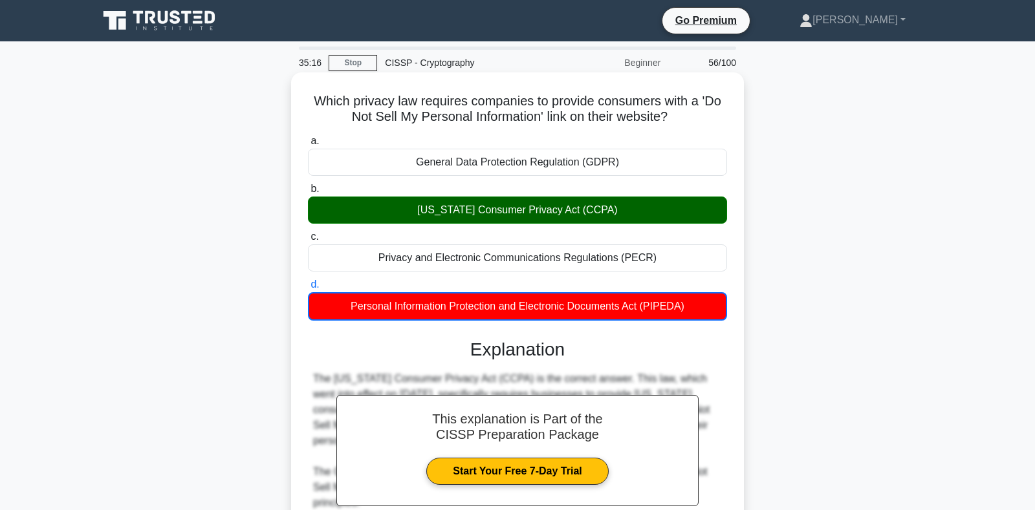
drag, startPoint x: 320, startPoint y: 102, endPoint x: 705, endPoint y: 307, distance: 435.9
click at [705, 307] on div "Which privacy law requires companies to provide consumers with a 'Do Not Sell M…" at bounding box center [517, 416] width 442 height 676
click at [425, 208] on div "California Consumer Privacy Act (CCPA)" at bounding box center [517, 210] width 419 height 27
click at [308, 193] on input "b. California Consumer Privacy Act (CCPA)" at bounding box center [308, 189] width 0 height 8
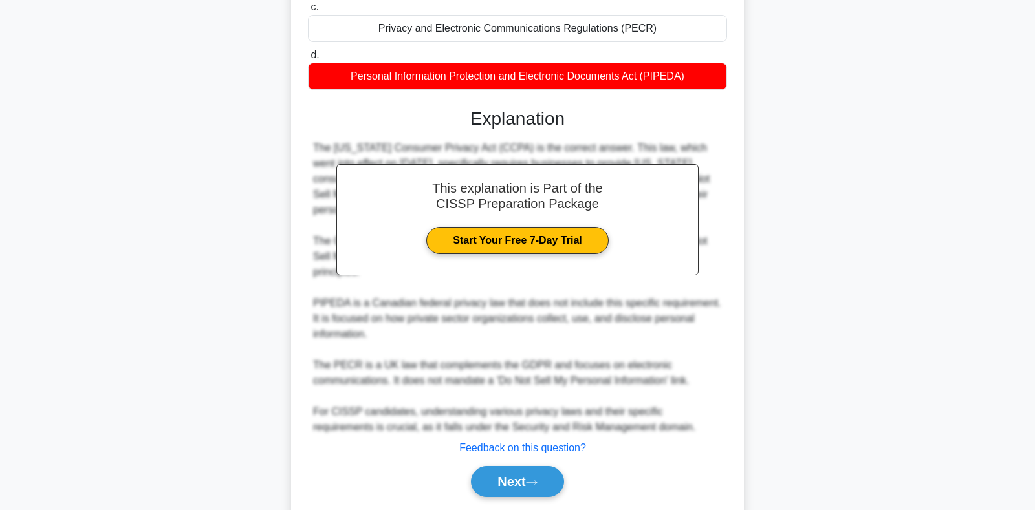
scroll to position [255, 0]
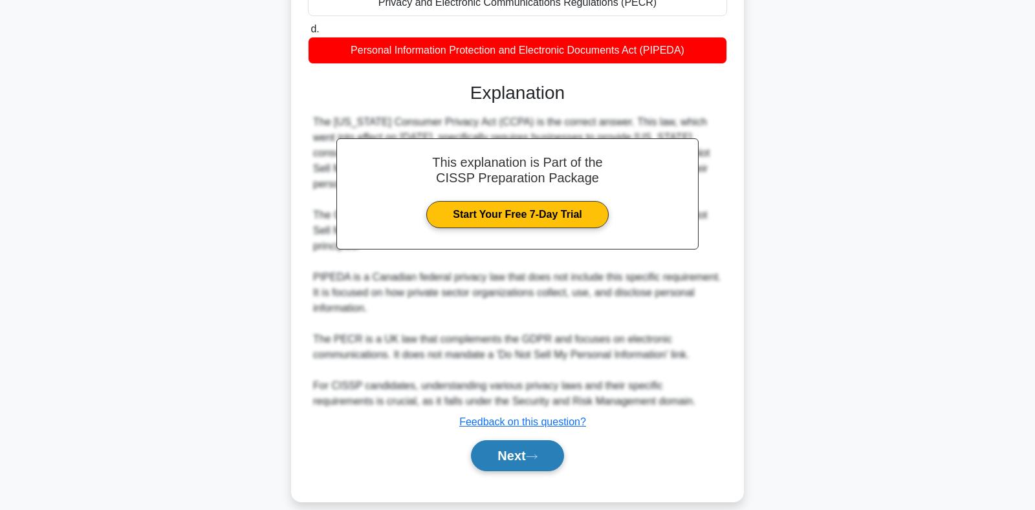
click at [508, 440] on button "Next" at bounding box center [517, 455] width 92 height 31
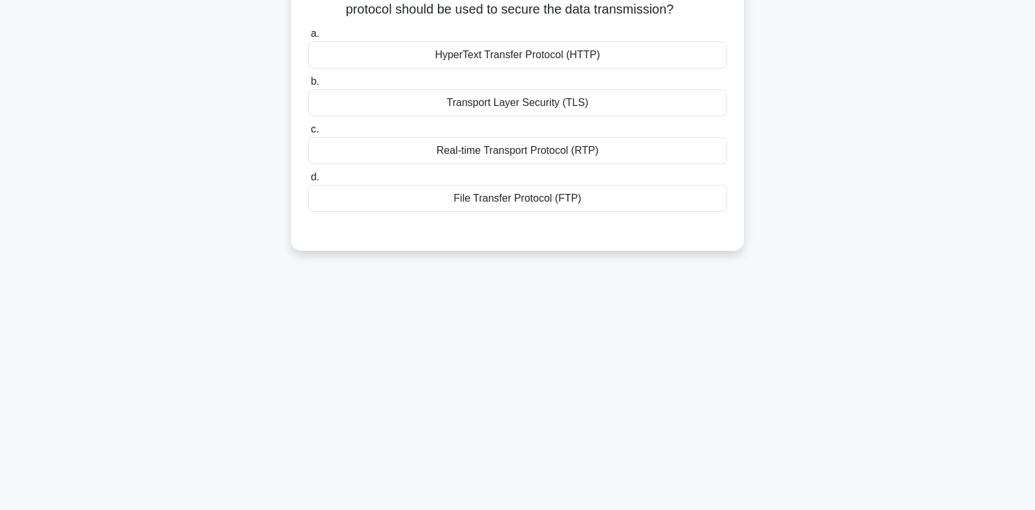
scroll to position [52, 0]
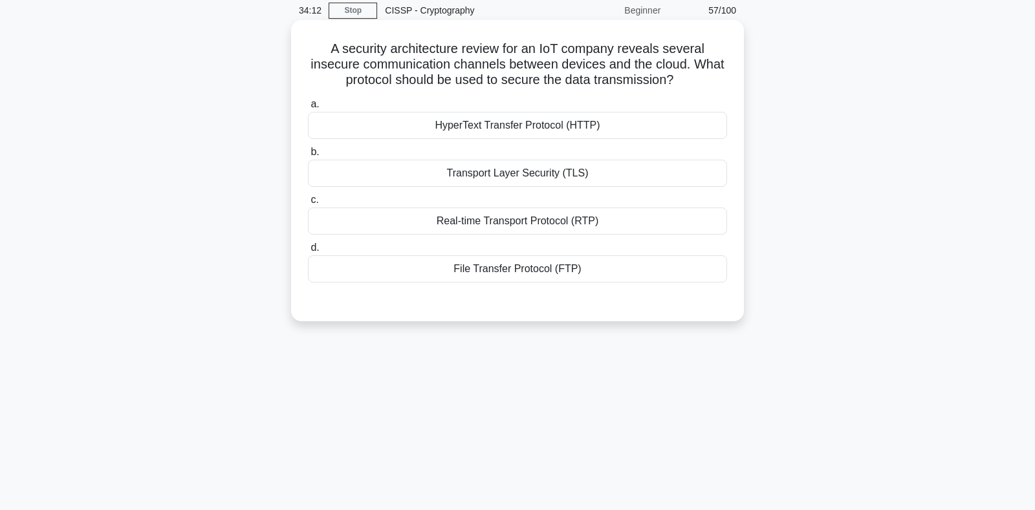
click at [478, 176] on div "Transport Layer Security (TLS)" at bounding box center [517, 173] width 419 height 27
click at [308, 156] on input "b. Transport Layer Security (TLS)" at bounding box center [308, 152] width 0 height 8
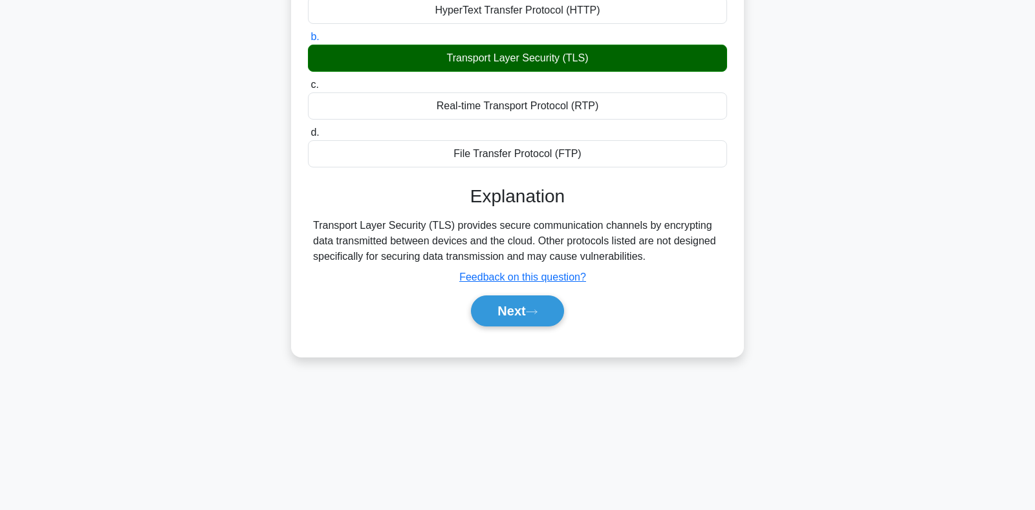
scroll to position [188, 0]
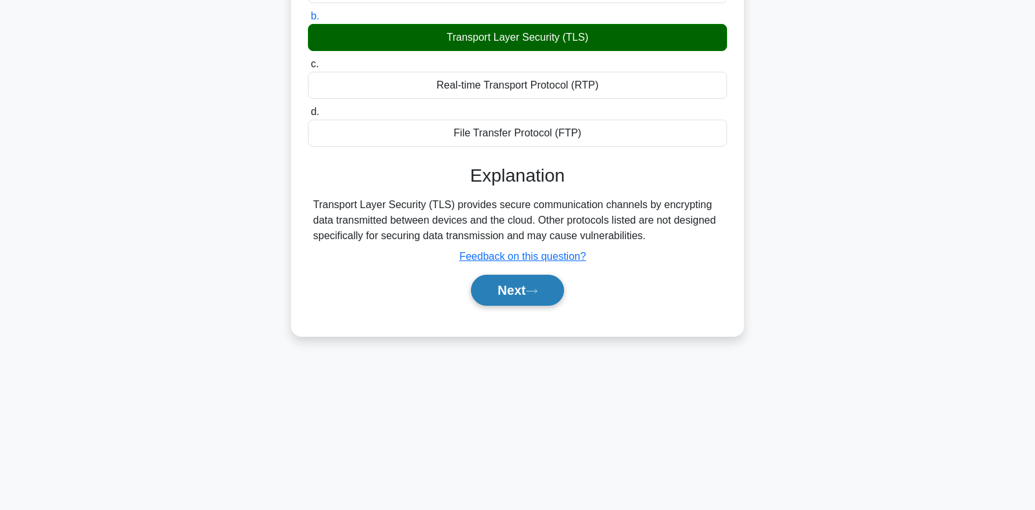
click at [500, 283] on button "Next" at bounding box center [517, 290] width 92 height 31
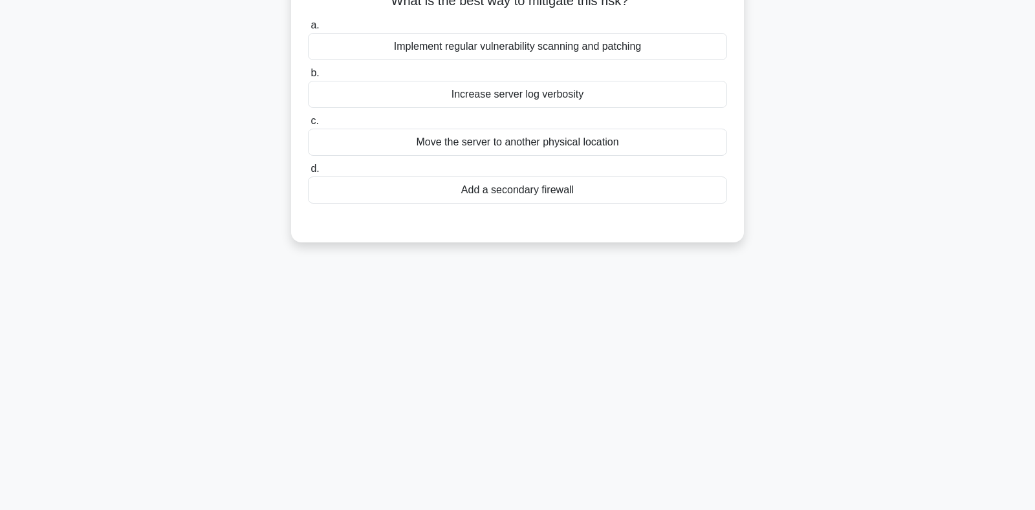
scroll to position [52, 0]
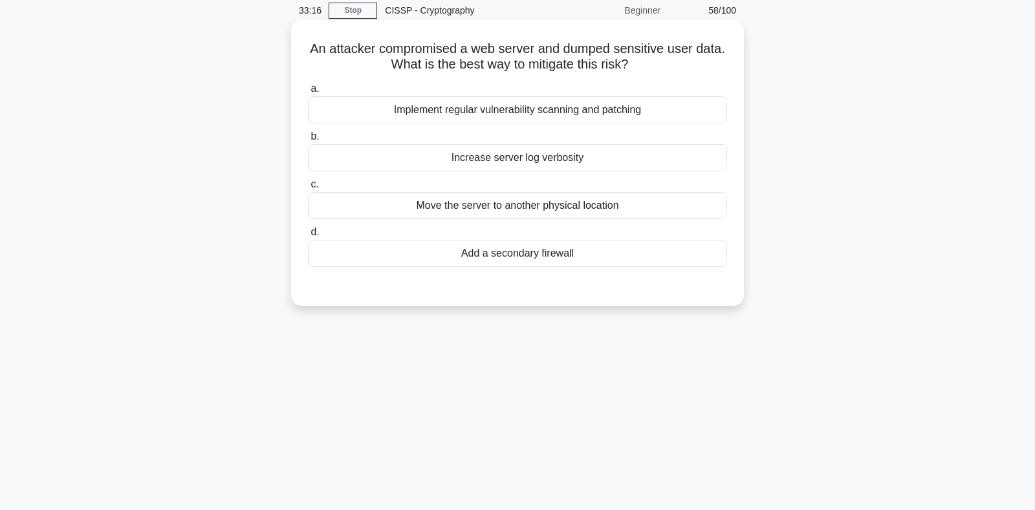
drag, startPoint x: 345, startPoint y: 49, endPoint x: 649, endPoint y: 63, distance: 304.2
click at [649, 63] on h5 "An attacker compromised a web server and dumped sensitive user data. What is th…" at bounding box center [517, 57] width 422 height 32
click at [340, 51] on h5 "An attacker compromised a web server and dumped sensitive user data. What is th…" at bounding box center [517, 57] width 422 height 32
click at [526, 257] on div "Add a secondary firewall" at bounding box center [517, 253] width 419 height 27
click at [308, 237] on input "d. Add a secondary firewall" at bounding box center [308, 232] width 0 height 8
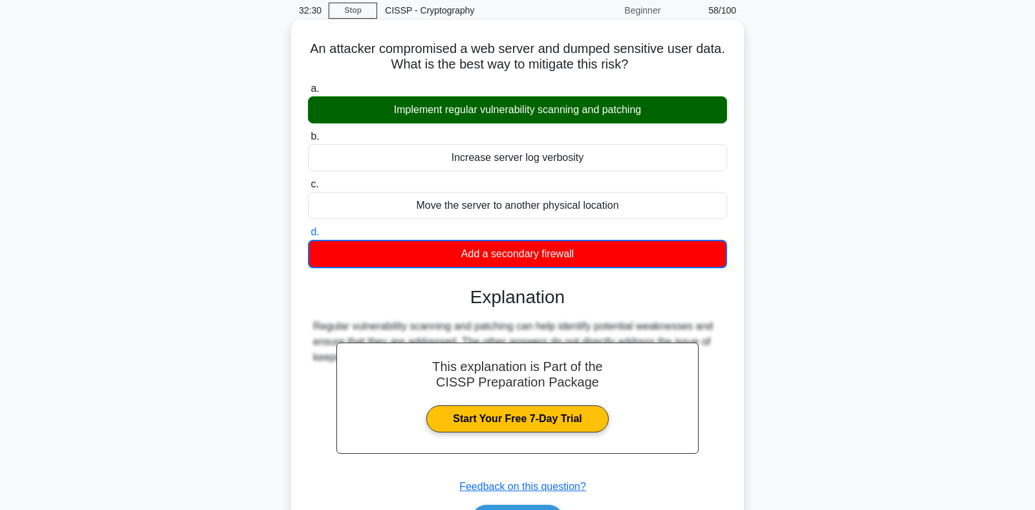
drag, startPoint x: 313, startPoint y: 50, endPoint x: 610, endPoint y: 261, distance: 364.5
click at [610, 261] on div "An attacker compromised a web server and dumped sensitive user data. What is th…" at bounding box center [517, 293] width 442 height 536
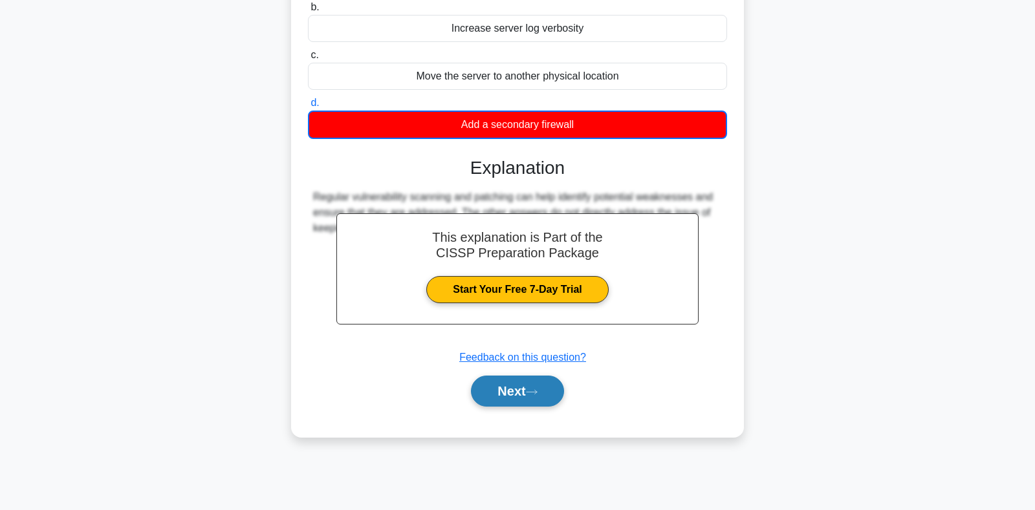
scroll to position [188, 0]
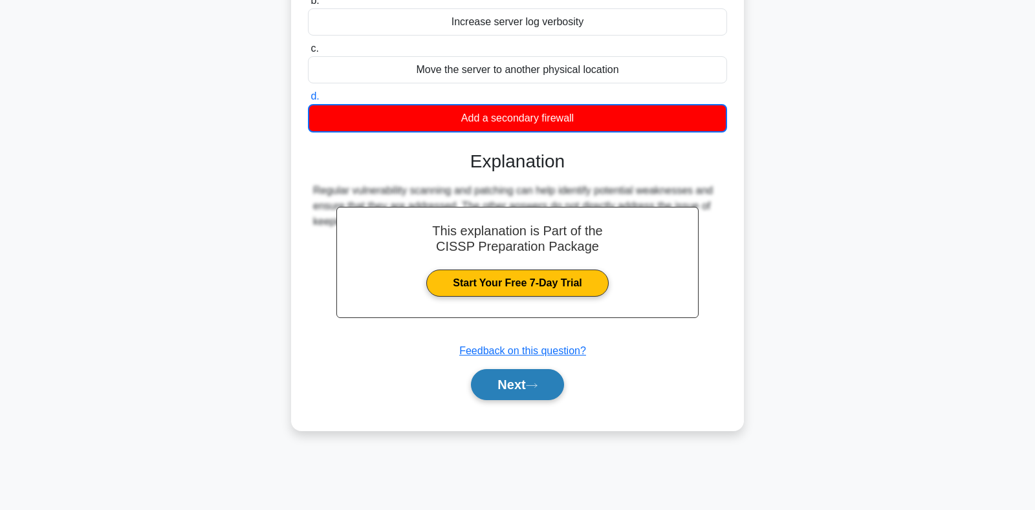
click at [504, 378] on button "Next" at bounding box center [517, 384] width 92 height 31
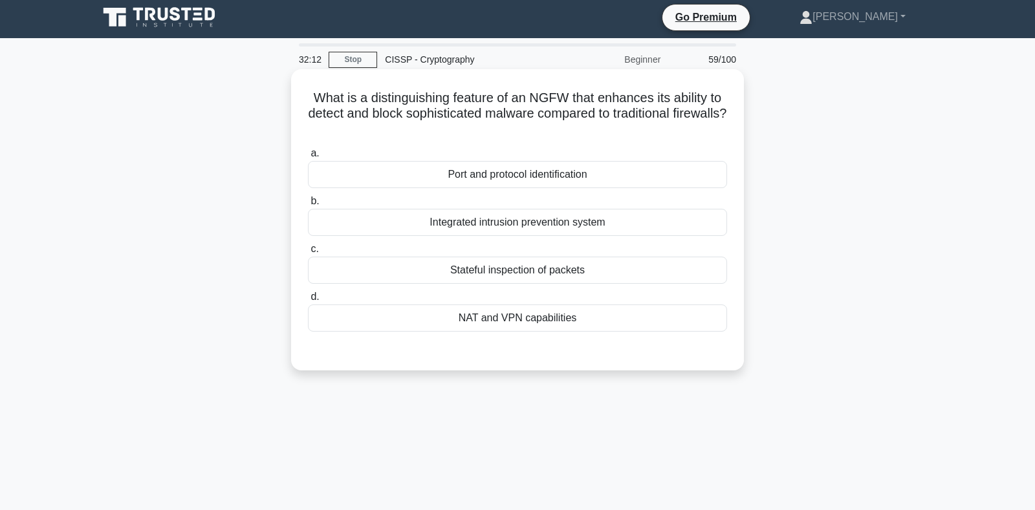
scroll to position [0, 0]
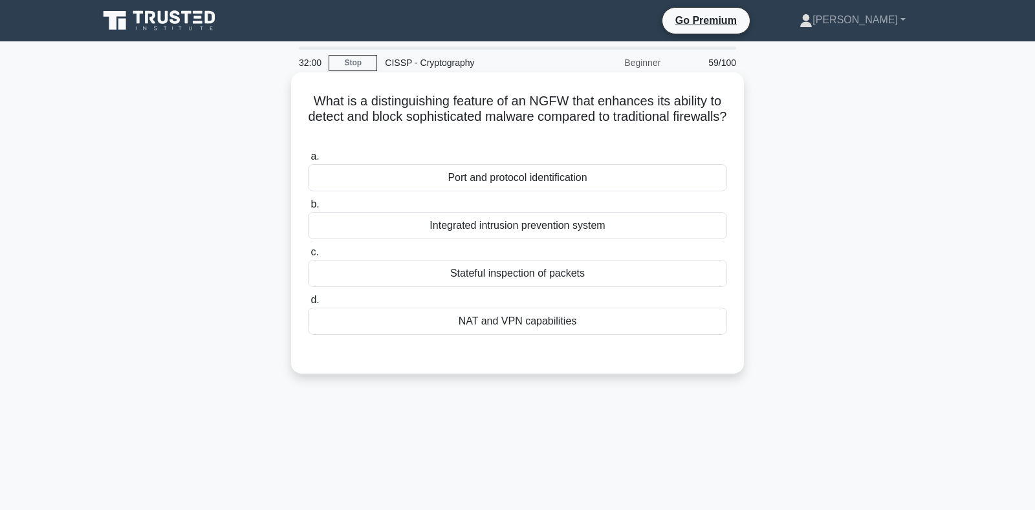
click at [471, 230] on div "Integrated intrusion prevention system" at bounding box center [517, 225] width 419 height 27
click at [308, 209] on input "b. Integrated intrusion prevention system" at bounding box center [308, 204] width 0 height 8
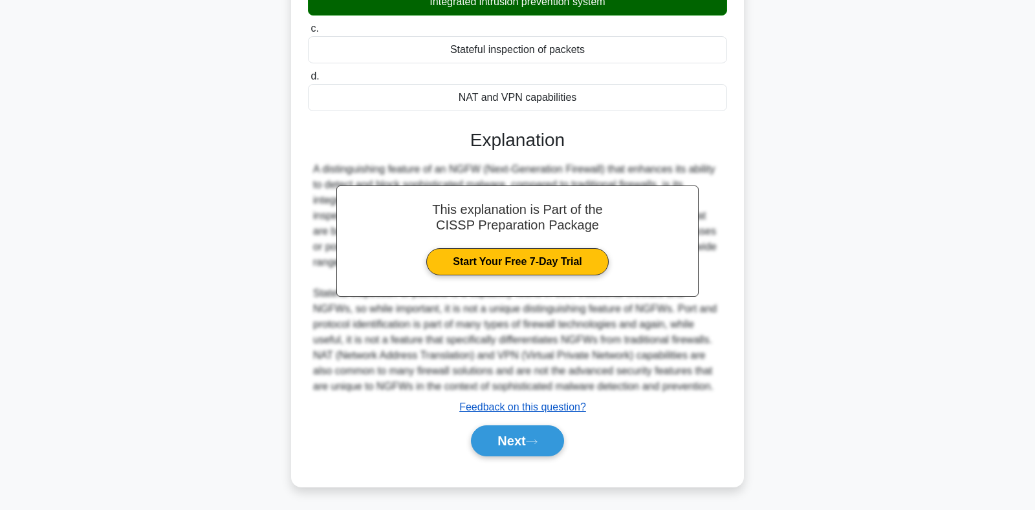
scroll to position [224, 0]
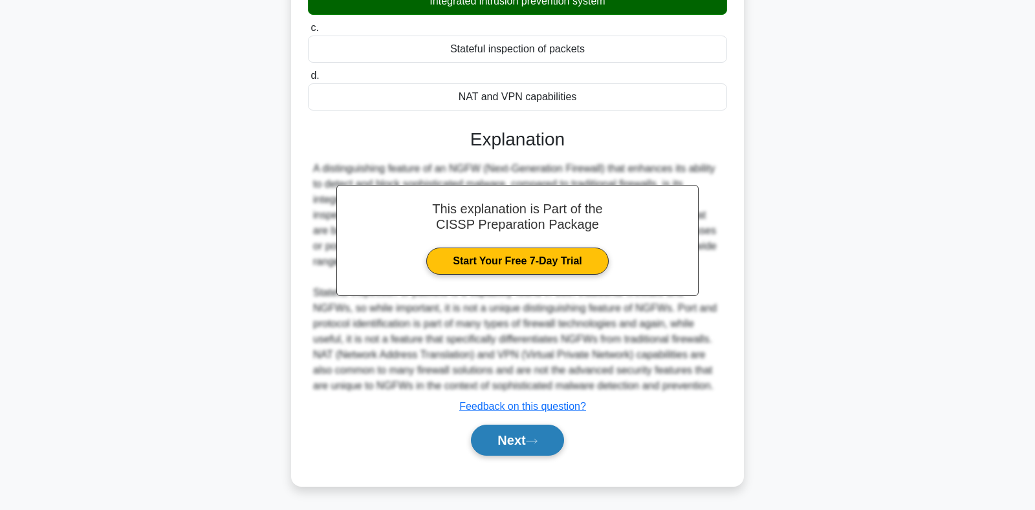
click at [525, 433] on button "Next" at bounding box center [517, 440] width 92 height 31
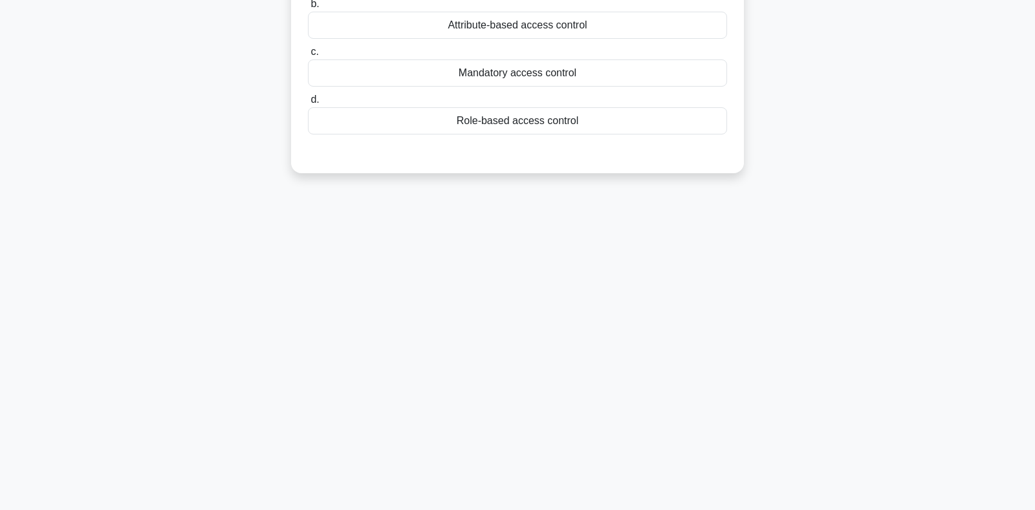
scroll to position [0, 0]
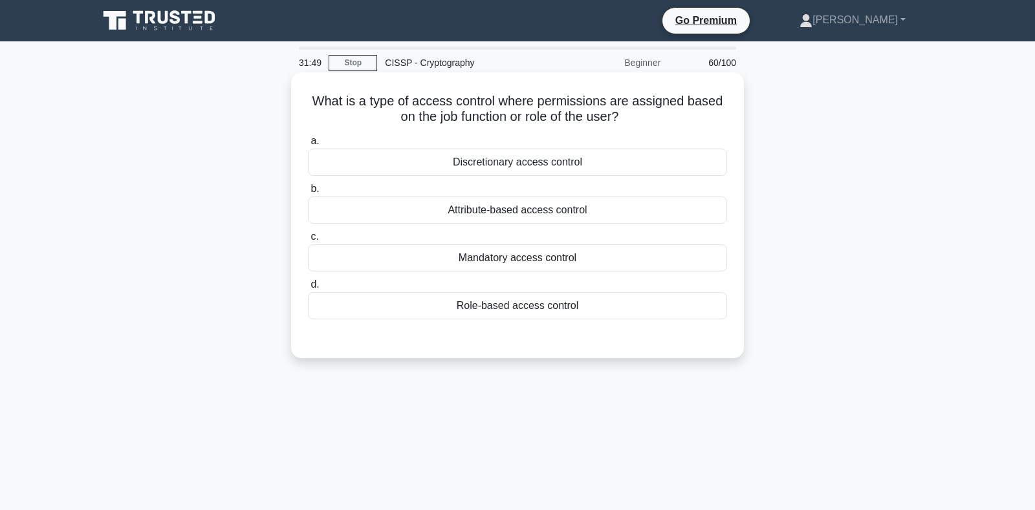
click at [483, 316] on div "Role-based access control" at bounding box center [517, 305] width 419 height 27
click at [308, 289] on input "d. Role-based access control" at bounding box center [308, 285] width 0 height 8
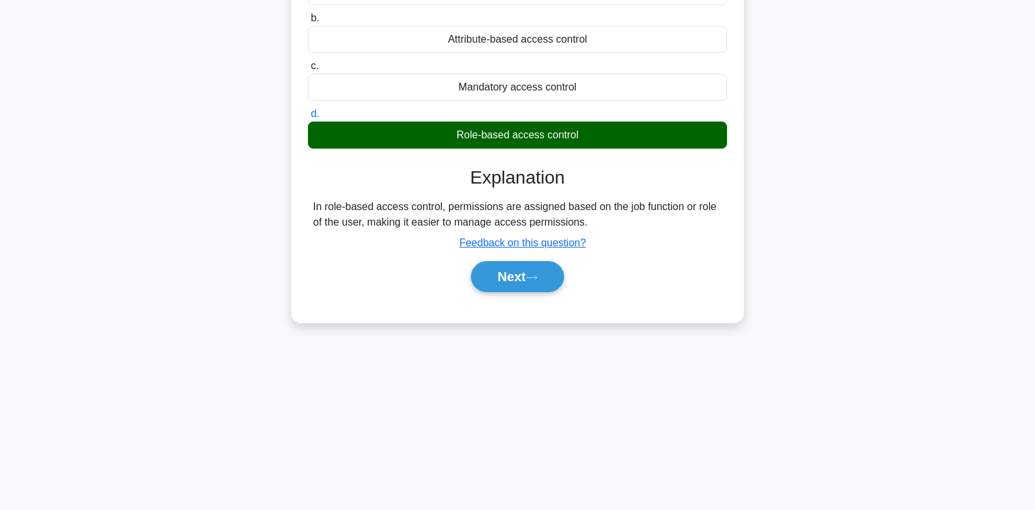
scroll to position [188, 0]
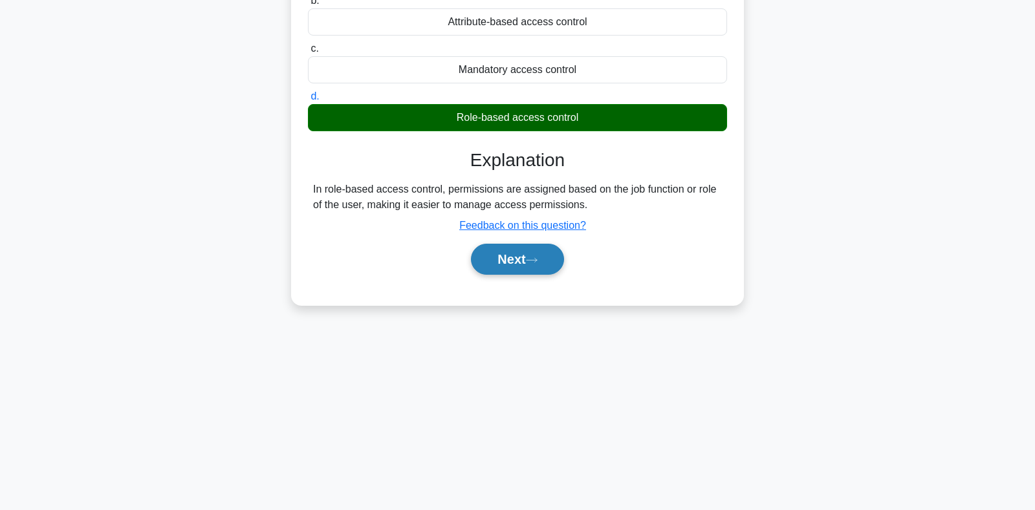
click at [501, 263] on button "Next" at bounding box center [517, 259] width 92 height 31
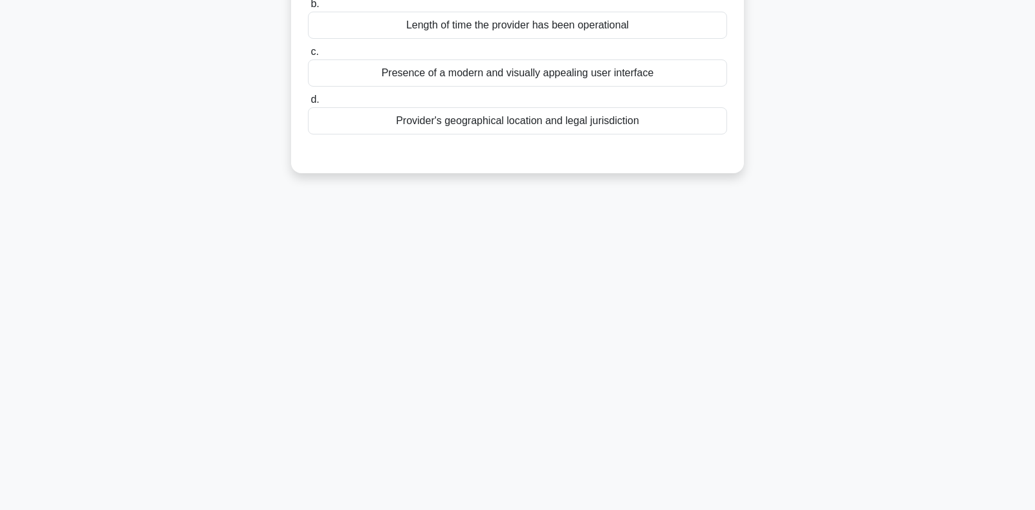
scroll to position [52, 0]
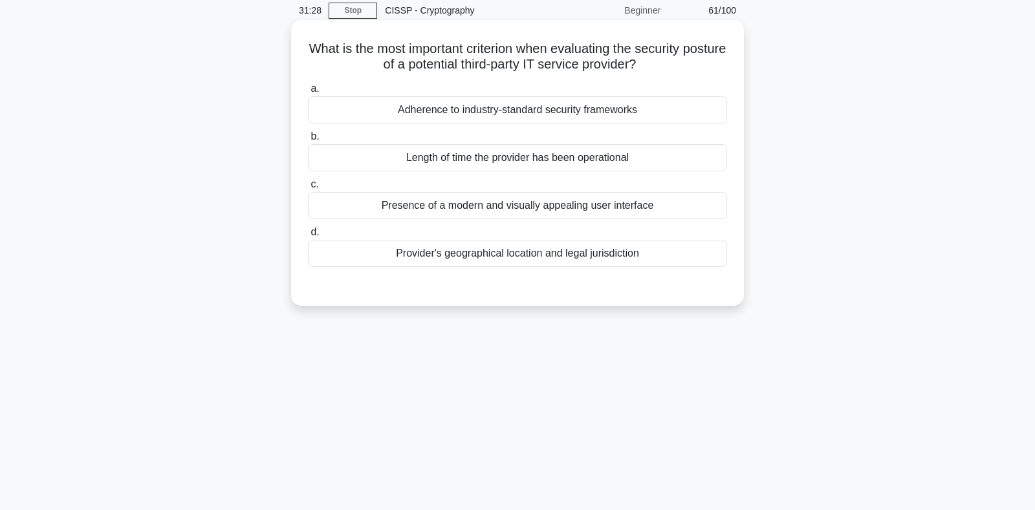
click at [424, 112] on div "Adherence to industry-standard security frameworks" at bounding box center [517, 109] width 419 height 27
click at [308, 93] on input "a. Adherence to industry-standard security frameworks" at bounding box center [308, 89] width 0 height 8
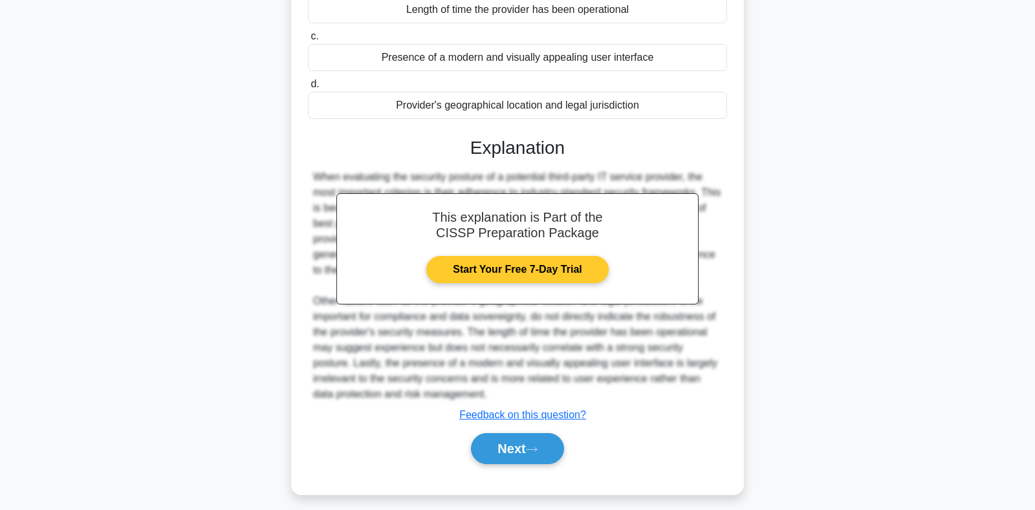
scroll to position [209, 0]
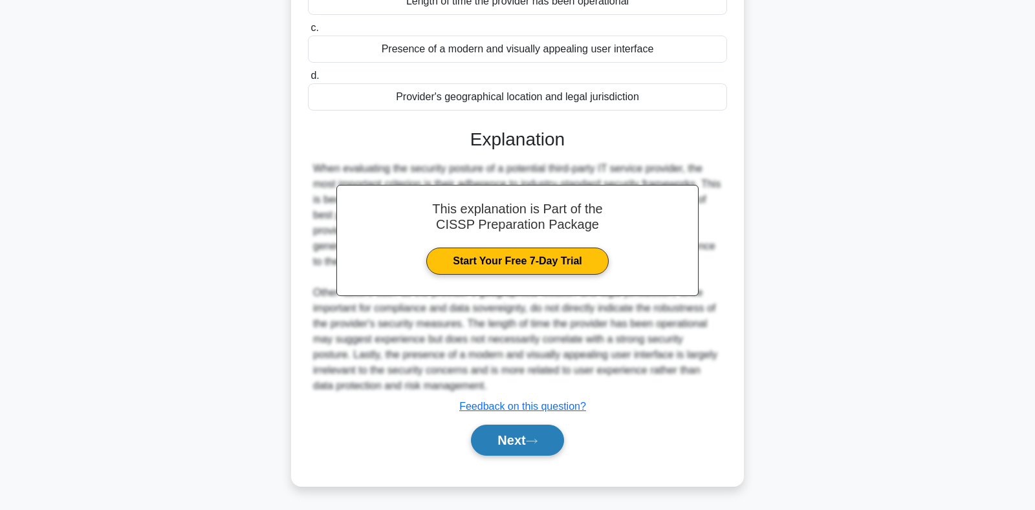
click at [526, 442] on button "Next" at bounding box center [517, 440] width 92 height 31
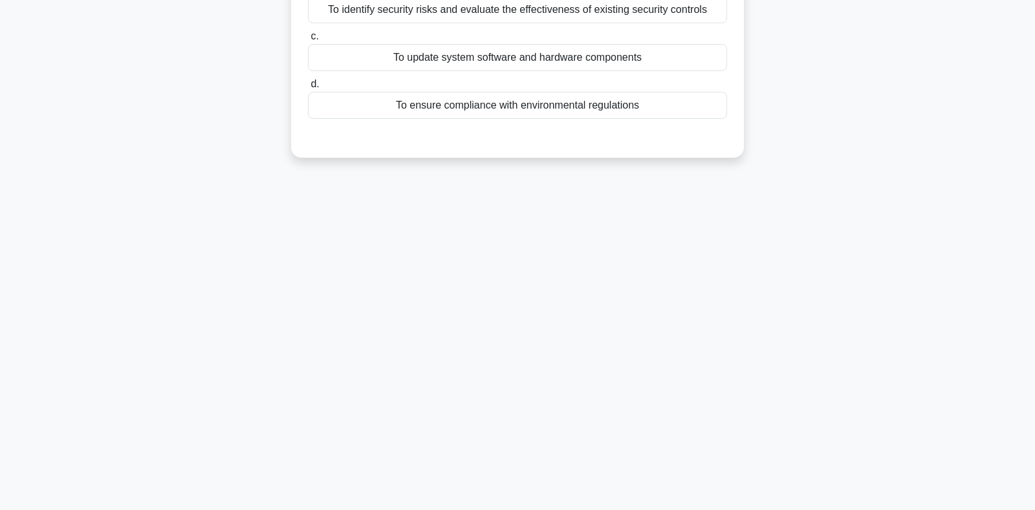
scroll to position [0, 0]
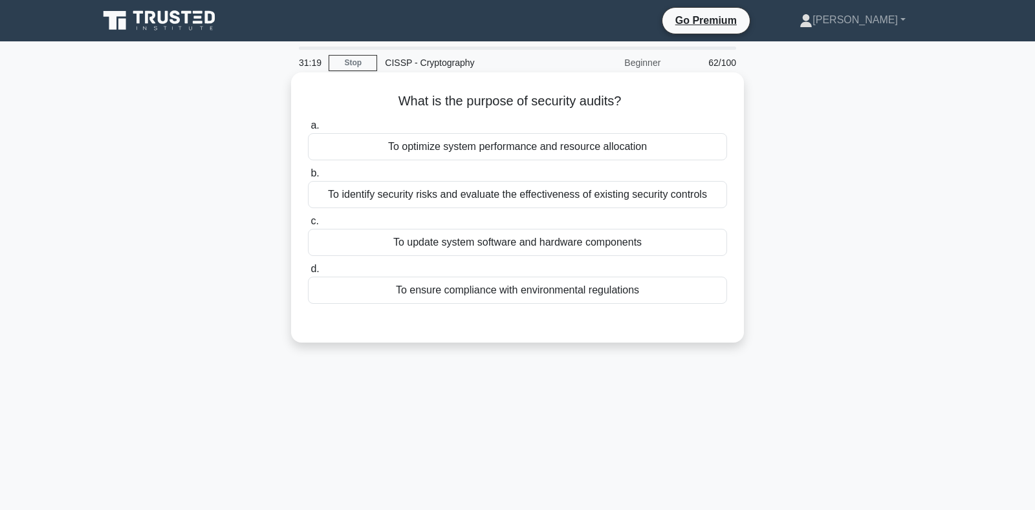
click at [398, 198] on div "To identify security risks and evaluate the effectiveness of existing security …" at bounding box center [517, 194] width 419 height 27
click at [308, 178] on input "b. To identify security risks and evaluate the effectiveness of existing securi…" at bounding box center [308, 173] width 0 height 8
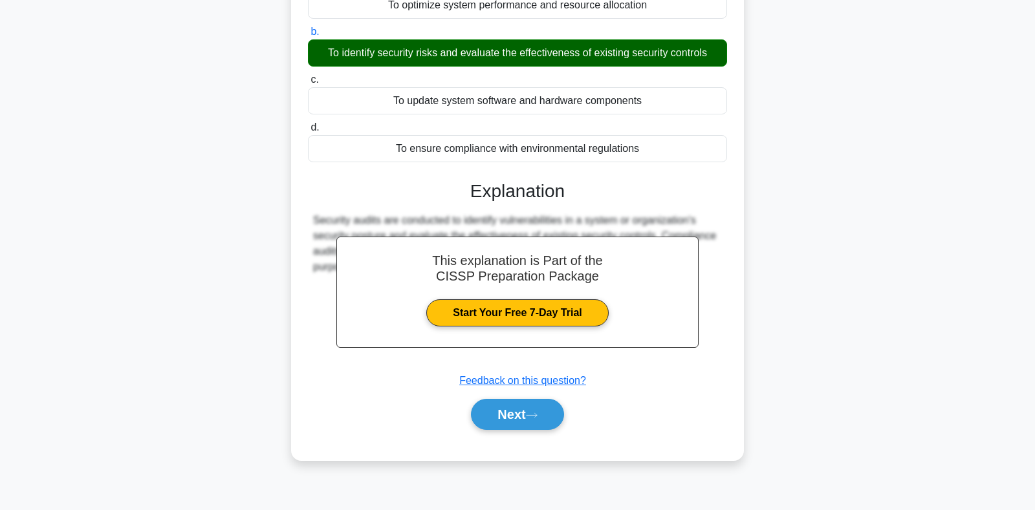
scroll to position [188, 0]
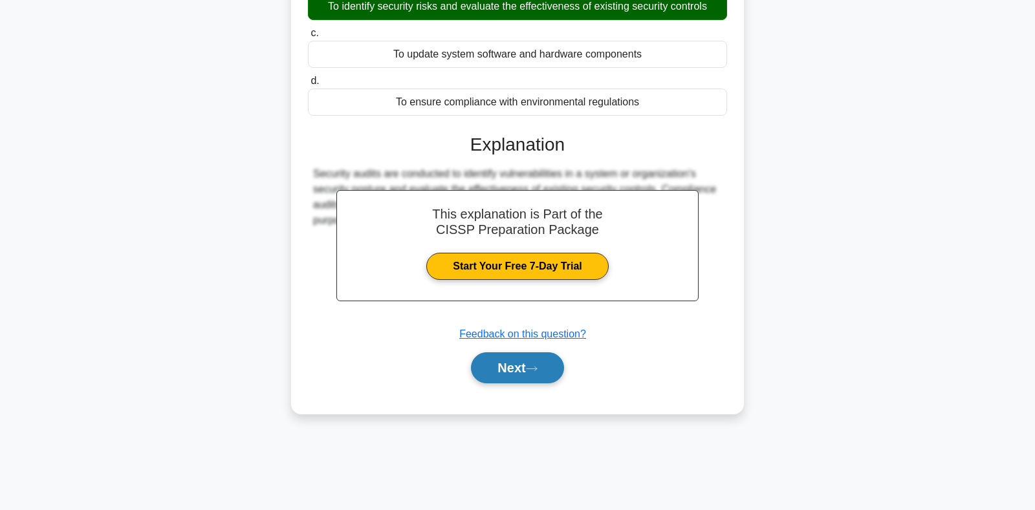
click at [502, 367] on button "Next" at bounding box center [517, 367] width 92 height 31
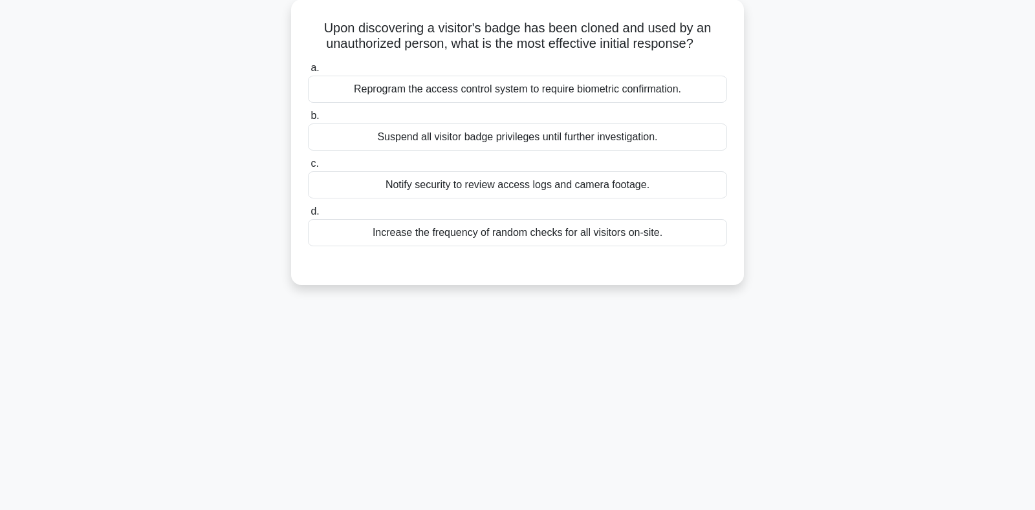
scroll to position [0, 0]
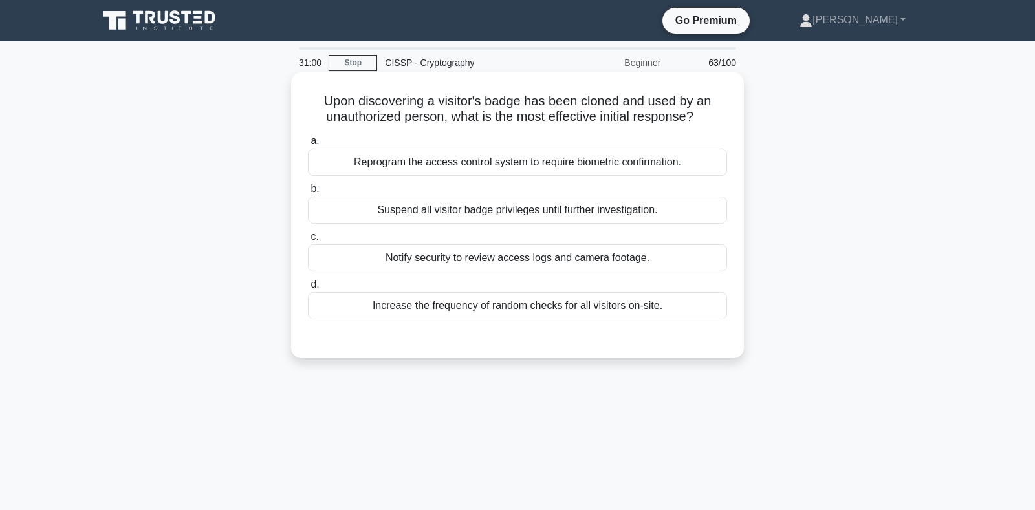
click at [553, 167] on div "Reprogram the access control system to require biometric confirmation." at bounding box center [517, 162] width 419 height 27
click at [308, 145] on input "a. Reprogram the access control system to require biometric confirmation." at bounding box center [308, 141] width 0 height 8
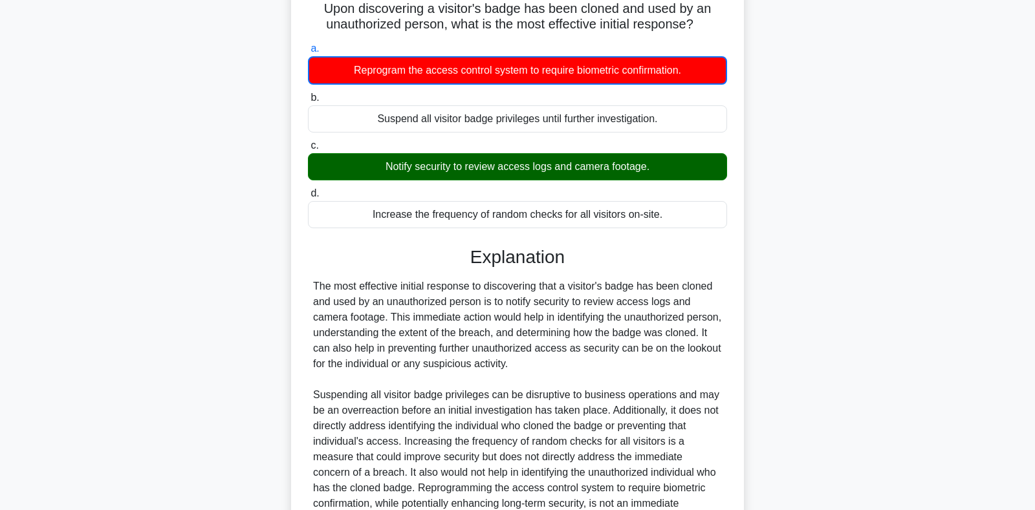
scroll to position [241, 0]
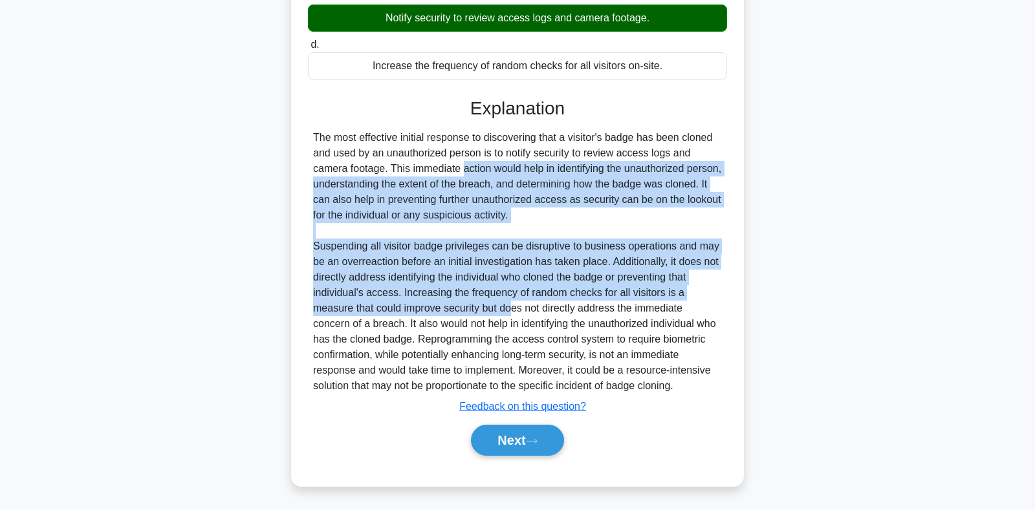
drag, startPoint x: 383, startPoint y: 166, endPoint x: 467, endPoint y: 310, distance: 166.9
click at [467, 310] on div "The most effective initial response to discovering that a visitor's badge has b…" at bounding box center [517, 262] width 409 height 264
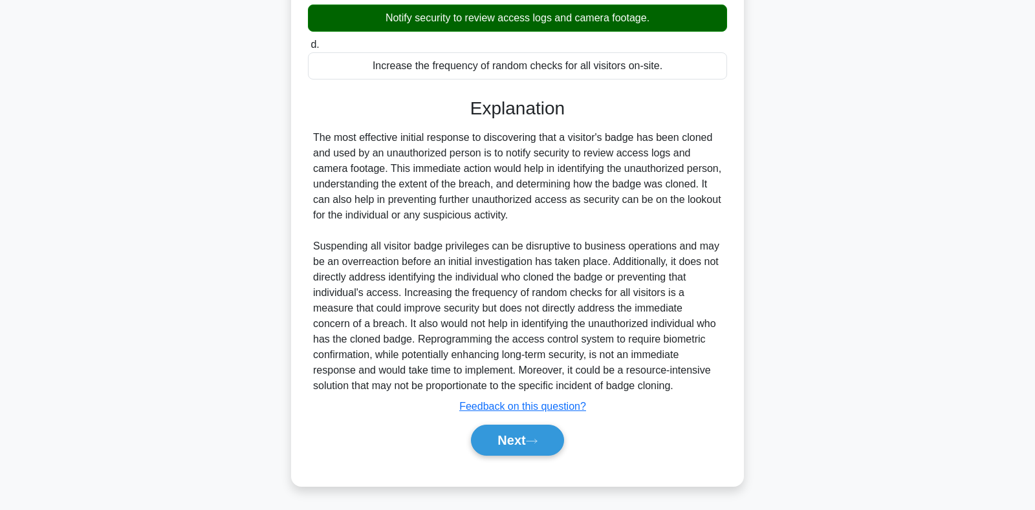
click at [620, 323] on div "The most effective initial response to discovering that a visitor's badge has b…" at bounding box center [517, 262] width 409 height 264
click at [511, 432] on button "Next" at bounding box center [517, 440] width 92 height 31
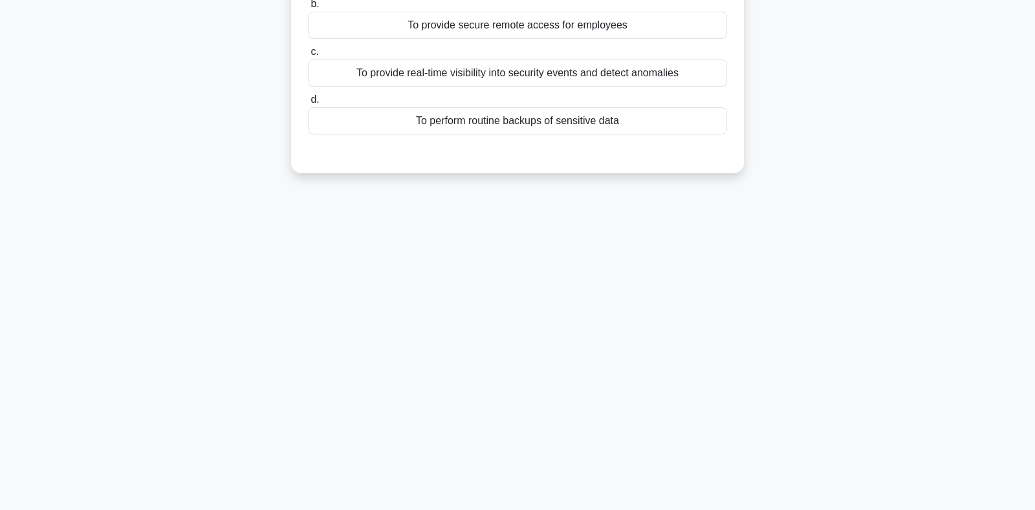
scroll to position [0, 0]
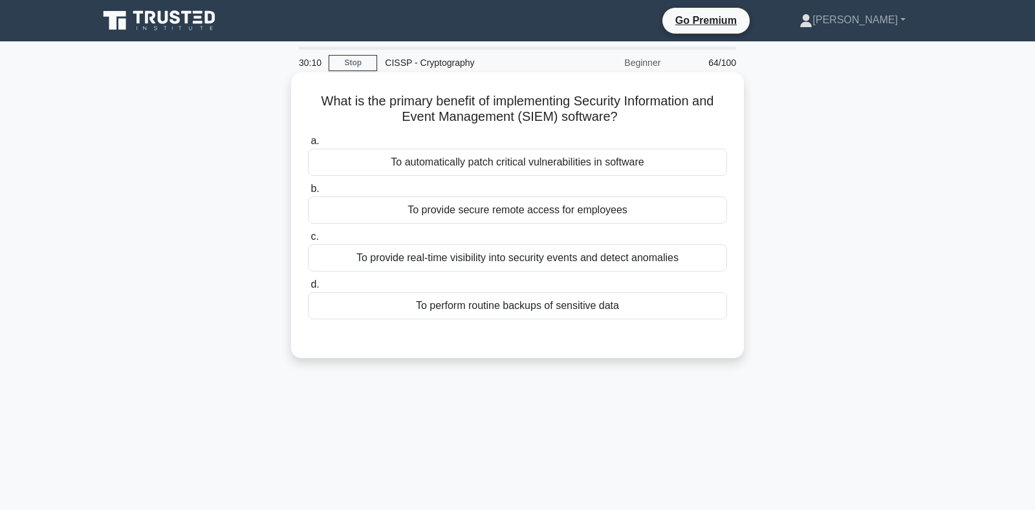
click at [425, 263] on div "To provide real-time visibility into security events and detect anomalies" at bounding box center [517, 257] width 419 height 27
click at [308, 241] on input "c. To provide real-time visibility into security events and detect anomalies" at bounding box center [308, 237] width 0 height 8
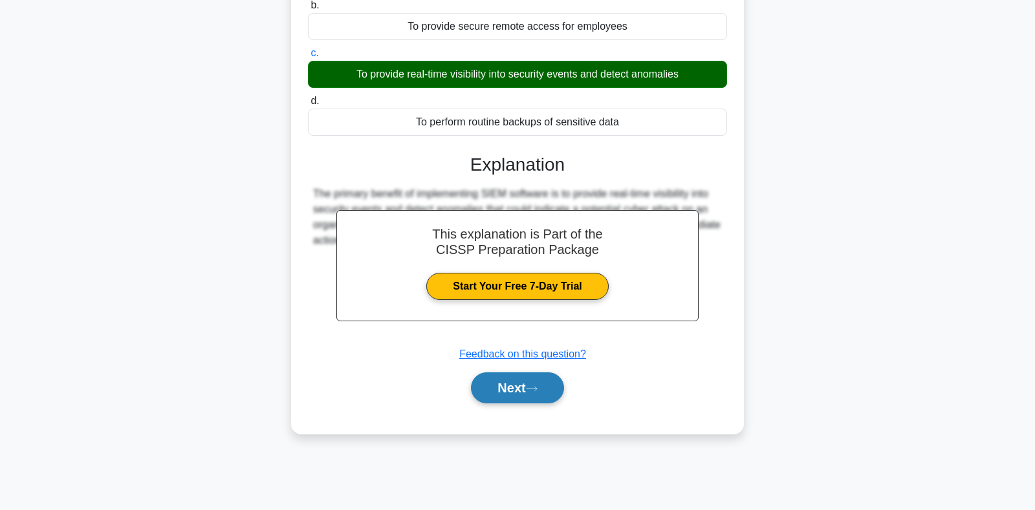
scroll to position [188, 0]
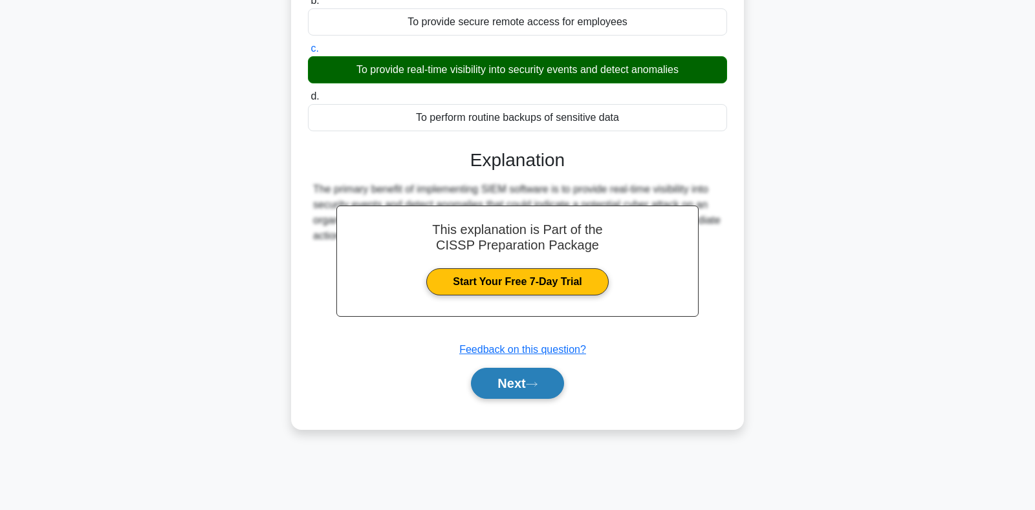
drag, startPoint x: 508, startPoint y: 380, endPoint x: 495, endPoint y: 385, distance: 14.5
click at [508, 380] on button "Next" at bounding box center [517, 383] width 92 height 31
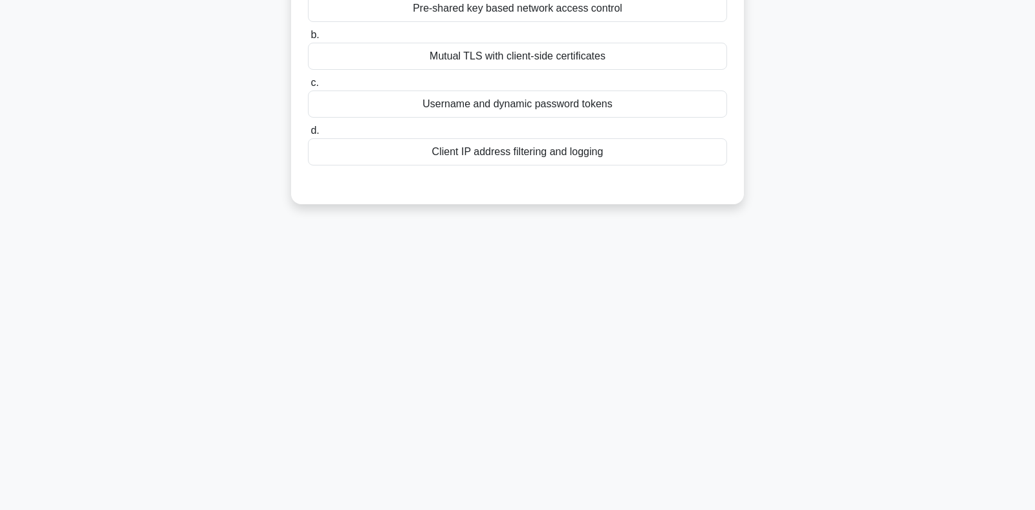
scroll to position [0, 0]
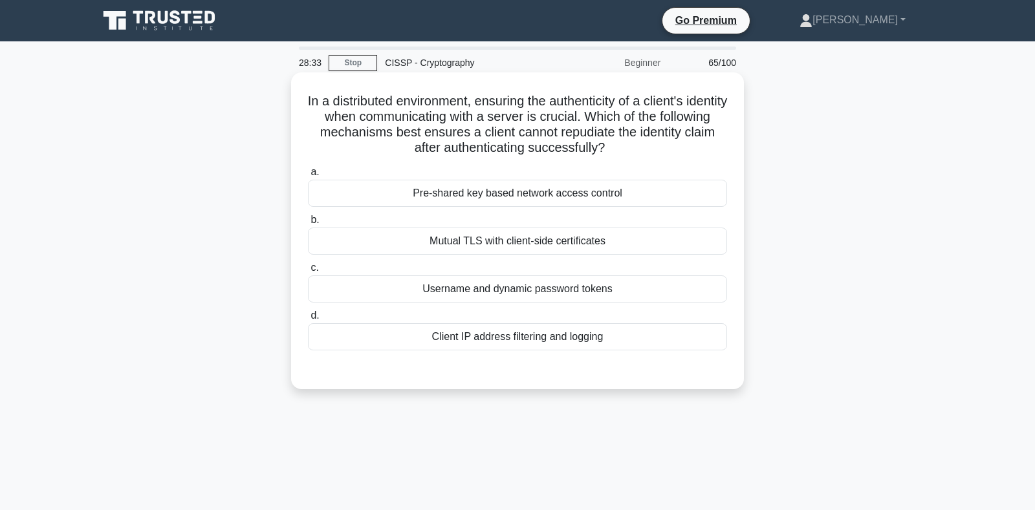
click at [453, 241] on div "Mutual TLS with client-side certificates" at bounding box center [517, 241] width 419 height 27
click at [308, 224] on input "b. Mutual TLS with client-side certificates" at bounding box center [308, 220] width 0 height 8
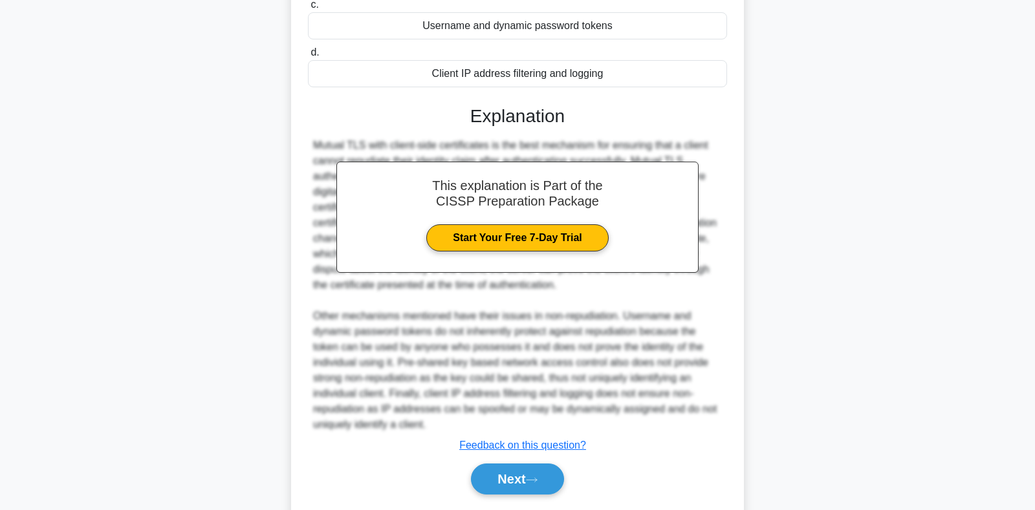
scroll to position [302, 0]
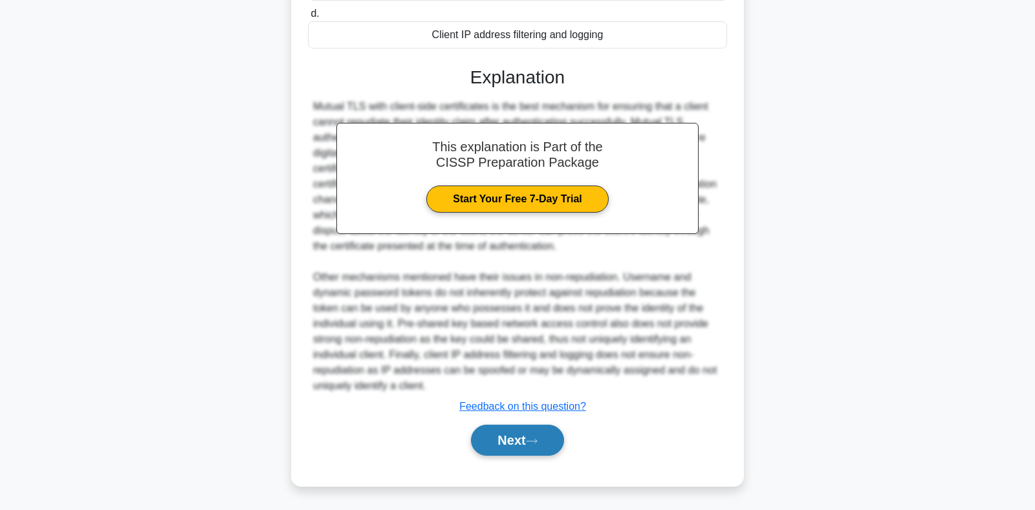
click at [508, 431] on button "Next" at bounding box center [517, 440] width 92 height 31
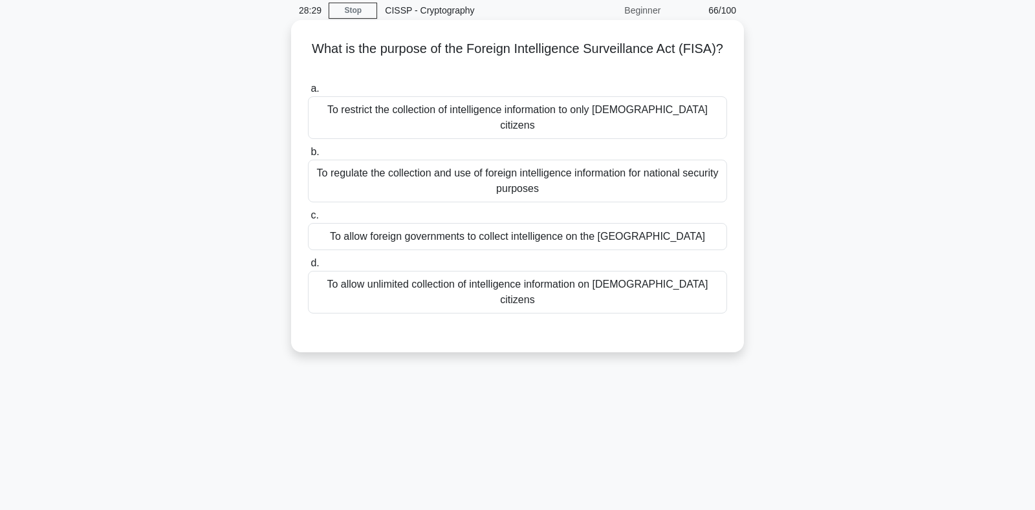
scroll to position [0, 0]
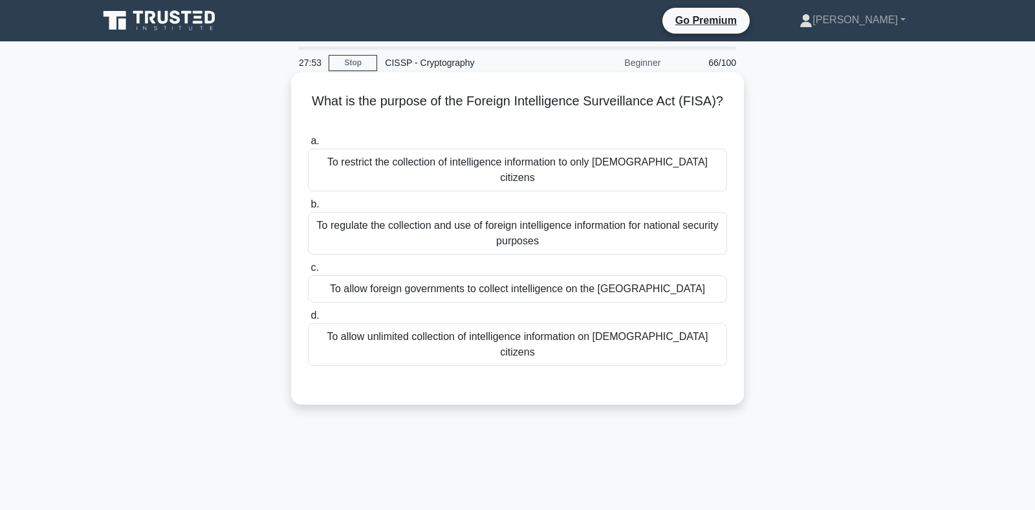
click at [418, 225] on div "To regulate the collection and use of foreign intelligence information for nati…" at bounding box center [517, 233] width 419 height 43
click at [308, 209] on input "b. To regulate the collection and use of foreign intelligence information for n…" at bounding box center [308, 204] width 0 height 8
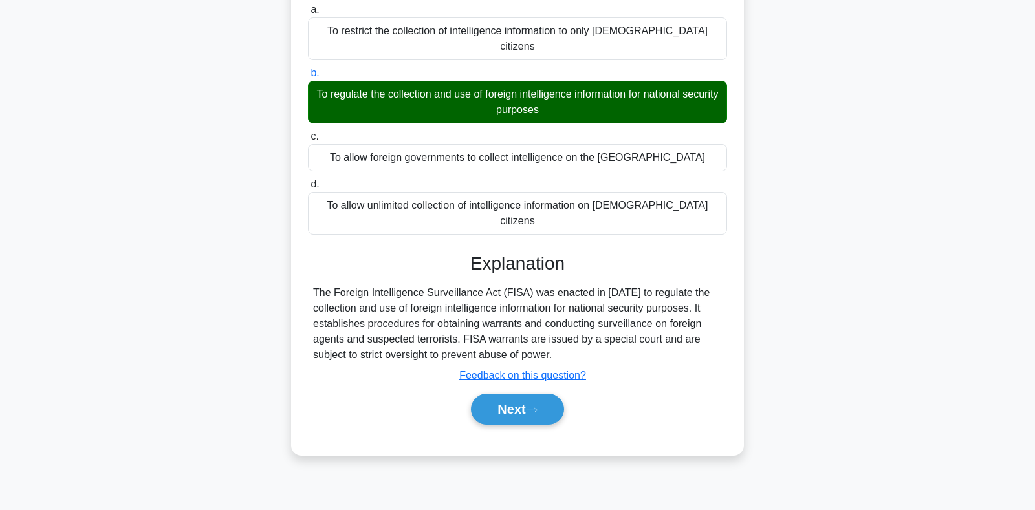
scroll to position [136, 0]
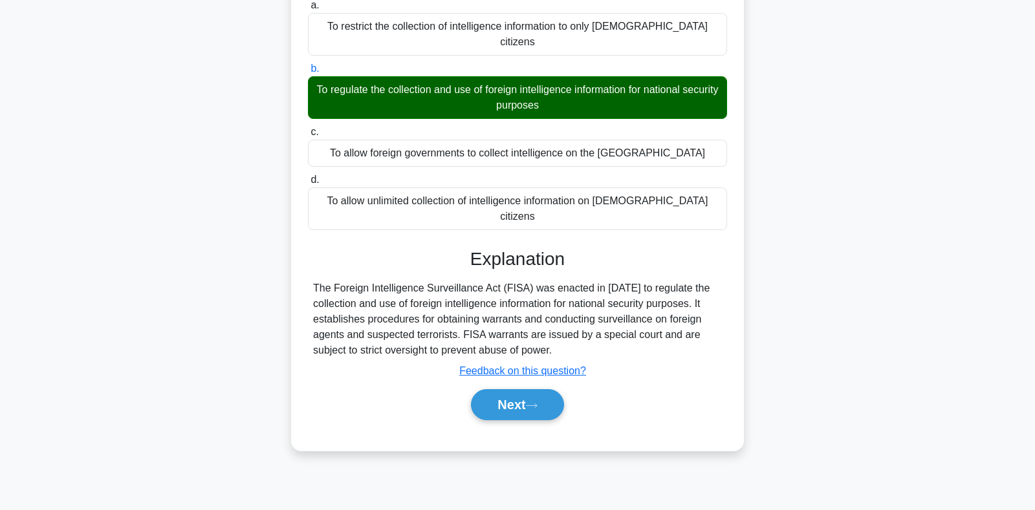
drag, startPoint x: 354, startPoint y: 273, endPoint x: 599, endPoint y: 317, distance: 249.1
click at [599, 317] on div "The Foreign Intelligence Surveillance Act (FISA) was enacted in 1978 to regulat…" at bounding box center [517, 320] width 409 height 78
click at [610, 291] on div "The Foreign Intelligence Surveillance Act (FISA) was enacted in 1978 to regulat…" at bounding box center [517, 320] width 409 height 78
click at [526, 389] on button "Next" at bounding box center [517, 404] width 92 height 31
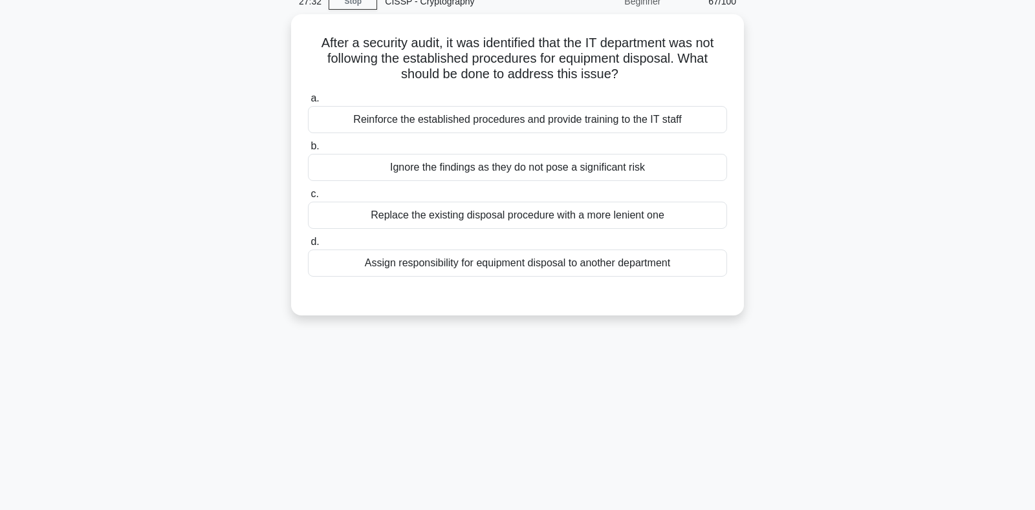
scroll to position [0, 0]
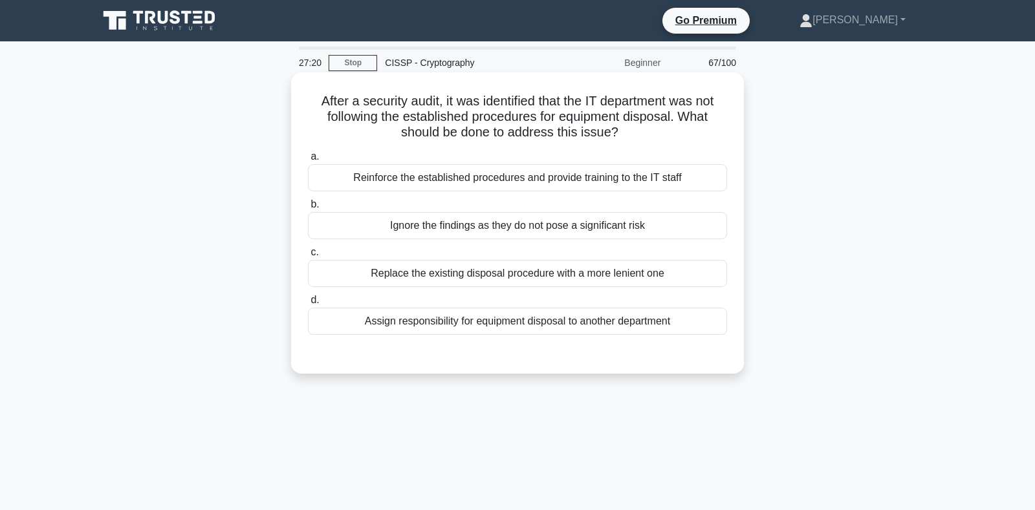
drag, startPoint x: 345, startPoint y: 122, endPoint x: 628, endPoint y: 132, distance: 284.0
click at [628, 132] on h5 "After a security audit, it was identified that the IT department was not follow…" at bounding box center [517, 117] width 422 height 48
click at [383, 112] on h5 "After a security audit, it was identified that the IT department was not follow…" at bounding box center [517, 117] width 422 height 48
click at [442, 184] on div "Reinforce the established procedures and provide training to the IT staff" at bounding box center [517, 177] width 419 height 27
click at [308, 161] on input "a. Reinforce the established procedures and provide training to the IT staff" at bounding box center [308, 157] width 0 height 8
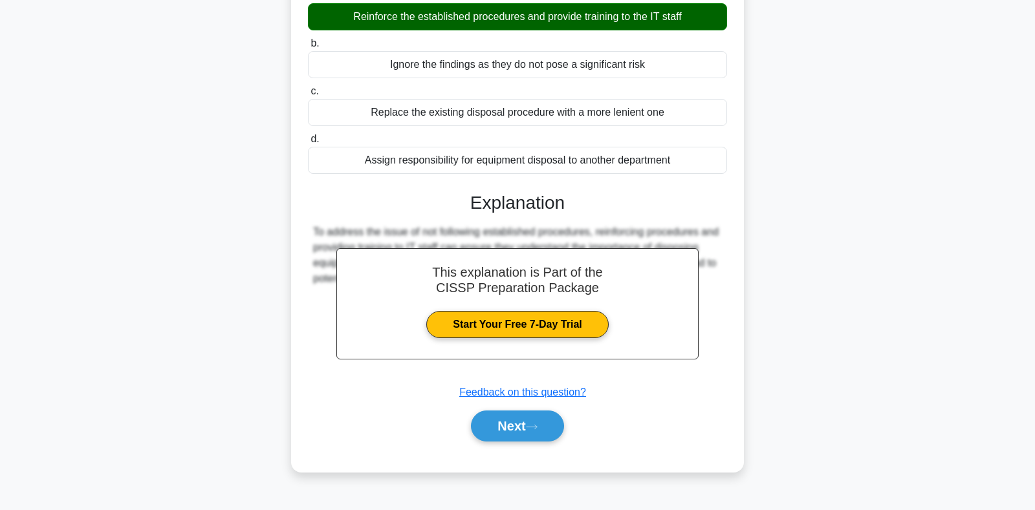
scroll to position [188, 0]
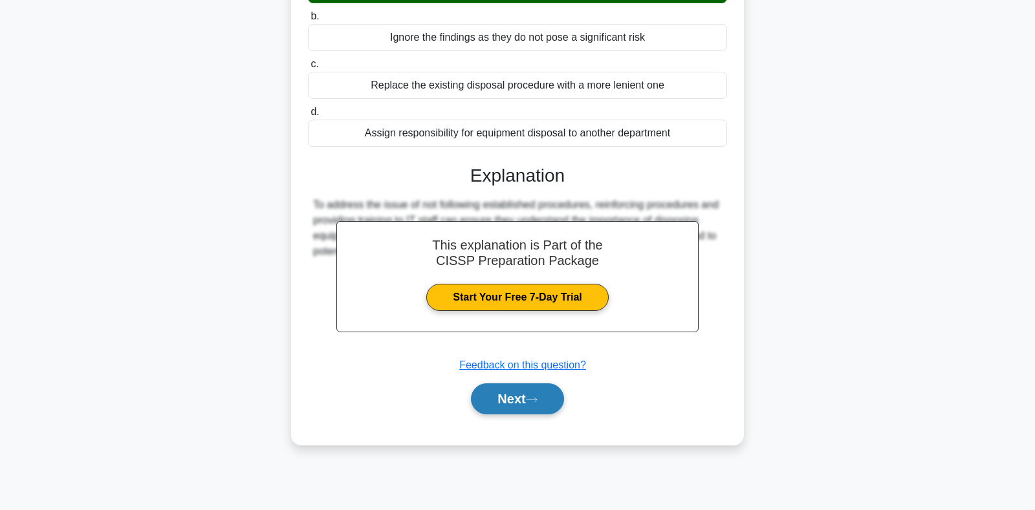
click at [515, 392] on button "Next" at bounding box center [517, 398] width 92 height 31
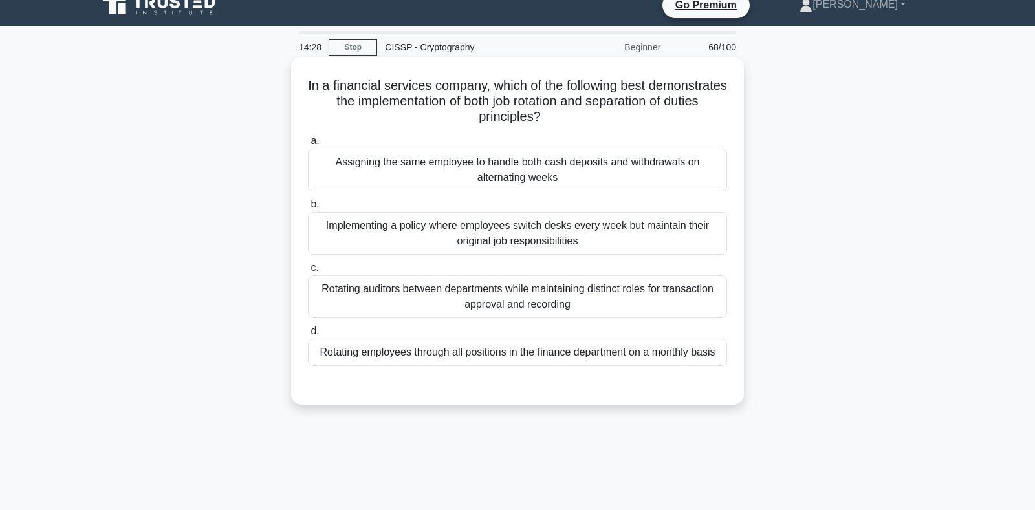
scroll to position [0, 0]
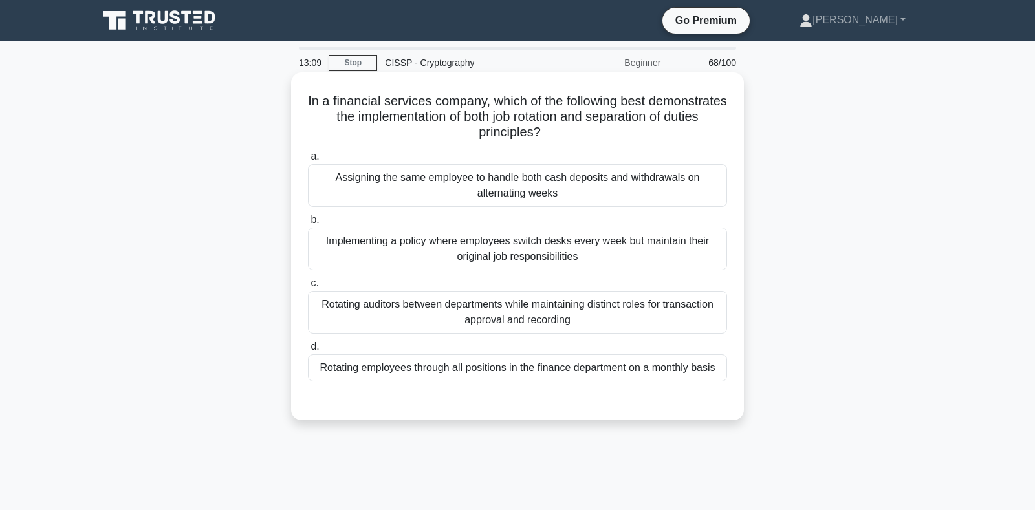
click at [424, 188] on div "Assigning the same employee to handle both cash deposits and withdrawals on alt…" at bounding box center [517, 185] width 419 height 43
click at [308, 161] on input "a. Assigning the same employee to handle both cash deposits and withdrawals on …" at bounding box center [308, 157] width 0 height 8
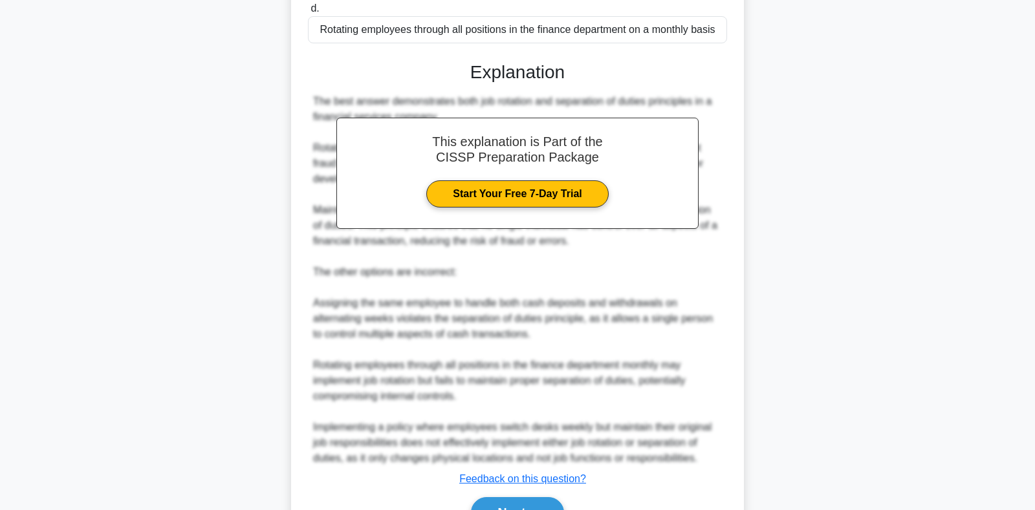
scroll to position [412, 0]
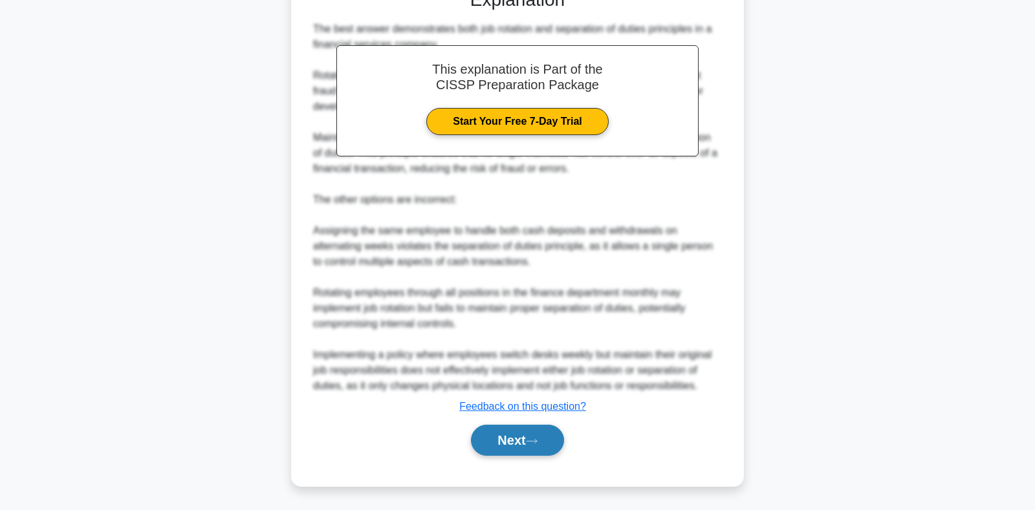
click at [501, 443] on button "Next" at bounding box center [517, 440] width 92 height 31
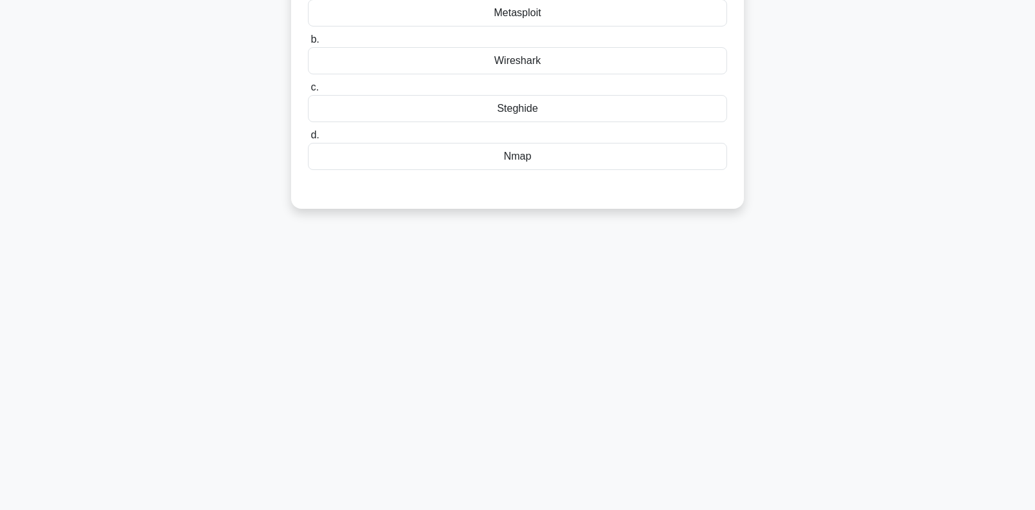
scroll to position [0, 0]
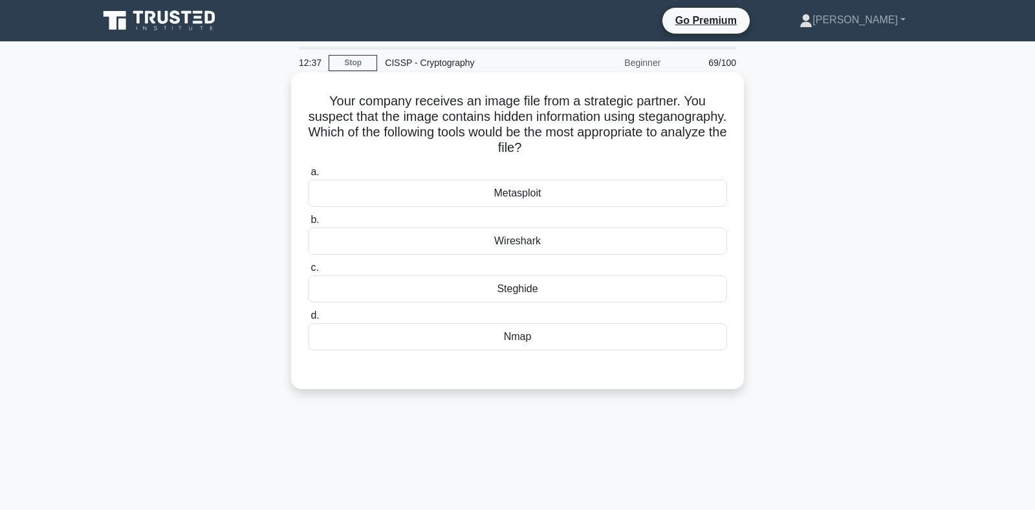
click at [507, 290] on div "Steghide" at bounding box center [517, 288] width 419 height 27
click at [308, 272] on input "c. Steghide" at bounding box center [308, 268] width 0 height 8
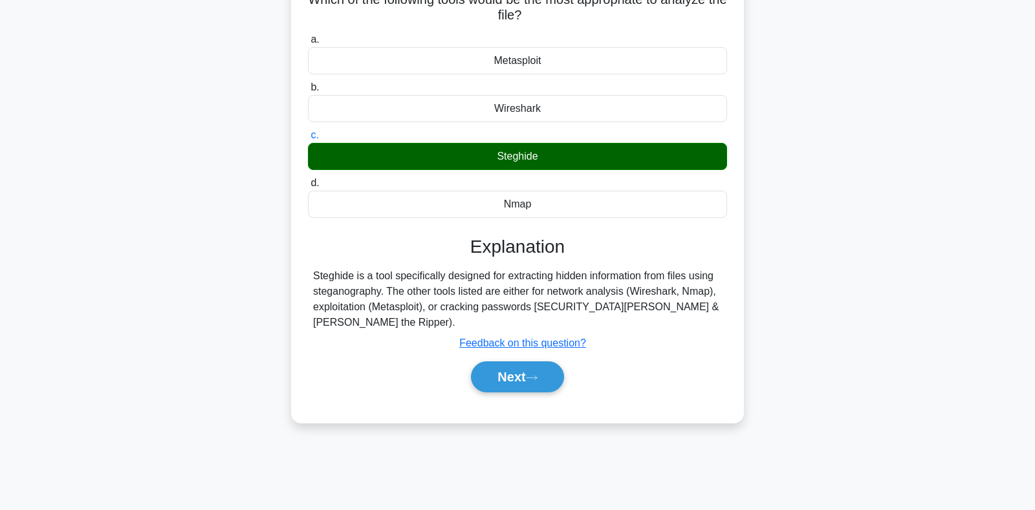
scroll to position [136, 0]
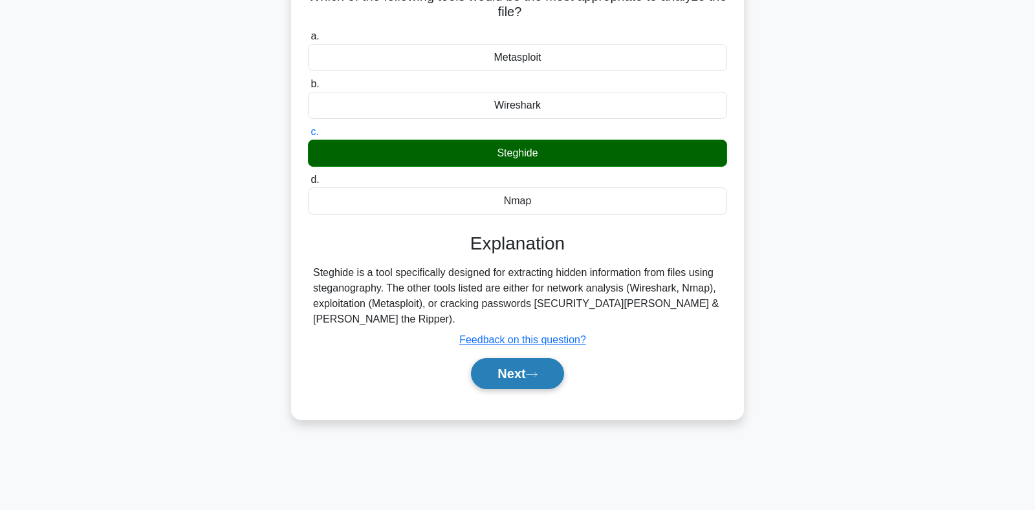
click at [516, 358] on button "Next" at bounding box center [517, 373] width 92 height 31
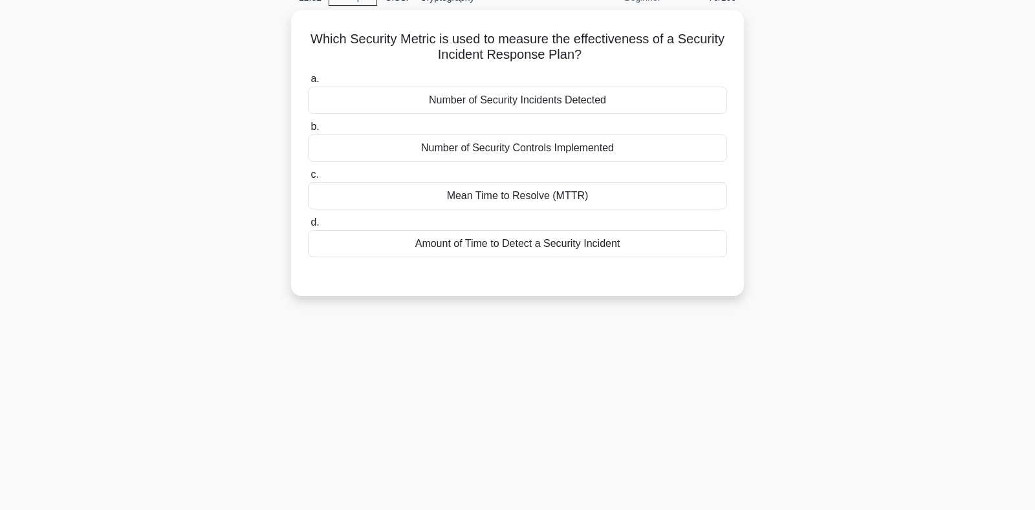
scroll to position [0, 0]
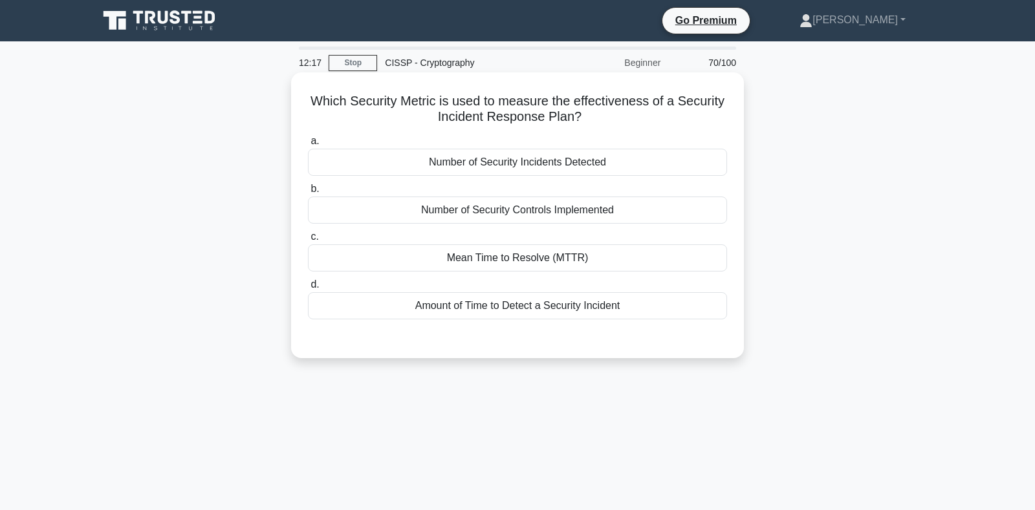
click at [473, 264] on div "Mean Time to Resolve (MTTR)" at bounding box center [517, 257] width 419 height 27
click at [308, 241] on input "c. Mean Time to Resolve (MTTR)" at bounding box center [308, 237] width 0 height 8
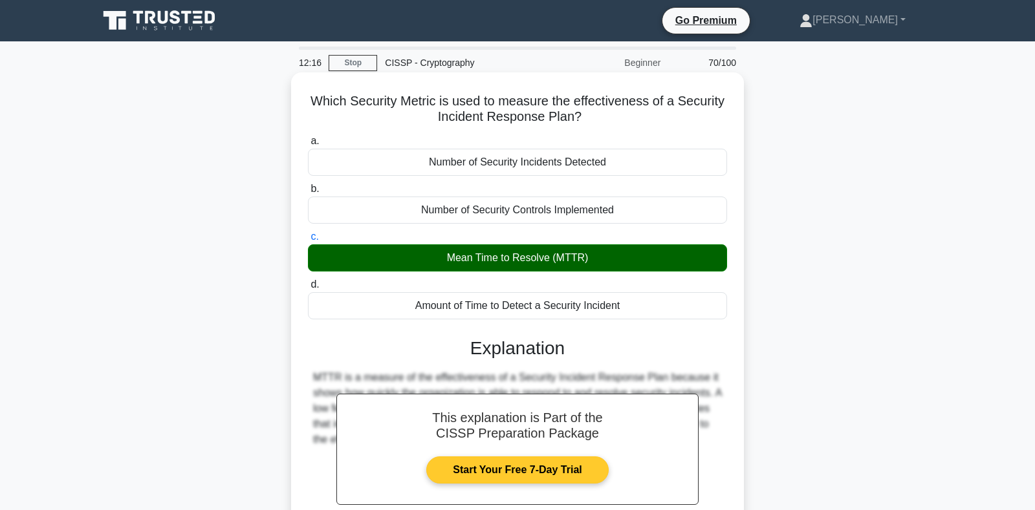
scroll to position [188, 0]
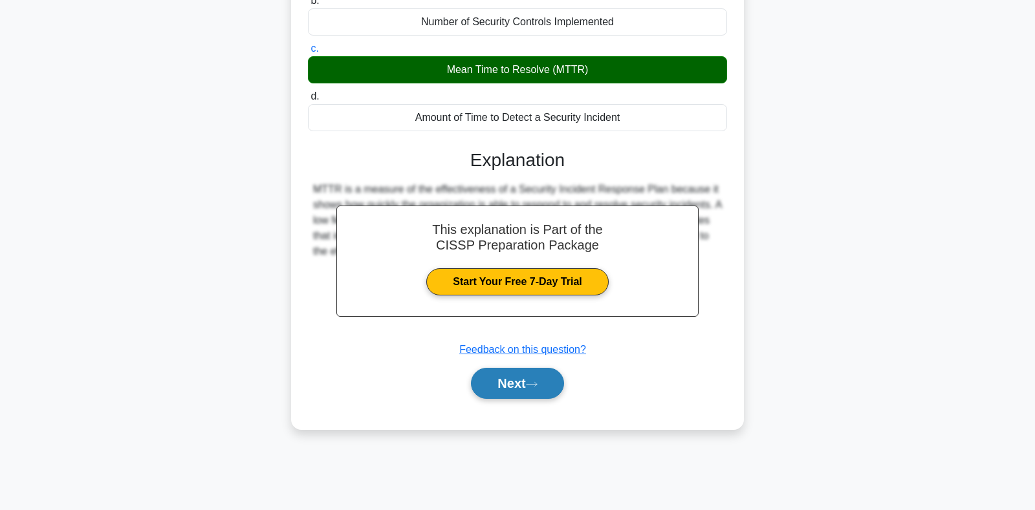
click at [502, 390] on button "Next" at bounding box center [517, 383] width 92 height 31
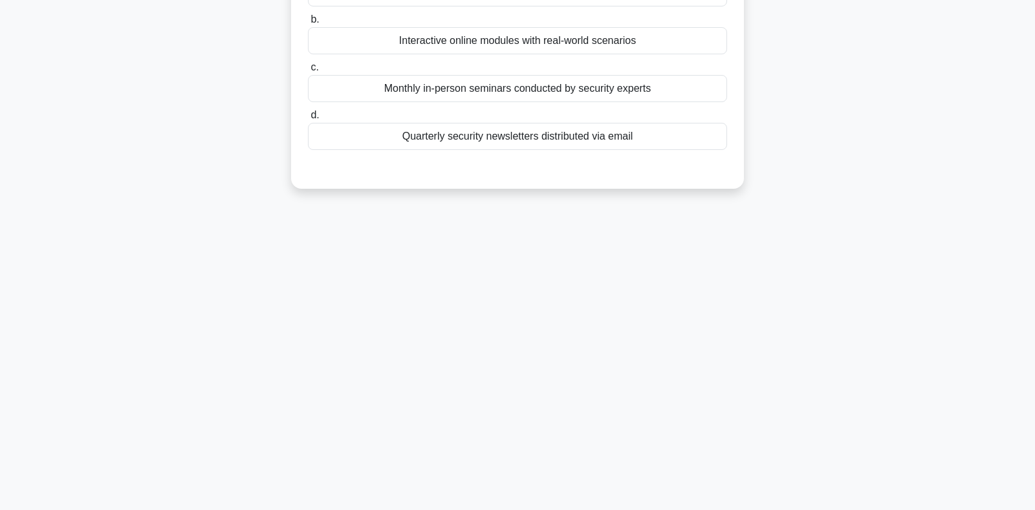
scroll to position [52, 0]
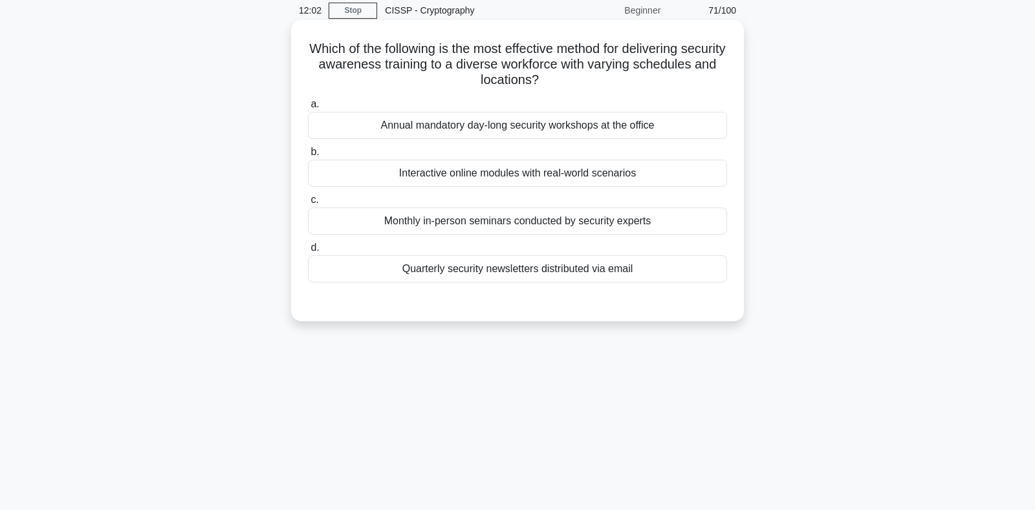
click at [465, 180] on div "Interactive online modules with real-world scenarios" at bounding box center [517, 173] width 419 height 27
click at [308, 156] on input "b. Interactive online modules with real-world scenarios" at bounding box center [308, 152] width 0 height 8
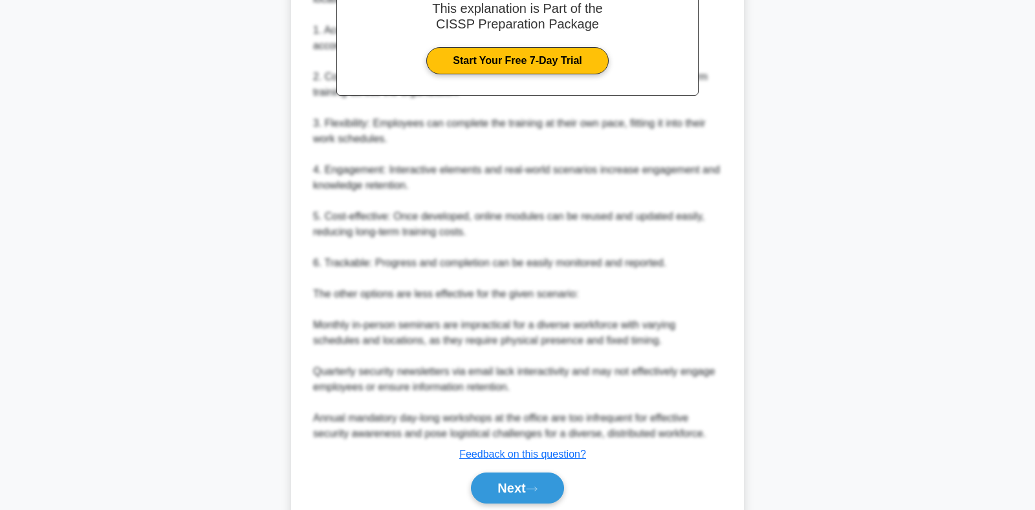
scroll to position [460, 0]
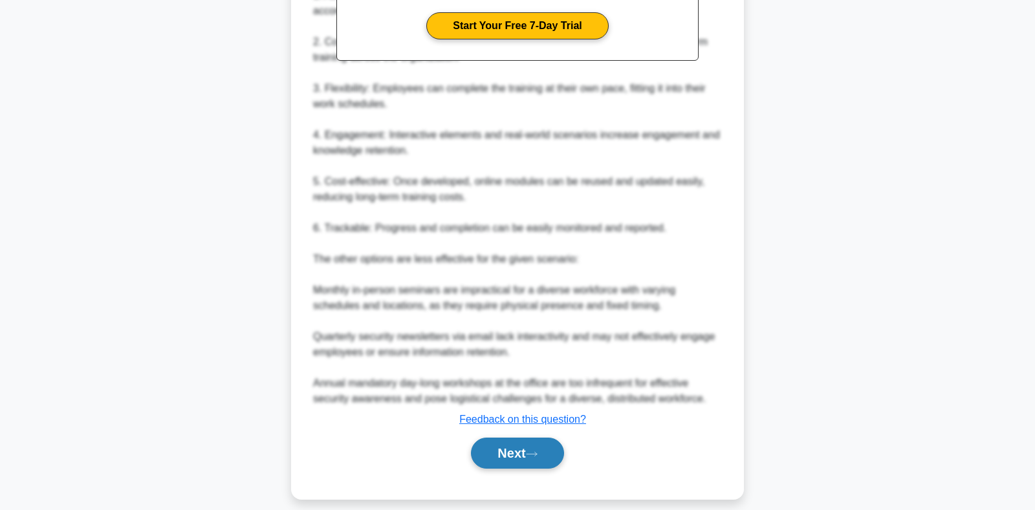
click at [508, 456] on button "Next" at bounding box center [517, 453] width 92 height 31
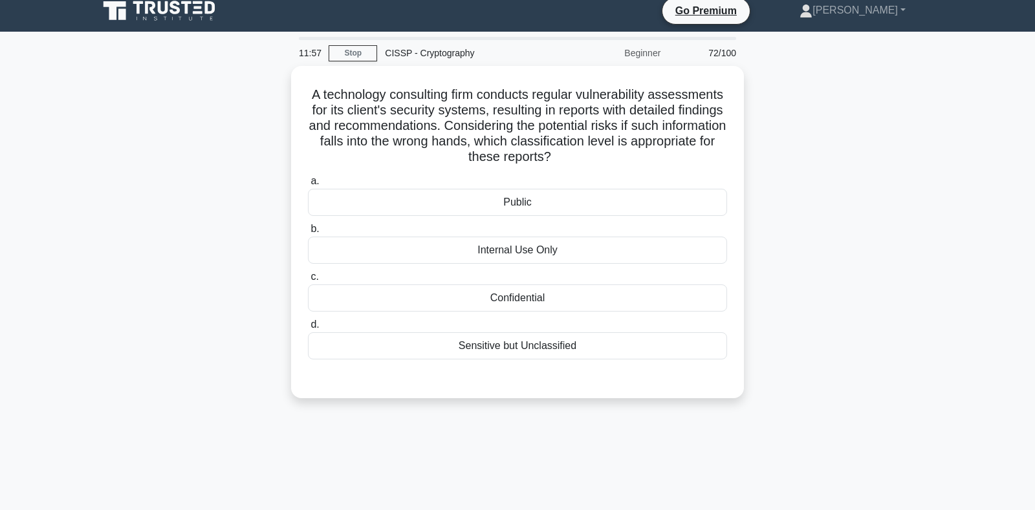
scroll to position [0, 0]
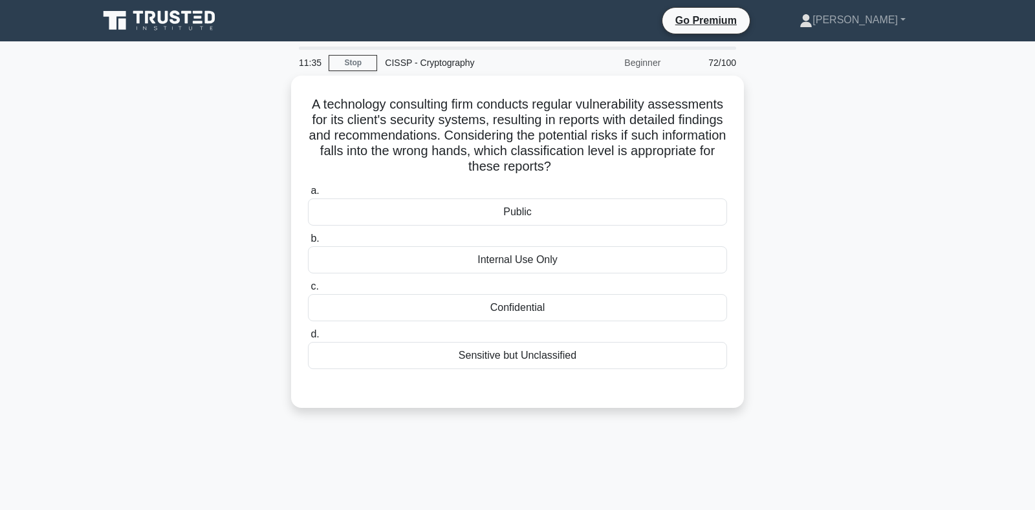
drag, startPoint x: 495, startPoint y: 122, endPoint x: 755, endPoint y: 160, distance: 263.3
click at [755, 160] on div "A technology consulting firm conducts regular vulnerability assessments for its…" at bounding box center [517, 250] width 853 height 348
click at [514, 316] on div "Confidential" at bounding box center [517, 304] width 419 height 27
click at [308, 288] on input "c. Confidential" at bounding box center [308, 283] width 0 height 8
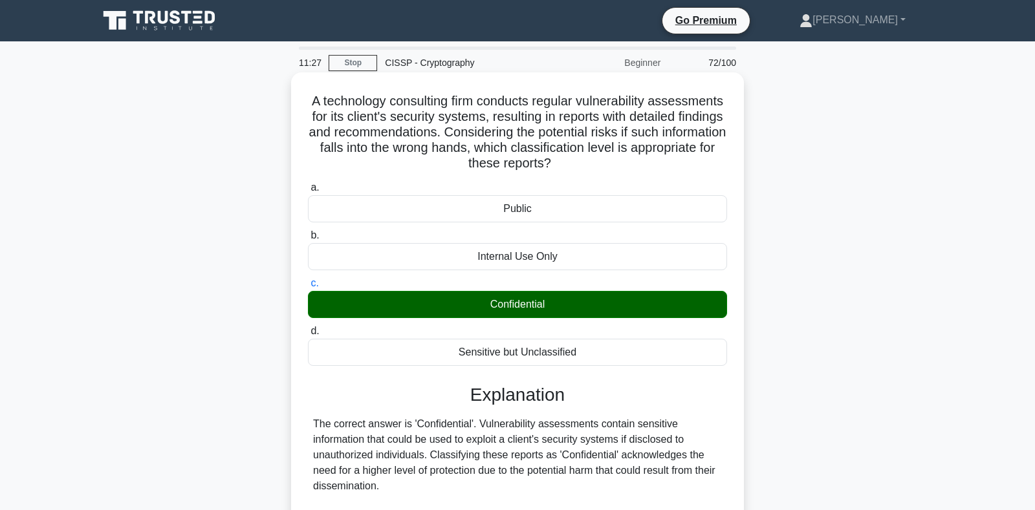
scroll to position [224, 0]
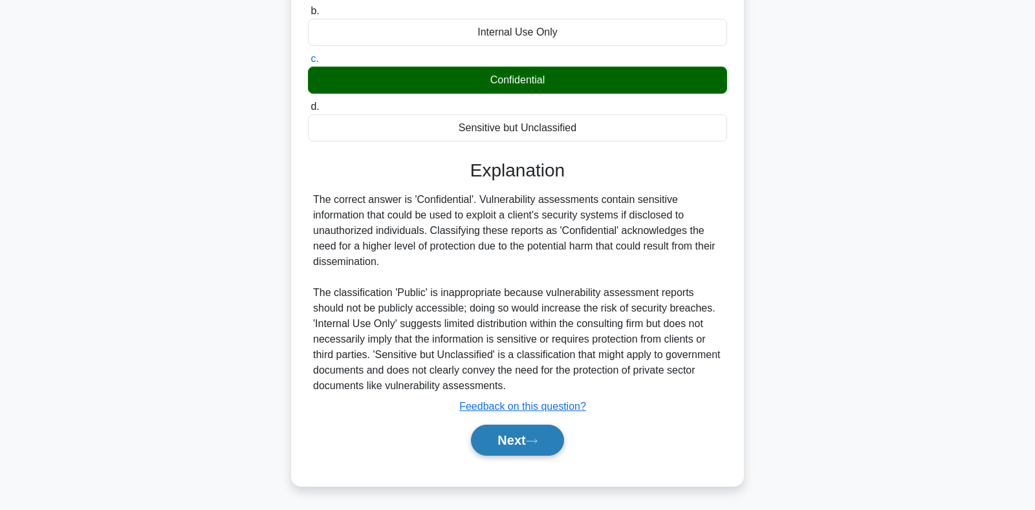
click at [509, 434] on button "Next" at bounding box center [517, 440] width 92 height 31
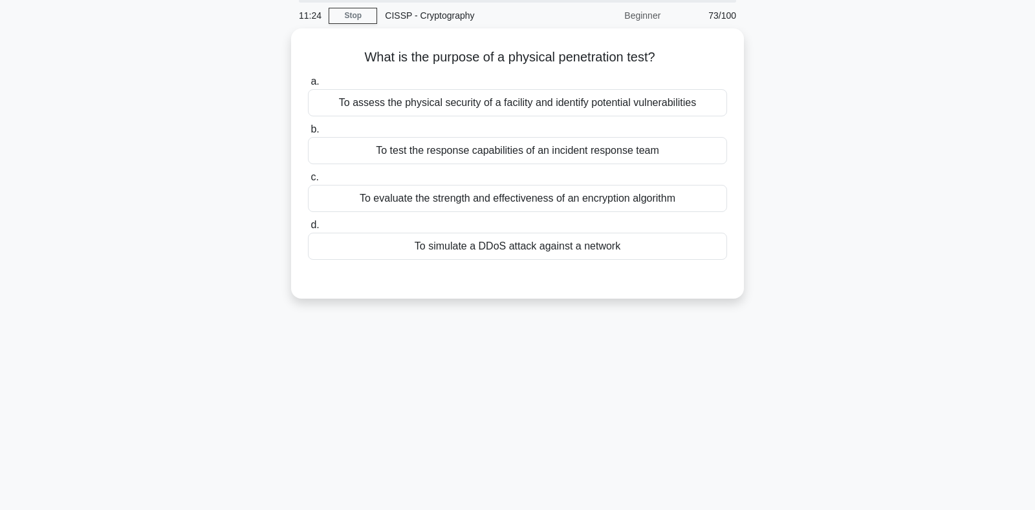
scroll to position [0, 0]
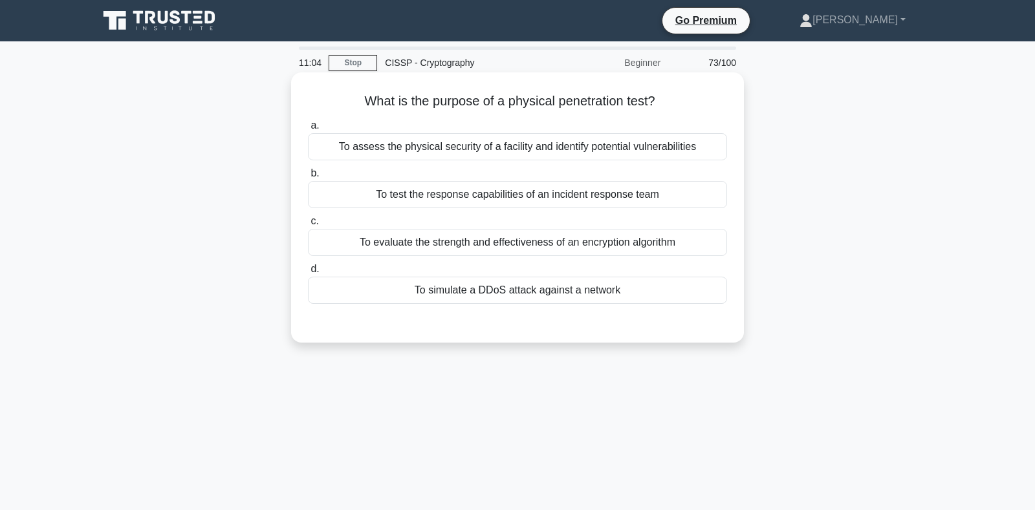
click at [438, 155] on div "To assess the physical security of a facility and identify potential vulnerabil…" at bounding box center [517, 146] width 419 height 27
click at [308, 130] on input "a. To assess the physical security of a facility and identify potential vulnera…" at bounding box center [308, 126] width 0 height 8
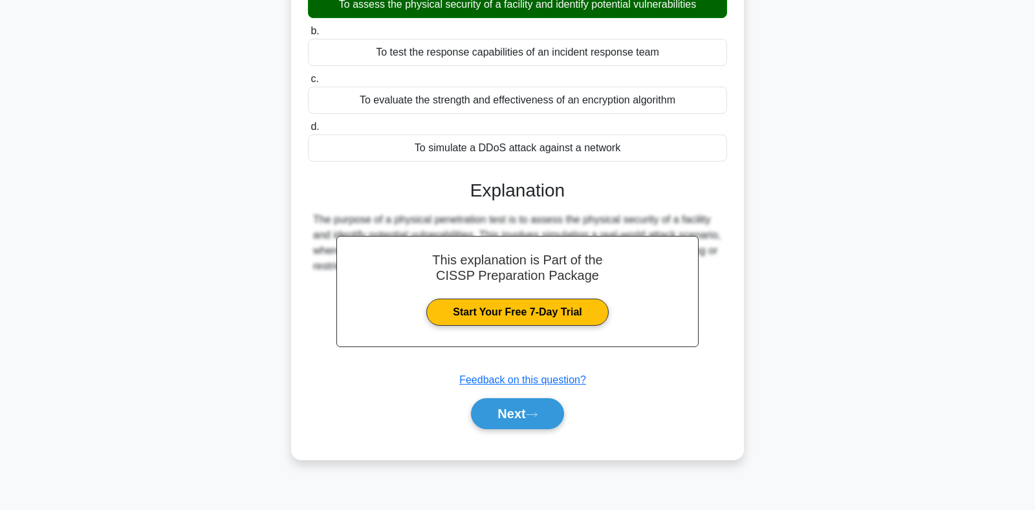
scroll to position [188, 0]
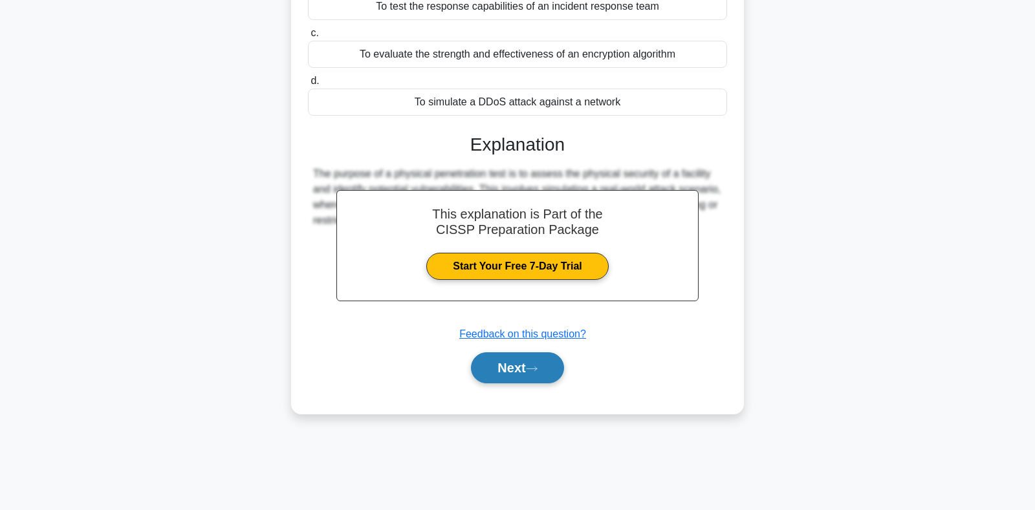
click at [497, 372] on button "Next" at bounding box center [517, 367] width 92 height 31
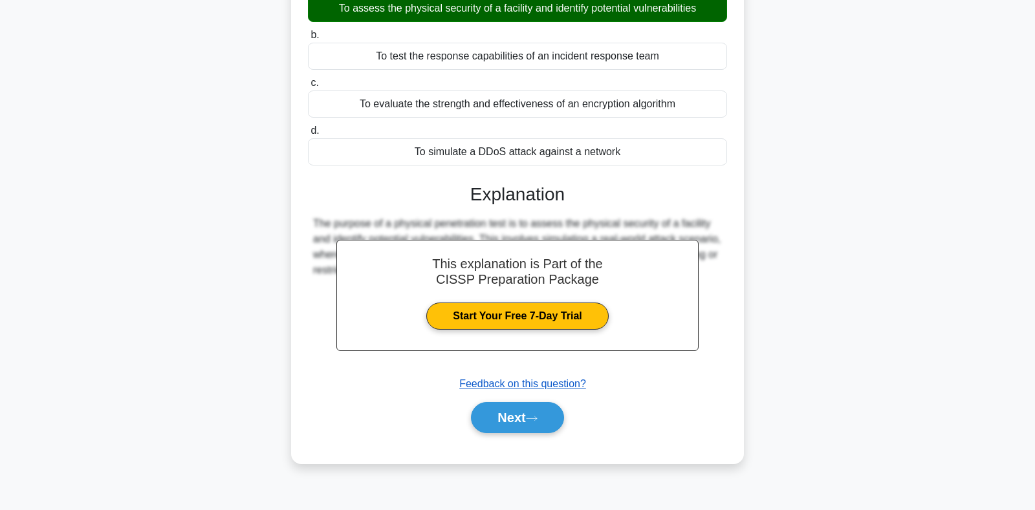
scroll to position [0, 0]
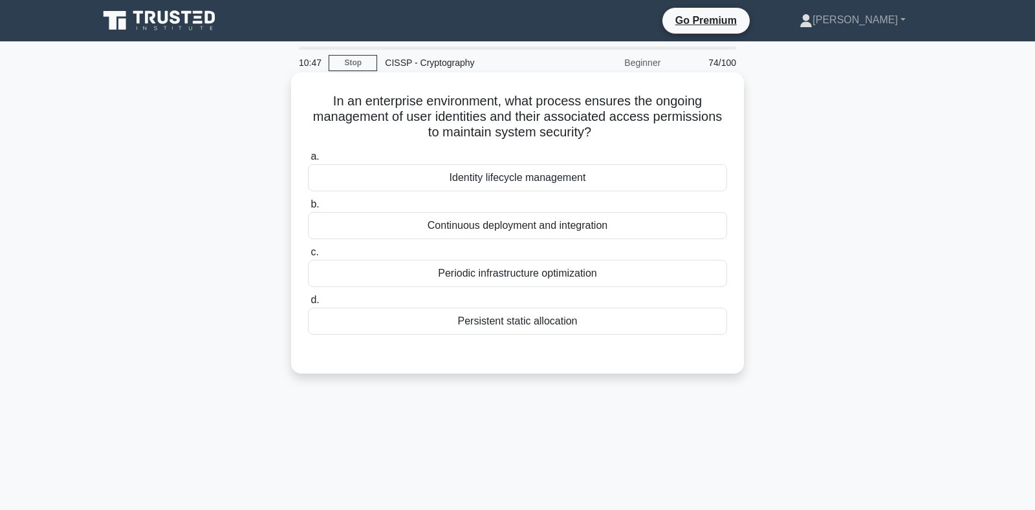
drag, startPoint x: 428, startPoint y: 120, endPoint x: 593, endPoint y: 138, distance: 165.9
click at [593, 138] on h5 "In an enterprise environment, what process ensures the ongoing management of us…" at bounding box center [517, 117] width 422 height 48
click at [502, 183] on div "Identity lifecycle management" at bounding box center [517, 177] width 419 height 27
click at [308, 161] on input "a. Identity lifecycle management" at bounding box center [308, 157] width 0 height 8
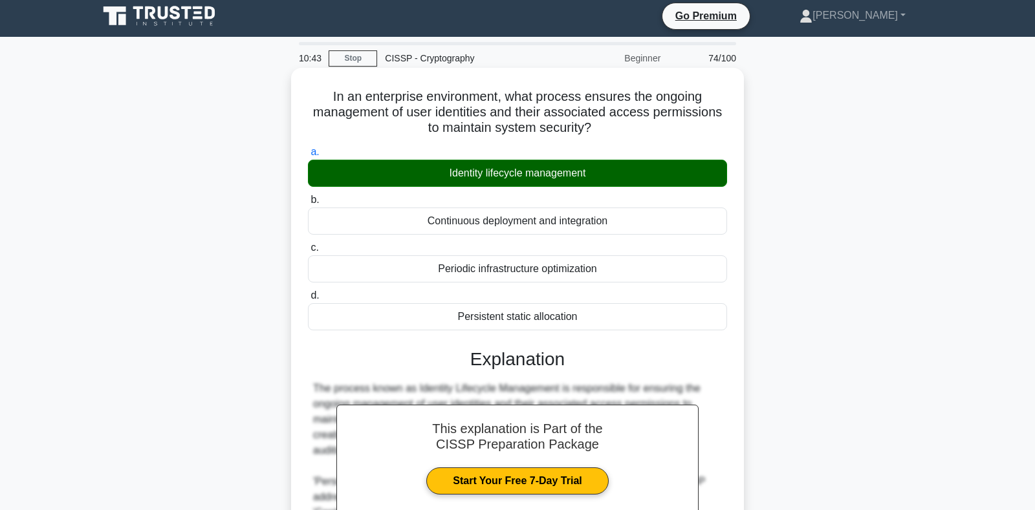
scroll to position [193, 0]
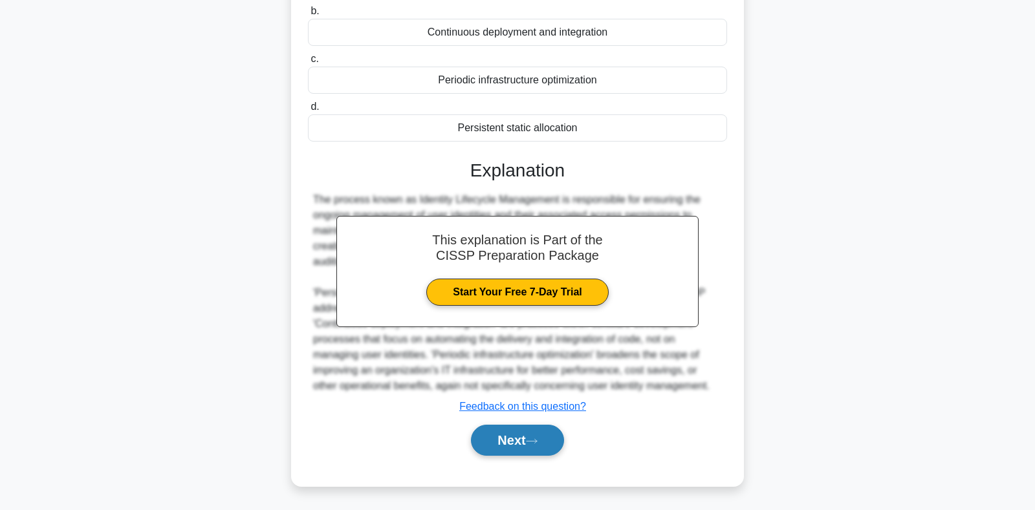
click at [499, 434] on button "Next" at bounding box center [517, 440] width 92 height 31
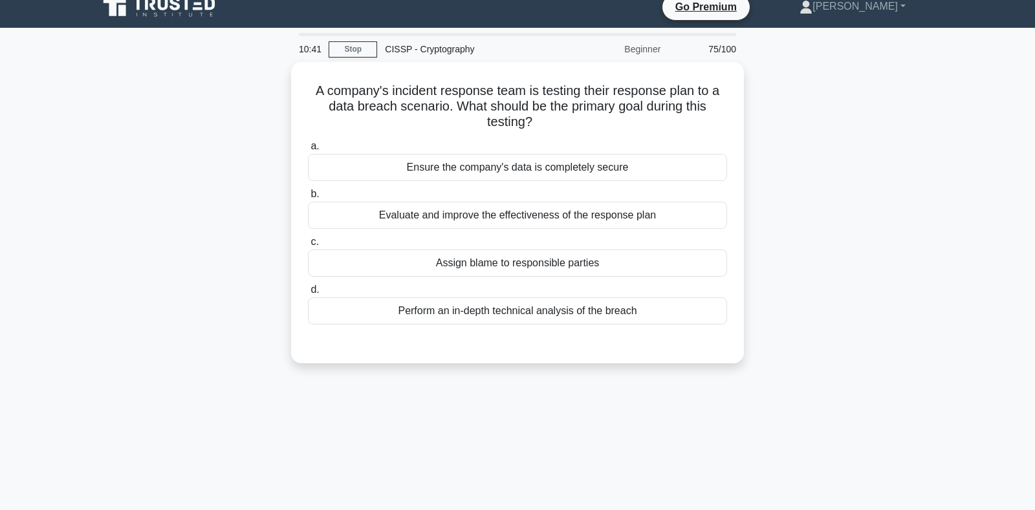
scroll to position [0, 0]
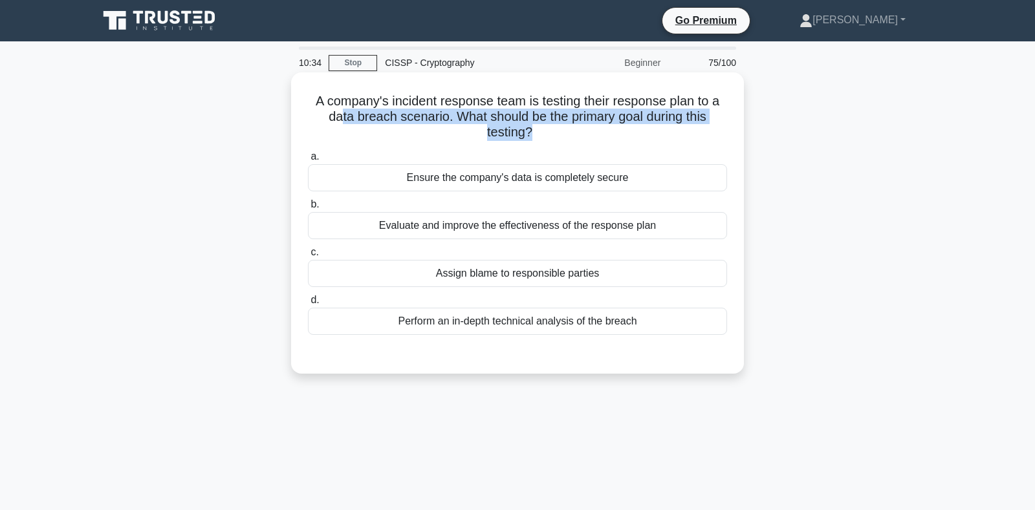
drag, startPoint x: 341, startPoint y: 122, endPoint x: 529, endPoint y: 130, distance: 188.3
click at [529, 130] on h5 "A company's incident response team is testing their response plan to a data bre…" at bounding box center [517, 117] width 422 height 48
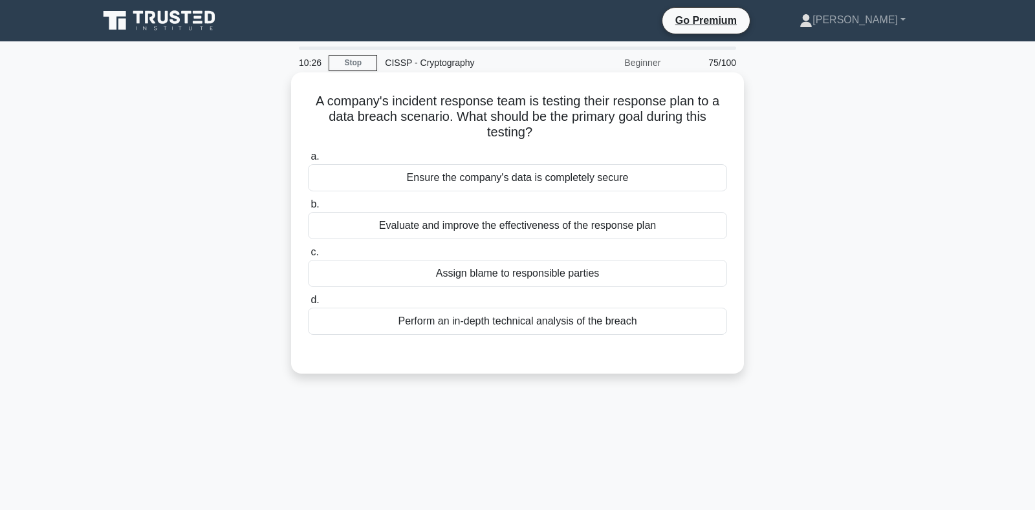
click at [451, 229] on div "Evaluate and improve the effectiveness of the response plan" at bounding box center [517, 225] width 419 height 27
click at [308, 209] on input "b. Evaluate and improve the effectiveness of the response plan" at bounding box center [308, 204] width 0 height 8
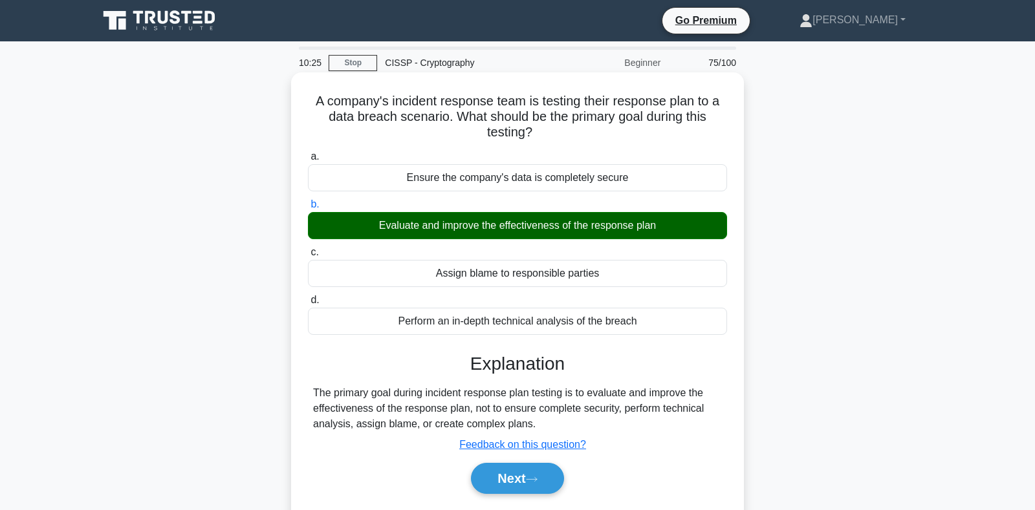
scroll to position [188, 0]
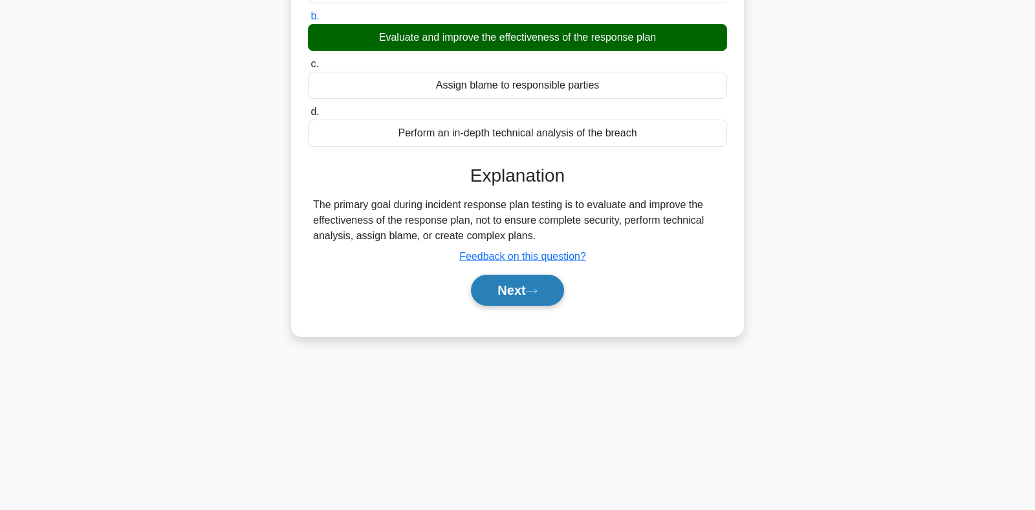
click at [509, 282] on button "Next" at bounding box center [517, 290] width 92 height 31
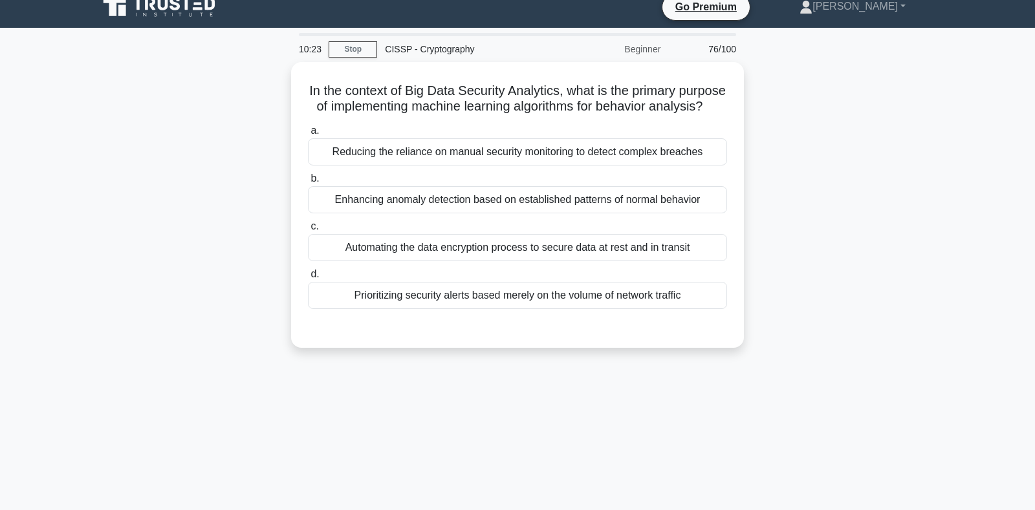
scroll to position [0, 0]
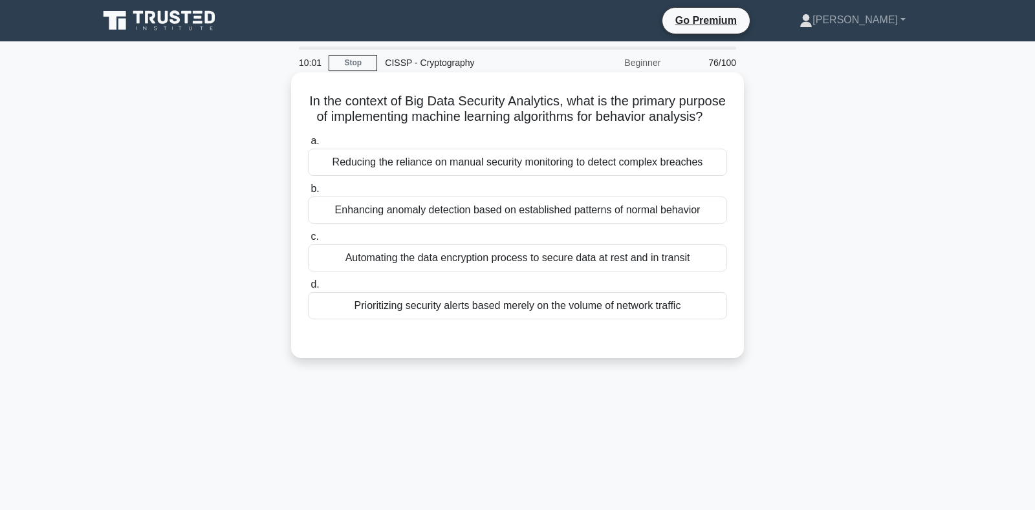
click at [387, 213] on div "Enhancing anomaly detection based on established patterns of normal behavior" at bounding box center [517, 210] width 419 height 27
click at [308, 193] on input "b. Enhancing anomaly detection based on established patterns of normal behavior" at bounding box center [308, 189] width 0 height 8
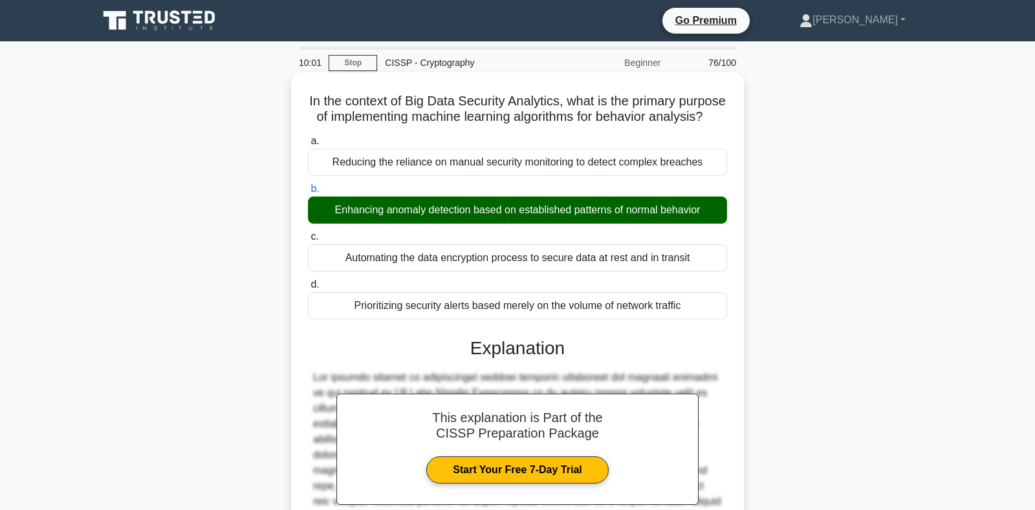
scroll to position [193, 0]
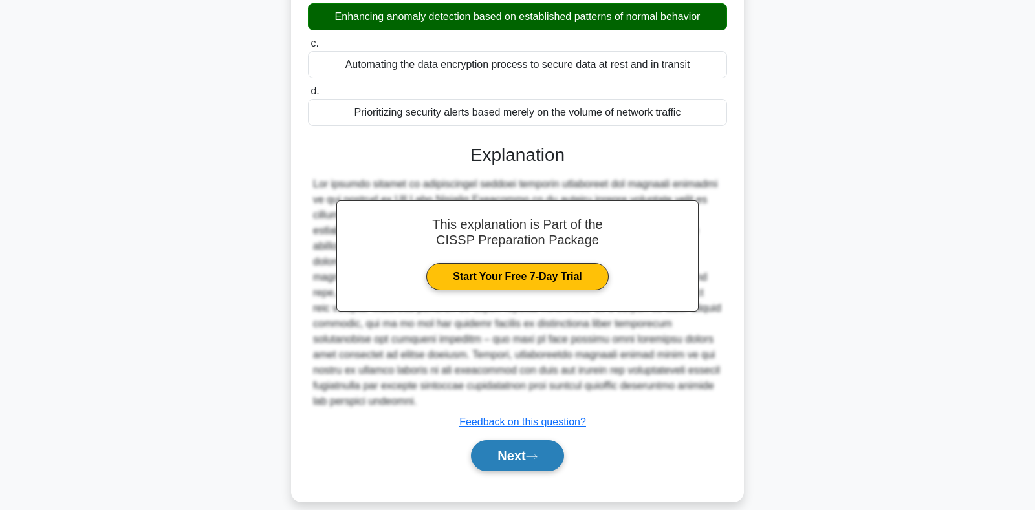
click at [537, 453] on icon at bounding box center [532, 456] width 12 height 7
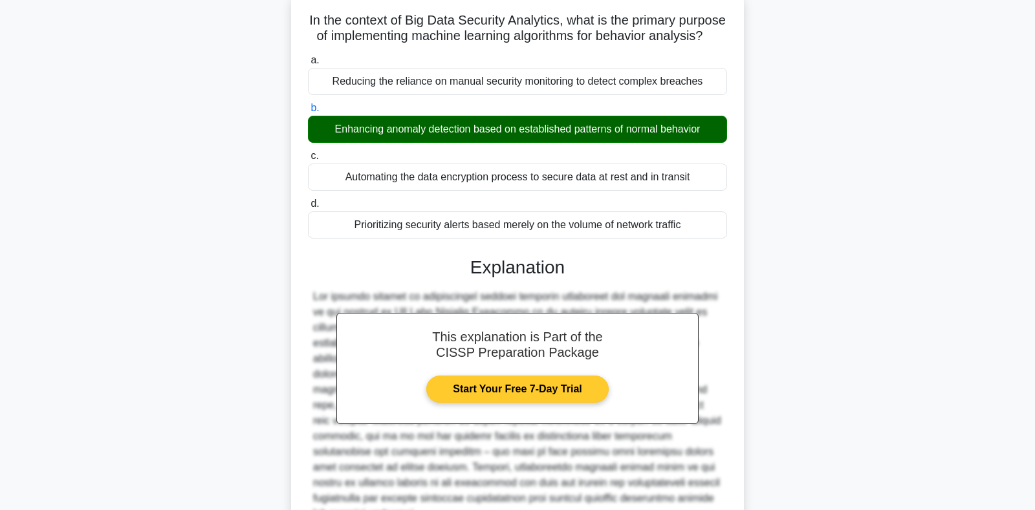
scroll to position [0, 0]
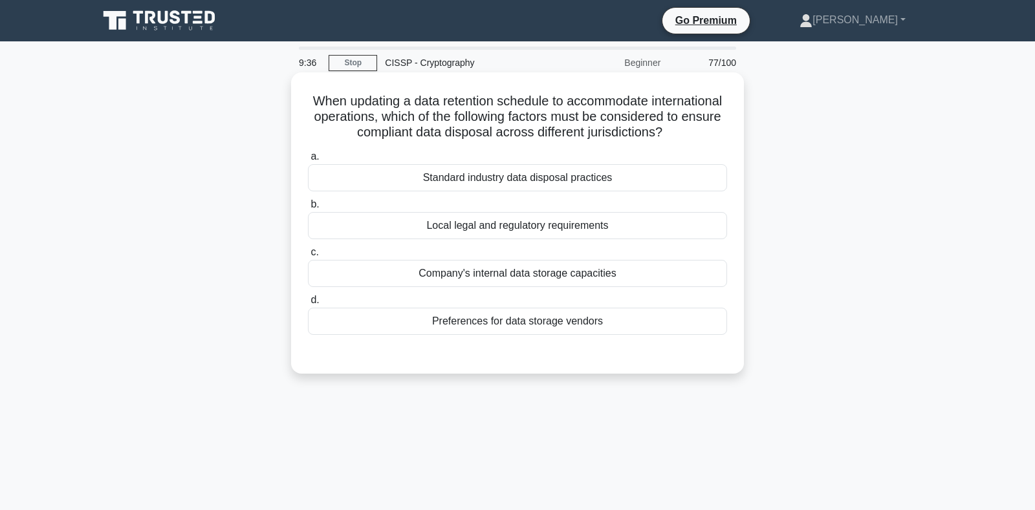
click at [510, 228] on div "Local legal and regulatory requirements" at bounding box center [517, 225] width 419 height 27
click at [308, 209] on input "b. Local legal and regulatory requirements" at bounding box center [308, 204] width 0 height 8
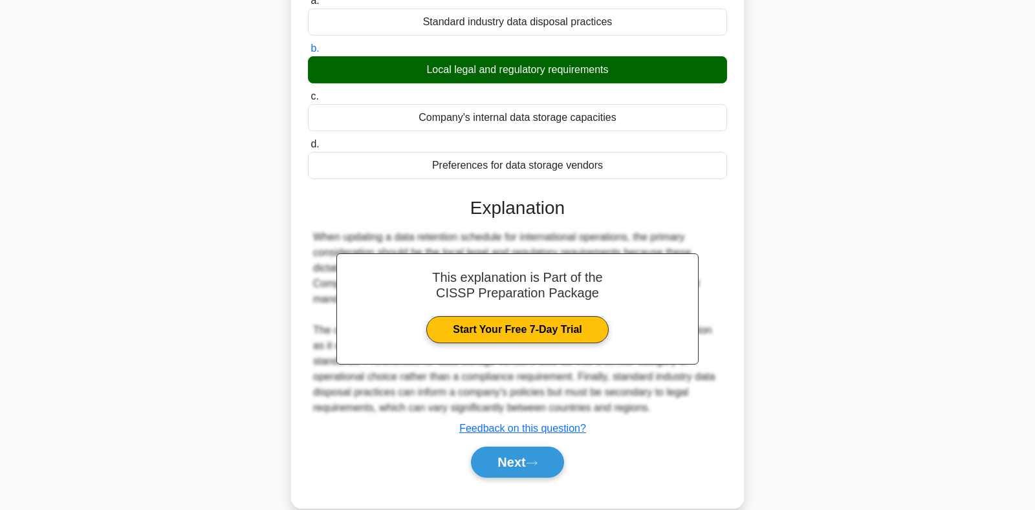
scroll to position [188, 0]
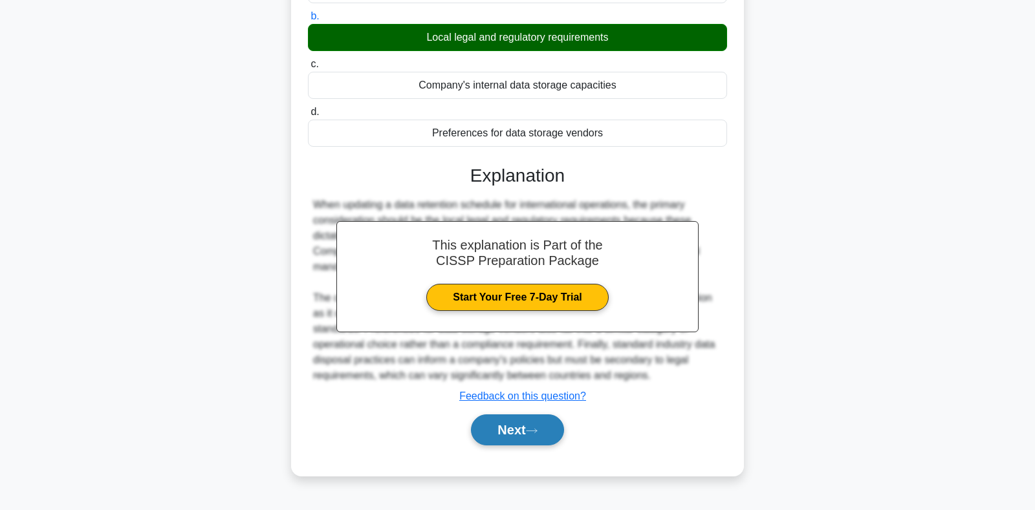
click at [491, 422] on button "Next" at bounding box center [517, 429] width 92 height 31
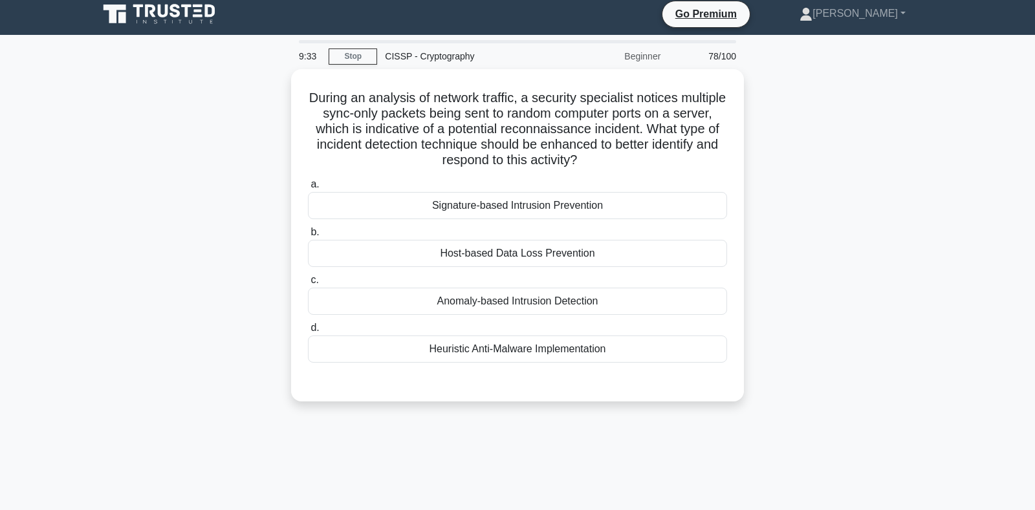
scroll to position [0, 0]
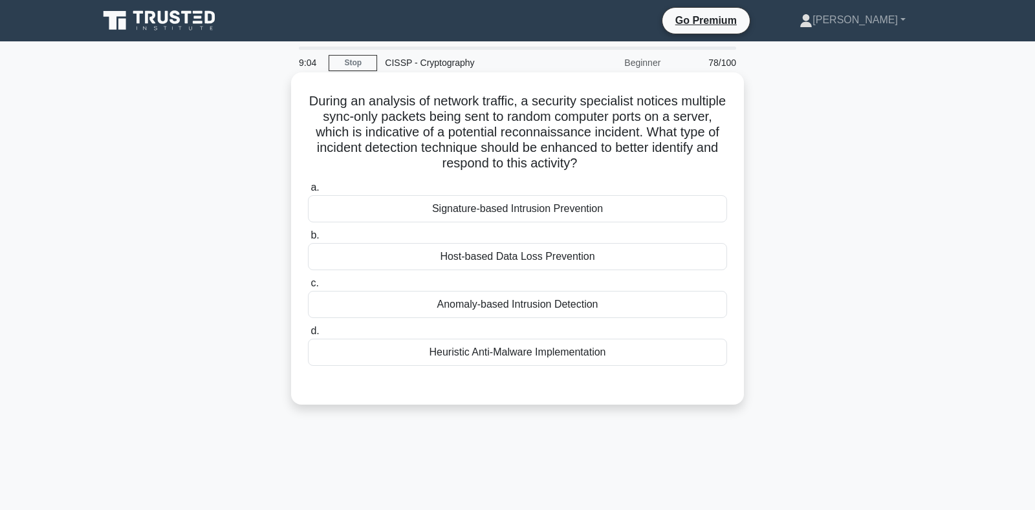
click at [465, 305] on div "Anomaly-based Intrusion Detection" at bounding box center [517, 304] width 419 height 27
click at [308, 288] on input "c. Anomaly-based Intrusion Detection" at bounding box center [308, 283] width 0 height 8
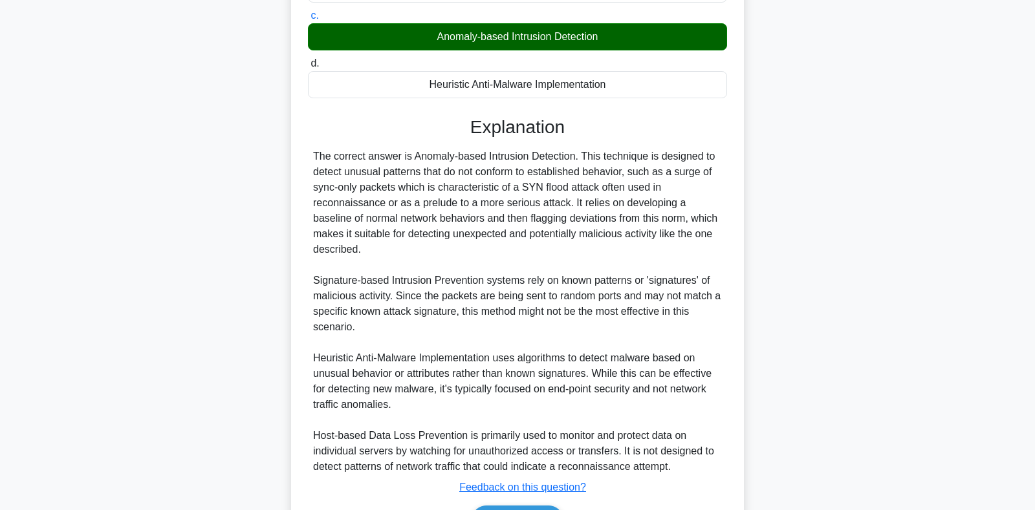
scroll to position [339, 0]
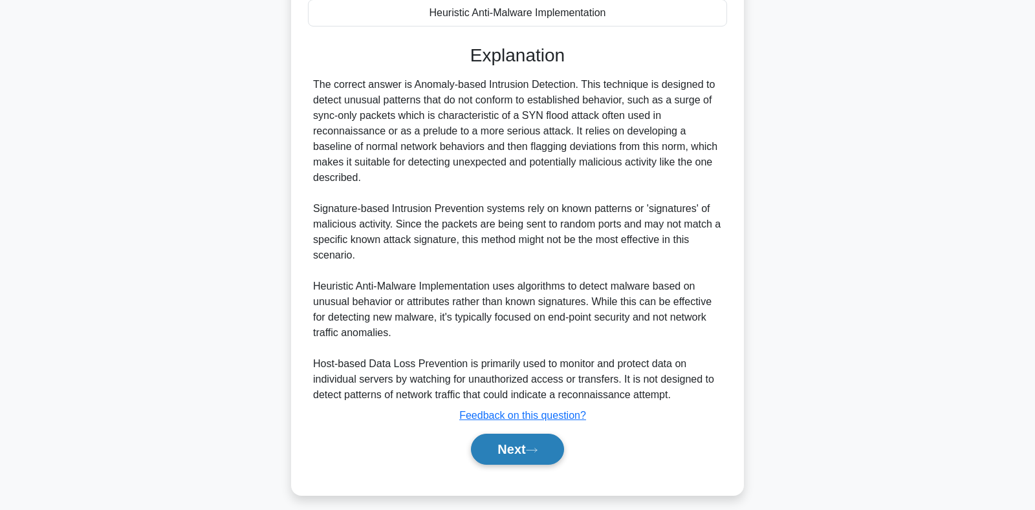
click at [509, 451] on button "Next" at bounding box center [517, 449] width 92 height 31
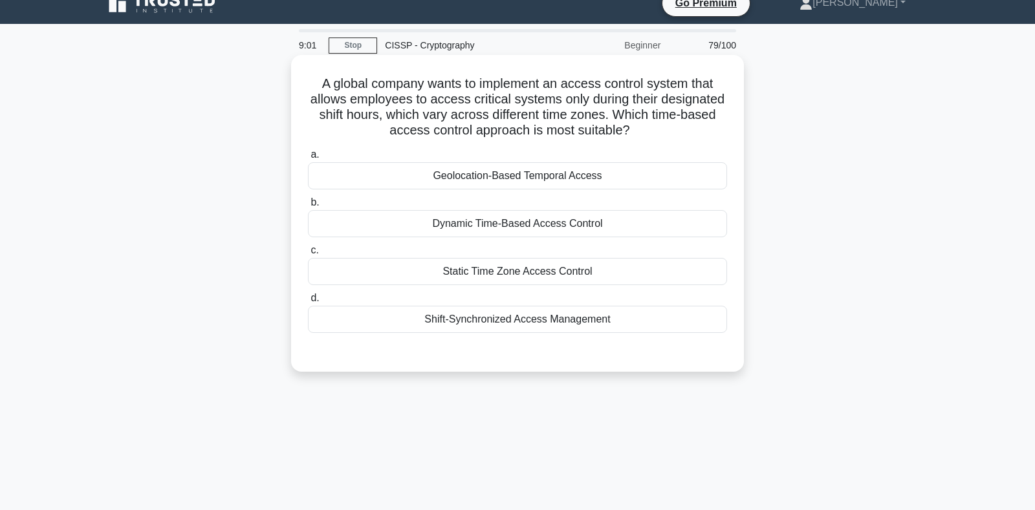
scroll to position [0, 0]
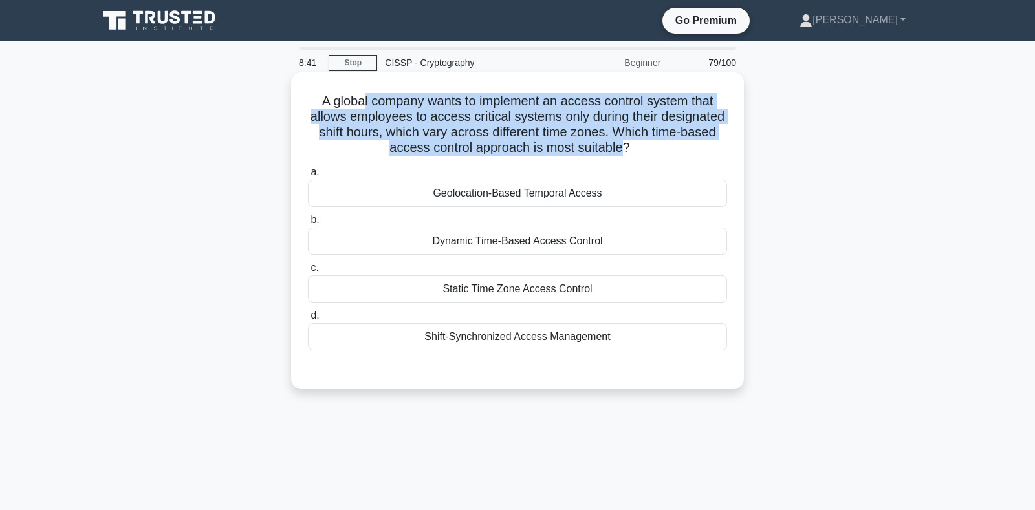
drag, startPoint x: 367, startPoint y: 102, endPoint x: 621, endPoint y: 154, distance: 259.3
click at [621, 154] on h5 "A global company wants to implement an access control system that allows employ…" at bounding box center [517, 124] width 422 height 63
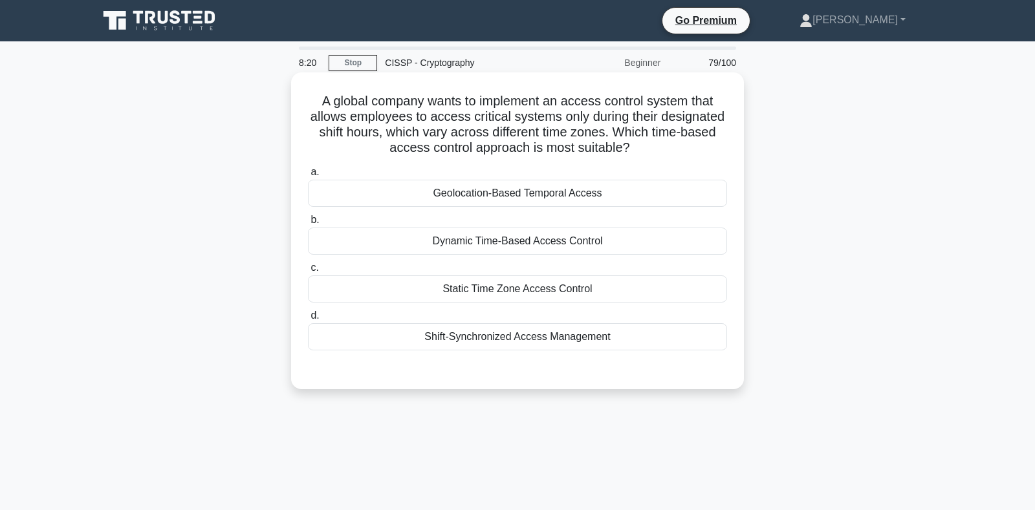
click at [440, 338] on div "Shift-Synchronized Access Management" at bounding box center [517, 336] width 419 height 27
click at [308, 320] on input "d. Shift-Synchronized Access Management" at bounding box center [308, 316] width 0 height 8
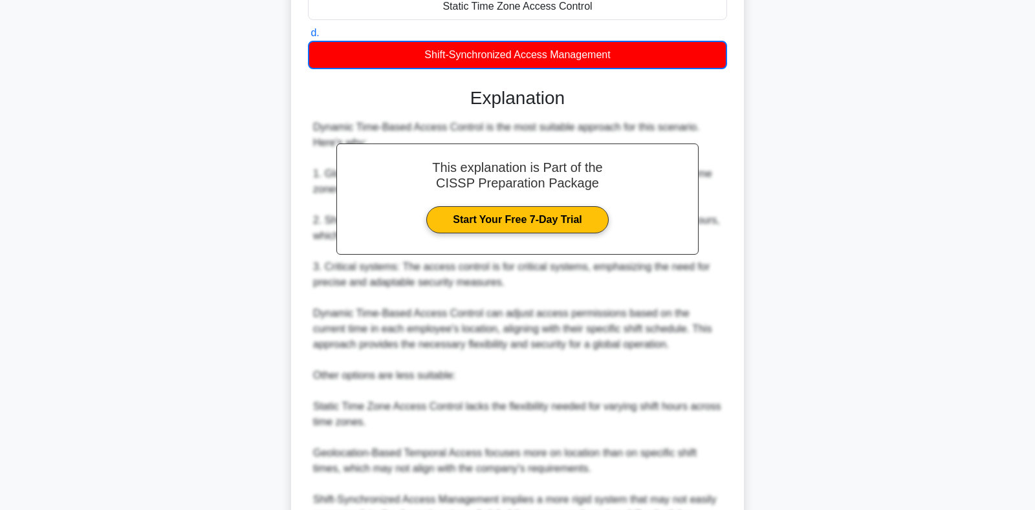
scroll to position [412, 0]
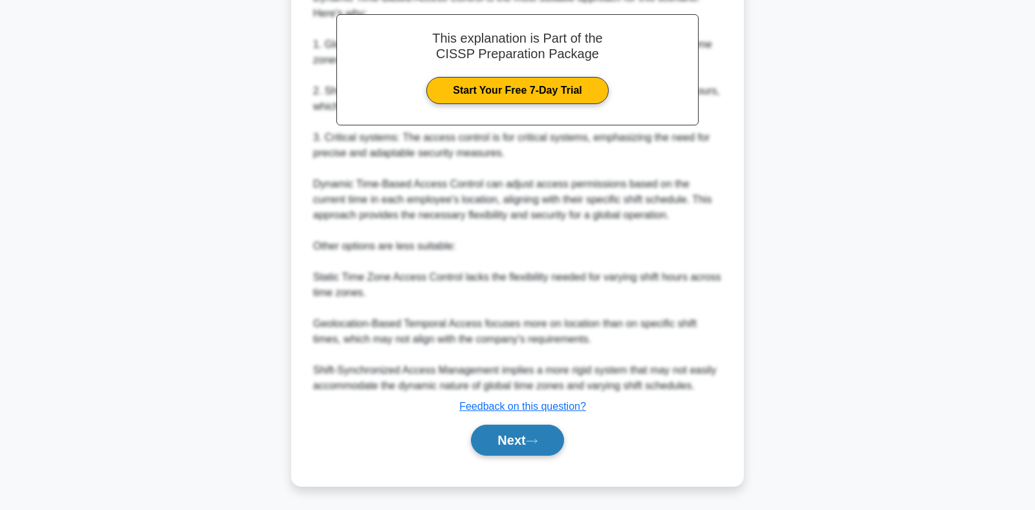
click at [535, 441] on icon at bounding box center [532, 441] width 12 height 7
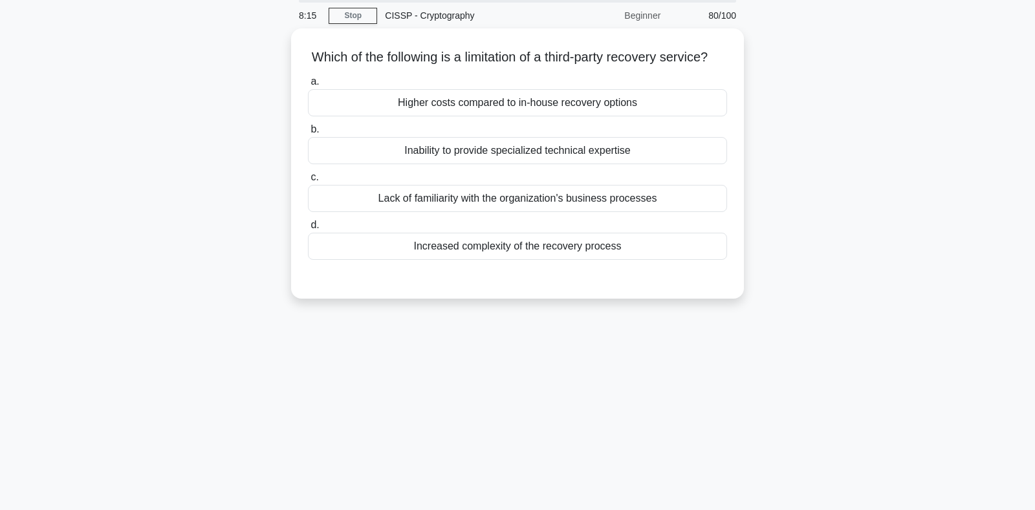
scroll to position [0, 0]
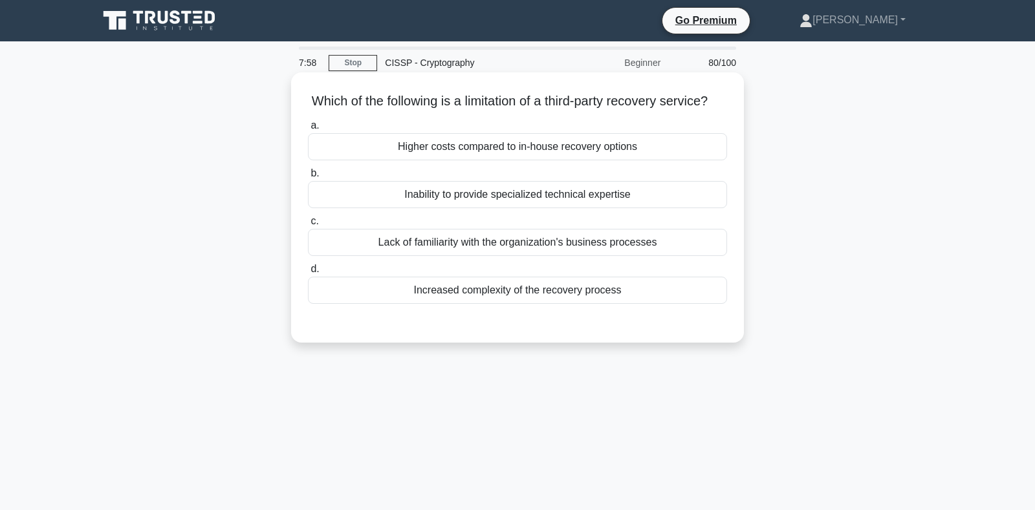
click at [530, 251] on div "Lack of familiarity with the organization's business processes" at bounding box center [517, 242] width 419 height 27
click at [308, 226] on input "c. Lack of familiarity with the organization's business processes" at bounding box center [308, 221] width 0 height 8
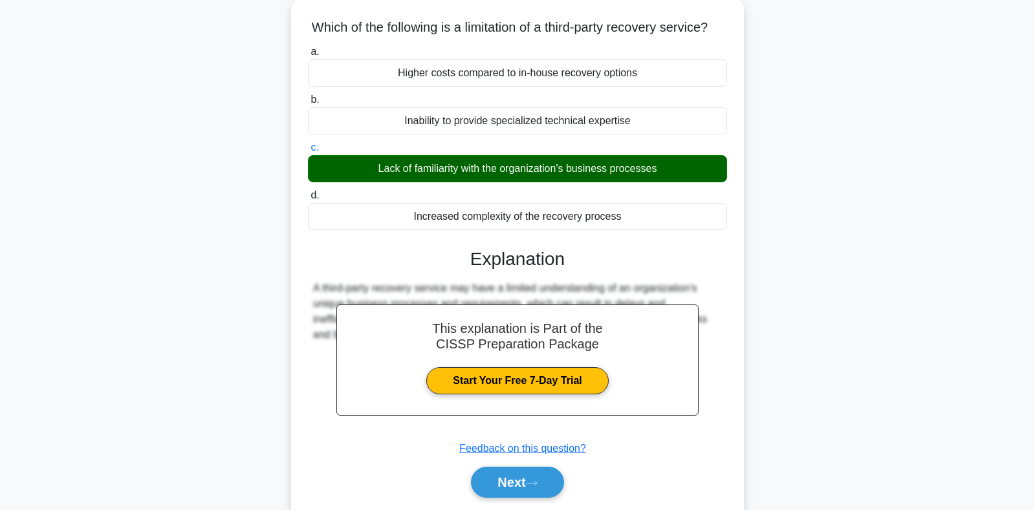
scroll to position [188, 0]
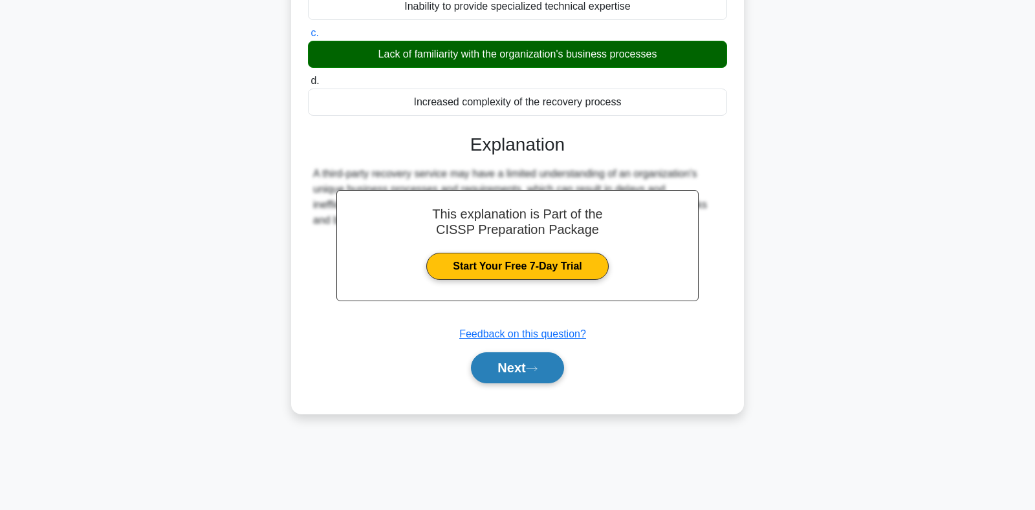
click at [531, 364] on button "Next" at bounding box center [517, 367] width 92 height 31
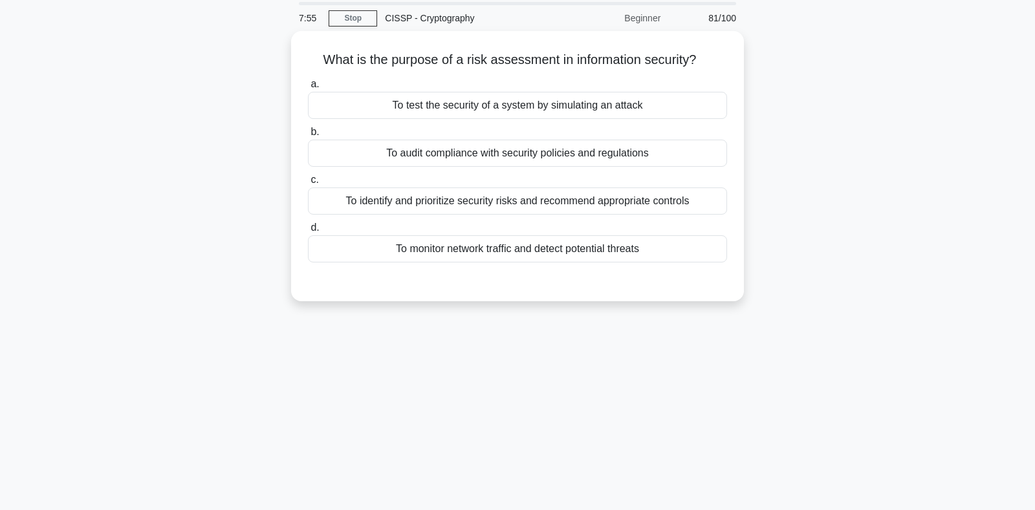
scroll to position [0, 0]
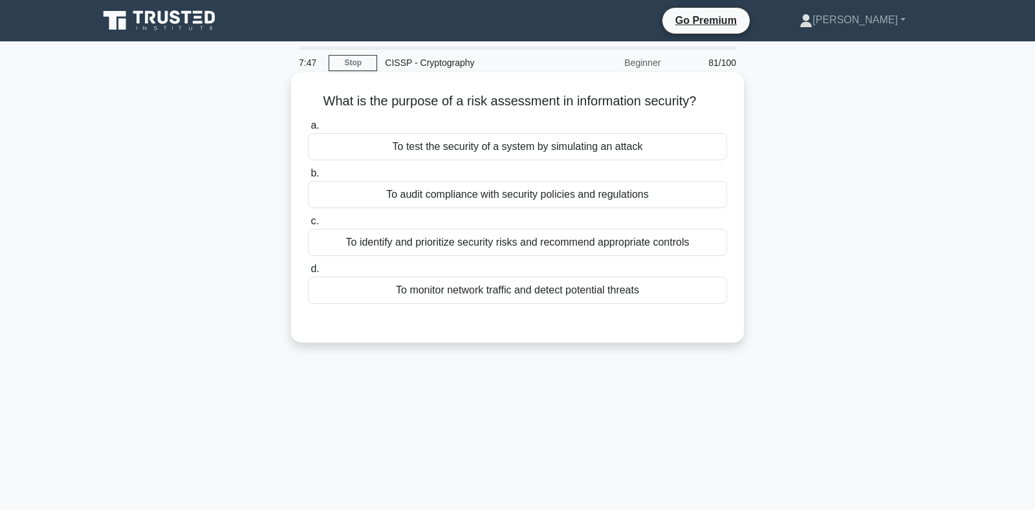
click at [427, 244] on div "To identify and prioritize security risks and recommend appropriate controls" at bounding box center [517, 242] width 419 height 27
click at [308, 226] on input "c. To identify and prioritize security risks and recommend appropriate controls" at bounding box center [308, 221] width 0 height 8
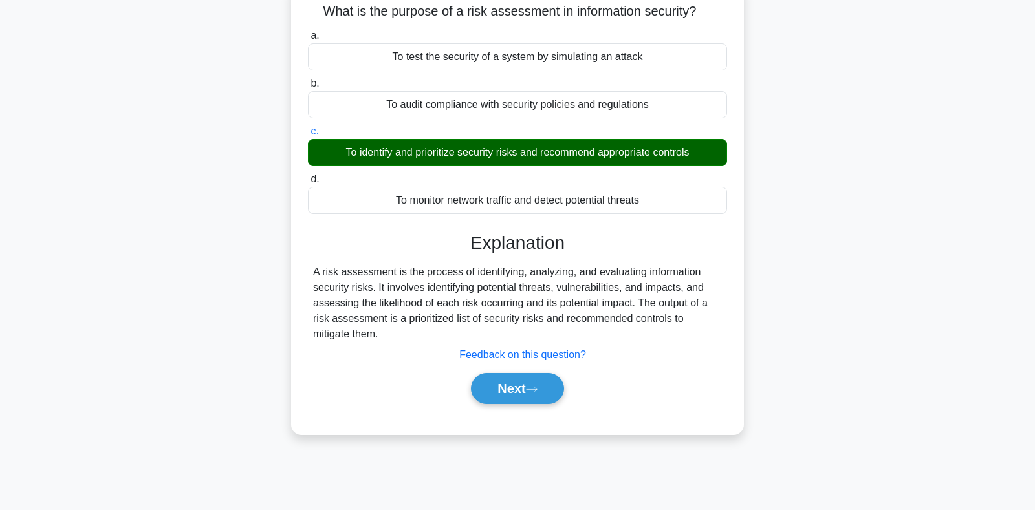
scroll to position [188, 0]
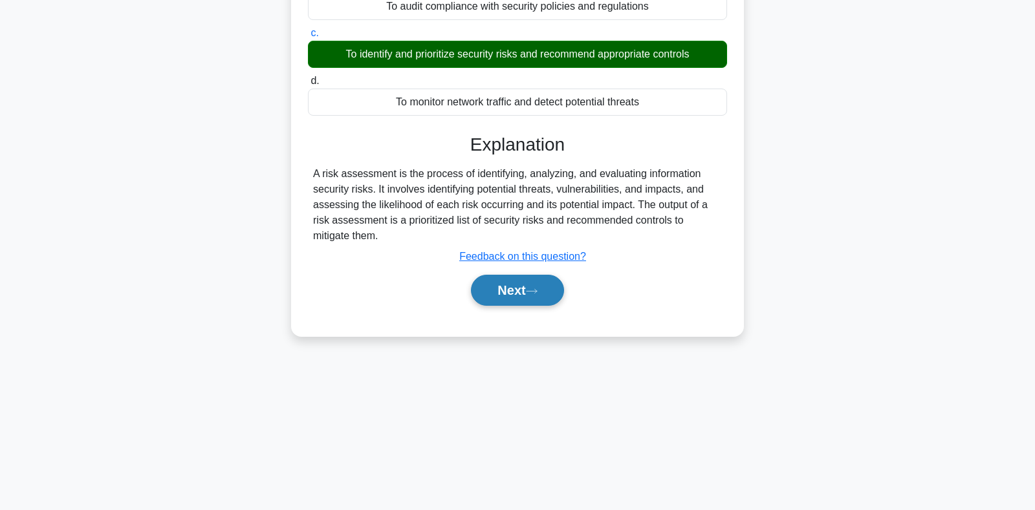
click at [527, 293] on button "Next" at bounding box center [517, 290] width 92 height 31
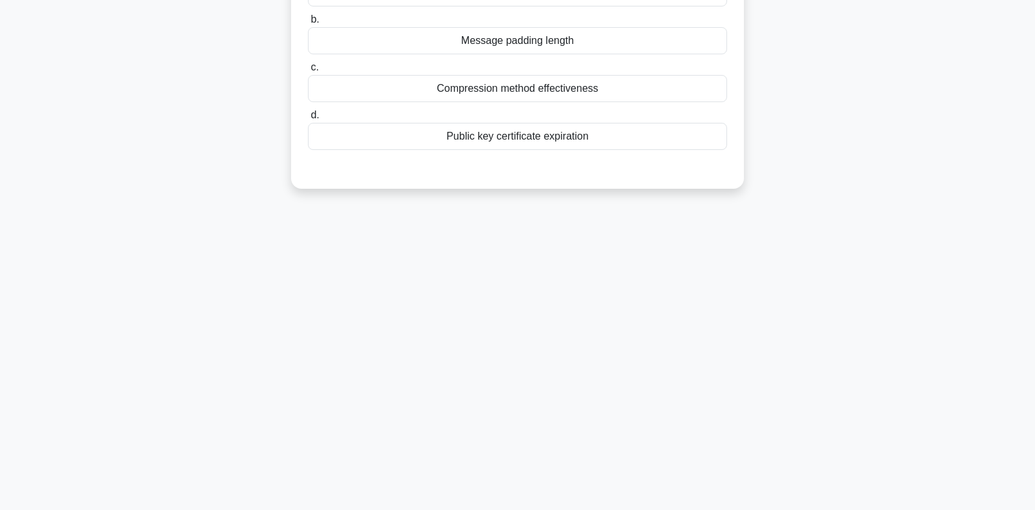
scroll to position [0, 0]
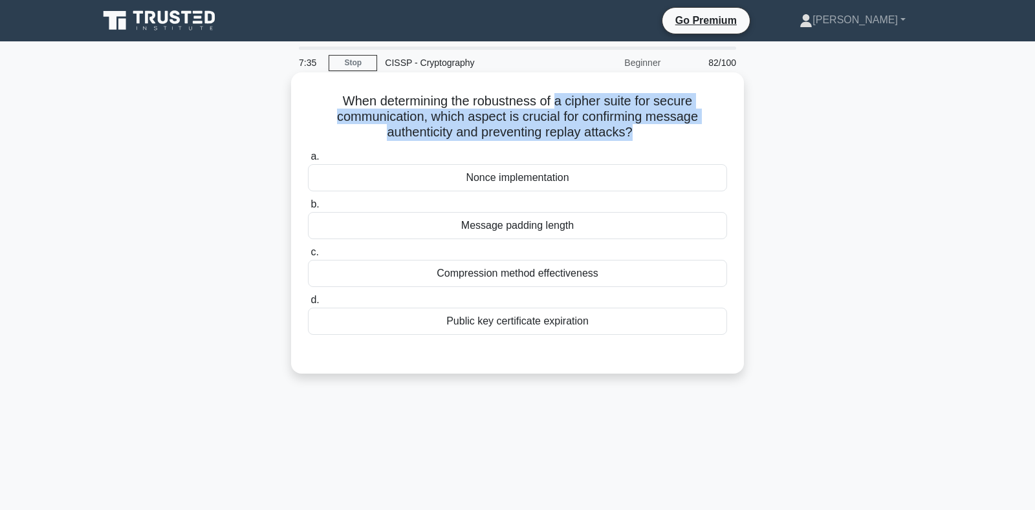
drag, startPoint x: 558, startPoint y: 107, endPoint x: 631, endPoint y: 131, distance: 76.9
click at [631, 131] on h5 "When determining the robustness of a cipher suite for secure communication, whi…" at bounding box center [517, 117] width 422 height 48
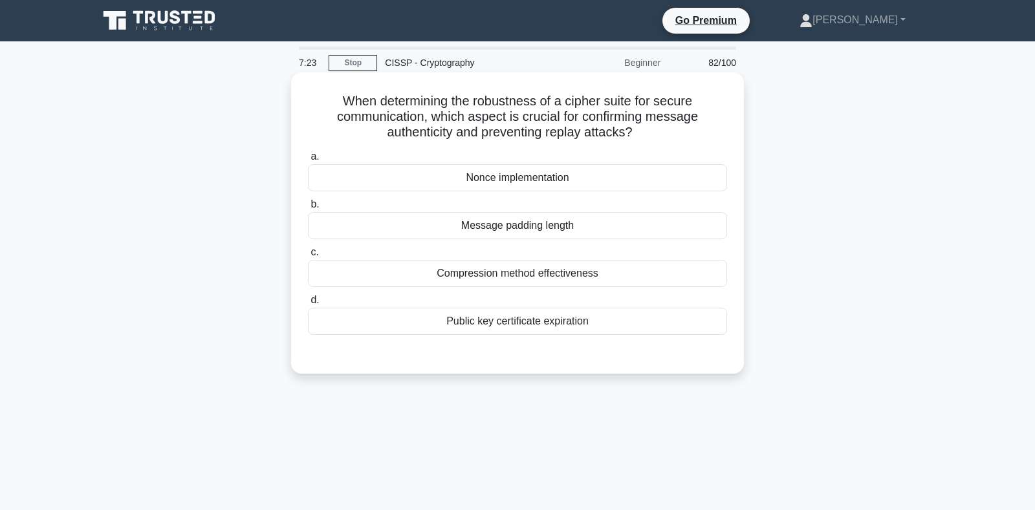
click at [500, 323] on div "Public key certificate expiration" at bounding box center [517, 321] width 419 height 27
click at [308, 305] on input "d. Public key certificate expiration" at bounding box center [308, 300] width 0 height 8
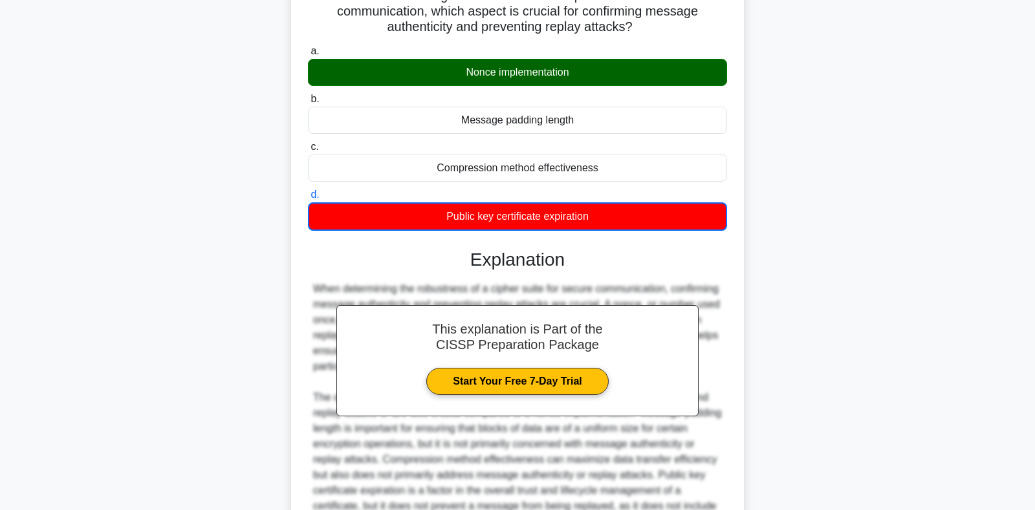
scroll to position [241, 0]
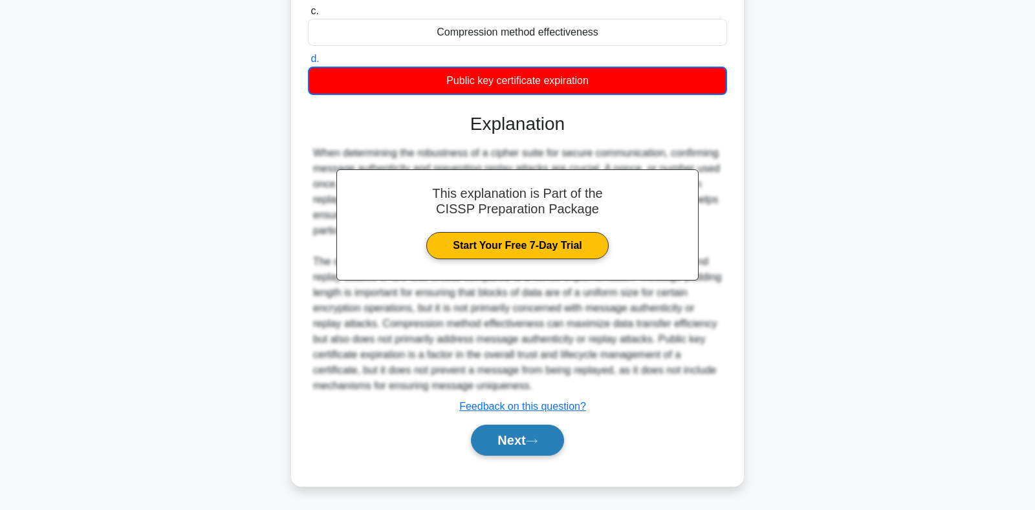
click at [521, 439] on button "Next" at bounding box center [517, 440] width 92 height 31
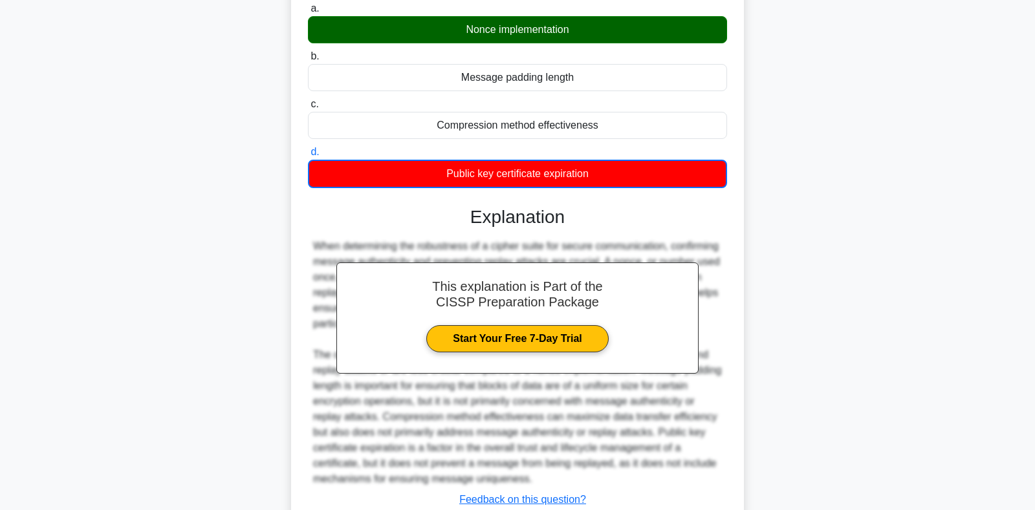
scroll to position [38, 0]
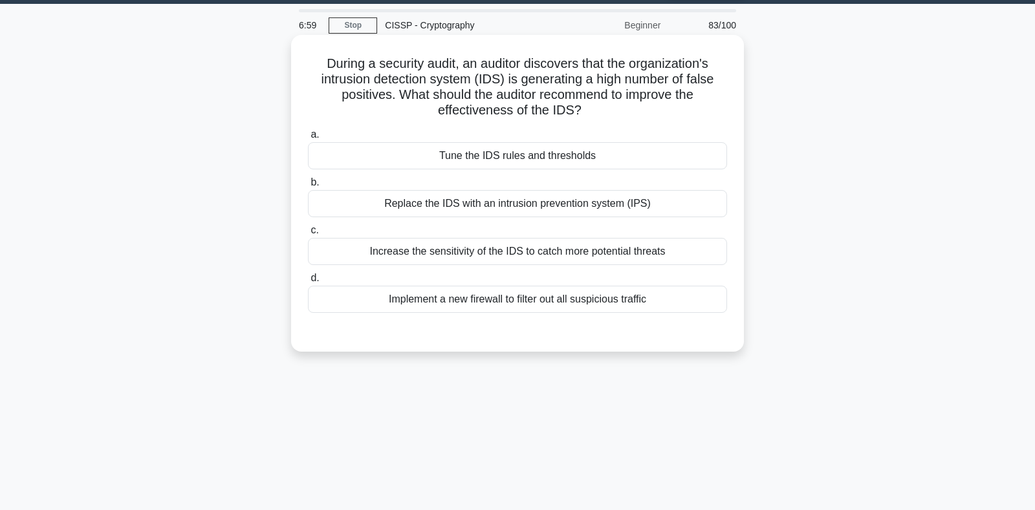
click at [475, 157] on div "Tune the IDS rules and thresholds" at bounding box center [517, 155] width 419 height 27
click at [308, 139] on input "a. Tune the IDS rules and thresholds" at bounding box center [308, 135] width 0 height 8
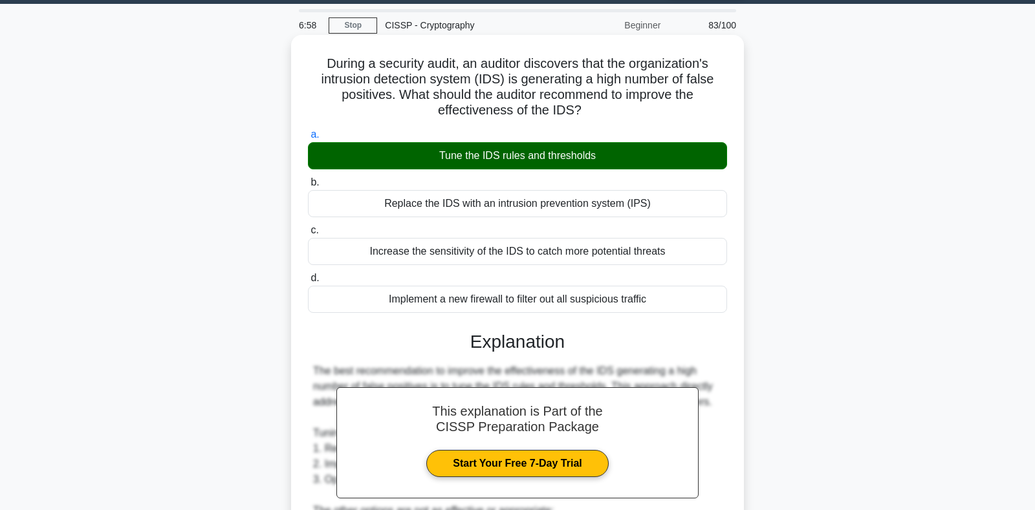
scroll to position [348, 0]
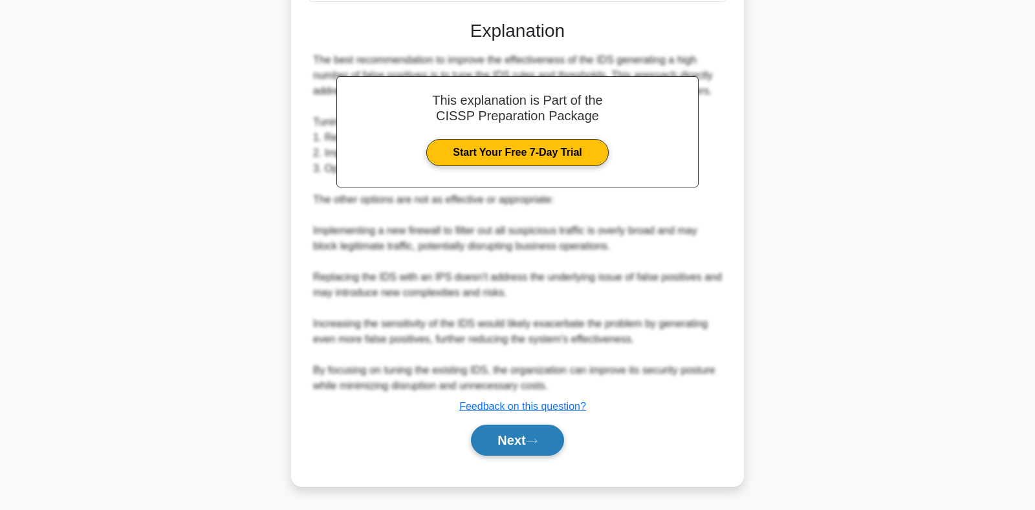
click at [542, 451] on button "Next" at bounding box center [517, 440] width 92 height 31
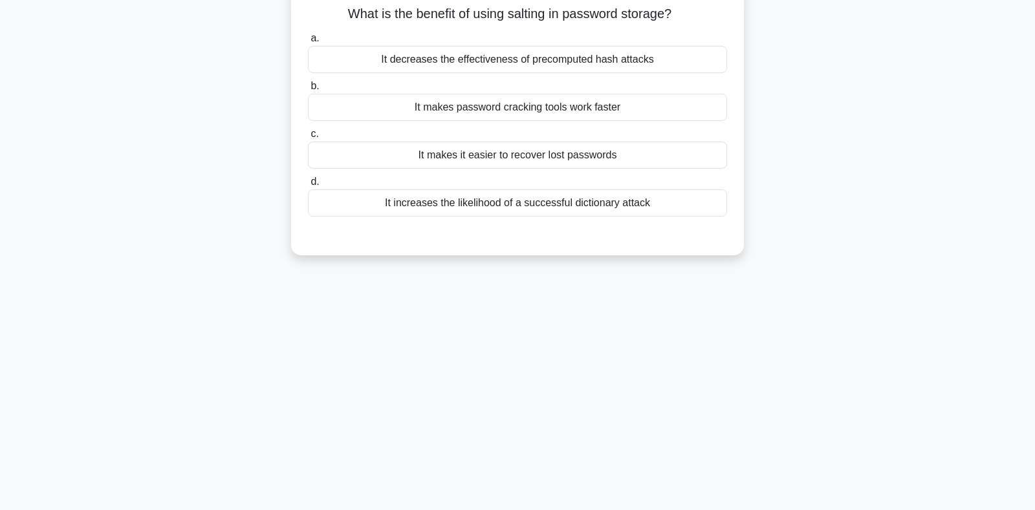
scroll to position [0, 0]
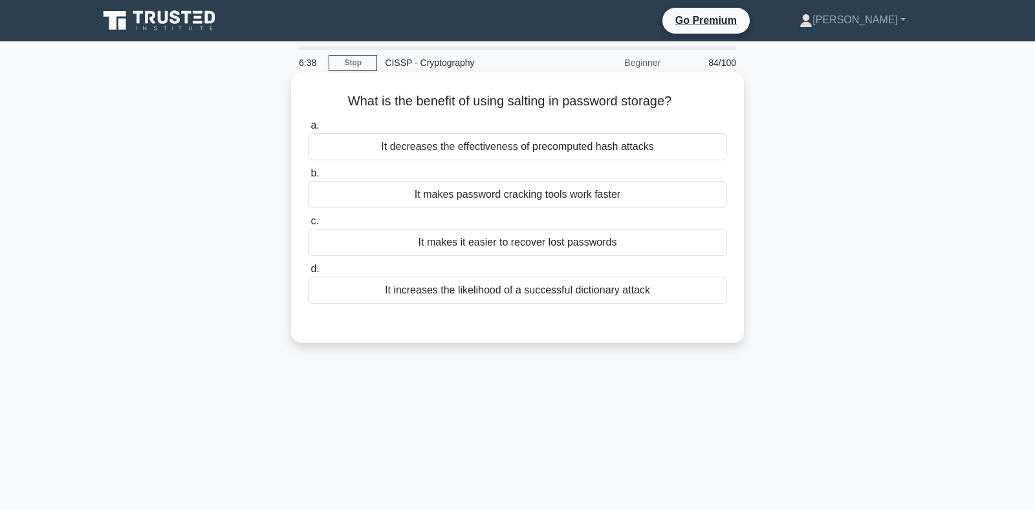
click at [489, 152] on div "It decreases the effectiveness of precomputed hash attacks" at bounding box center [517, 146] width 419 height 27
click at [308, 130] on input "a. It decreases the effectiveness of precomputed hash attacks" at bounding box center [308, 126] width 0 height 8
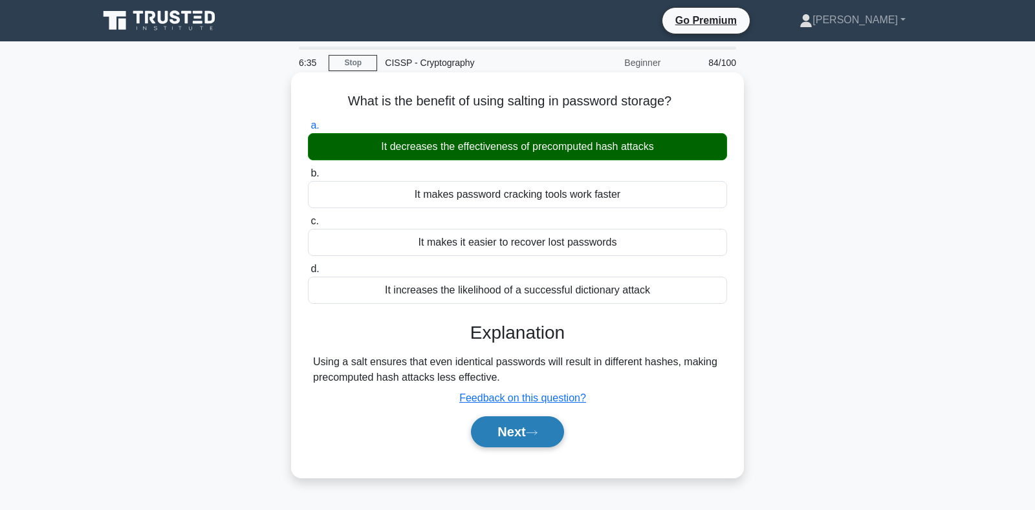
click at [526, 434] on button "Next" at bounding box center [517, 431] width 92 height 31
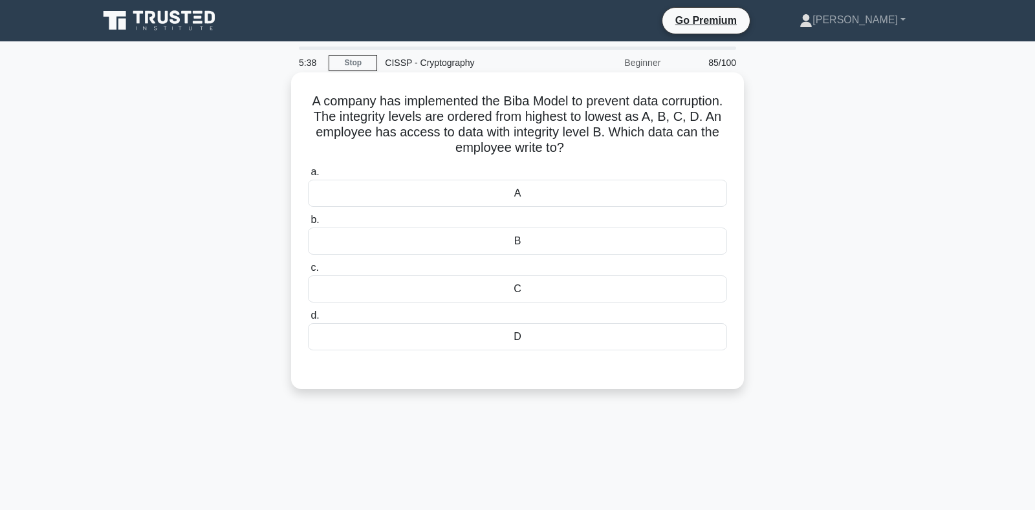
click at [542, 292] on div "C" at bounding box center [517, 288] width 419 height 27
click at [308, 272] on input "c. C" at bounding box center [308, 268] width 0 height 8
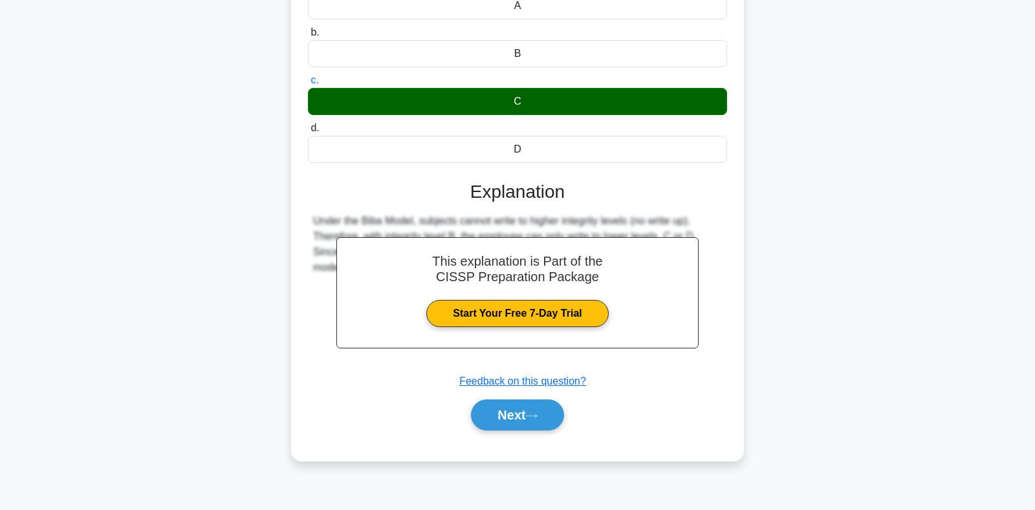
scroll to position [188, 0]
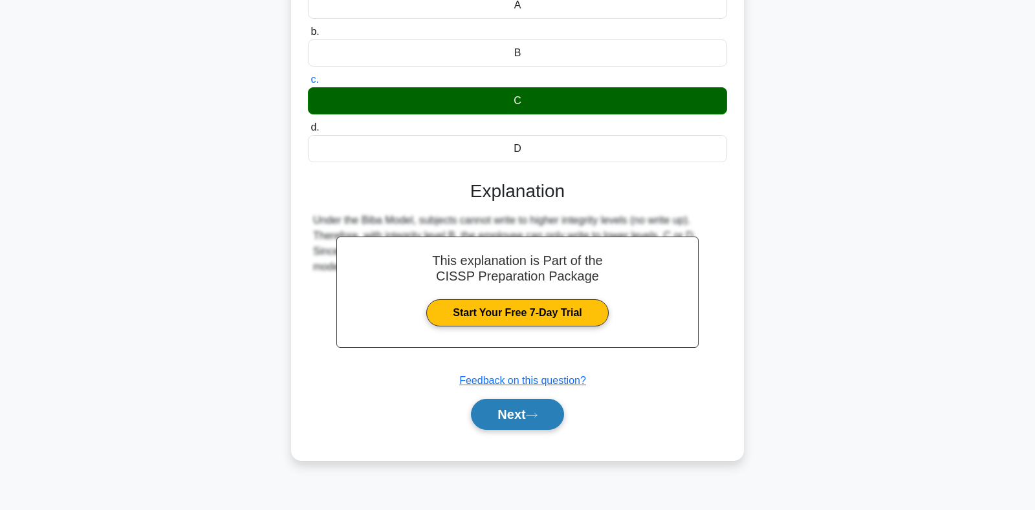
click at [520, 414] on button "Next" at bounding box center [517, 414] width 92 height 31
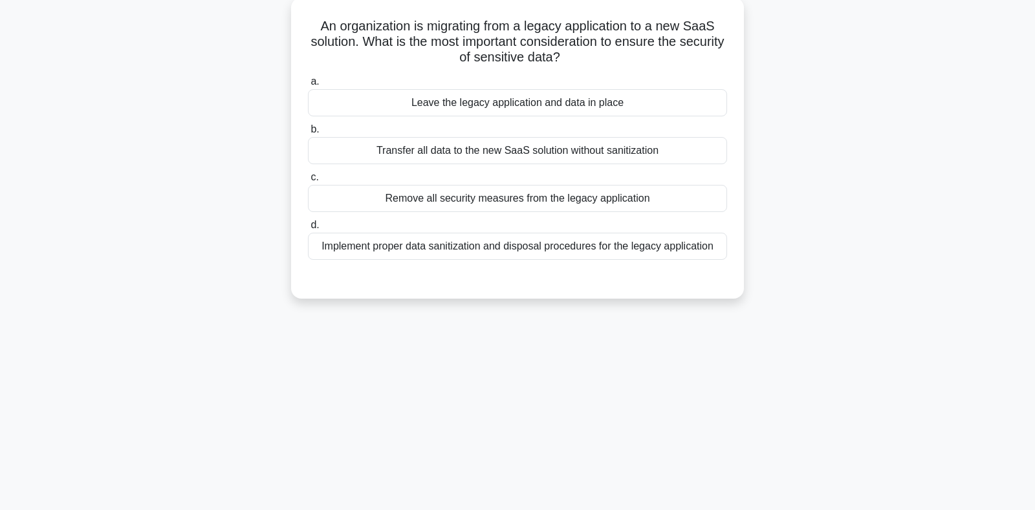
scroll to position [0, 0]
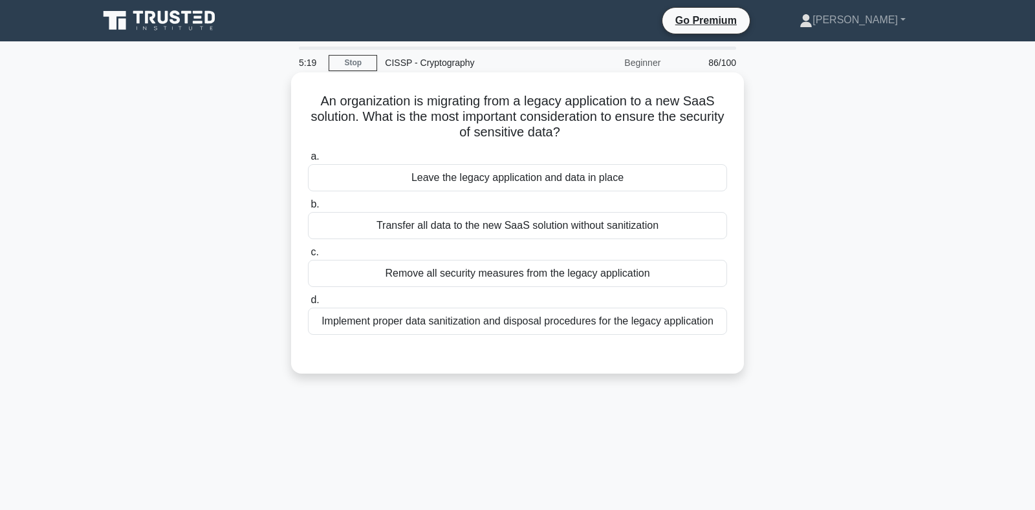
click at [494, 327] on div "Implement proper data sanitization and disposal procedures for the legacy appli…" at bounding box center [517, 321] width 419 height 27
click at [308, 305] on input "d. Implement proper data sanitization and disposal procedures for the legacy ap…" at bounding box center [308, 300] width 0 height 8
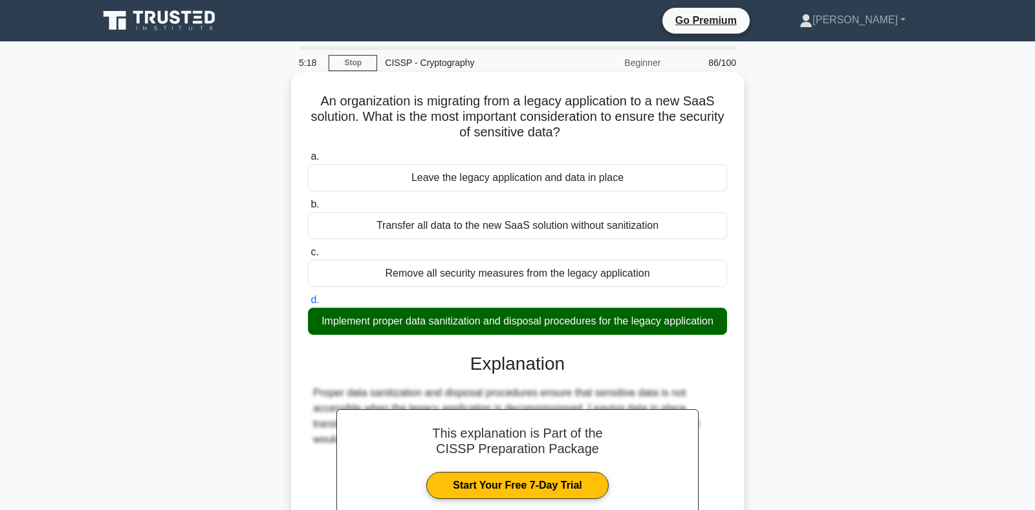
scroll to position [188, 0]
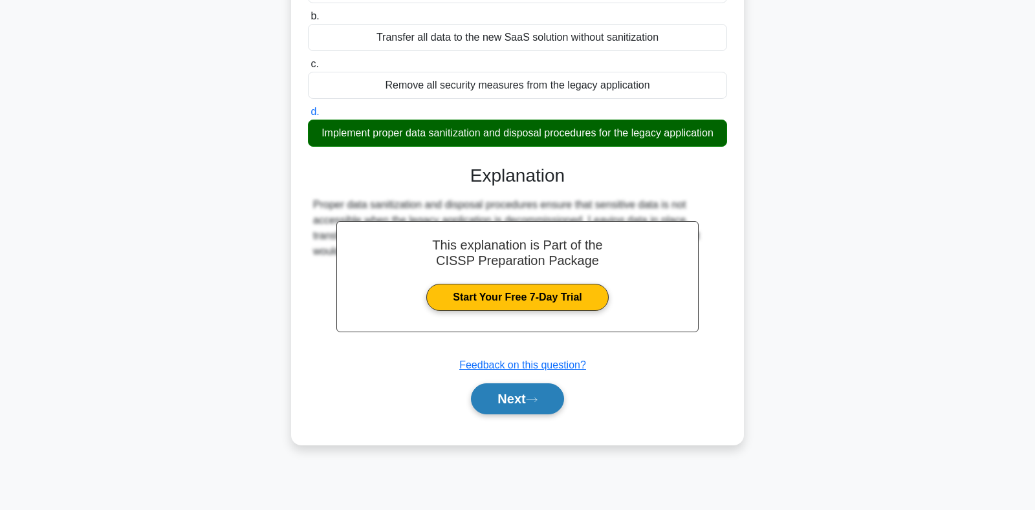
click at [515, 403] on button "Next" at bounding box center [517, 398] width 92 height 31
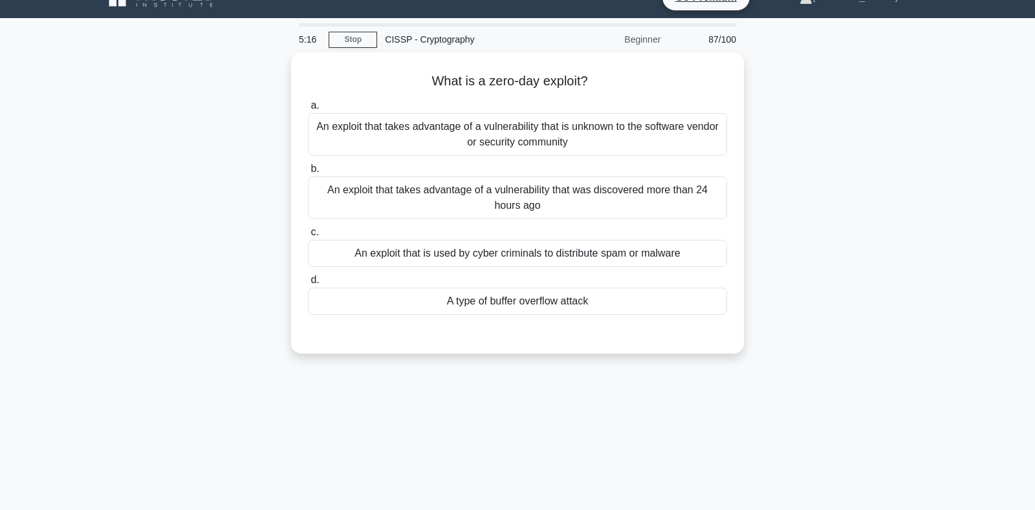
scroll to position [0, 0]
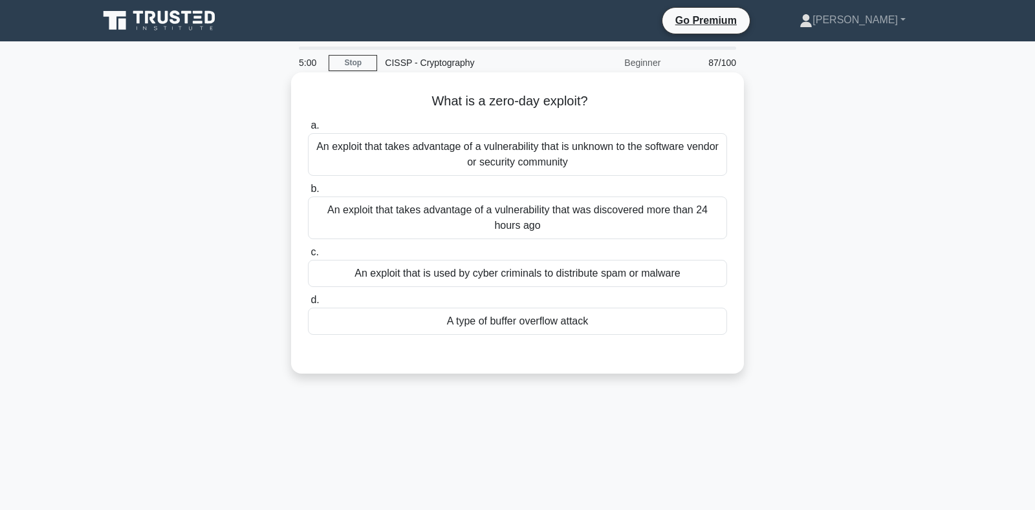
drag, startPoint x: 566, startPoint y: 158, endPoint x: 555, endPoint y: 176, distance: 20.6
click at [566, 158] on div "An exploit that takes advantage of a vulnerability that is unknown to the softw…" at bounding box center [517, 154] width 419 height 43
click at [308, 130] on input "a. An exploit that takes advantage of a vulnerability that is unknown to the so…" at bounding box center [308, 126] width 0 height 8
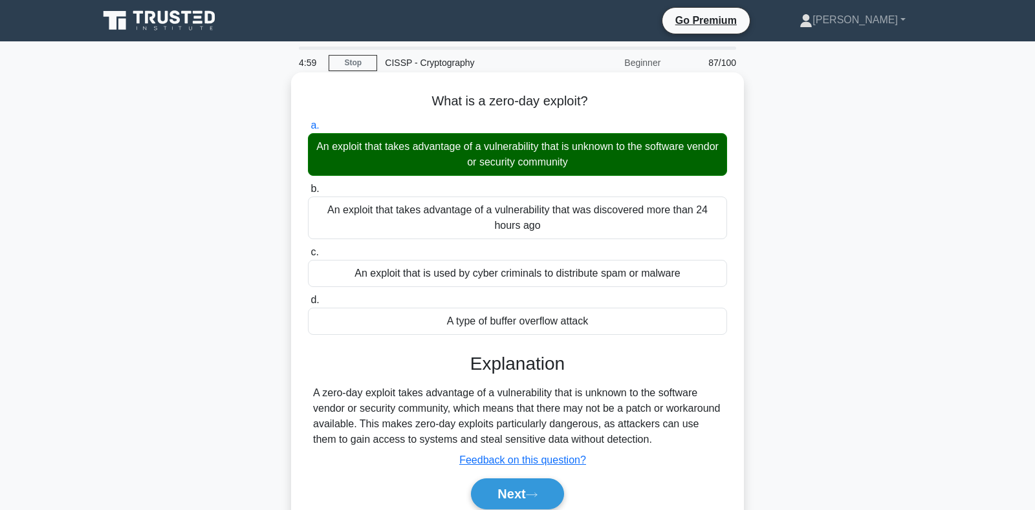
scroll to position [188, 0]
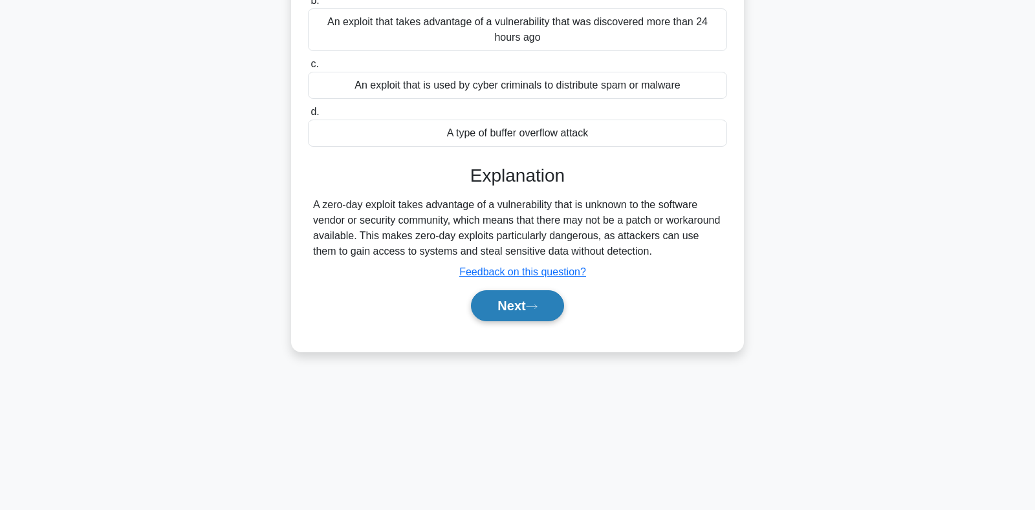
click at [511, 303] on button "Next" at bounding box center [517, 305] width 92 height 31
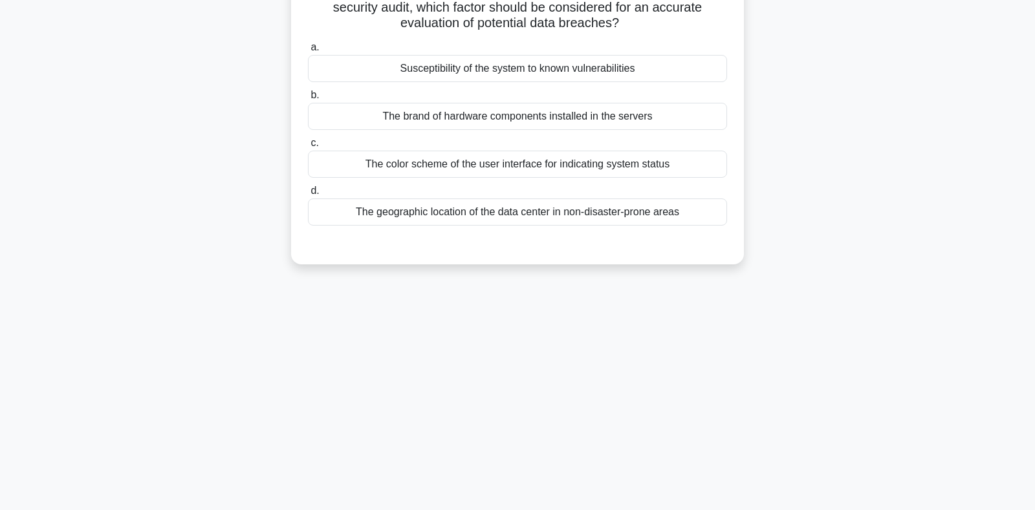
scroll to position [0, 0]
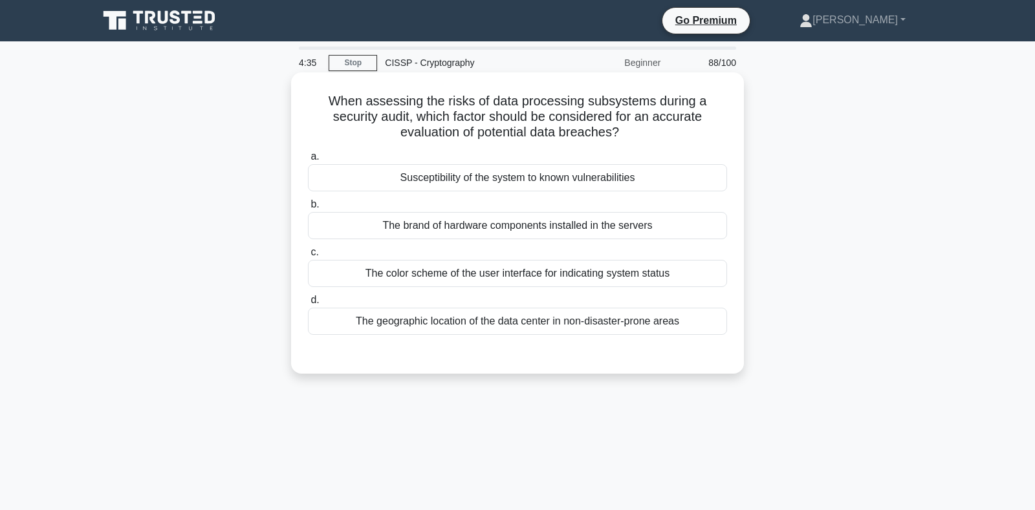
click at [504, 182] on div "Susceptibility of the system to known vulnerabilities" at bounding box center [517, 177] width 419 height 27
click at [308, 161] on input "a. Susceptibility of the system to known vulnerabilities" at bounding box center [308, 157] width 0 height 8
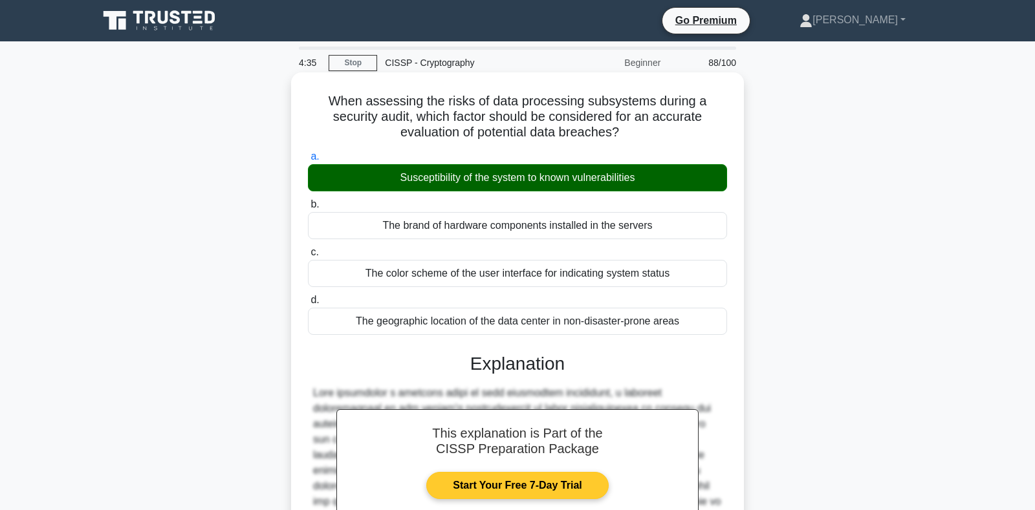
scroll to position [240, 0]
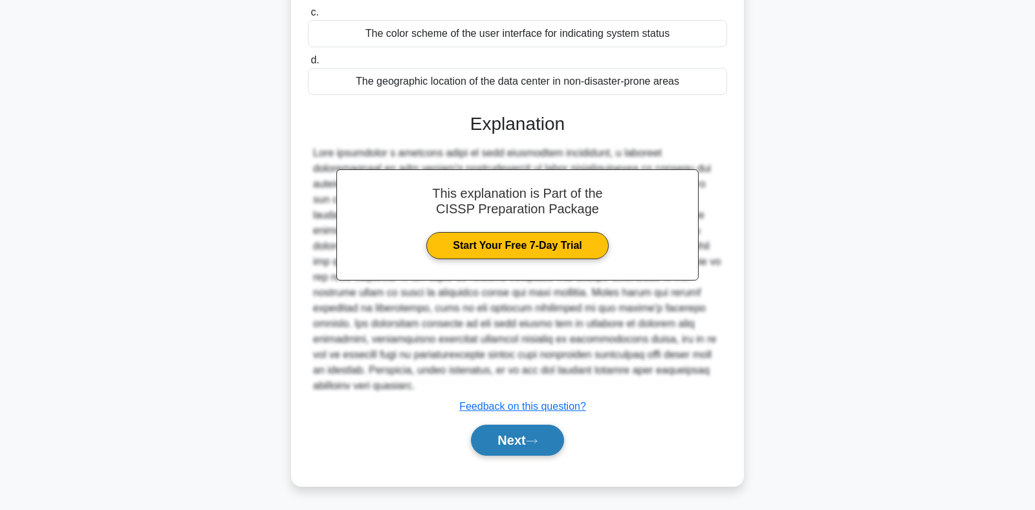
click at [537, 432] on button "Next" at bounding box center [517, 440] width 92 height 31
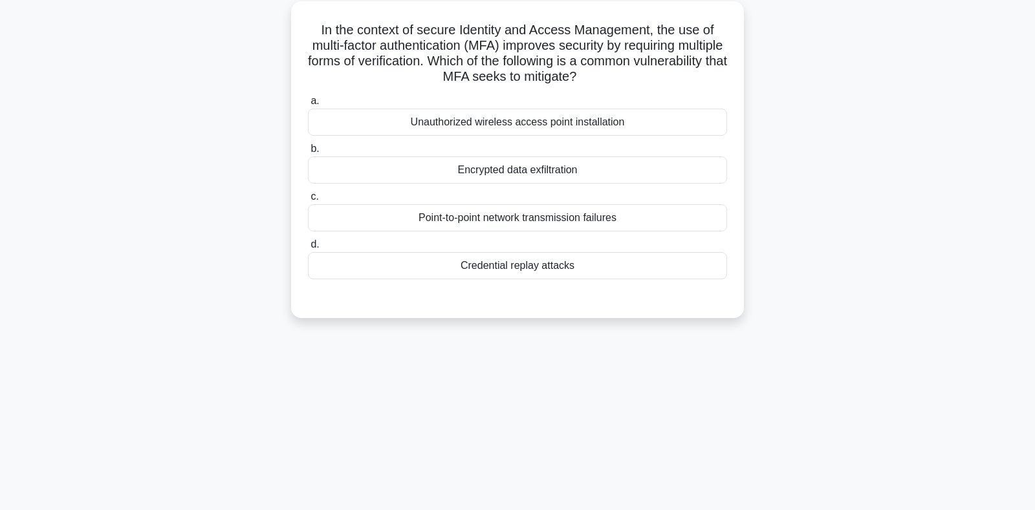
scroll to position [0, 0]
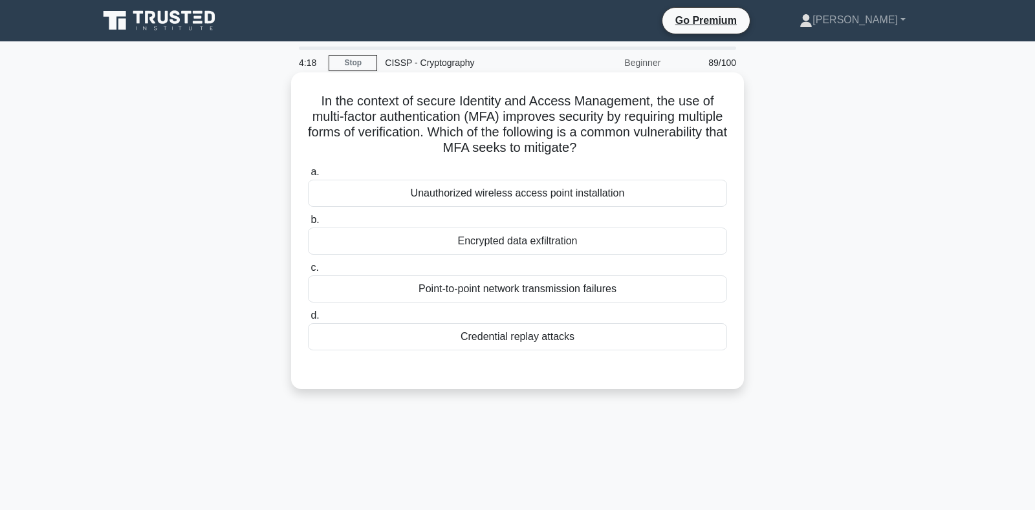
click at [492, 343] on div "Credential replay attacks" at bounding box center [517, 336] width 419 height 27
click at [308, 320] on input "d. Credential replay attacks" at bounding box center [308, 316] width 0 height 8
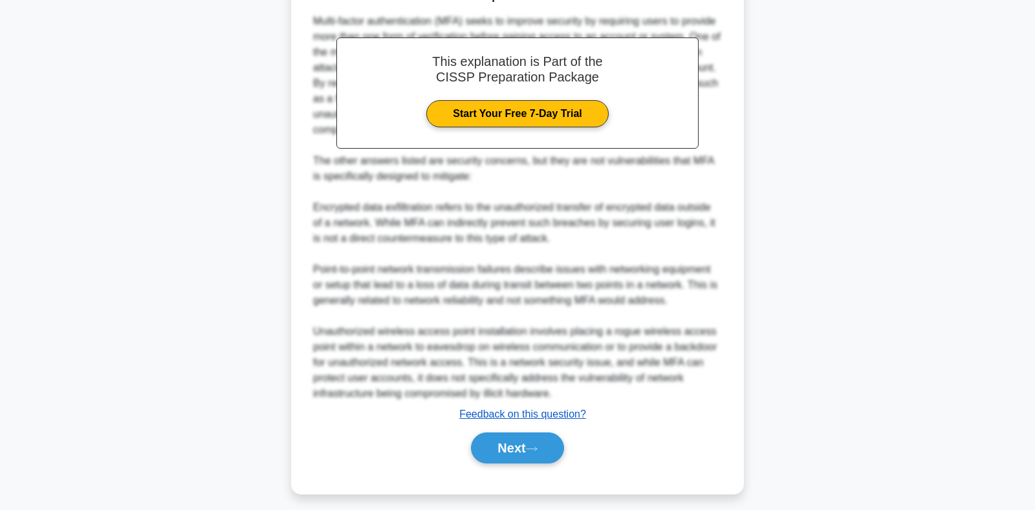
scroll to position [395, 0]
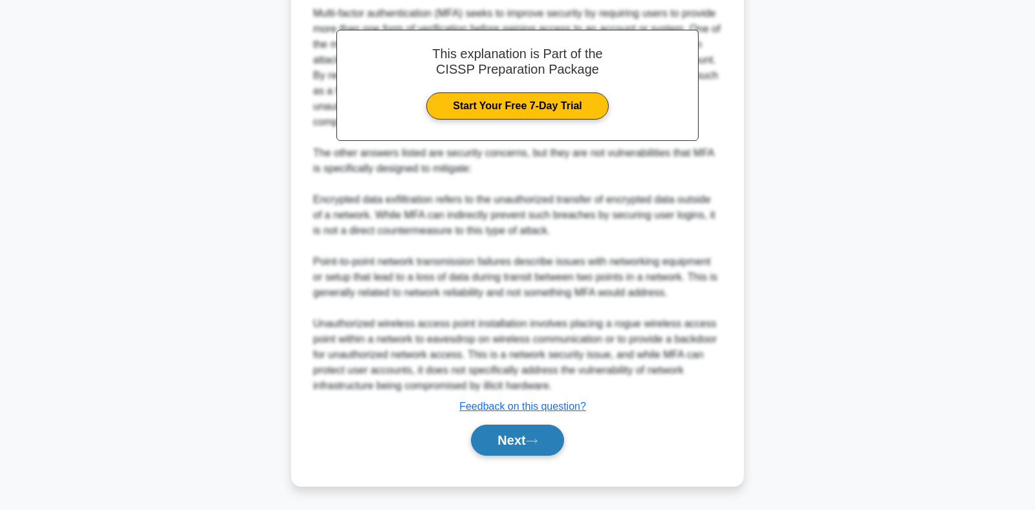
click at [505, 442] on button "Next" at bounding box center [517, 440] width 92 height 31
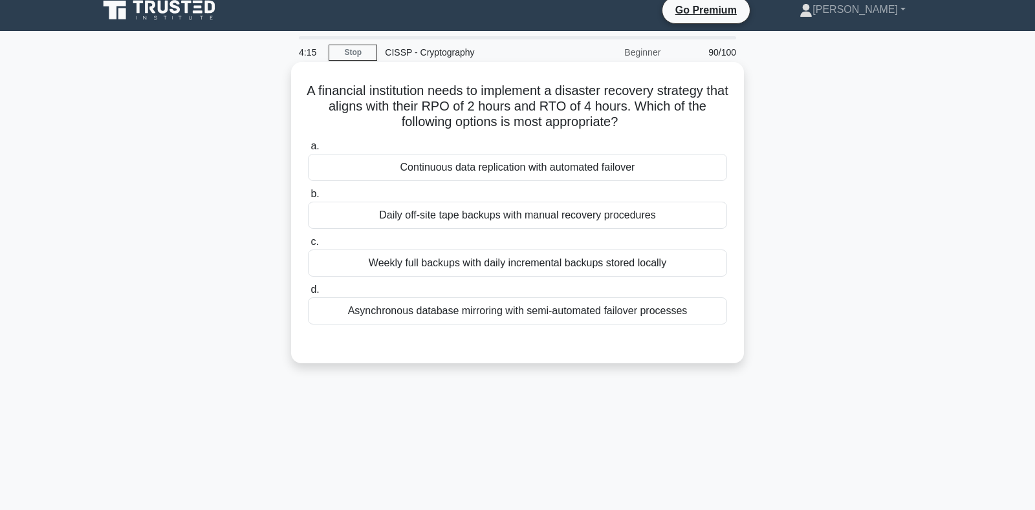
scroll to position [0, 0]
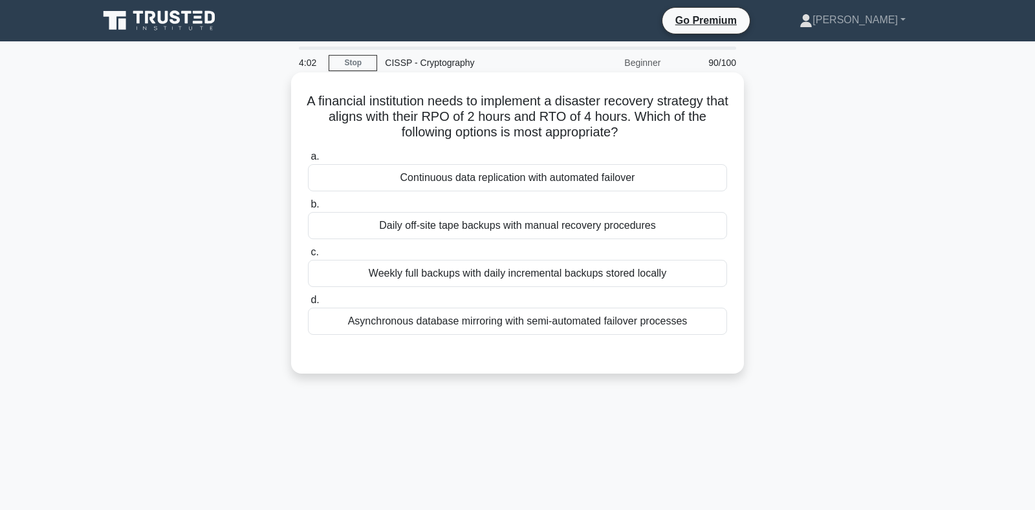
click at [485, 184] on div "Continuous data replication with automated failover" at bounding box center [517, 177] width 419 height 27
click at [308, 161] on input "a. Continuous data replication with automated failover" at bounding box center [308, 157] width 0 height 8
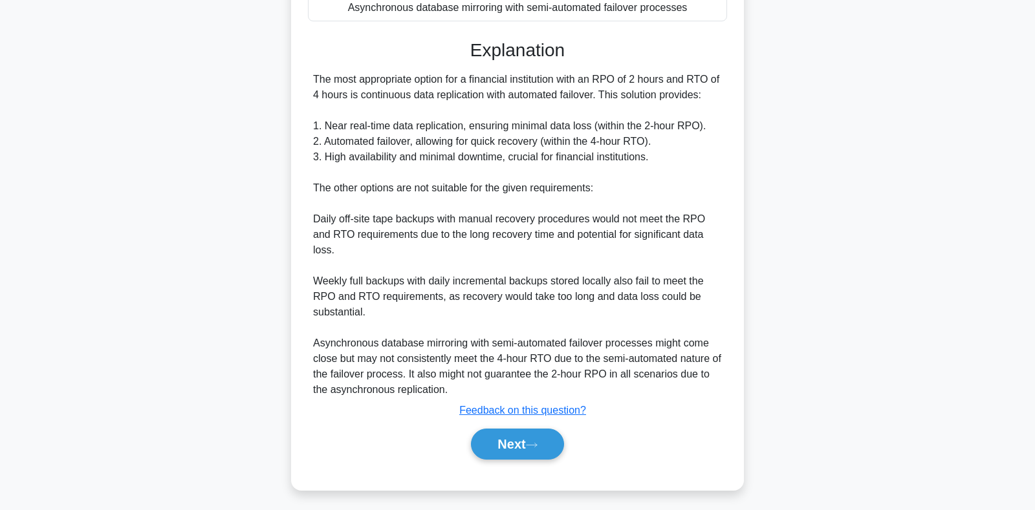
scroll to position [317, 0]
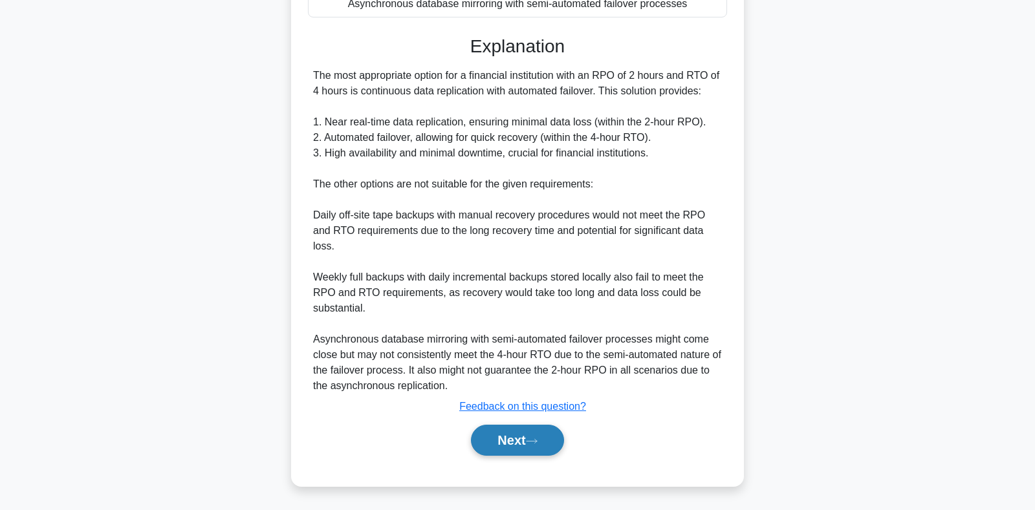
click at [519, 440] on button "Next" at bounding box center [517, 440] width 92 height 31
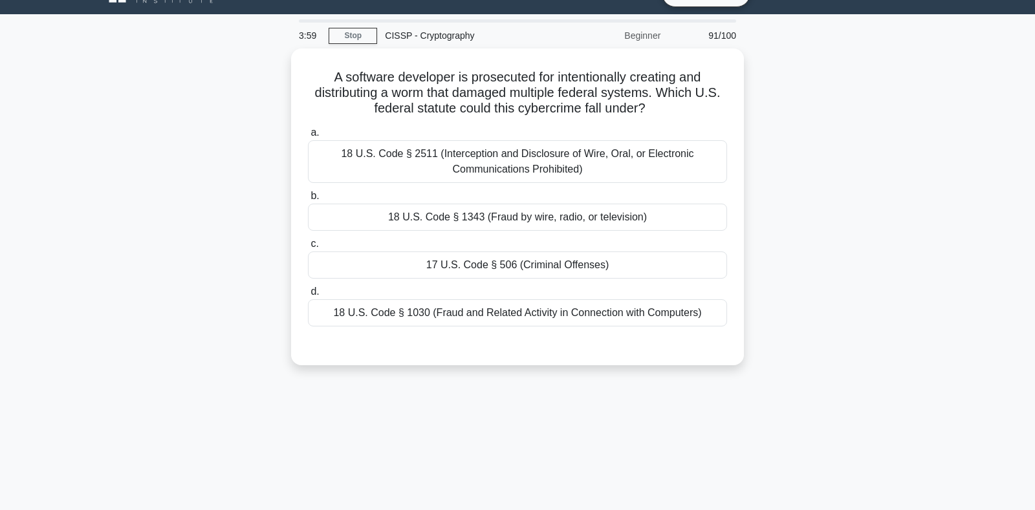
scroll to position [0, 0]
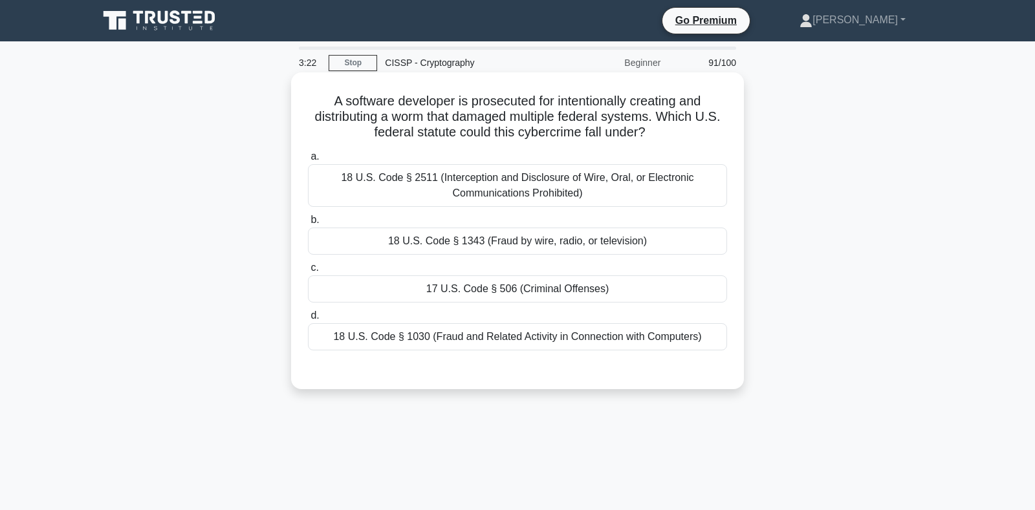
click at [553, 341] on div "18 U.S. Code § 1030 (Fraud and Related Activity in Connection with Computers)" at bounding box center [517, 336] width 419 height 27
click at [308, 320] on input "d. 18 U.S. Code § 1030 (Fraud and Related Activity in Connection with Computers)" at bounding box center [308, 316] width 0 height 8
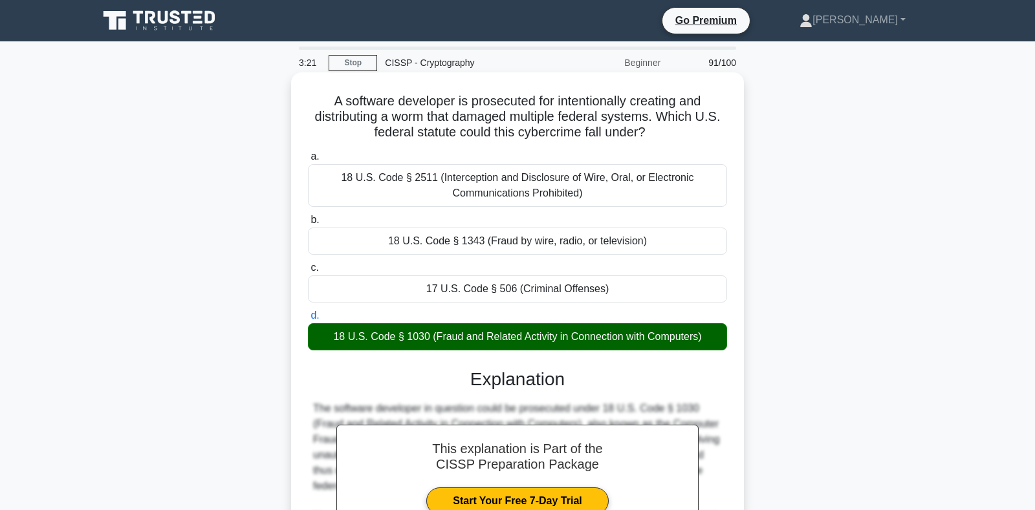
scroll to position [209, 0]
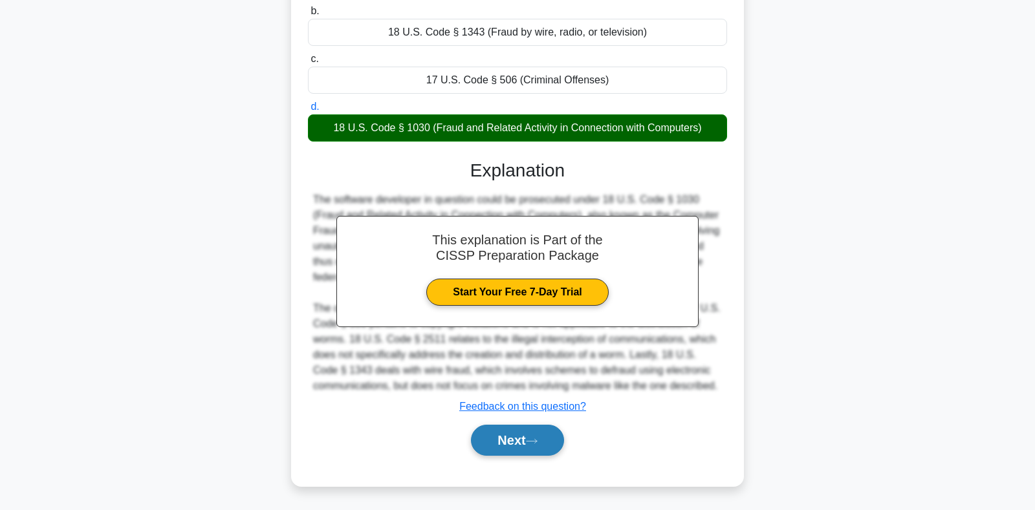
click at [542, 432] on button "Next" at bounding box center [517, 440] width 92 height 31
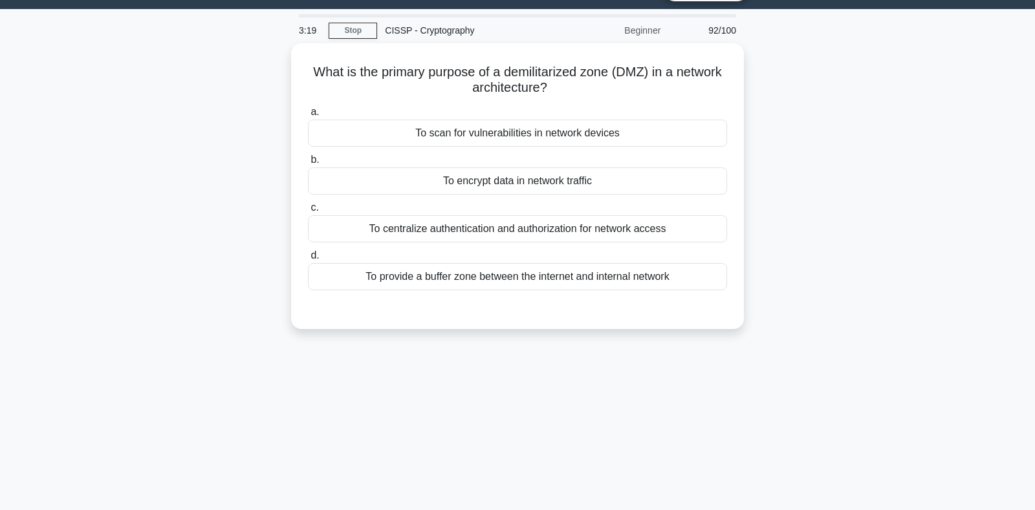
scroll to position [0, 0]
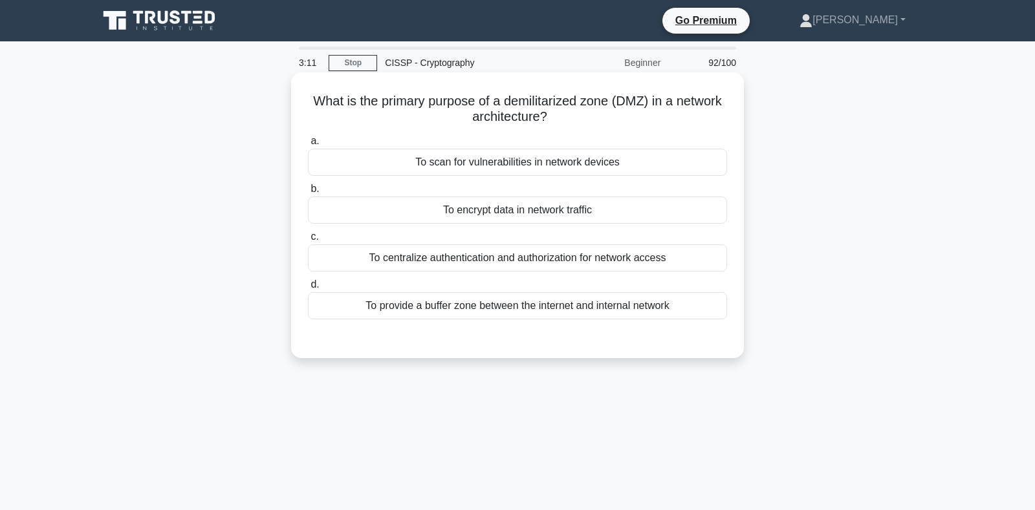
click at [482, 310] on div "To provide a buffer zone between the internet and internal network" at bounding box center [517, 305] width 419 height 27
click at [308, 289] on input "d. To provide a buffer zone between the internet and internal network" at bounding box center [308, 285] width 0 height 8
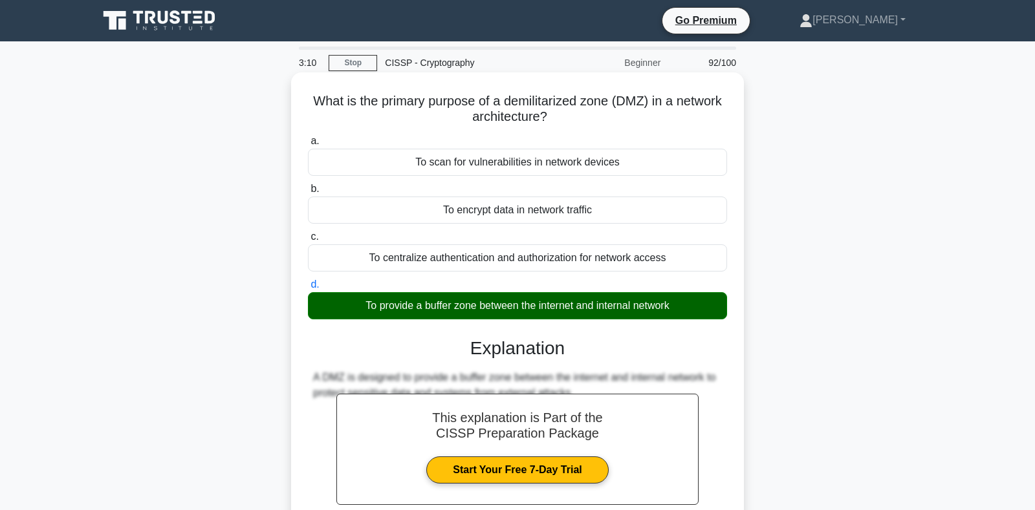
scroll to position [188, 0]
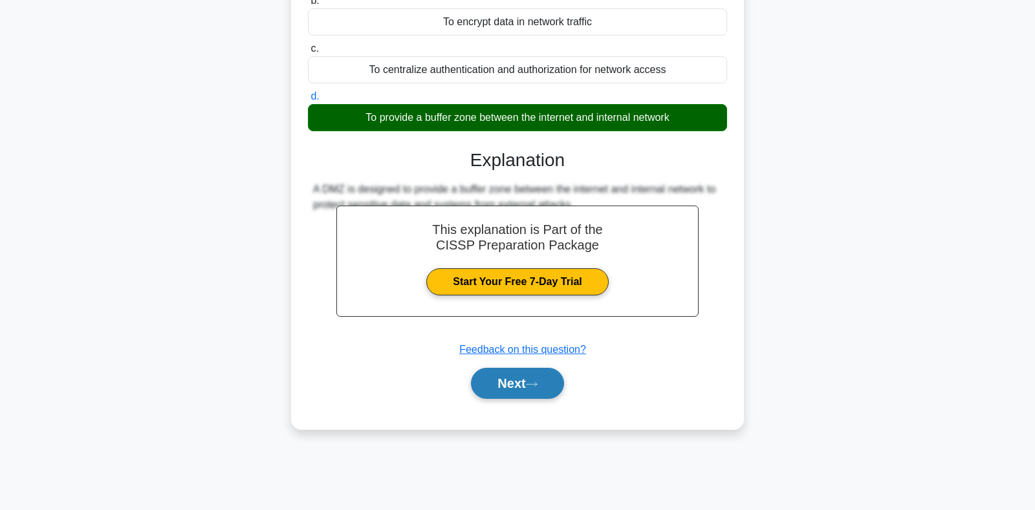
click at [509, 376] on button "Next" at bounding box center [517, 383] width 92 height 31
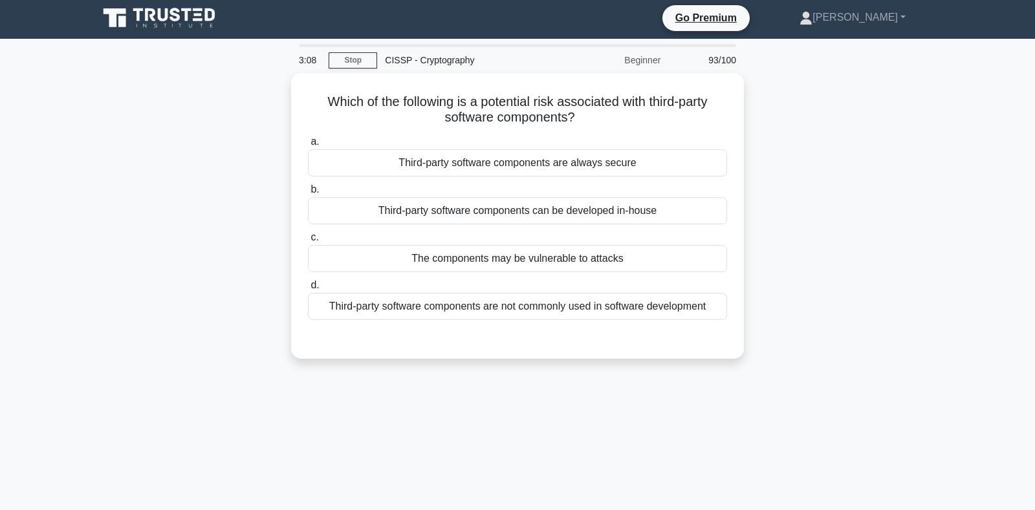
scroll to position [0, 0]
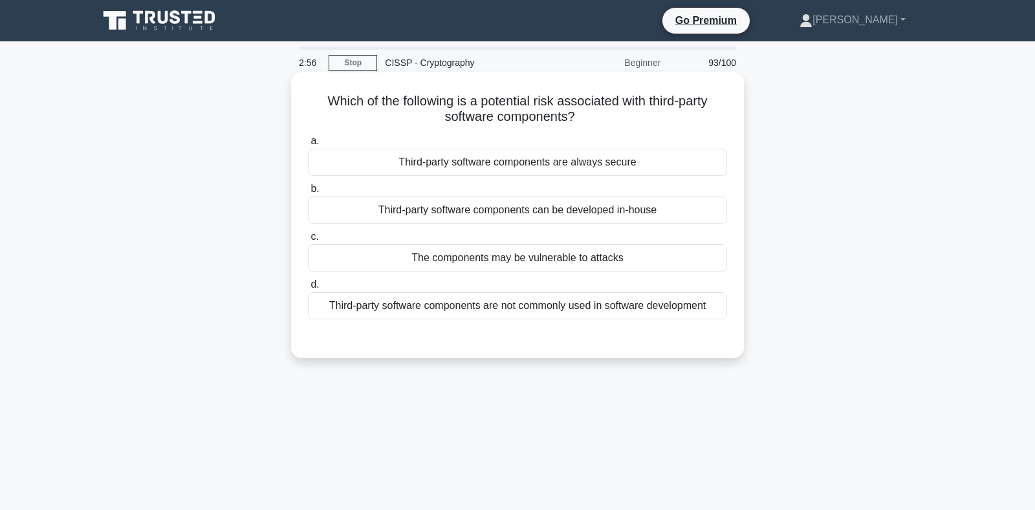
click at [503, 261] on div "The components may be vulnerable to attacks" at bounding box center [517, 257] width 419 height 27
click at [308, 241] on input "c. The components may be vulnerable to attacks" at bounding box center [308, 237] width 0 height 8
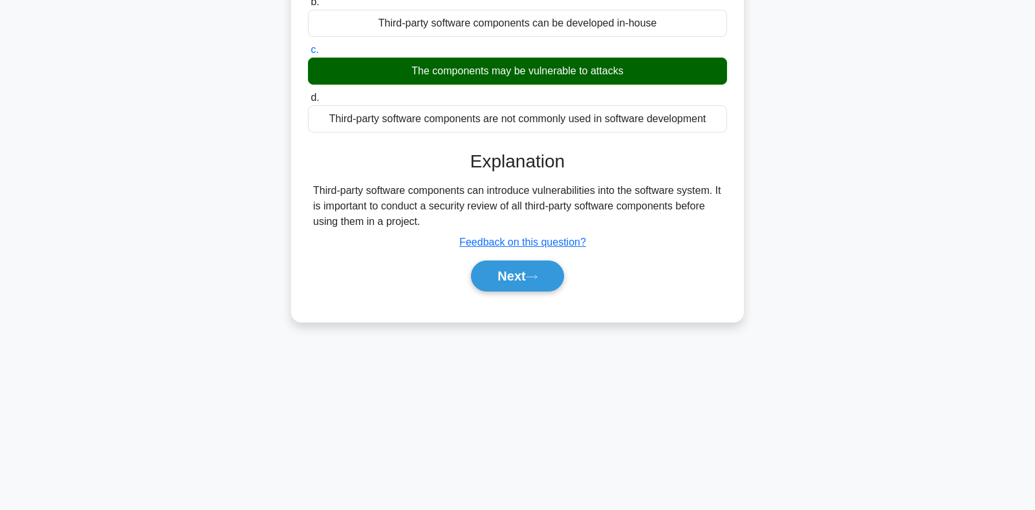
scroll to position [188, 0]
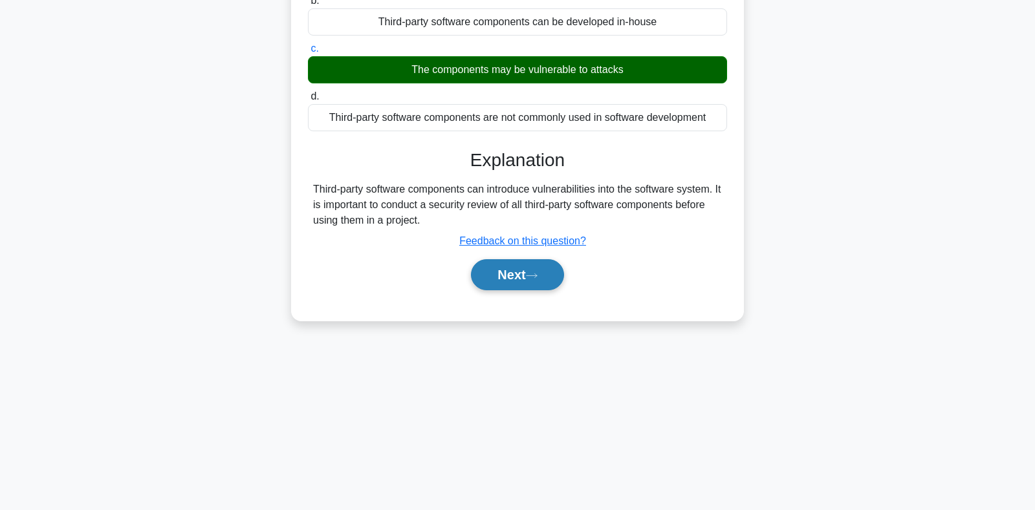
click at [537, 277] on icon at bounding box center [532, 275] width 12 height 7
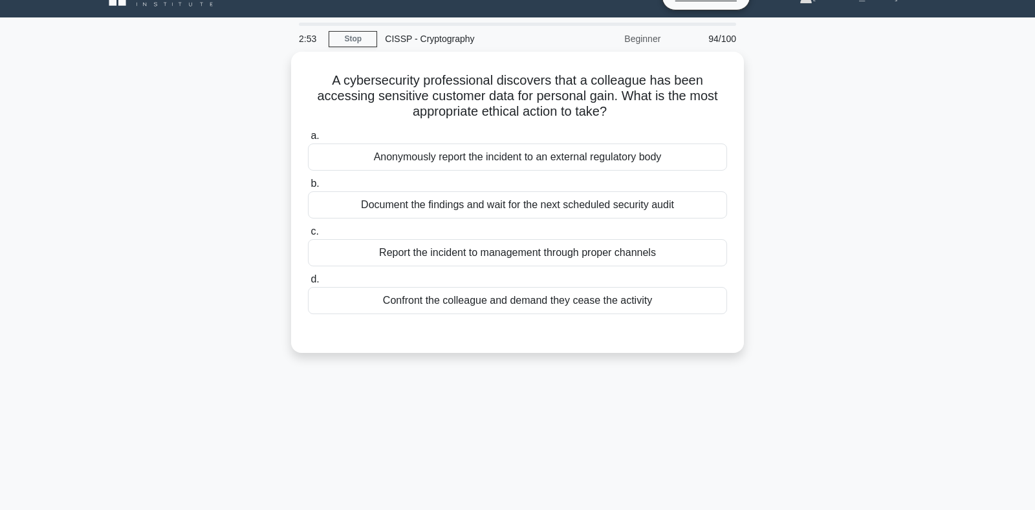
scroll to position [0, 0]
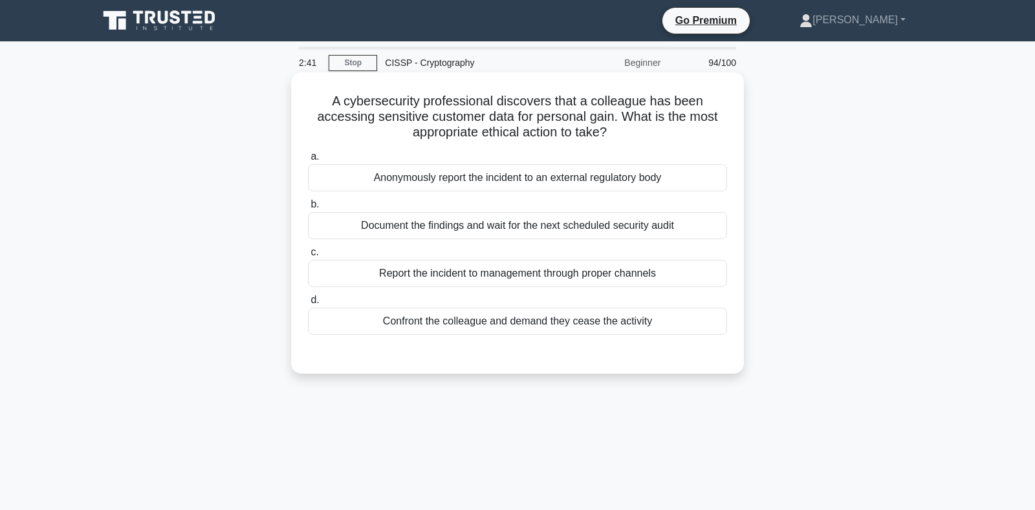
click at [448, 279] on div "Report the incident to management through proper channels" at bounding box center [517, 273] width 419 height 27
click at [308, 257] on input "c. Report the incident to management through proper channels" at bounding box center [308, 252] width 0 height 8
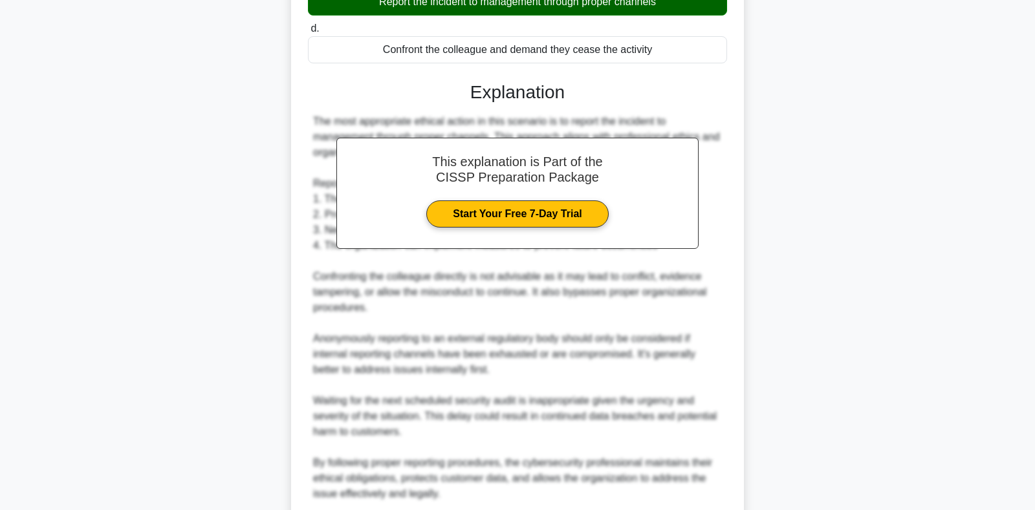
scroll to position [380, 0]
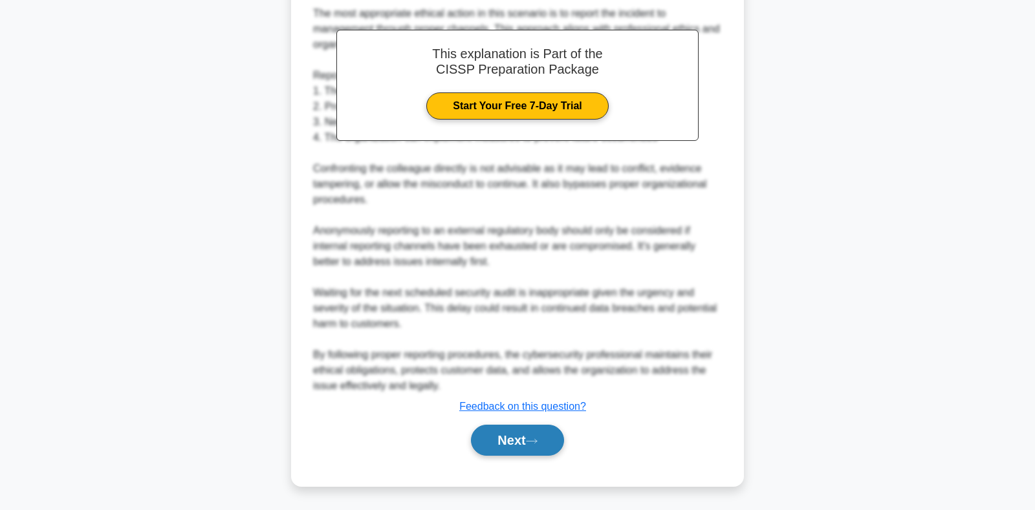
click at [525, 435] on button "Next" at bounding box center [517, 440] width 92 height 31
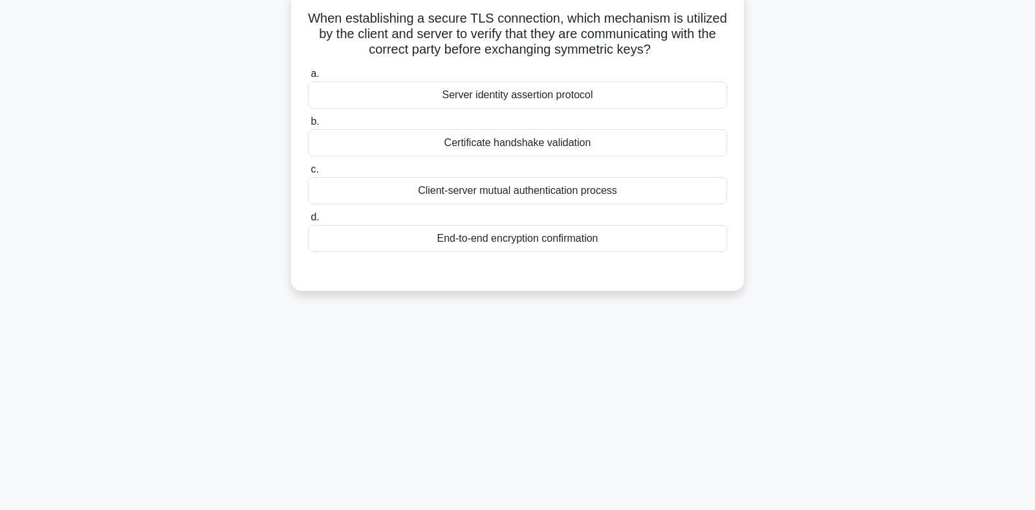
scroll to position [40, 0]
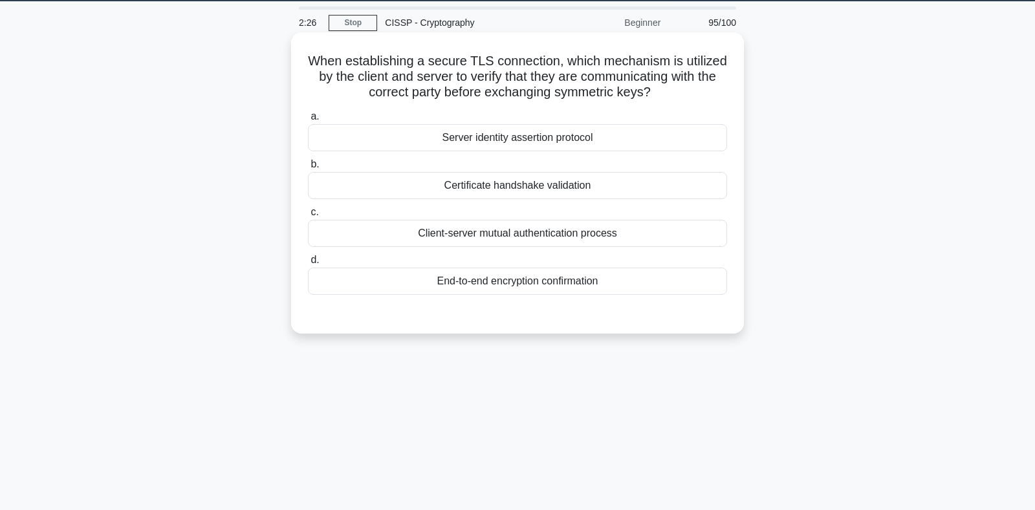
click at [493, 235] on div "Client-server mutual authentication process" at bounding box center [517, 233] width 419 height 27
click at [308, 217] on input "c. Client-server mutual authentication process" at bounding box center [308, 212] width 0 height 8
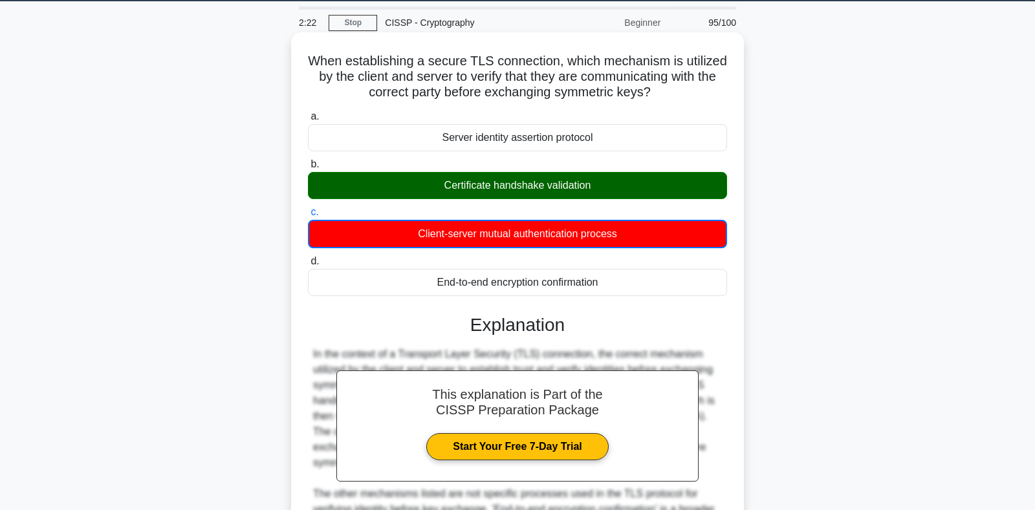
scroll to position [257, 0]
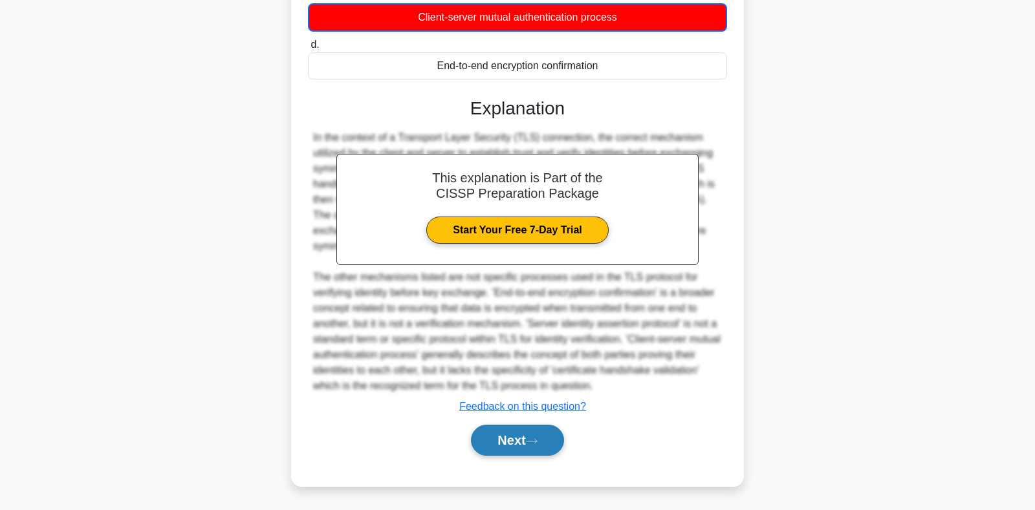
click at [529, 436] on button "Next" at bounding box center [517, 440] width 92 height 31
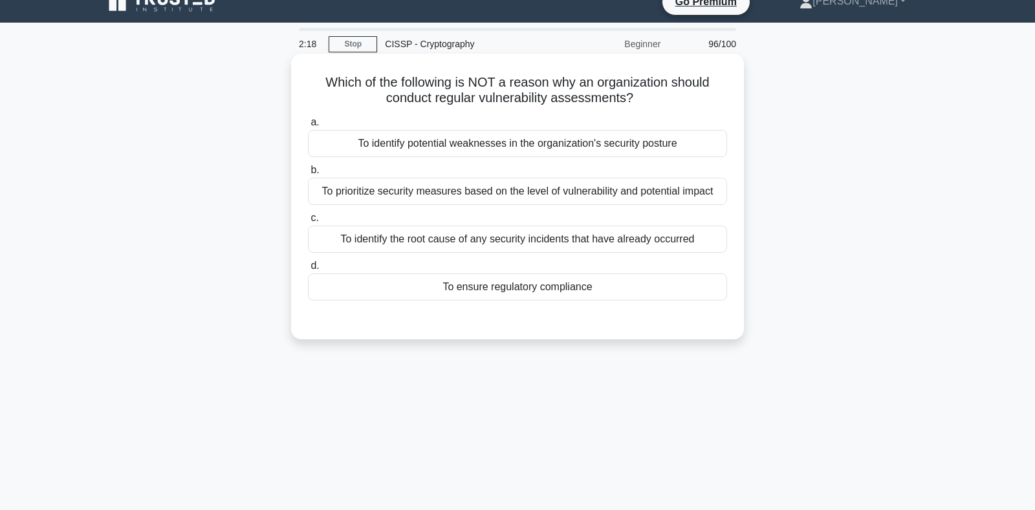
scroll to position [0, 0]
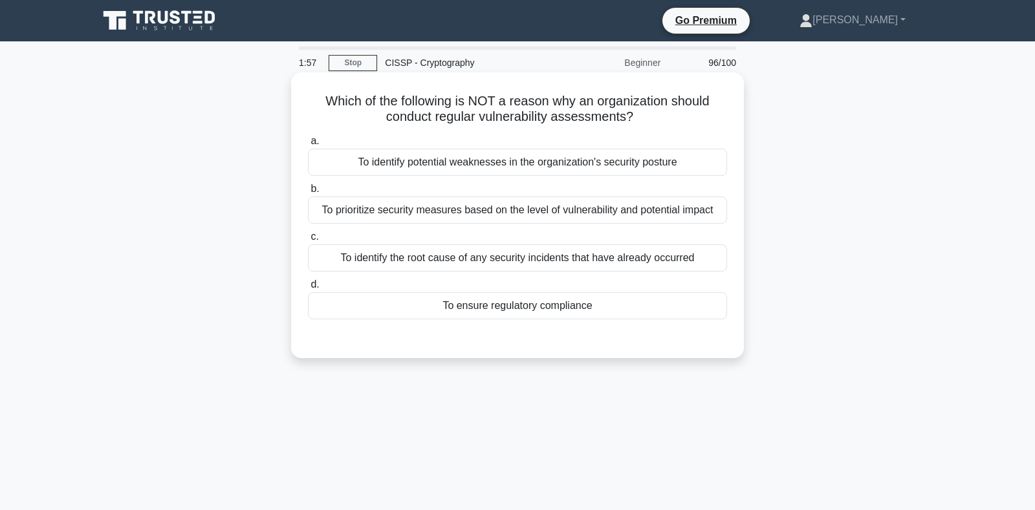
click at [467, 261] on div "To identify the root cause of any security incidents that have already occurred" at bounding box center [517, 257] width 419 height 27
click at [308, 241] on input "c. To identify the root cause of any security incidents that have already occur…" at bounding box center [308, 237] width 0 height 8
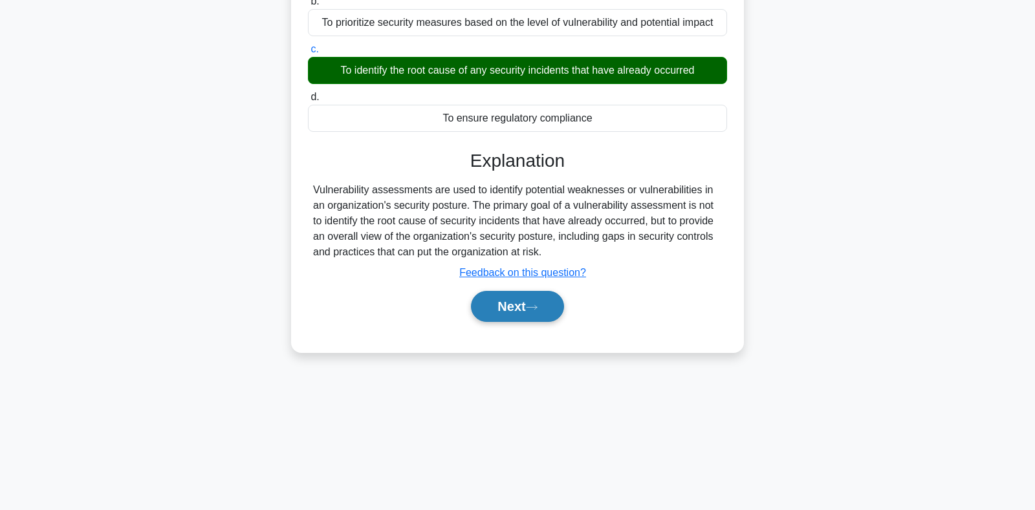
scroll to position [188, 0]
click at [516, 305] on button "Next" at bounding box center [517, 305] width 92 height 31
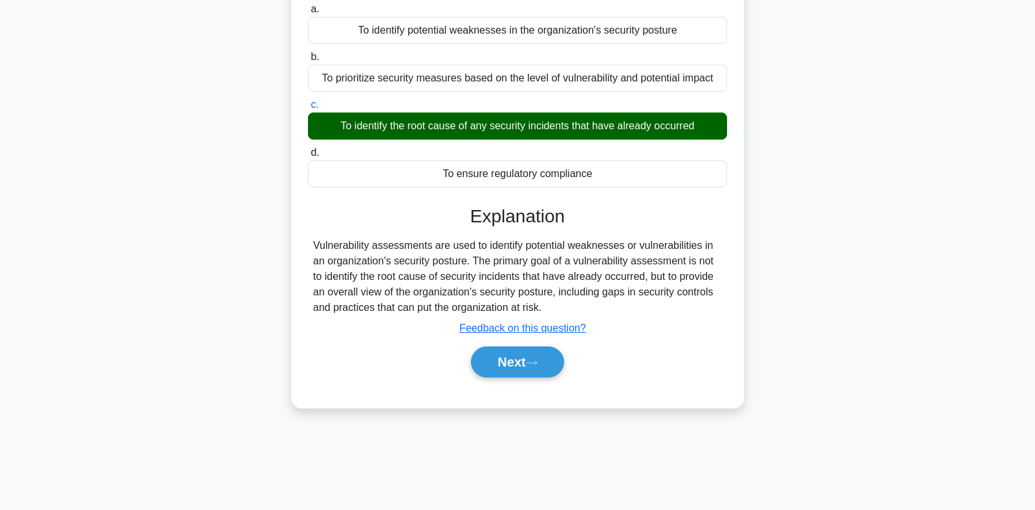
scroll to position [136, 0]
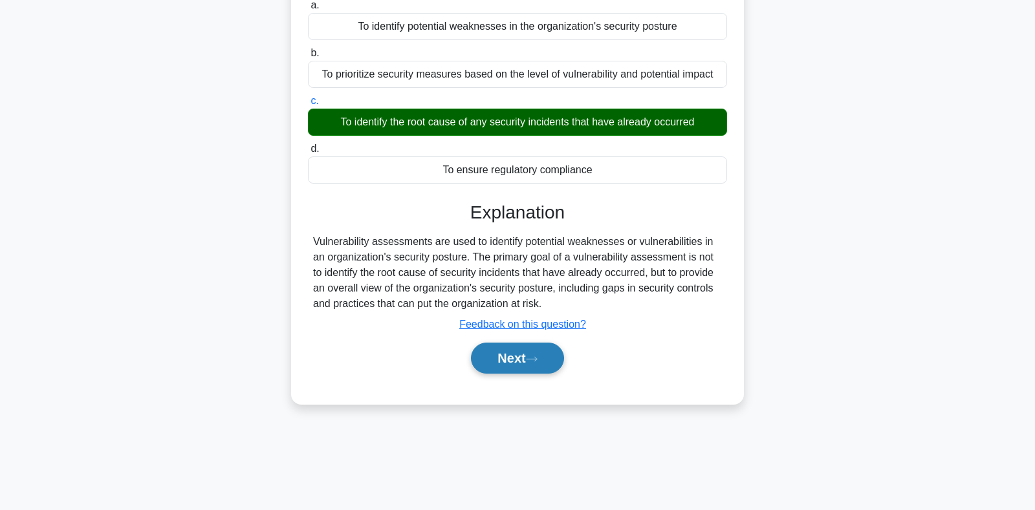
click at [511, 354] on button "Next" at bounding box center [517, 358] width 92 height 31
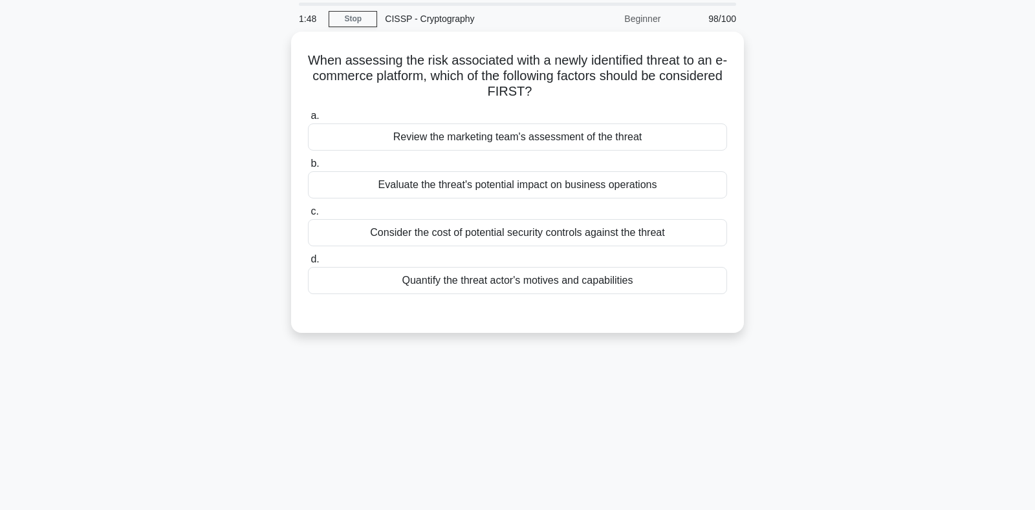
scroll to position [0, 0]
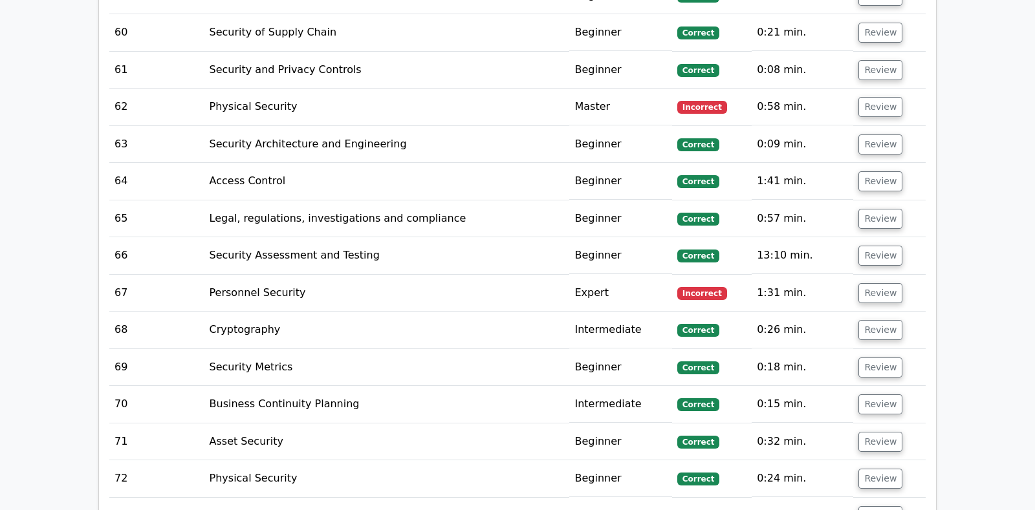
scroll to position [4752, 0]
